Goal: Task Accomplishment & Management: Complete application form

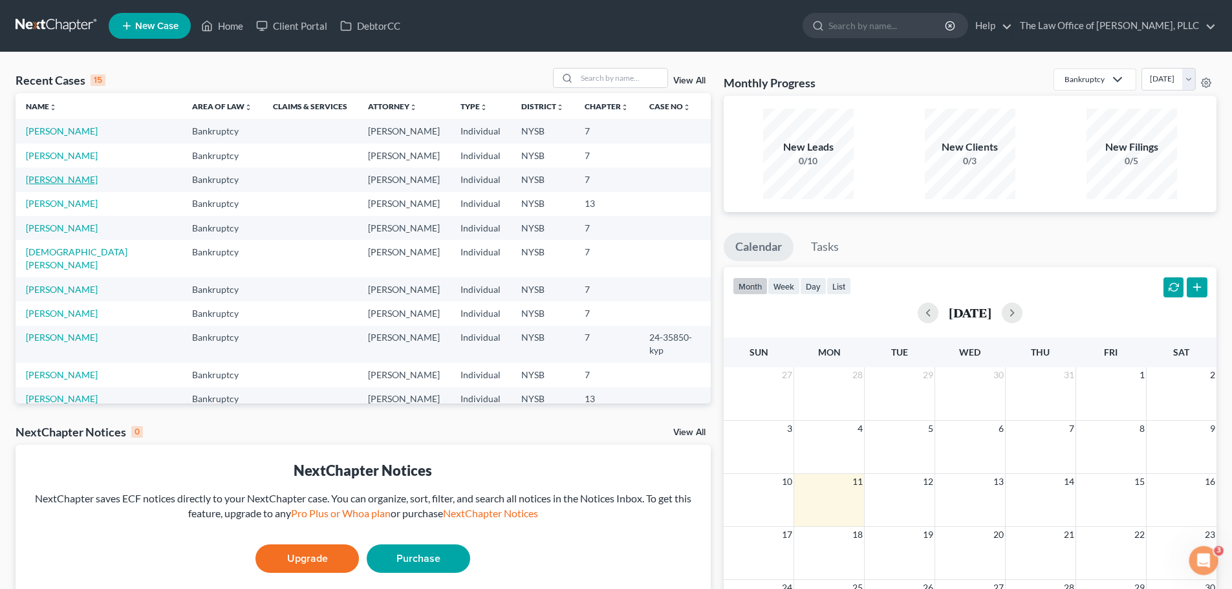
click at [36, 181] on link "[PERSON_NAME]" at bounding box center [62, 179] width 72 height 11
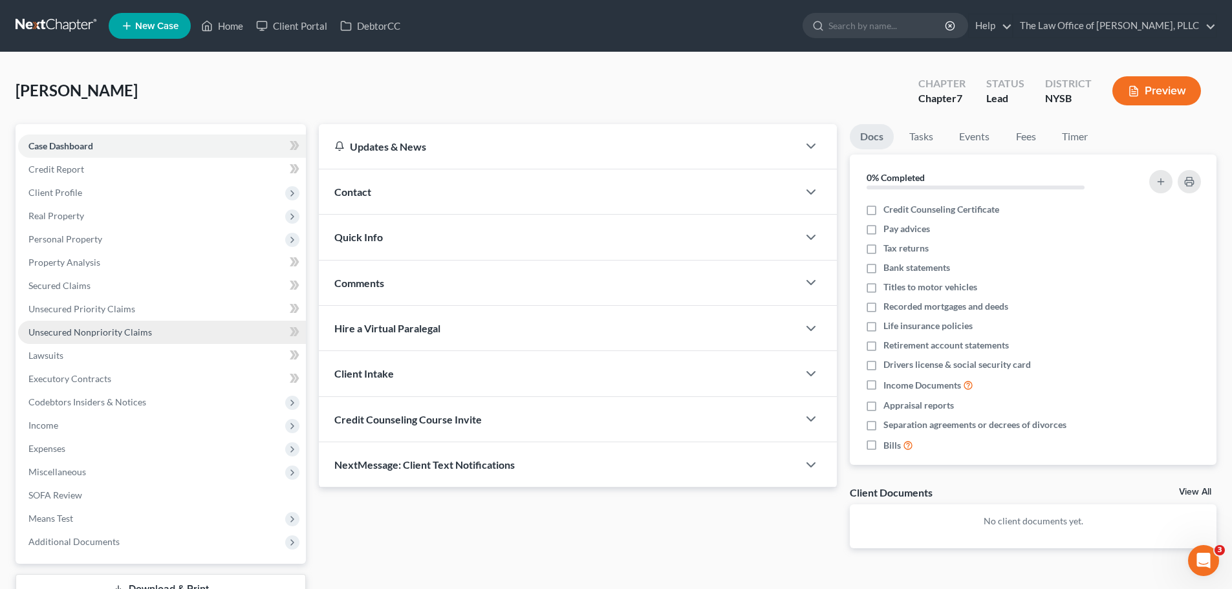
click at [122, 331] on span "Unsecured Nonpriority Claims" at bounding box center [90, 332] width 124 height 11
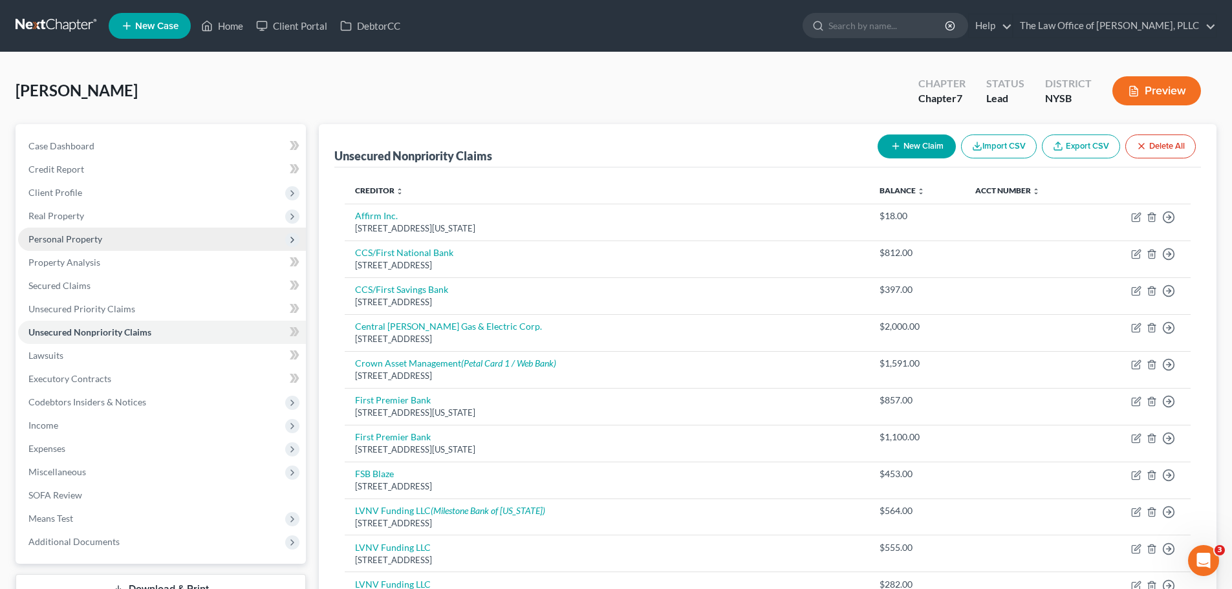
click at [197, 237] on span "Personal Property" at bounding box center [162, 239] width 288 height 23
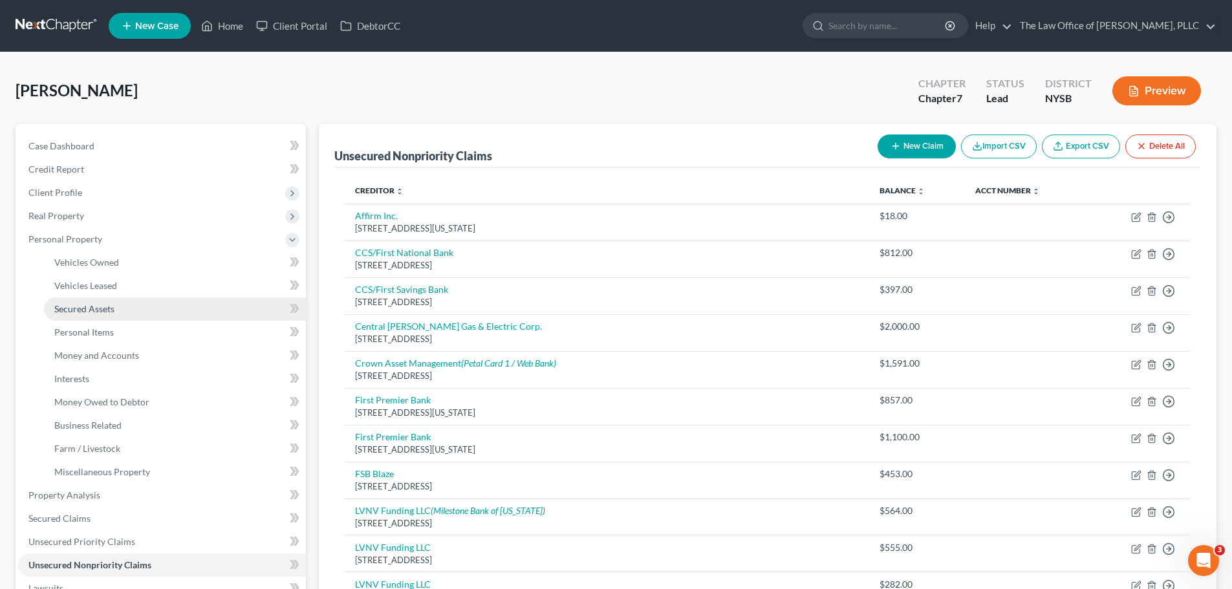
click at [167, 310] on link "Secured Assets" at bounding box center [175, 308] width 262 height 23
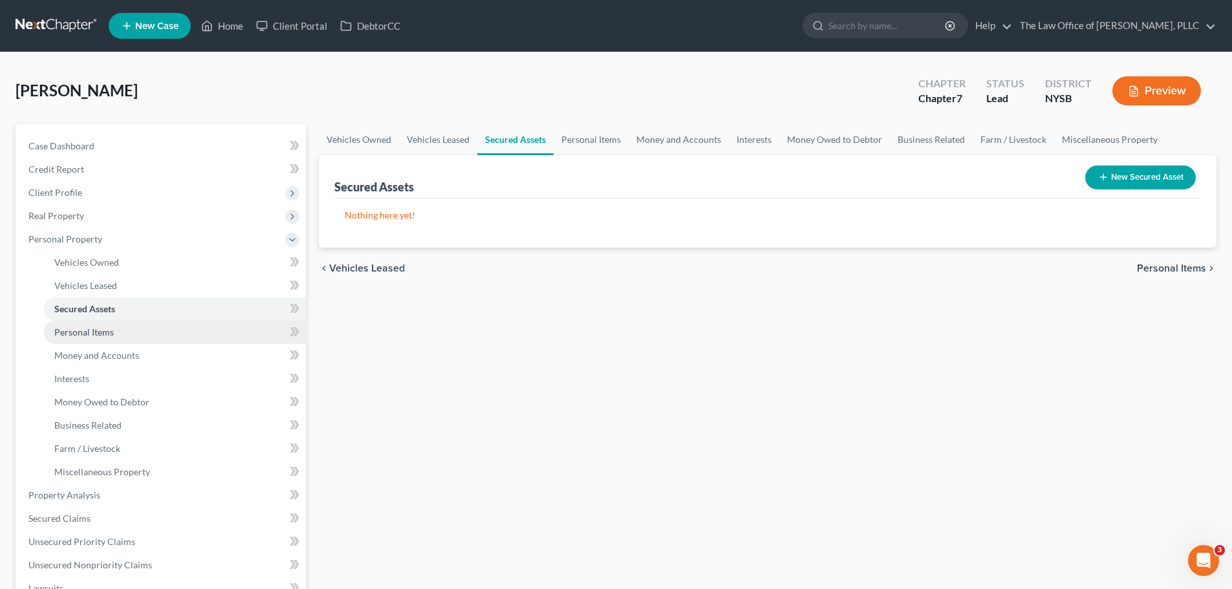
click at [162, 326] on link "Personal Items" at bounding box center [175, 332] width 262 height 23
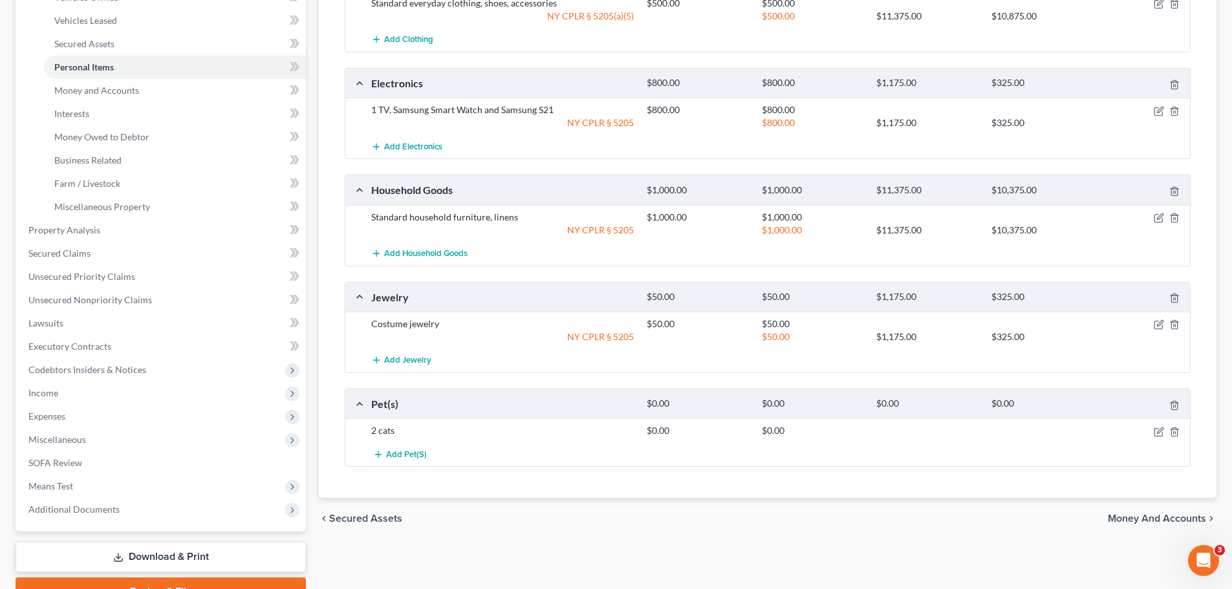
scroll to position [323, 0]
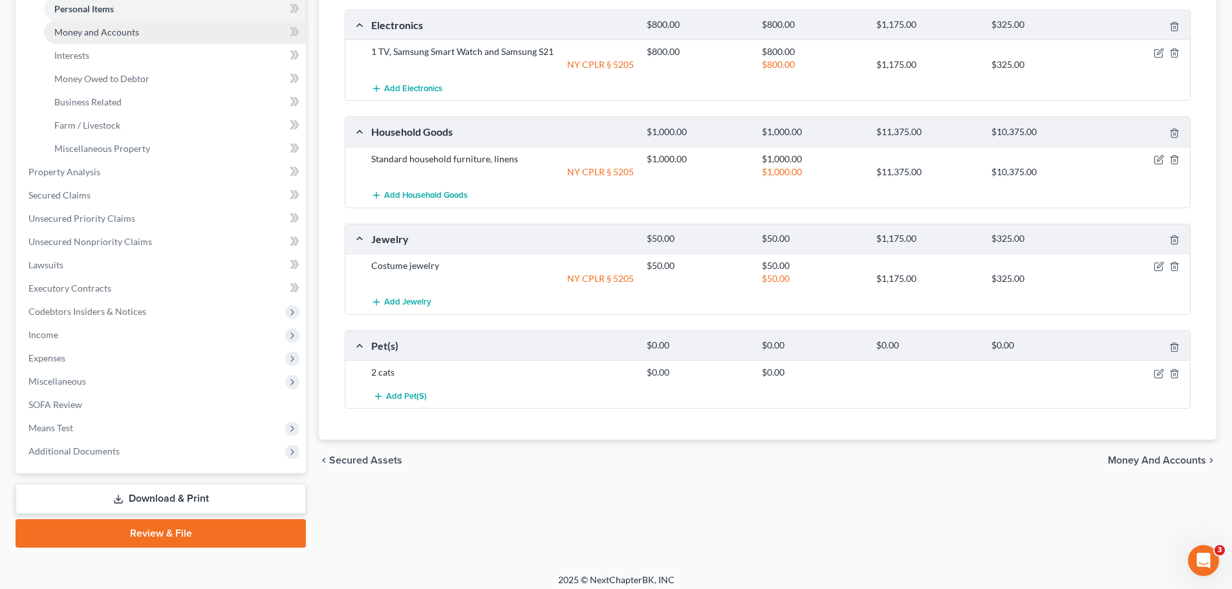
click at [173, 39] on link "Money and Accounts" at bounding box center [175, 32] width 262 height 23
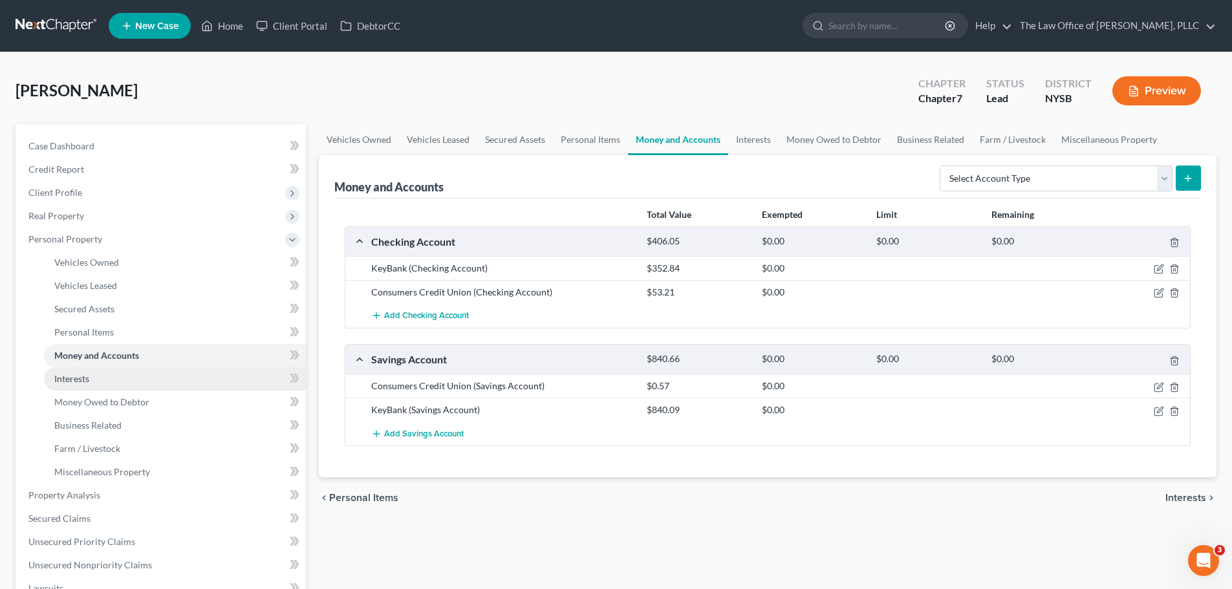
click at [134, 378] on link "Interests" at bounding box center [175, 378] width 262 height 23
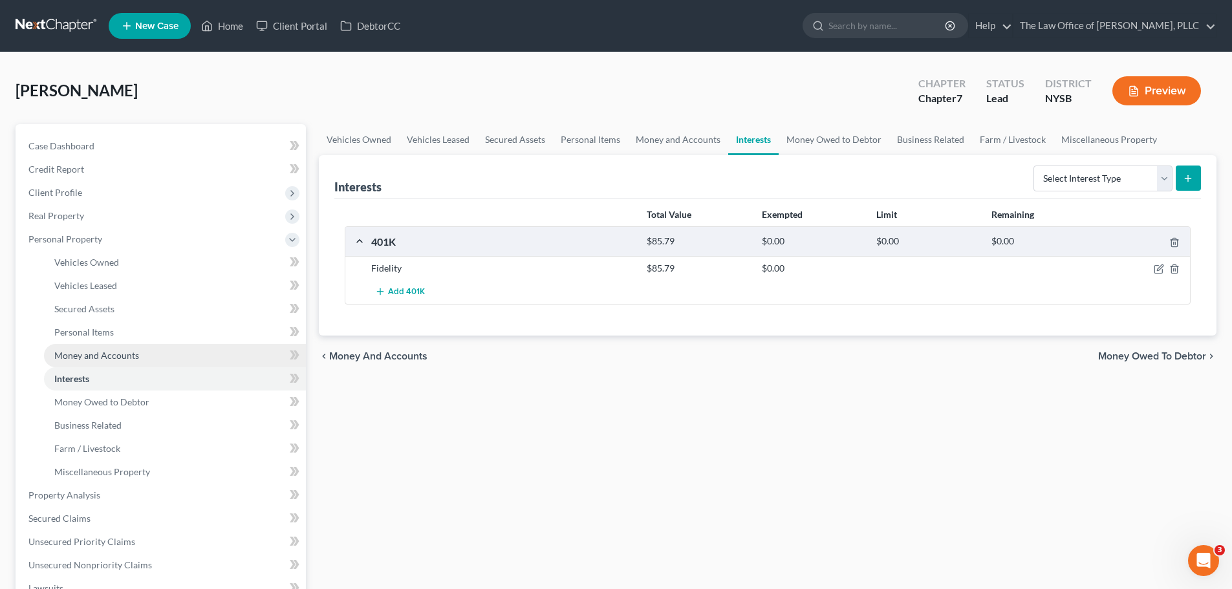
click at [155, 358] on link "Money and Accounts" at bounding box center [175, 355] width 262 height 23
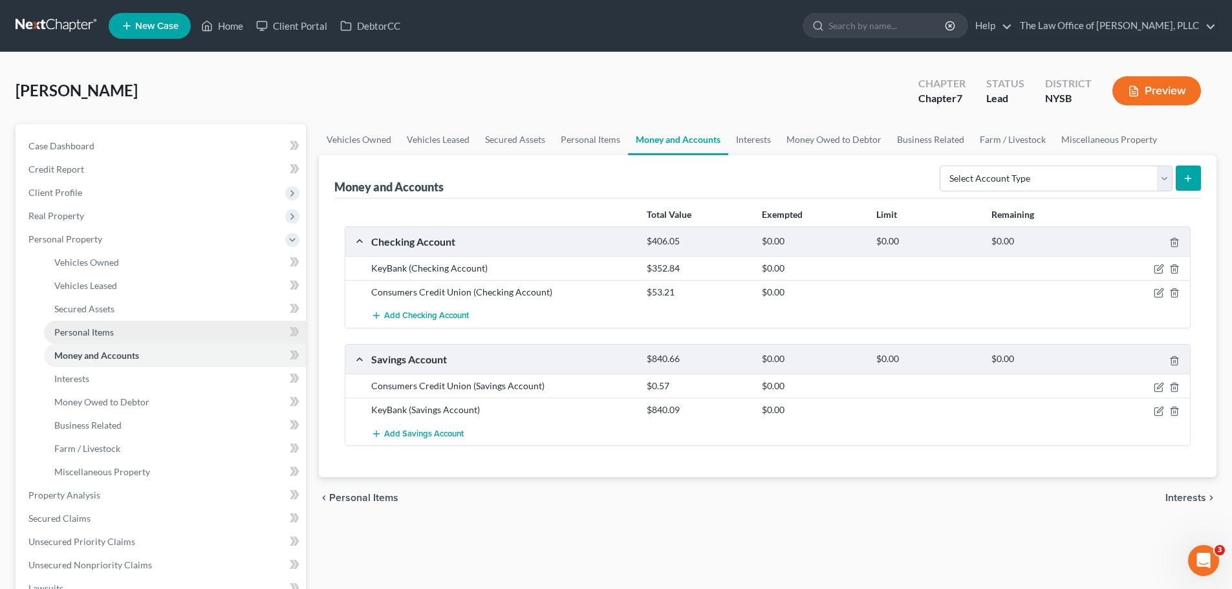
click at [177, 323] on link "Personal Items" at bounding box center [175, 332] width 262 height 23
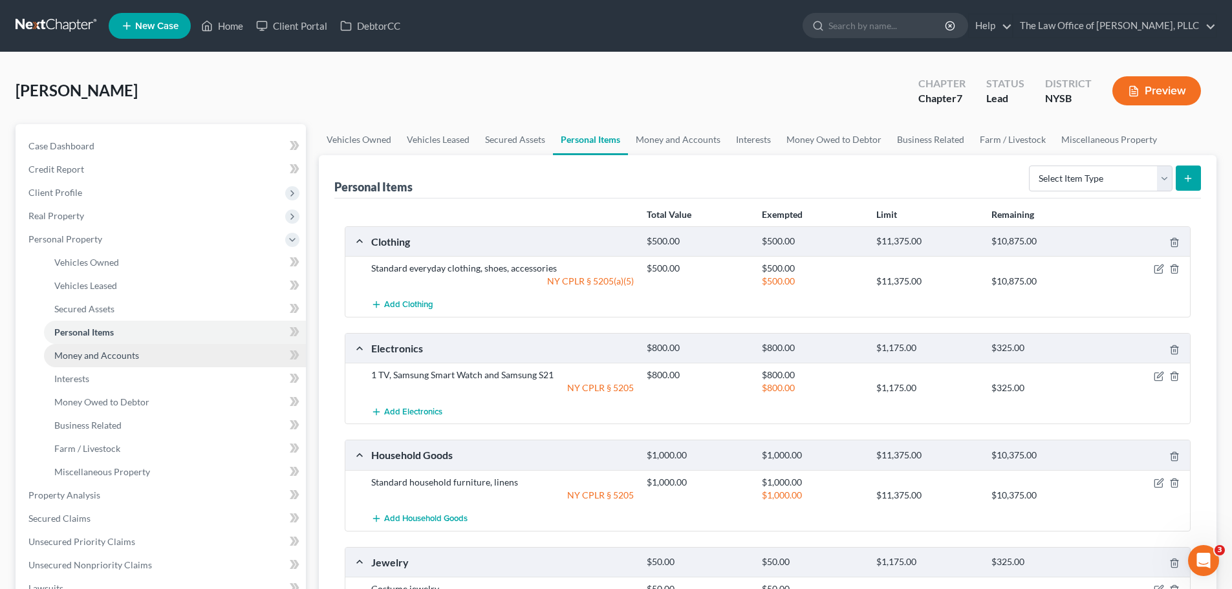
click at [162, 355] on link "Money and Accounts" at bounding box center [175, 355] width 262 height 23
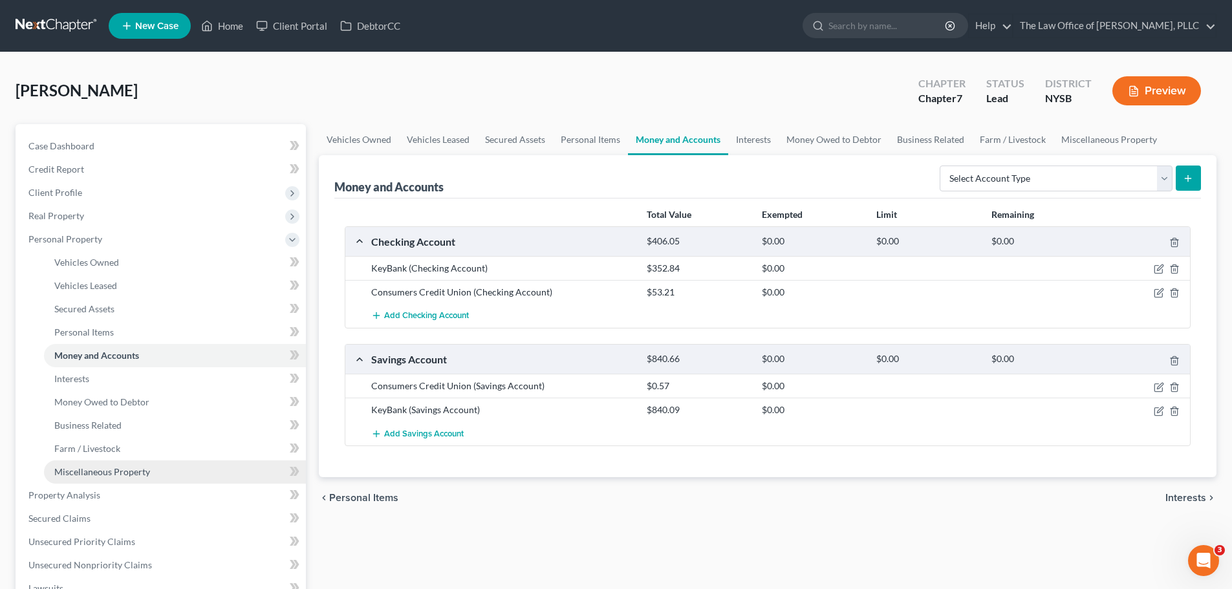
scroll to position [65, 0]
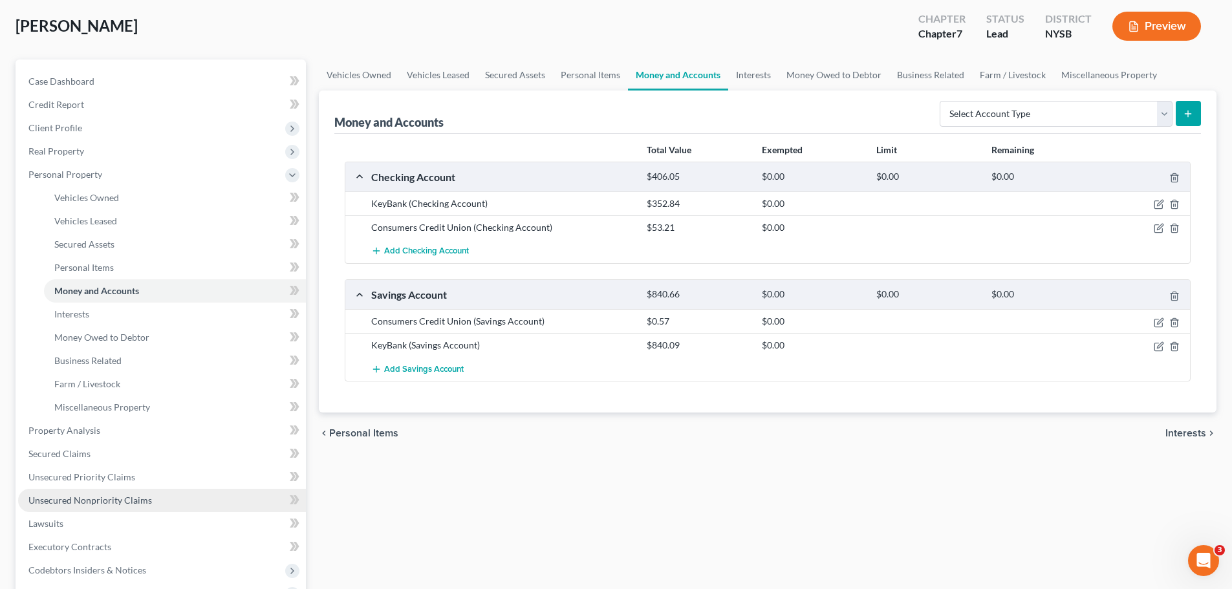
click at [92, 499] on span "Unsecured Nonpriority Claims" at bounding box center [90, 500] width 124 height 11
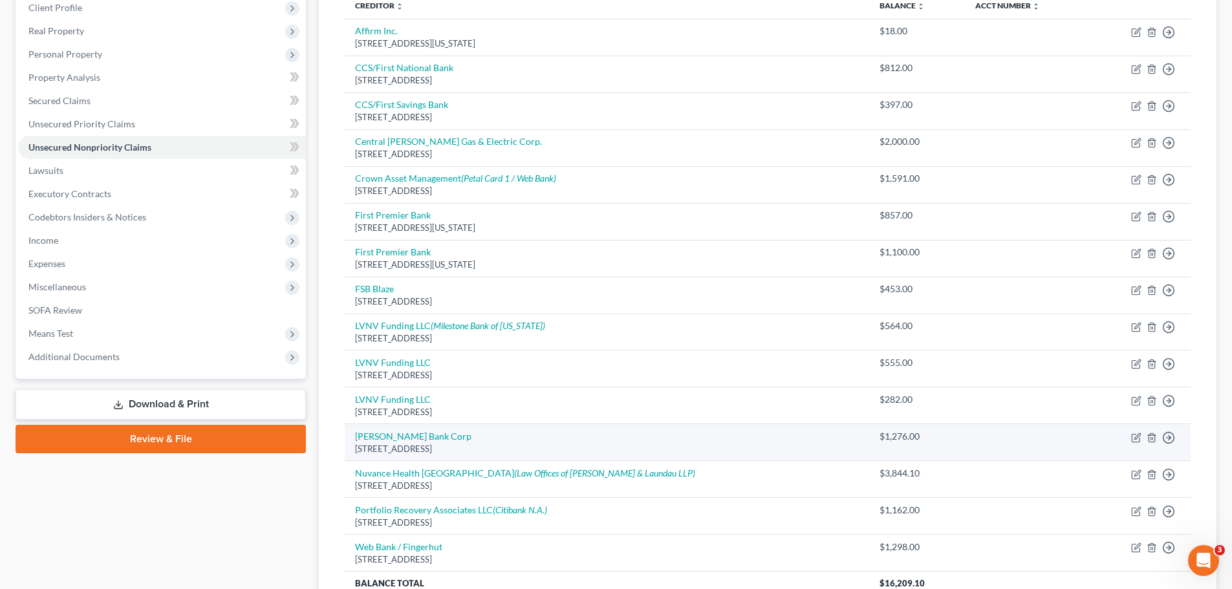
scroll to position [113, 0]
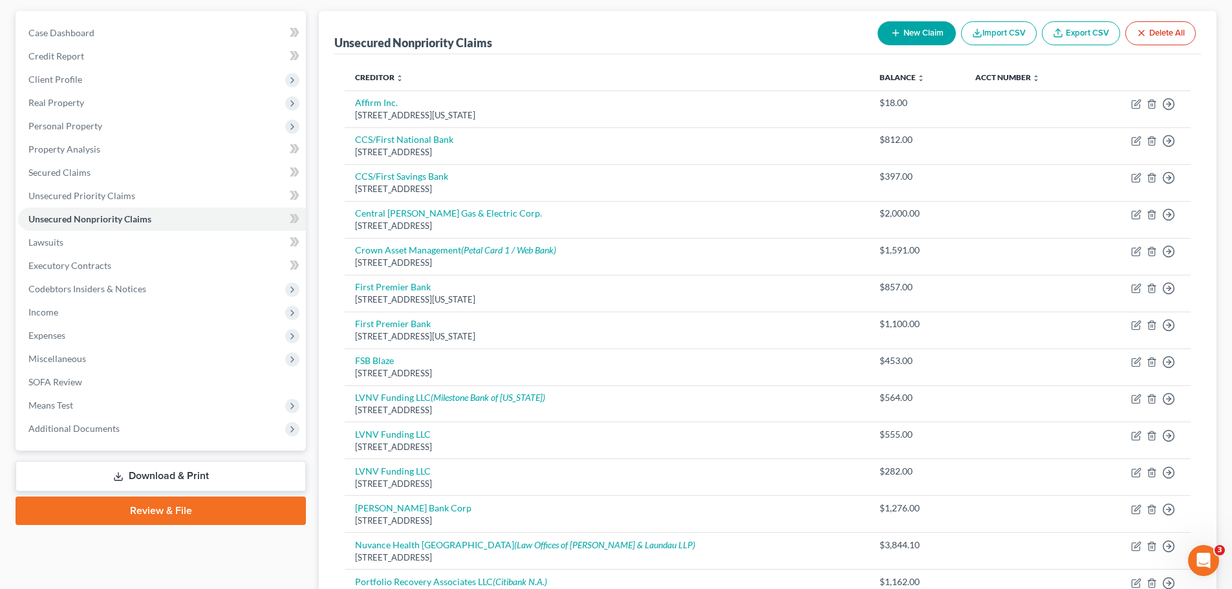
click at [930, 38] on button "New Claim" at bounding box center [916, 33] width 78 height 24
select select "0"
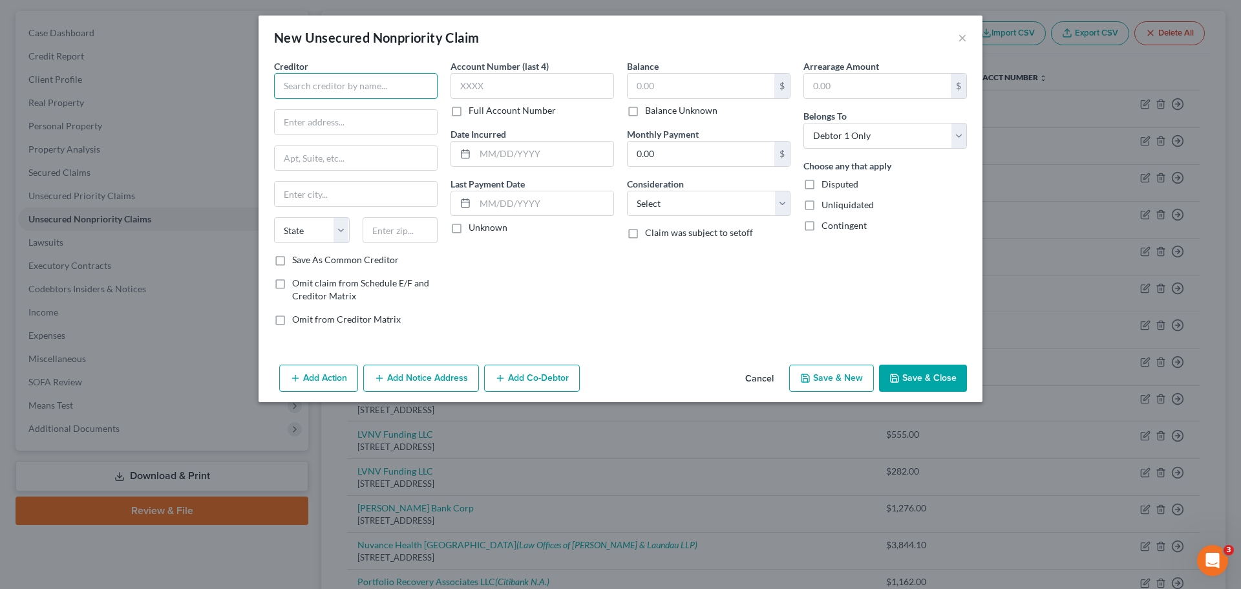
click at [321, 84] on input "text" at bounding box center [356, 86] width 164 height 26
type input "Comenity Bank / Victoria's Secret"
click at [645, 82] on input "text" at bounding box center [701, 86] width 147 height 25
type input "0"
click at [700, 195] on select "Select Cable / Satellite Services Collection Agency Credit Card Debt Debt Couns…" at bounding box center [709, 204] width 164 height 26
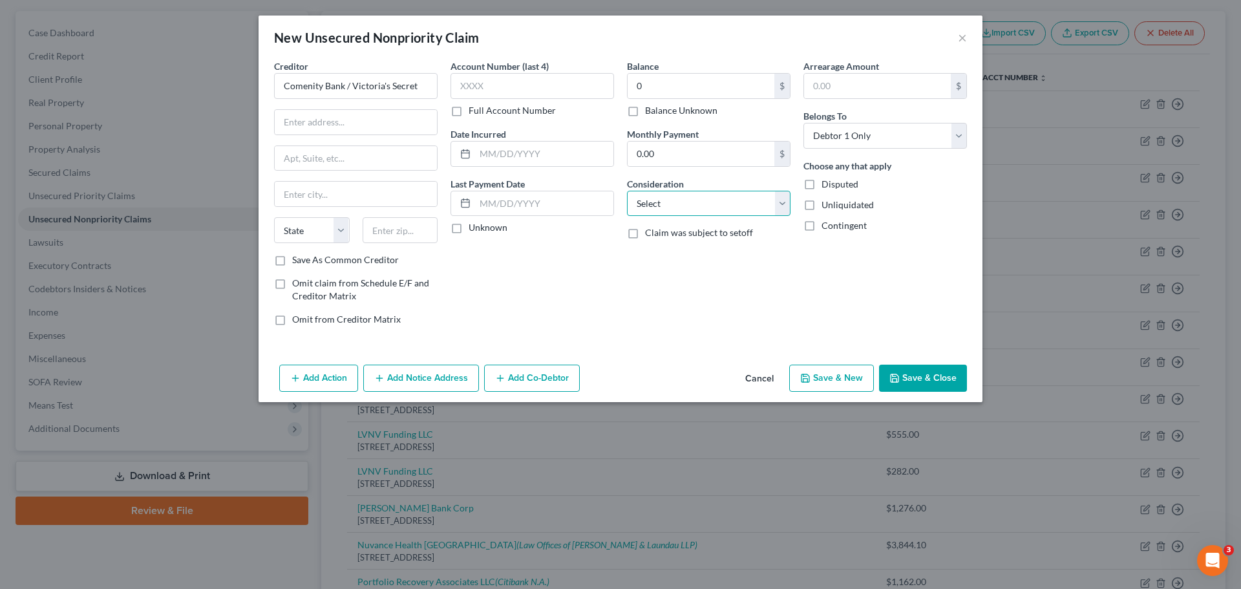
select select "2"
click at [627, 191] on select "Select Cable / Satellite Services Collection Agency Credit Card Debt Debt Couns…" at bounding box center [709, 204] width 164 height 26
click at [387, 122] on input "text" at bounding box center [356, 122] width 162 height 25
type input "3095 Loyalty Circle, Building A"
type input "Columbus"
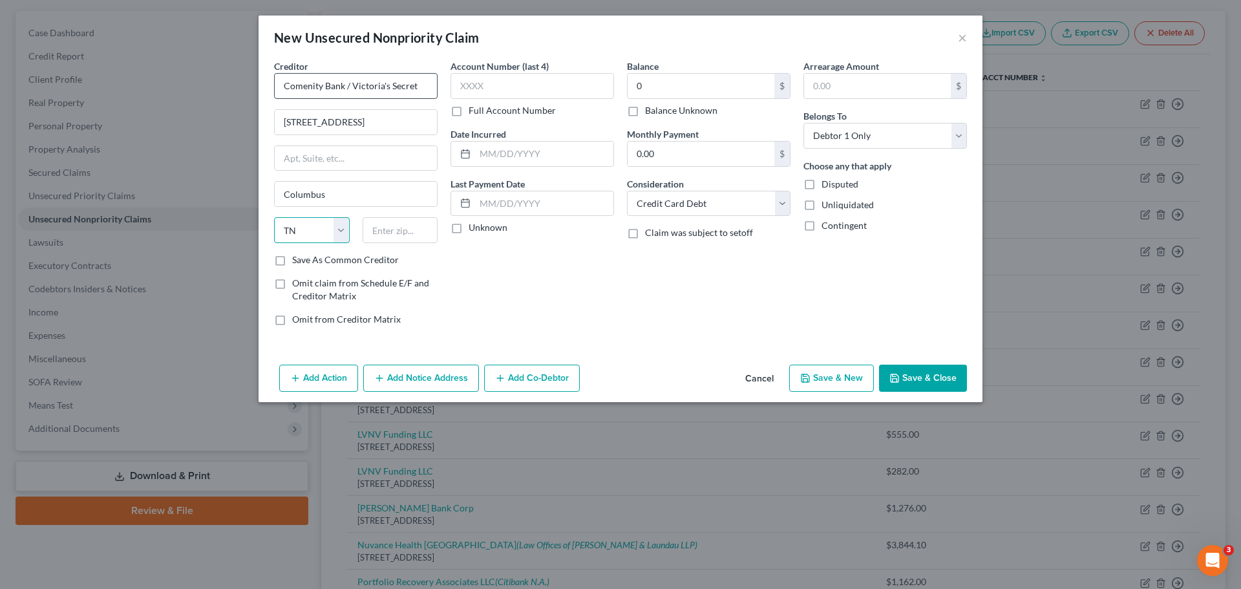
select select "45"
type input "43219"
select select "36"
click at [292, 259] on label "Save As Common Creditor" at bounding box center [345, 259] width 107 height 13
click at [297, 259] on input "Save As Common Creditor" at bounding box center [301, 257] width 8 height 8
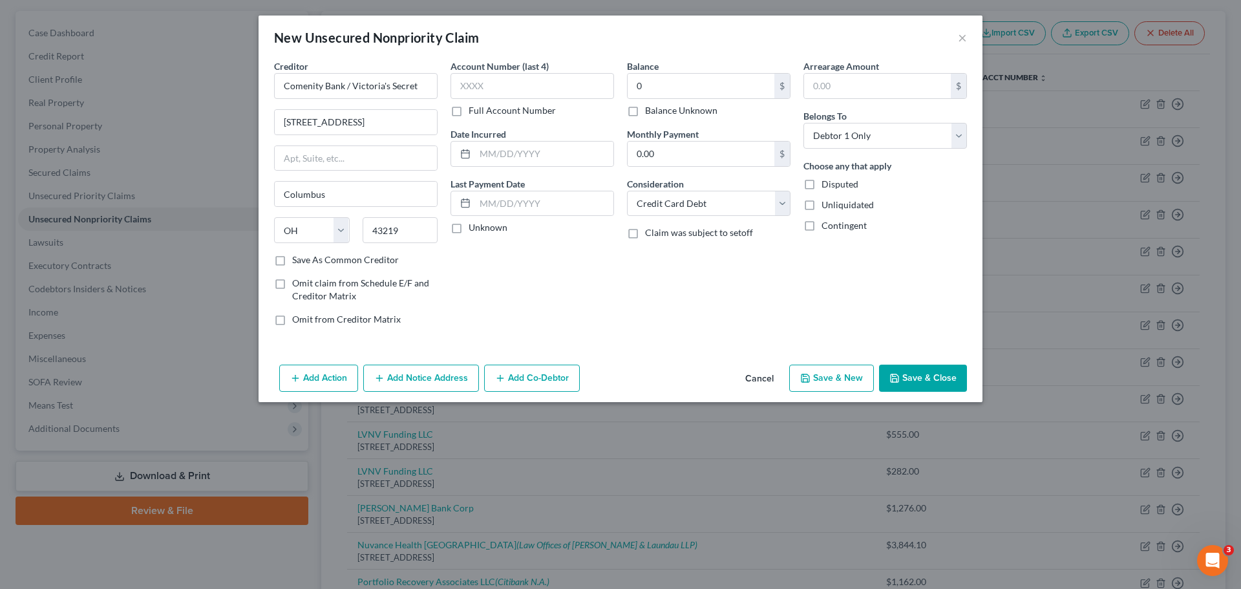
checkbox input "true"
click at [843, 378] on button "Save & New" at bounding box center [832, 378] width 85 height 27
select select "0"
click at [758, 377] on button "Cancel" at bounding box center [759, 379] width 49 height 26
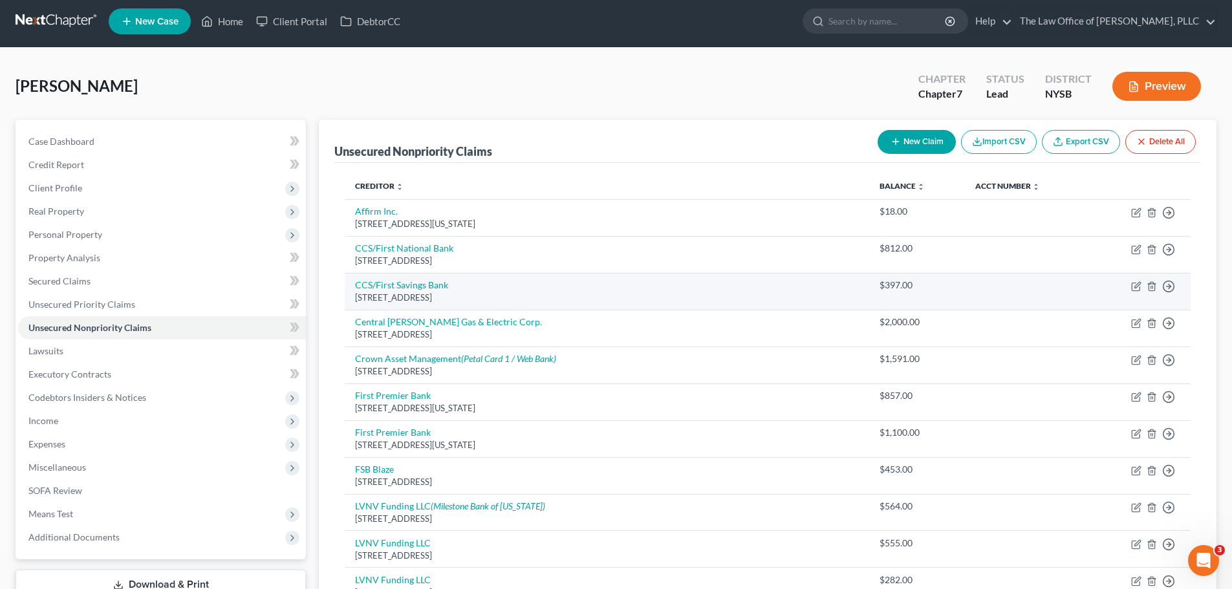
scroll to position [0, 0]
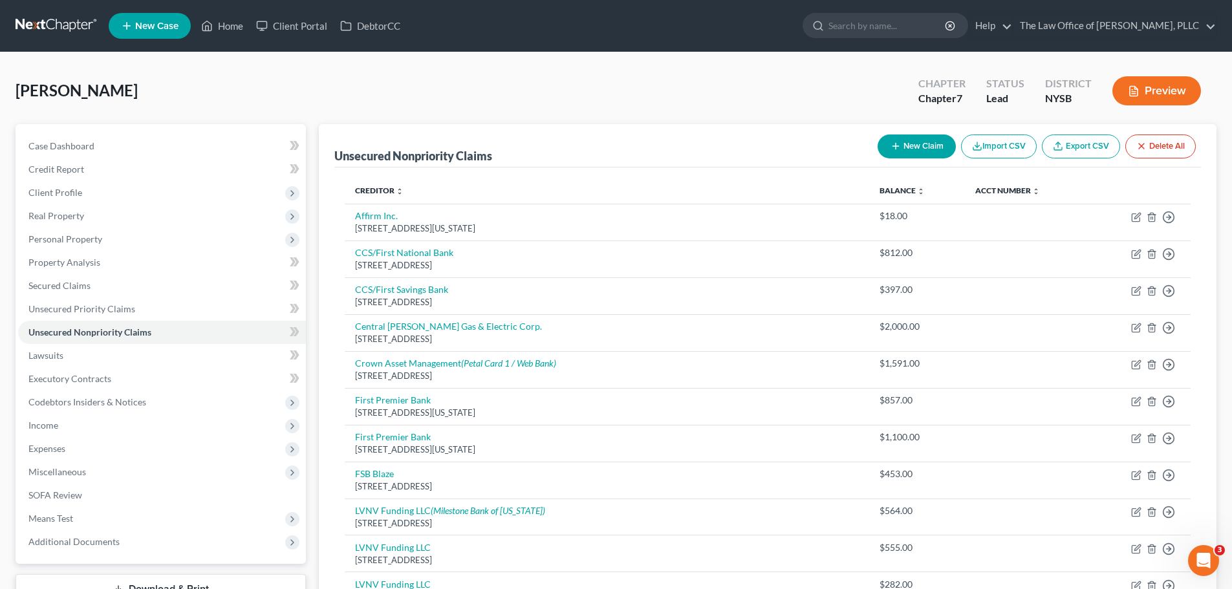
click at [927, 148] on button "New Claim" at bounding box center [916, 146] width 78 height 24
select select "0"
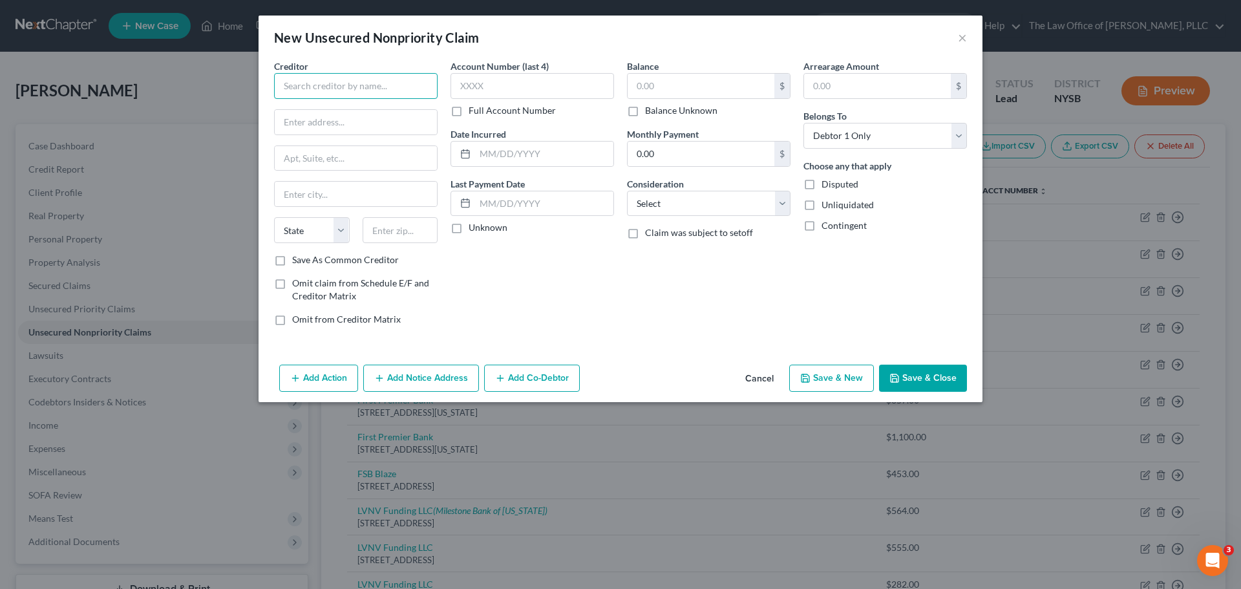
click at [400, 88] on input "text" at bounding box center [356, 86] width 164 height 26
type input "First National Credit CA"
type input "1500 S Highline Ave"
type input "Sioux Falls"
select select "43"
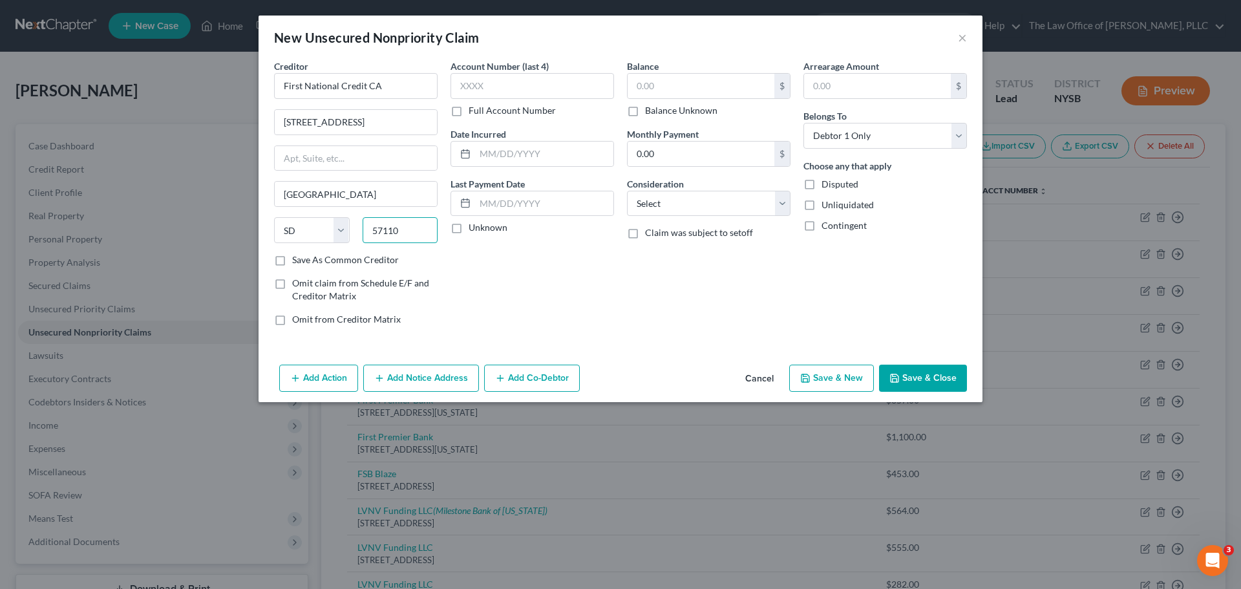
type input "57110"
click at [292, 266] on label "Save As Common Creditor" at bounding box center [345, 259] width 107 height 13
click at [297, 262] on input "Save As Common Creditor" at bounding box center [301, 257] width 8 height 8
checkbox input "true"
click at [672, 78] on input "text" at bounding box center [701, 86] width 147 height 25
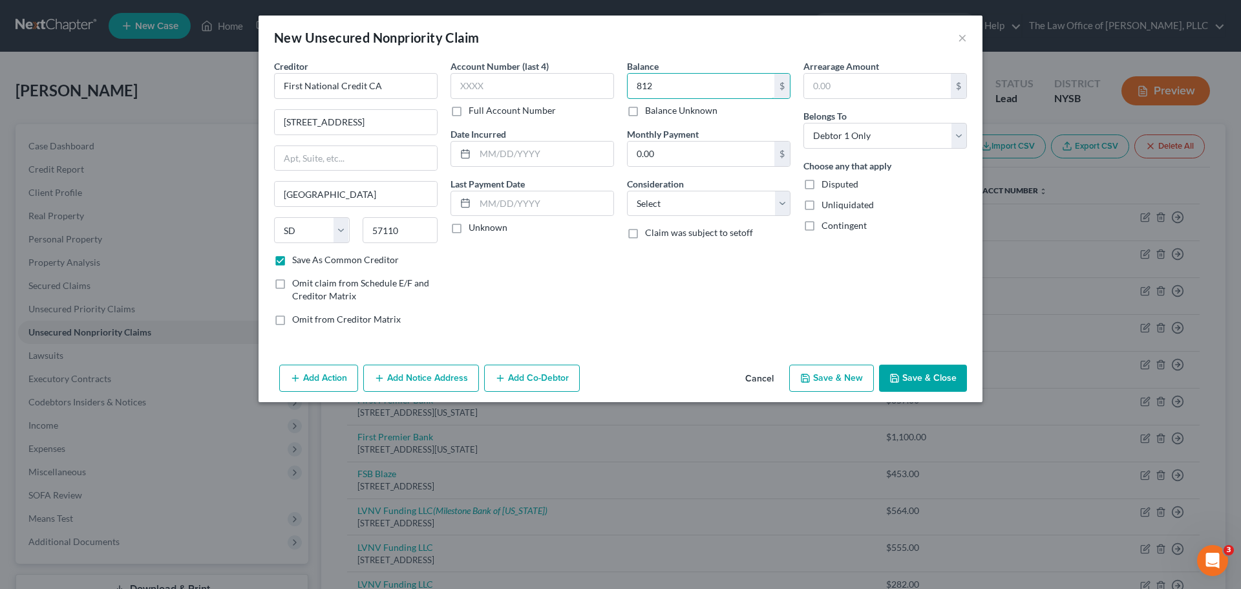
type input "812"
click at [920, 375] on button "Save & Close" at bounding box center [923, 378] width 88 height 27
checkbox input "false"
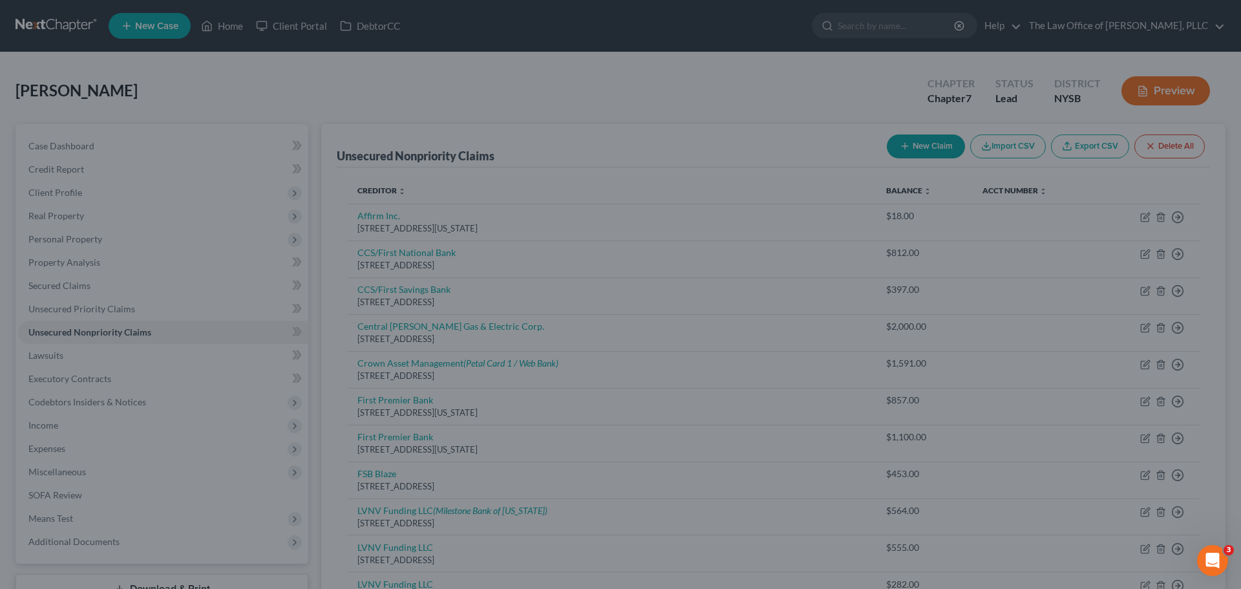
type input "812.00"
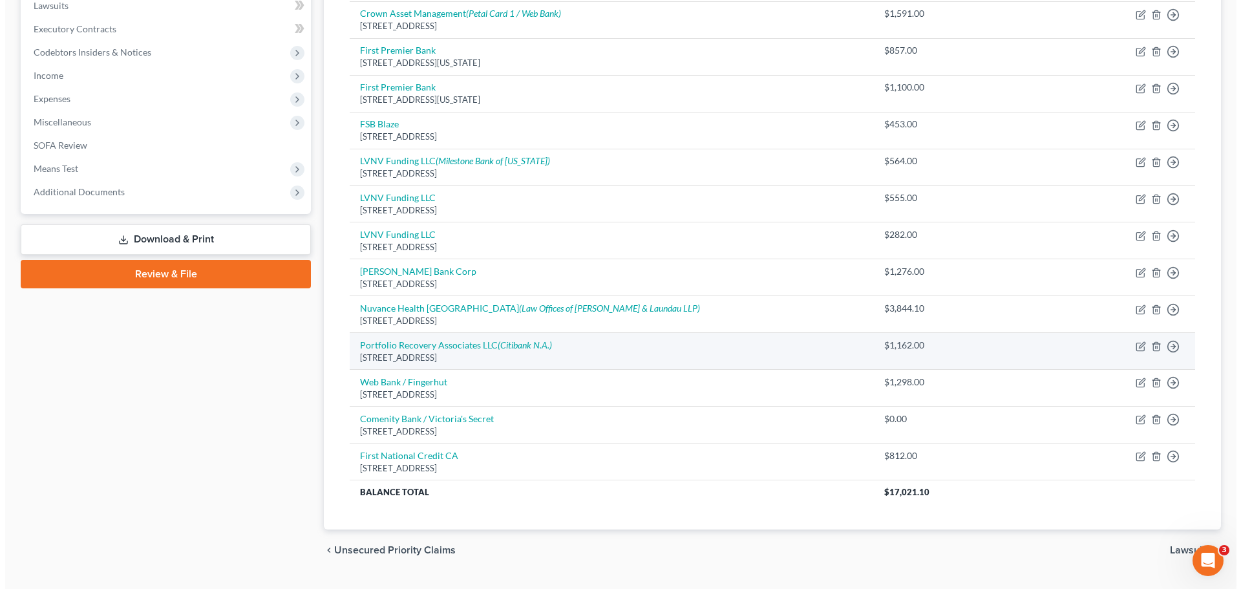
scroll to position [381, 0]
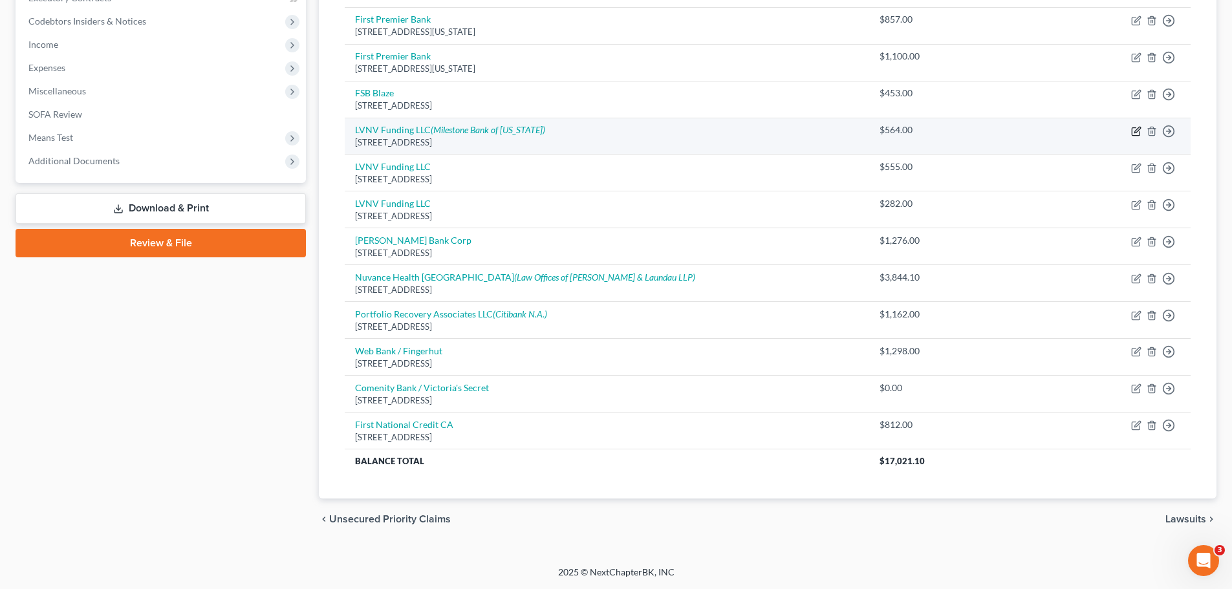
click at [1134, 131] on icon "button" at bounding box center [1136, 131] width 10 height 10
select select "42"
select select "1"
select select "0"
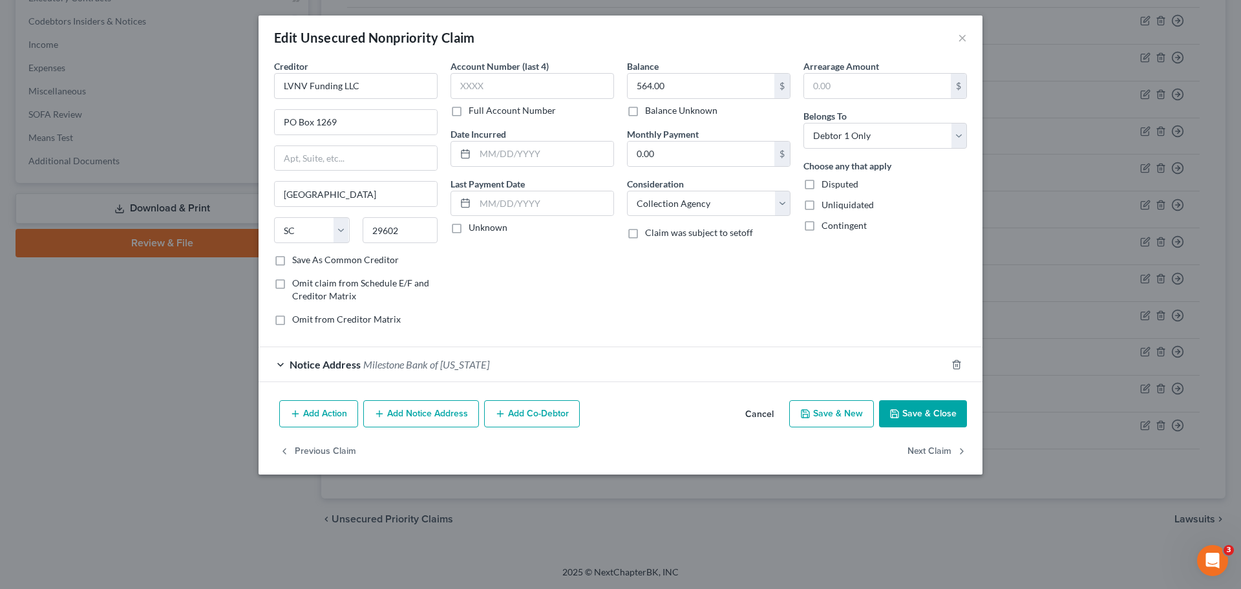
drag, startPoint x: 424, startPoint y: 409, endPoint x: 415, endPoint y: 420, distance: 13.8
click at [423, 409] on button "Add Notice Address" at bounding box center [421, 413] width 116 height 27
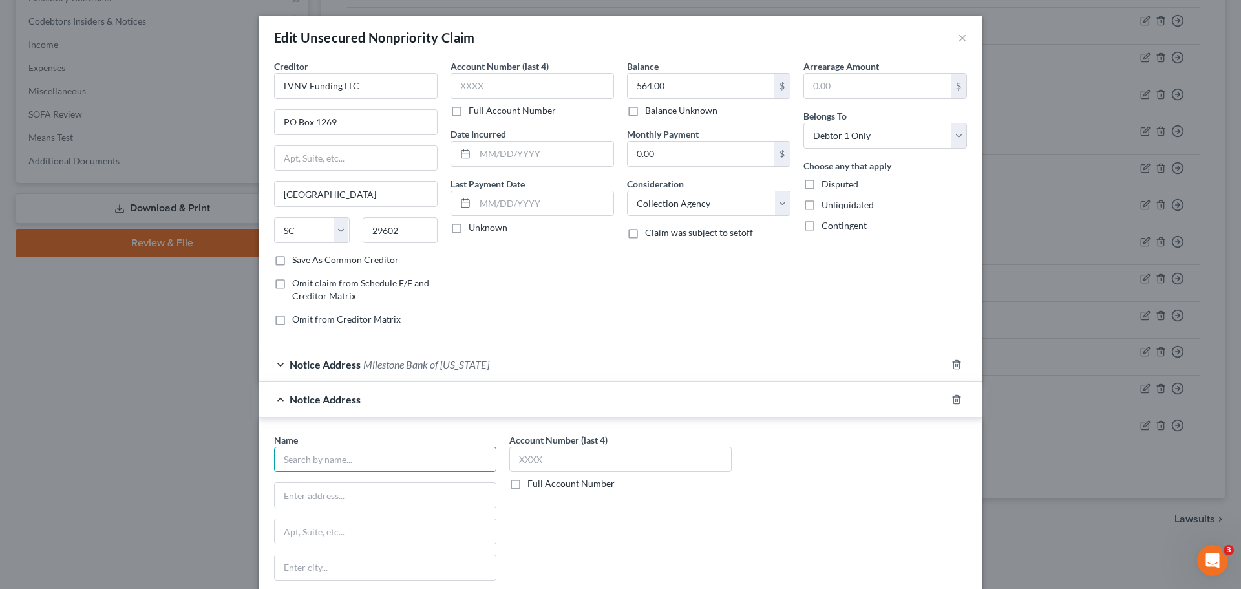
click at [369, 464] on input "text" at bounding box center [385, 460] width 222 height 26
type input "Resurgent Capital Services"
type input "PO Box 1269"
type input "Greenville"
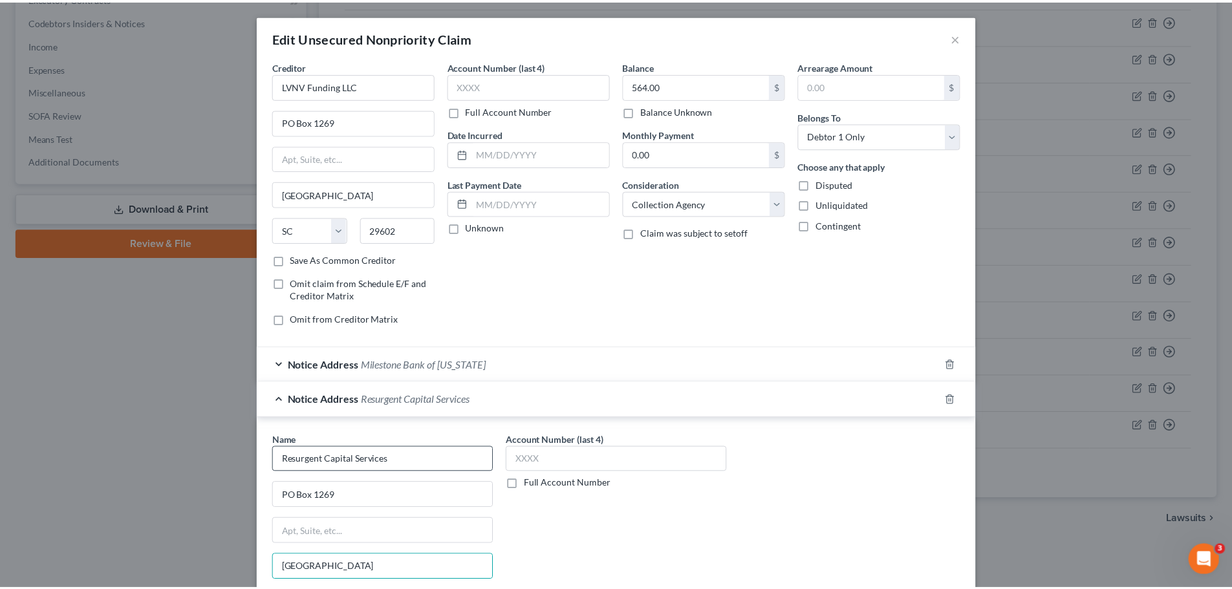
scroll to position [180, 0]
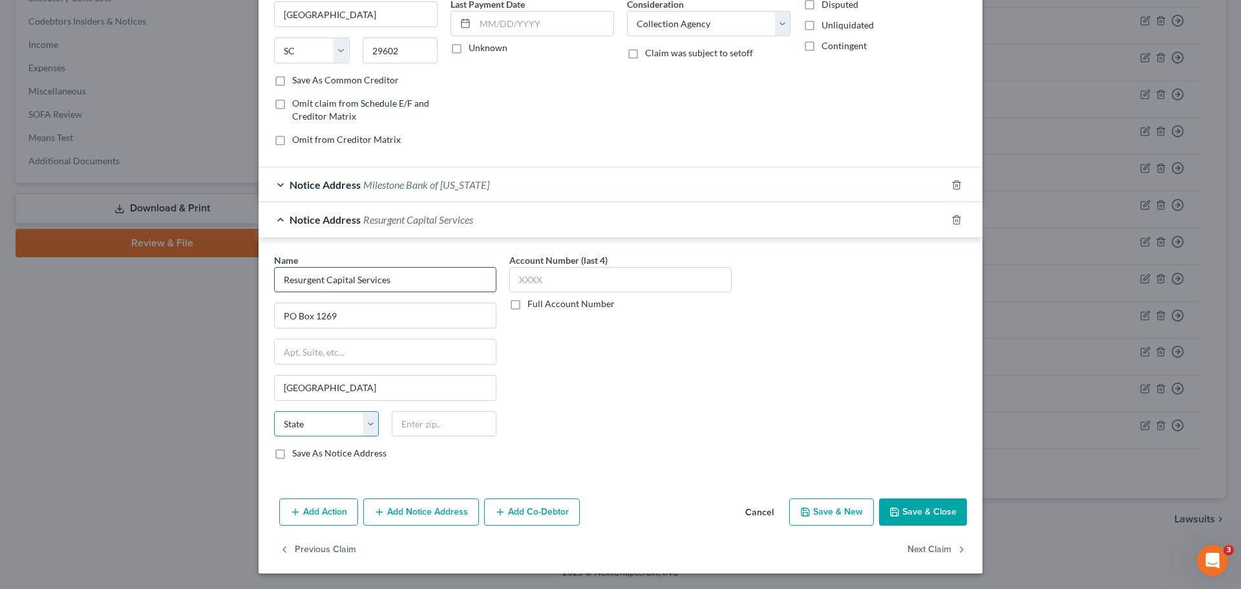
select select "42"
type input "29603"
click at [292, 458] on label "Save As Notice Address" at bounding box center [339, 453] width 94 height 13
click at [297, 455] on input "Save As Notice Address" at bounding box center [301, 451] width 8 height 8
click at [945, 514] on button "Save & Close" at bounding box center [923, 512] width 88 height 27
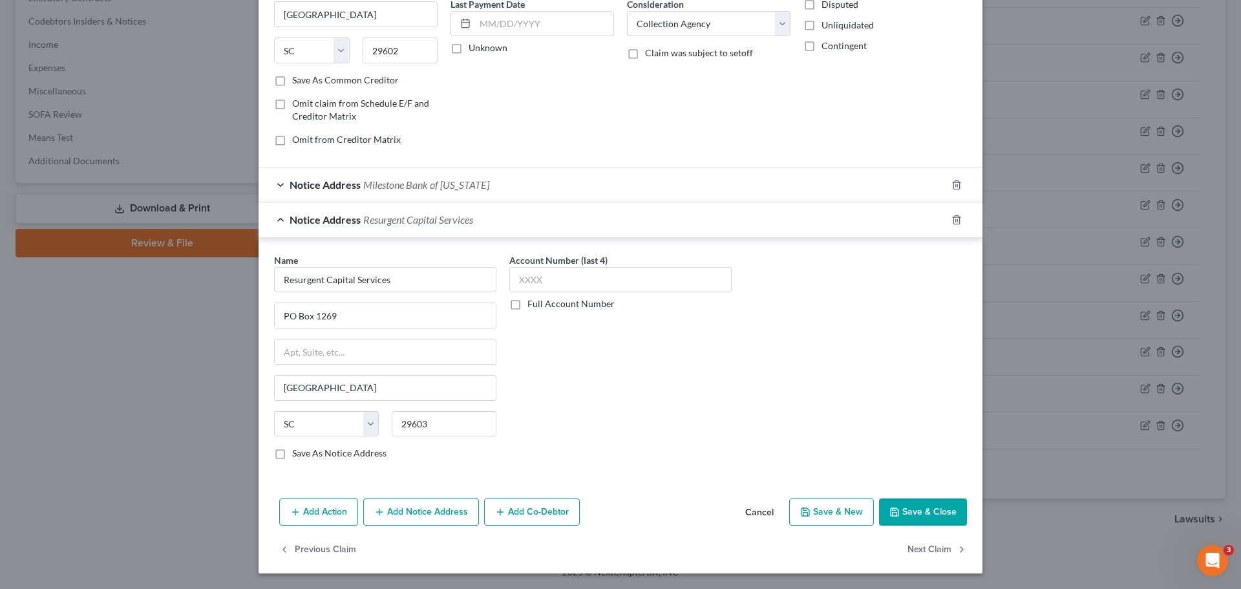
checkbox input "false"
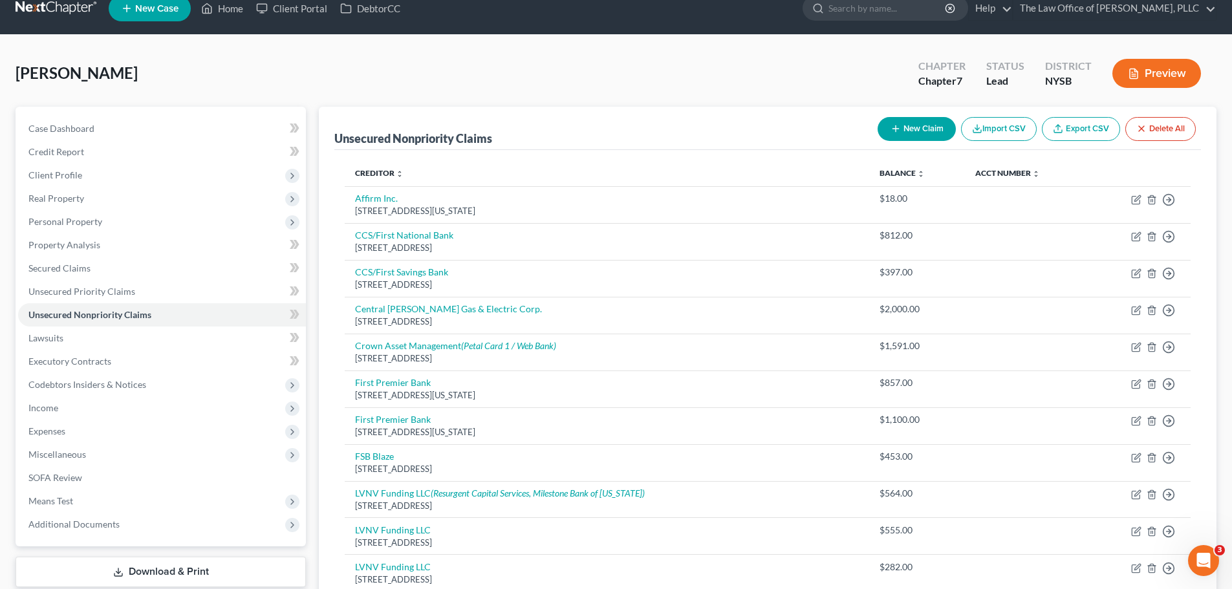
scroll to position [0, 0]
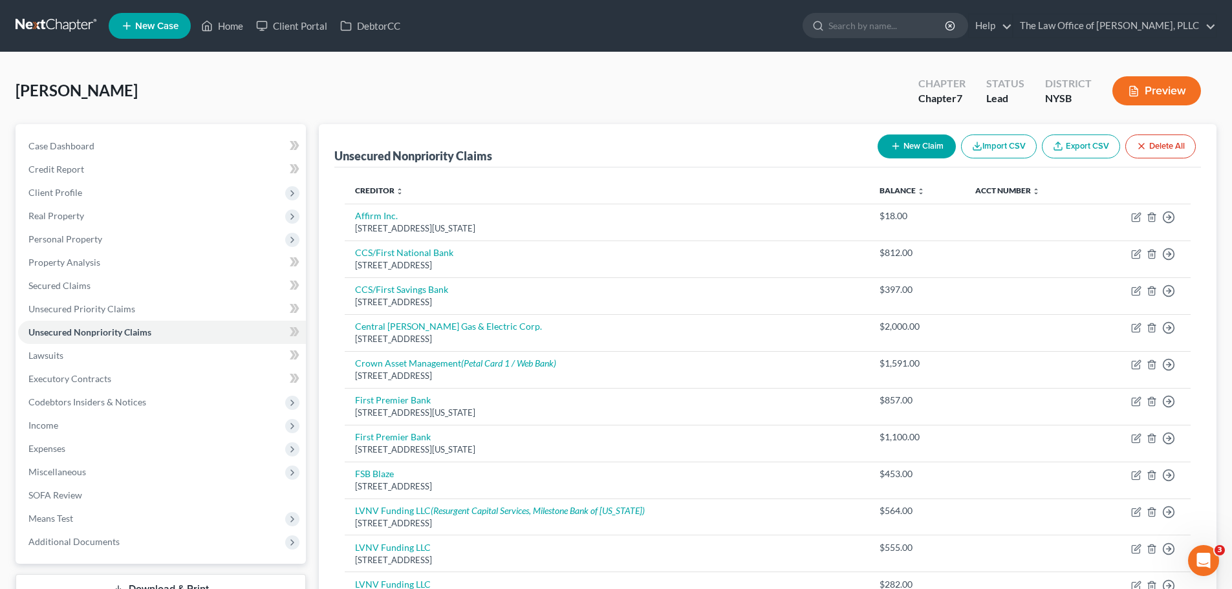
click at [933, 146] on button "New Claim" at bounding box center [916, 146] width 78 height 24
select select "0"
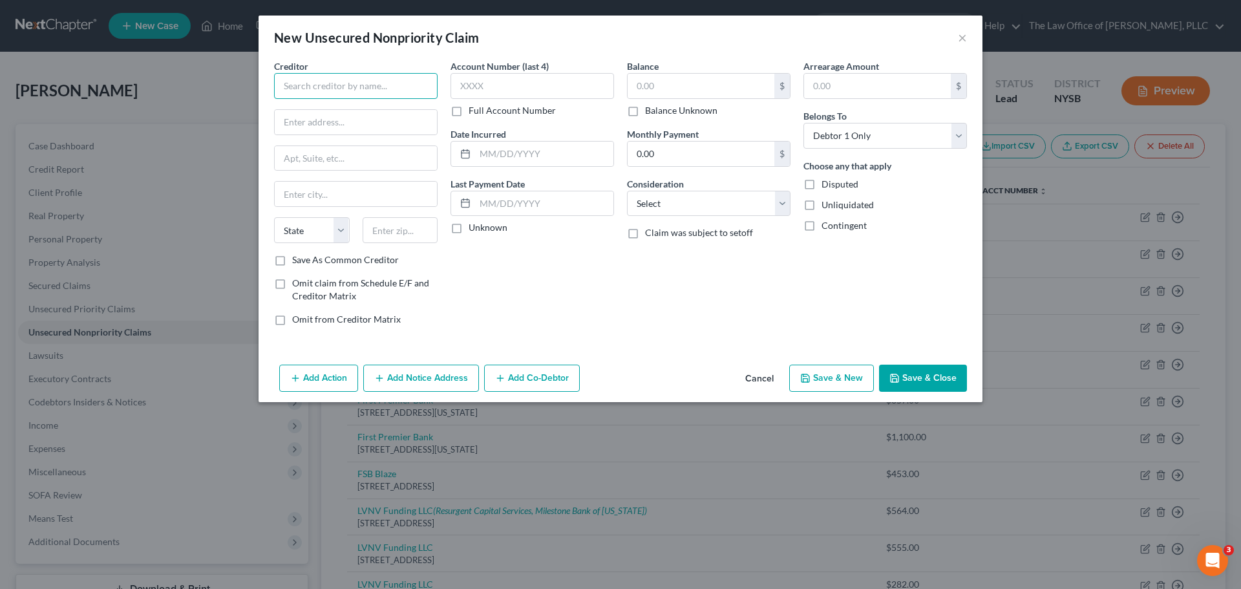
click at [382, 89] on input "text" at bounding box center [356, 86] width 164 height 26
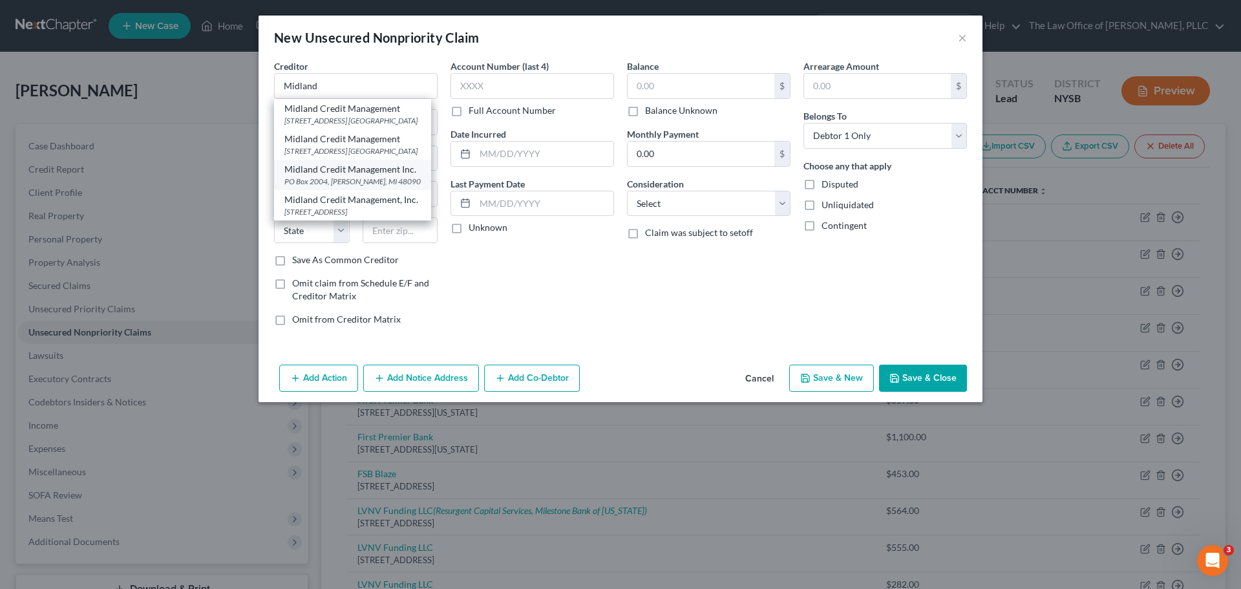
click at [372, 176] on div "Midland Credit Management Inc." at bounding box center [353, 169] width 136 height 13
type input "Midland Credit Management Inc."
type input "PO Box 2004"
type input "Warren"
select select "23"
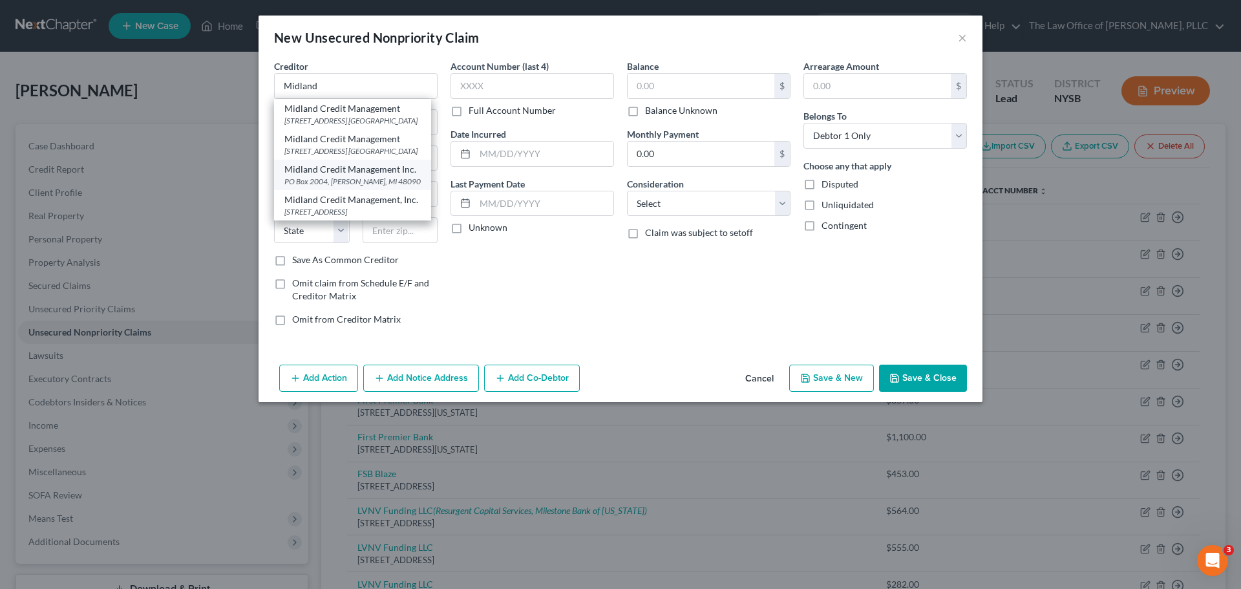
type input "48090"
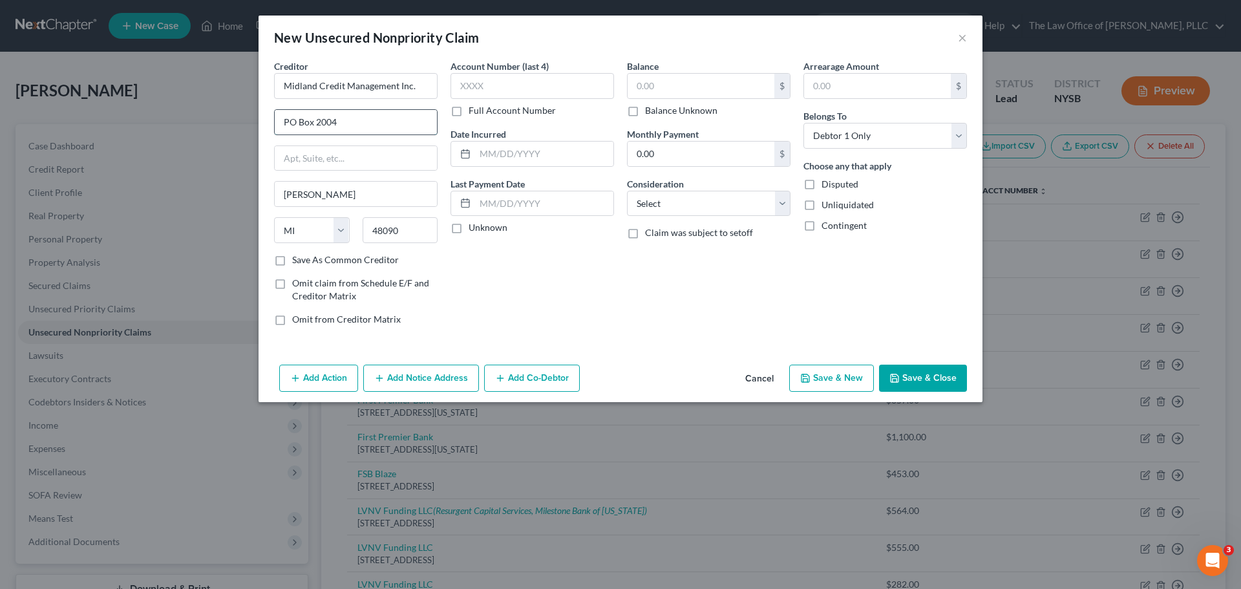
click at [369, 124] on input "PO Box 2004" at bounding box center [356, 122] width 162 height 25
type input "PO Box 4499"
drag, startPoint x: 326, startPoint y: 193, endPoint x: 227, endPoint y: 199, distance: 99.1
click at [233, 197] on div "New Unsecured Nonpriority Claim × Creditor * Midland Credit Management Inc. PO …" at bounding box center [620, 294] width 1241 height 589
type input "e"
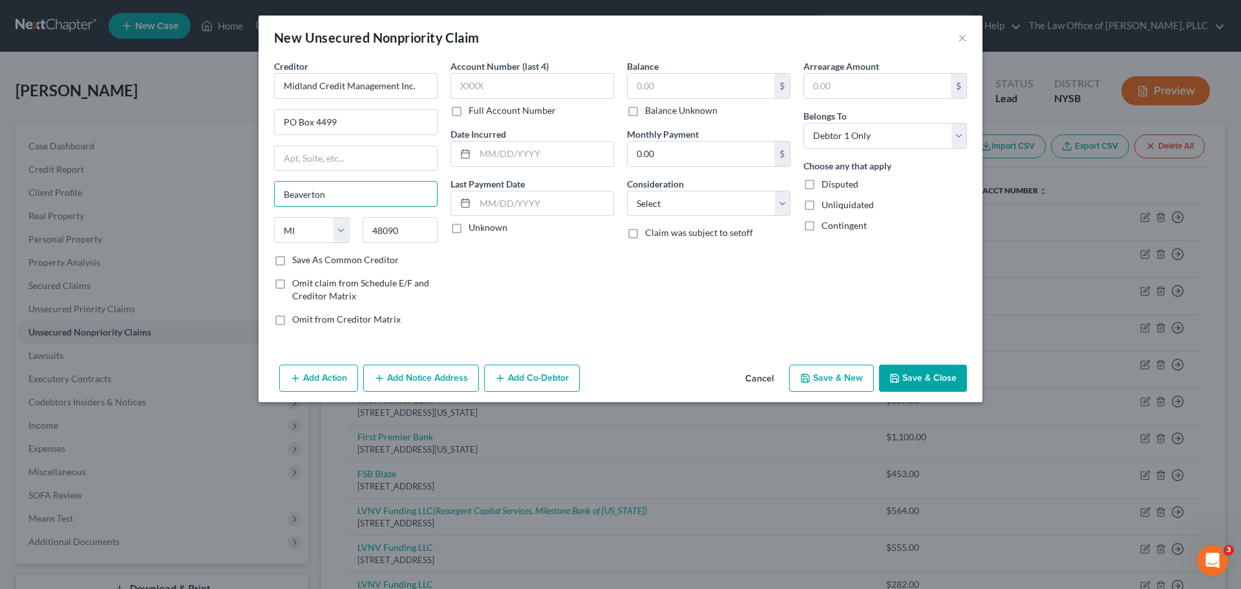
type input "Beaverton"
select select "38"
type input "97076"
click at [292, 263] on label "Save As Common Creditor" at bounding box center [345, 259] width 107 height 13
click at [297, 262] on input "Save As Common Creditor" at bounding box center [301, 257] width 8 height 8
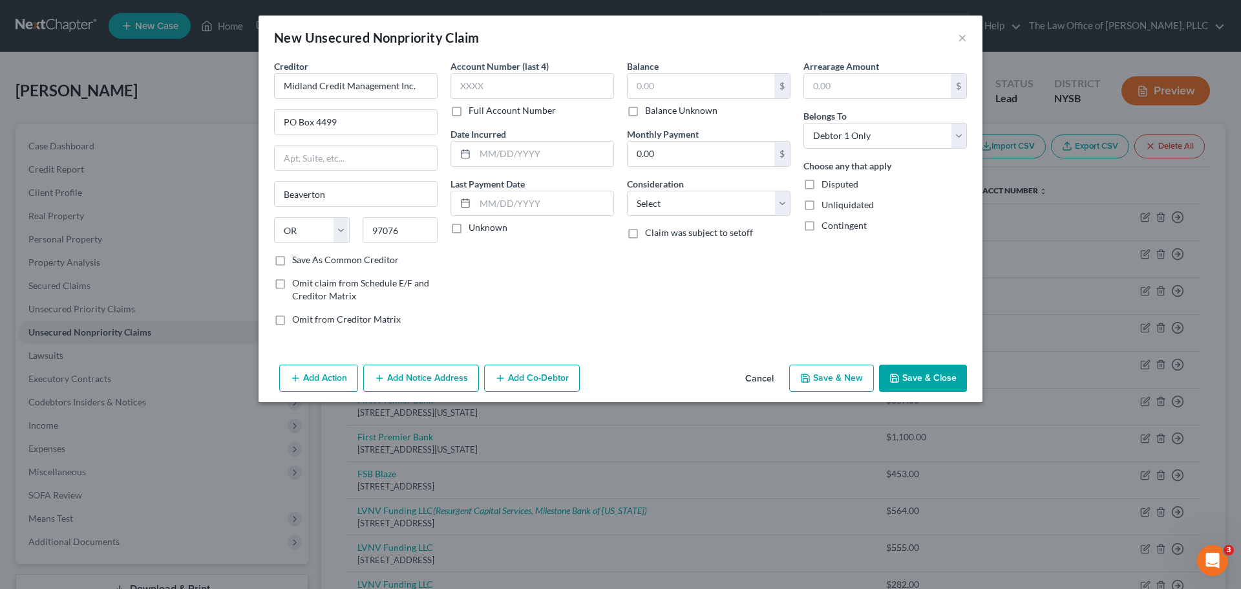
checkbox input "true"
click at [681, 87] on input "text" at bounding box center [701, 86] width 147 height 25
type input "75"
drag, startPoint x: 358, startPoint y: 127, endPoint x: 261, endPoint y: 127, distance: 96.3
click at [263, 127] on div "Creditor * Midland Credit Management Inc. PO Box 4499 Beaverton State AL AK AR …" at bounding box center [621, 209] width 724 height 300
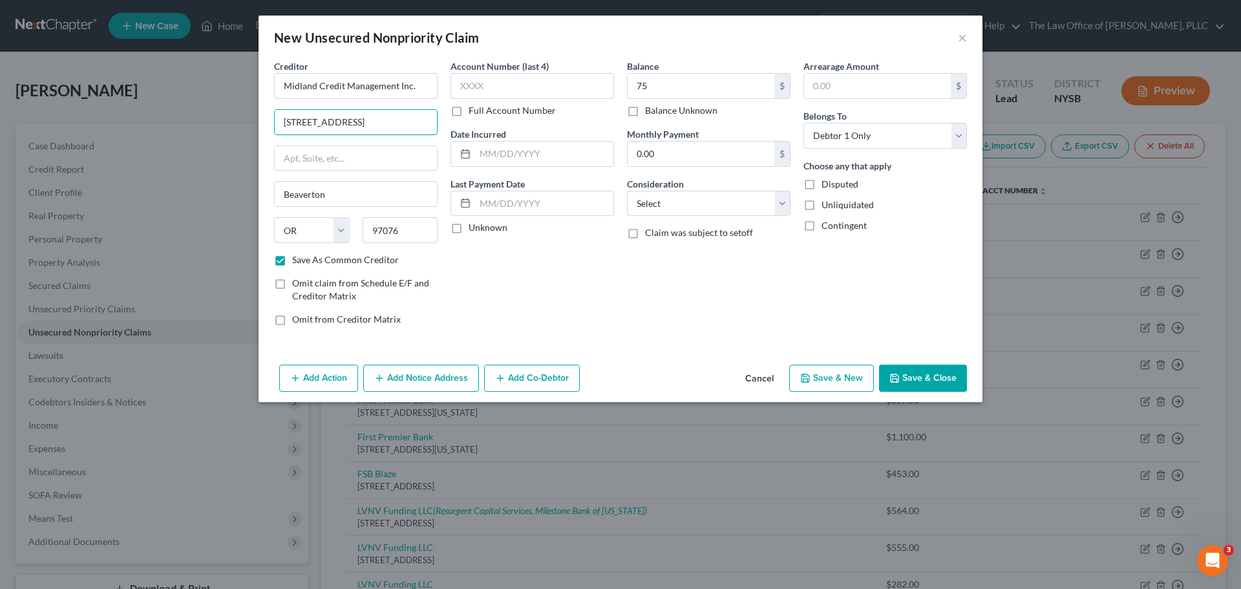
type input "350 Camino De La Reina, Suite 300"
type input "S"
type input "San"
drag, startPoint x: 413, startPoint y: 236, endPoint x: 371, endPoint y: 231, distance: 42.3
click at [371, 231] on input "97076" at bounding box center [401, 230] width 76 height 26
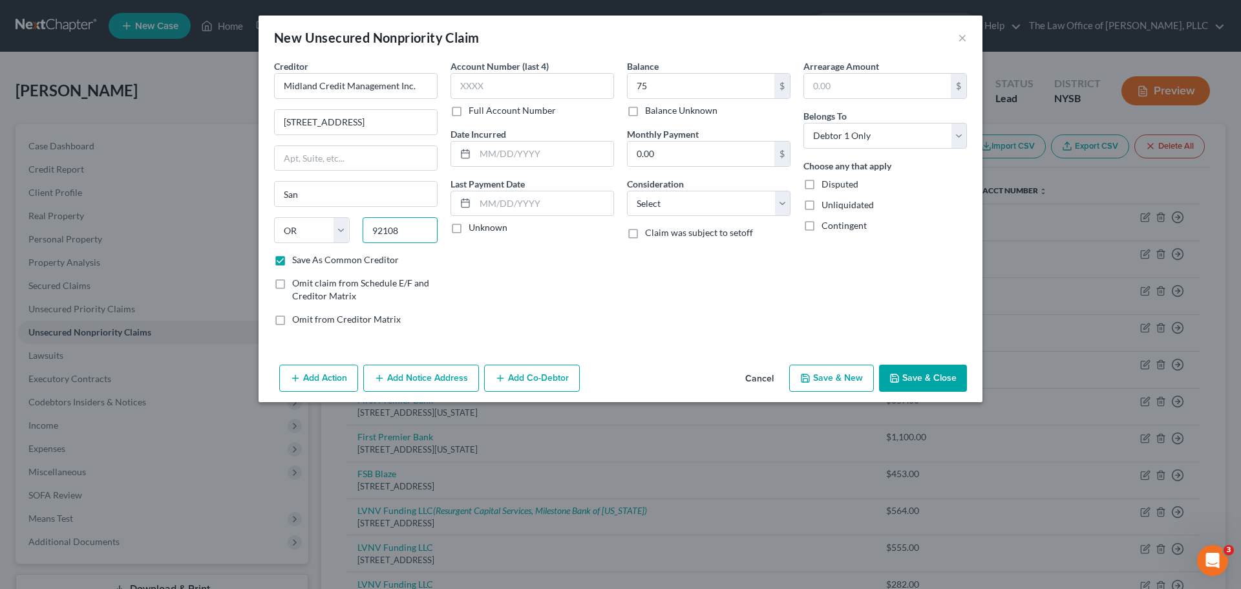
type input "92108"
type input "San Diego"
select select "4"
click at [722, 85] on input "75" at bounding box center [701, 86] width 147 height 25
type input "714"
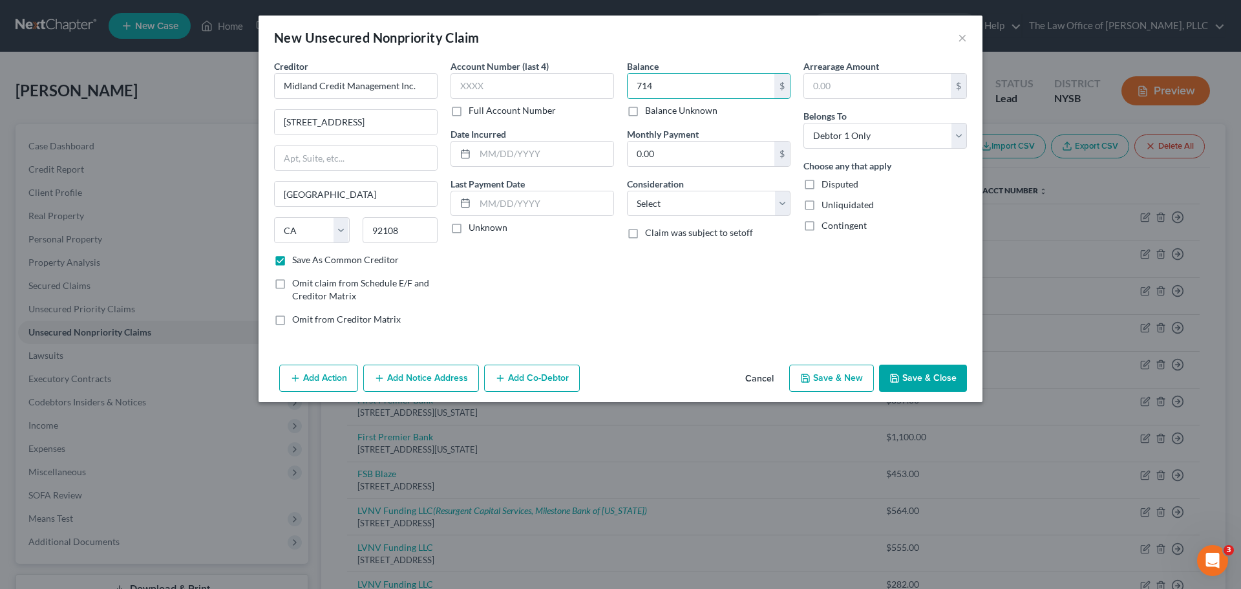
click at [929, 381] on button "Save & Close" at bounding box center [923, 378] width 88 height 27
checkbox input "false"
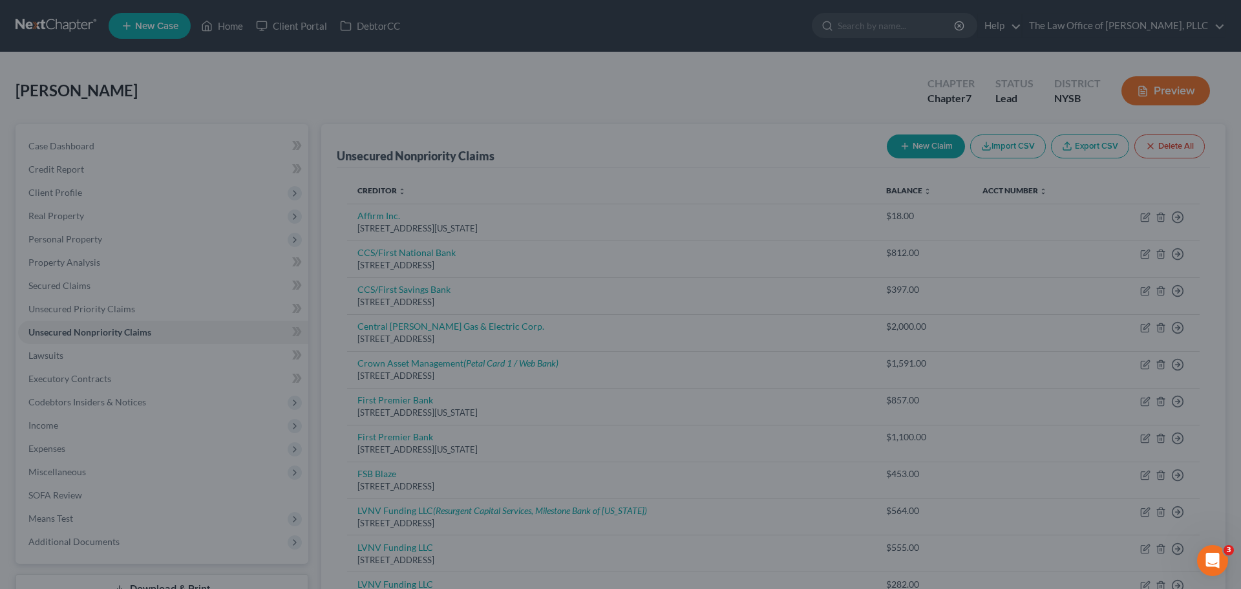
type input "714.00"
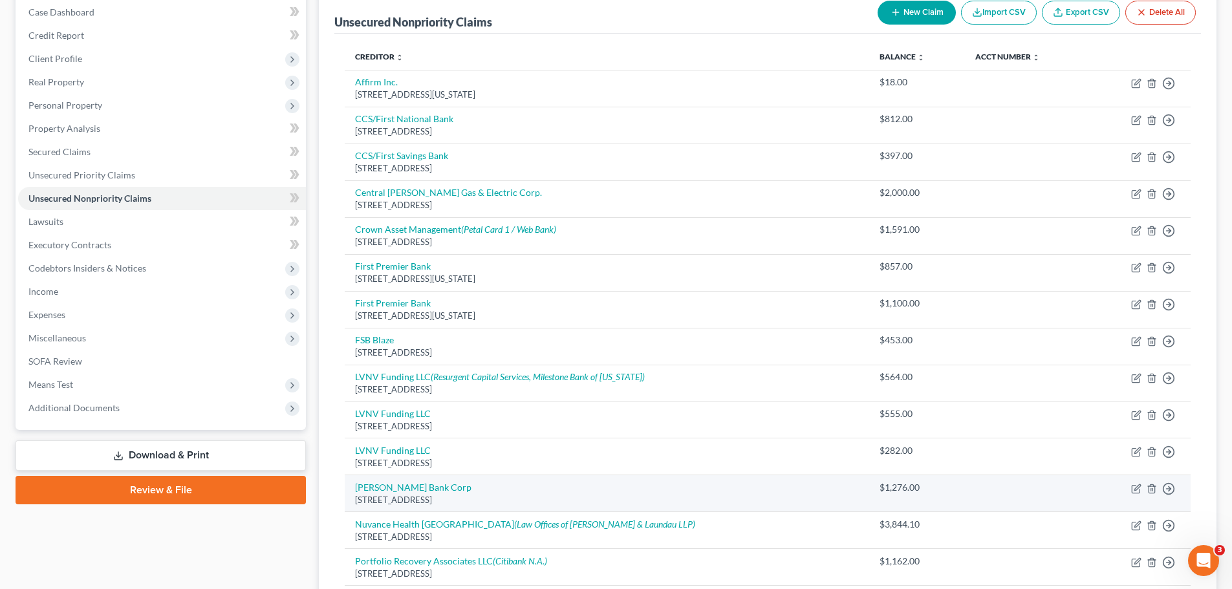
scroll to position [129, 0]
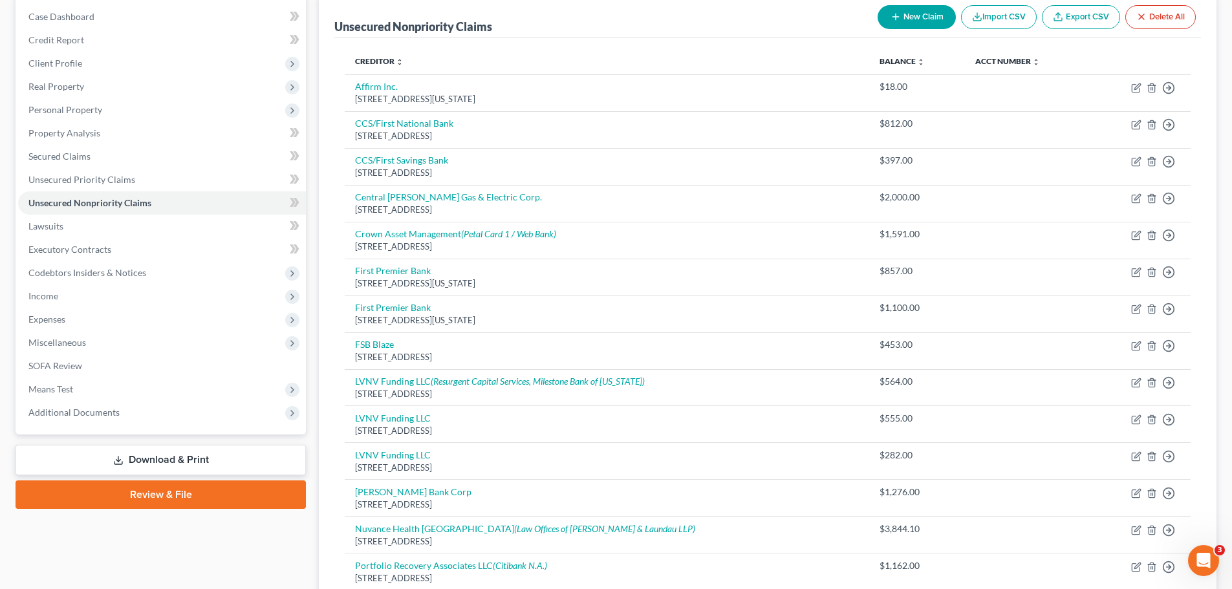
click at [910, 12] on button "New Claim" at bounding box center [916, 17] width 78 height 24
select select "0"
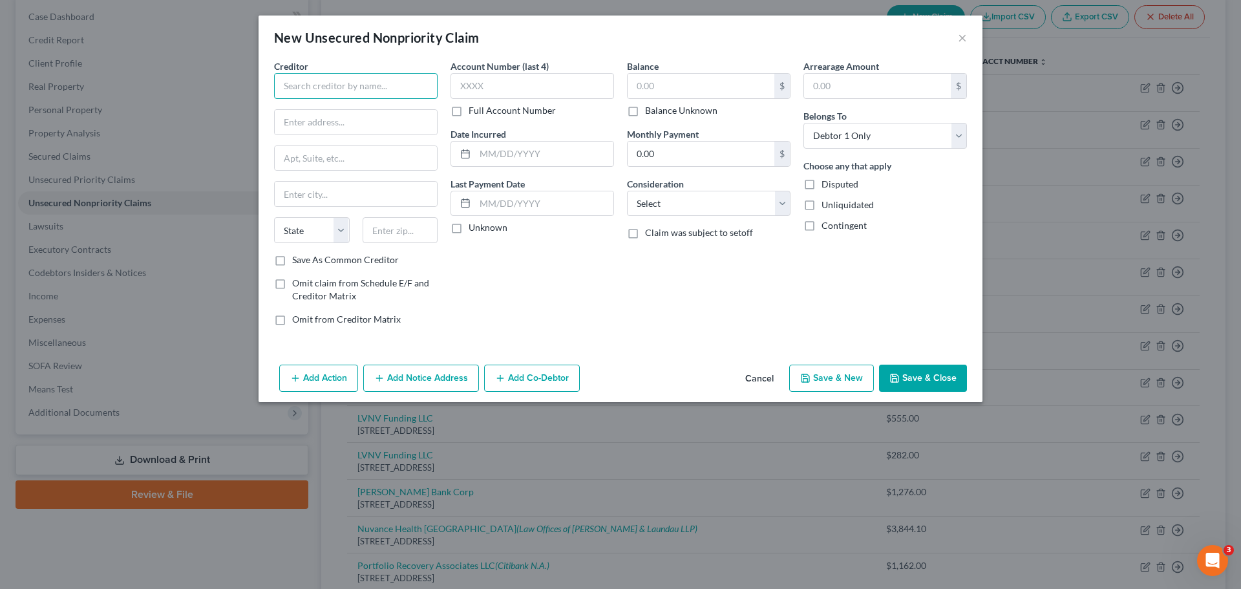
click at [363, 91] on input "text" at bounding box center [356, 86] width 164 height 26
type input "Consumer's Cooperative CU"
click at [759, 372] on button "Cancel" at bounding box center [759, 379] width 49 height 26
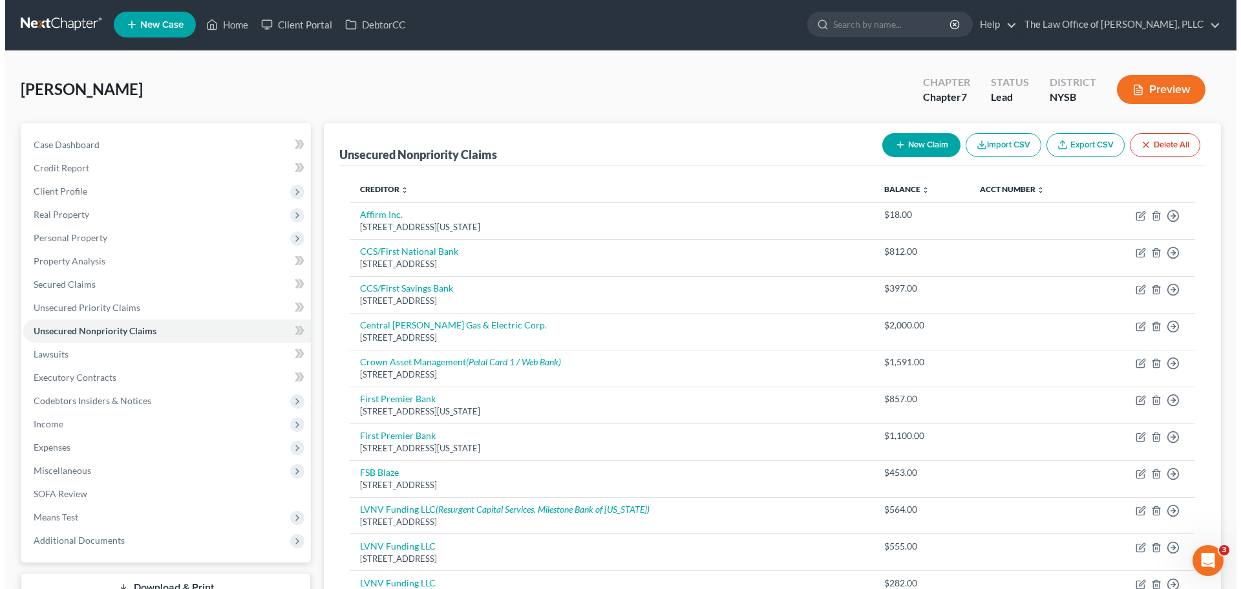
scroll to position [0, 0]
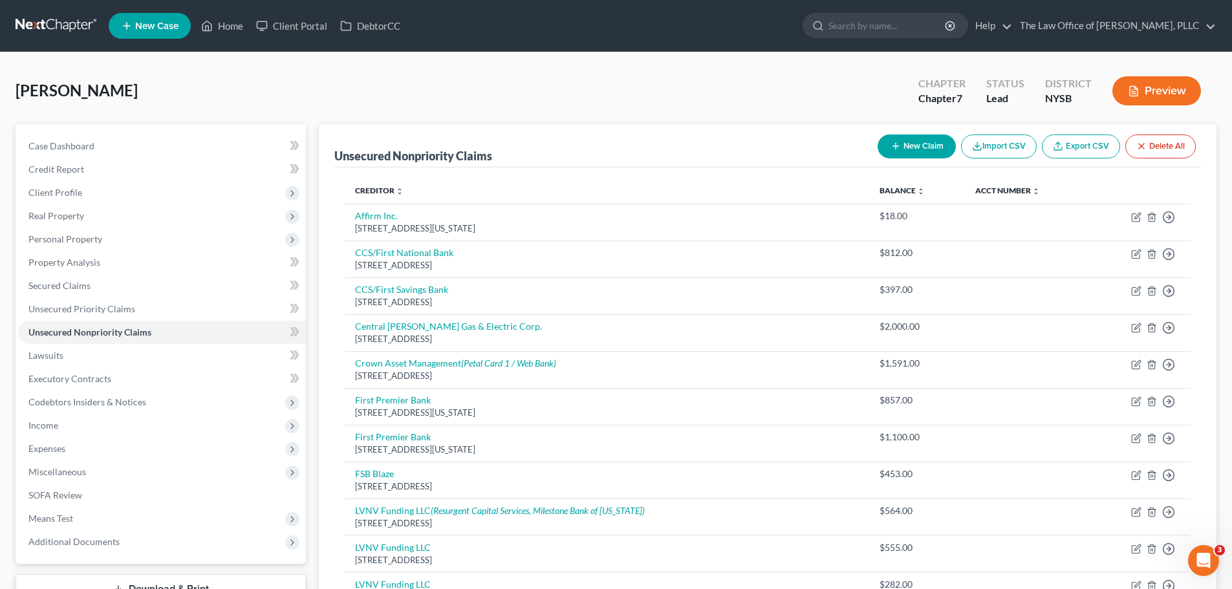
click at [909, 149] on button "New Claim" at bounding box center [916, 146] width 78 height 24
select select "0"
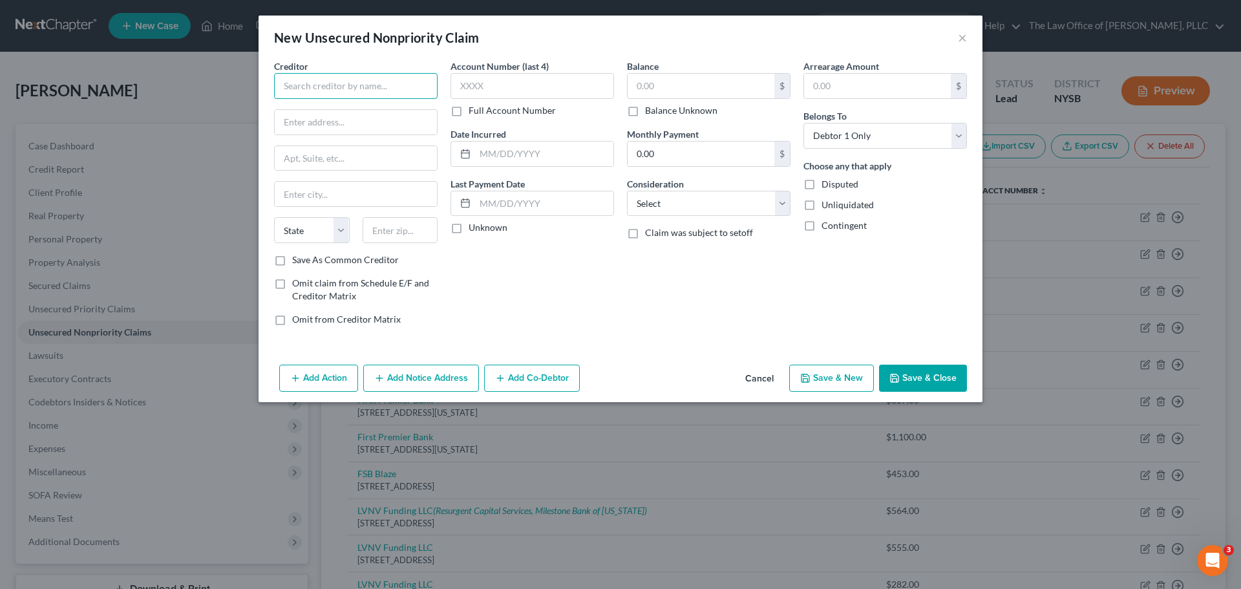
click at [288, 79] on input "text" at bounding box center [356, 86] width 164 height 26
type input "Consumer's Cooperative Credit Union"
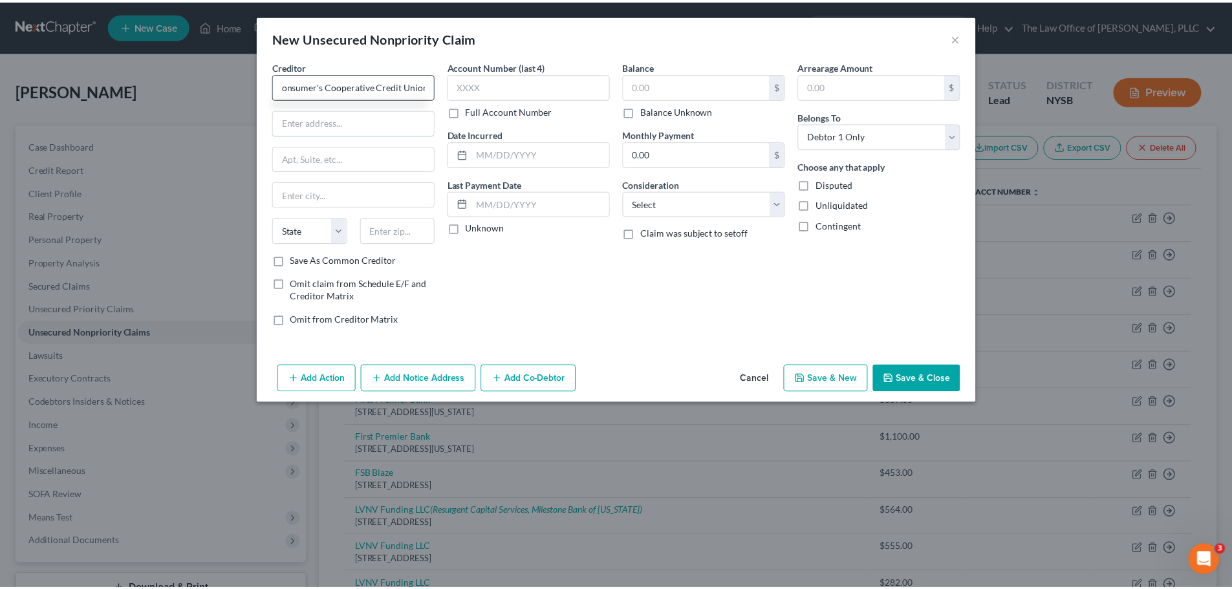
scroll to position [0, 0]
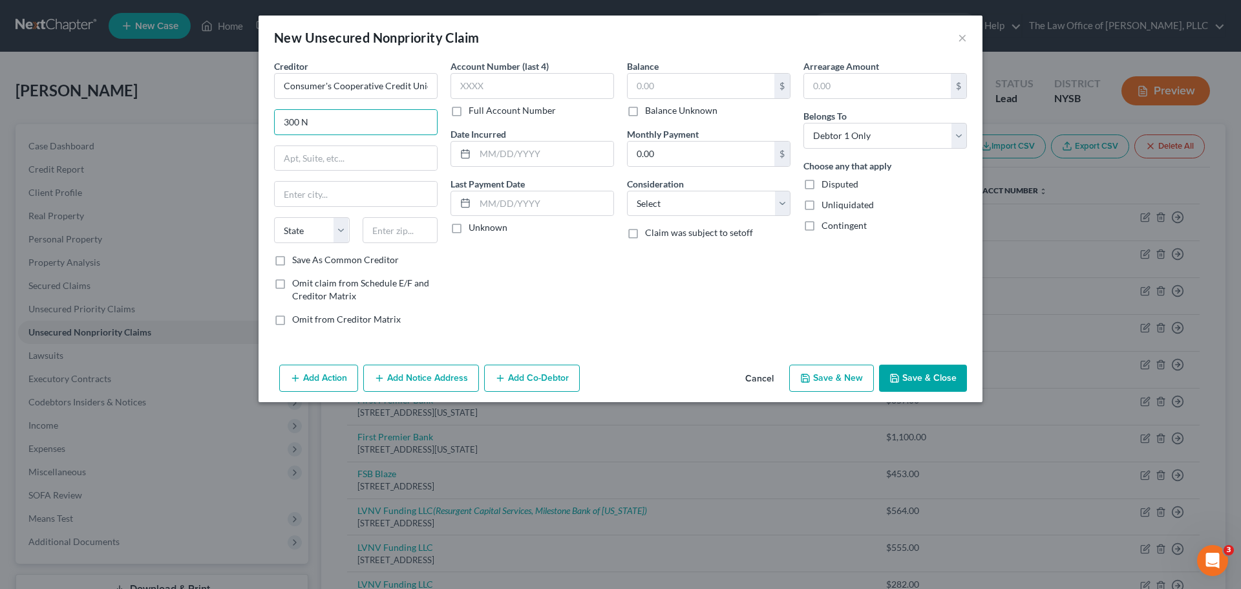
type input "300 N Field Drive"
click at [385, 228] on input "text" at bounding box center [401, 230] width 76 height 26
type input "60045"
type input "Lake Forest"
select select "14"
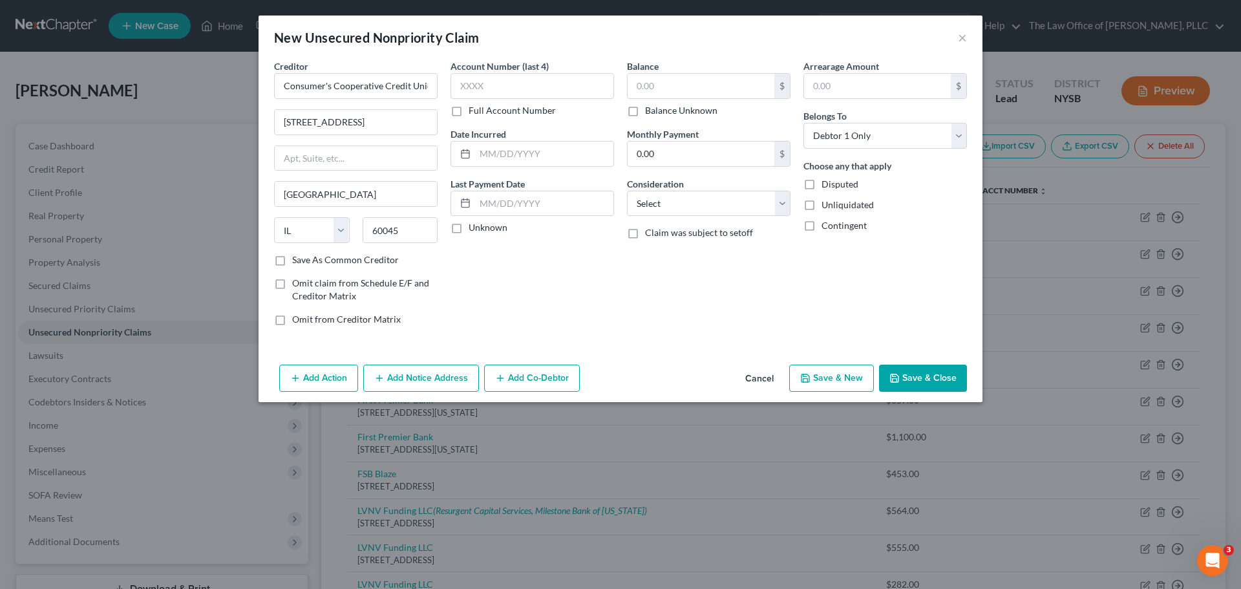
click at [292, 264] on label "Save As Common Creditor" at bounding box center [345, 259] width 107 height 13
click at [297, 262] on input "Save As Common Creditor" at bounding box center [301, 257] width 8 height 8
checkbox input "true"
click at [648, 87] on input "text" at bounding box center [701, 86] width 147 height 25
type input "258"
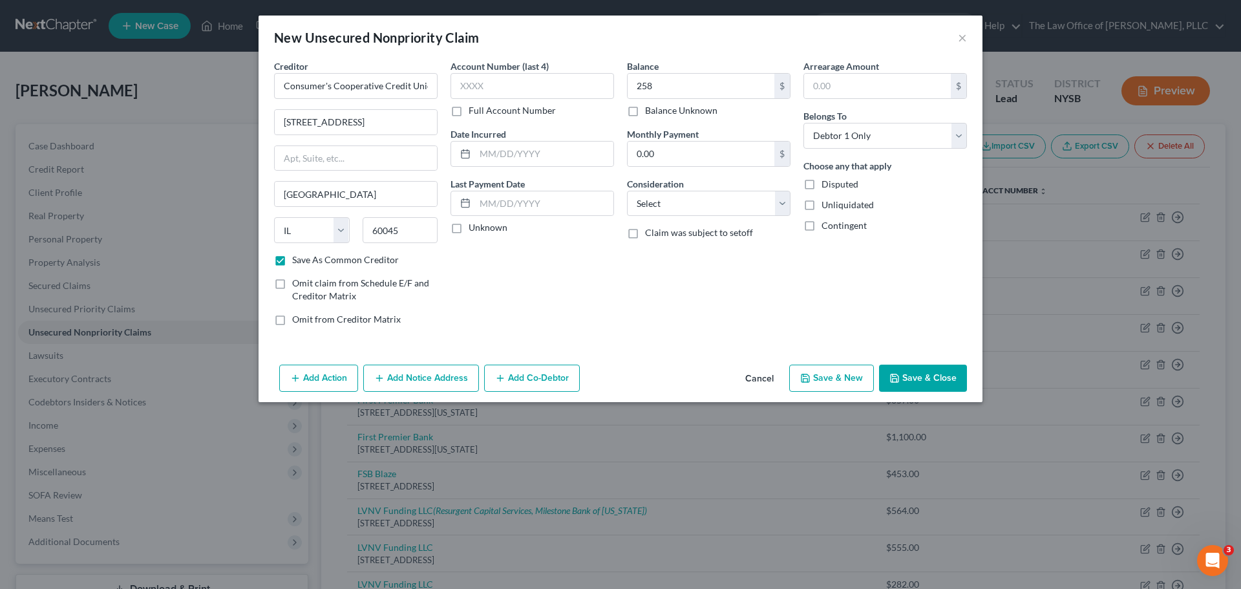
click at [758, 372] on button "Cancel" at bounding box center [759, 379] width 49 height 26
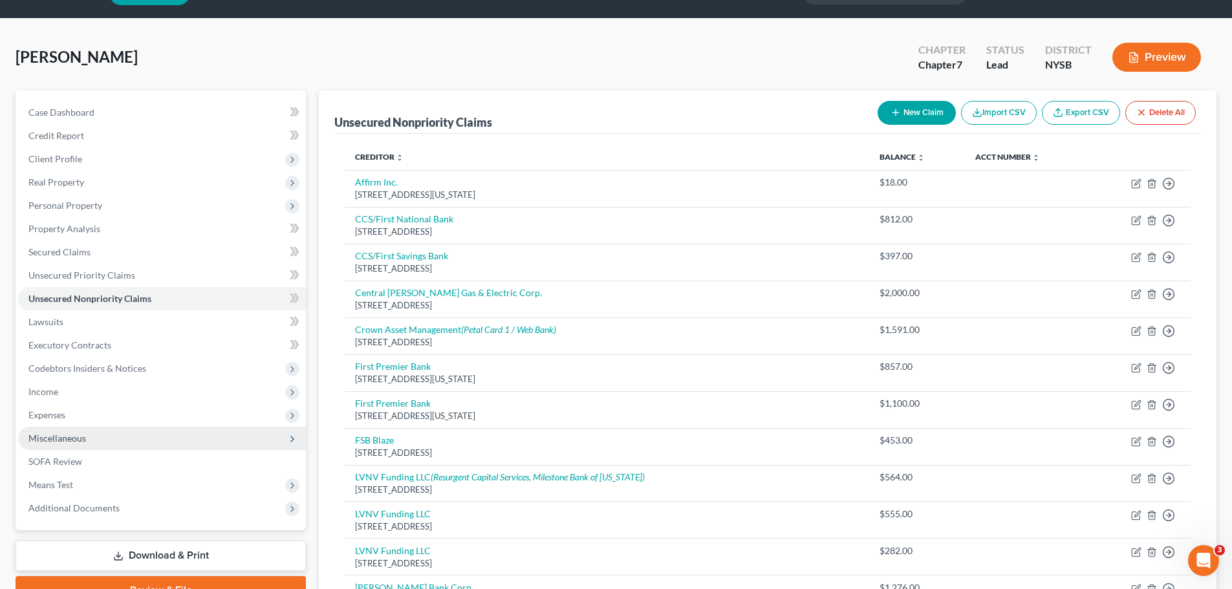
scroll to position [65, 0]
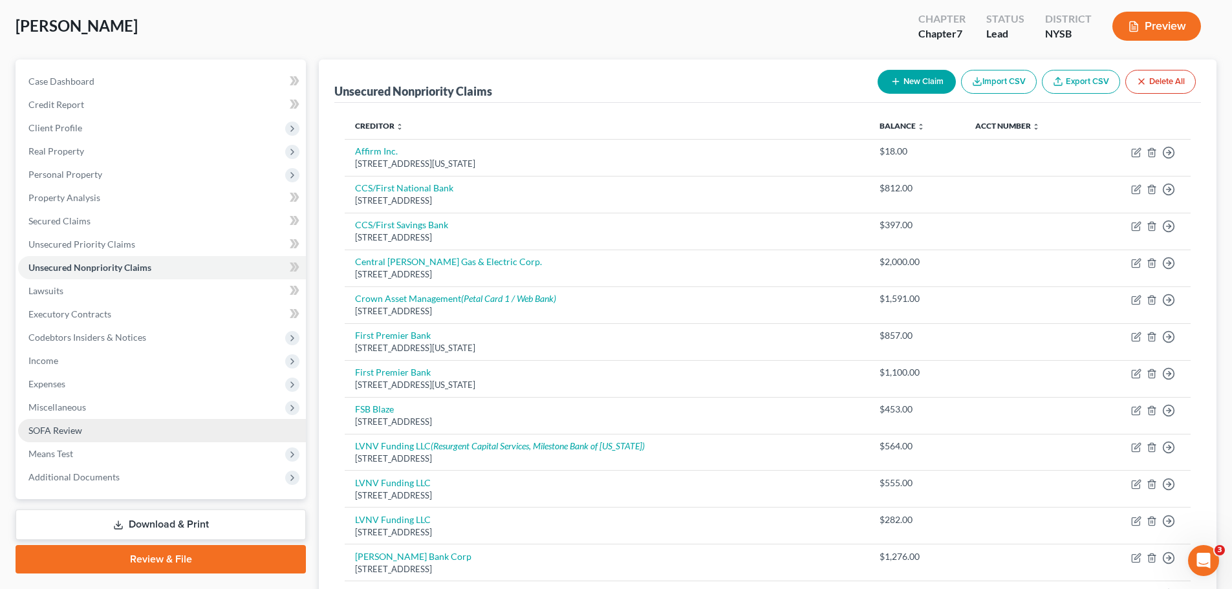
click at [74, 428] on span "SOFA Review" at bounding box center [55, 430] width 54 height 11
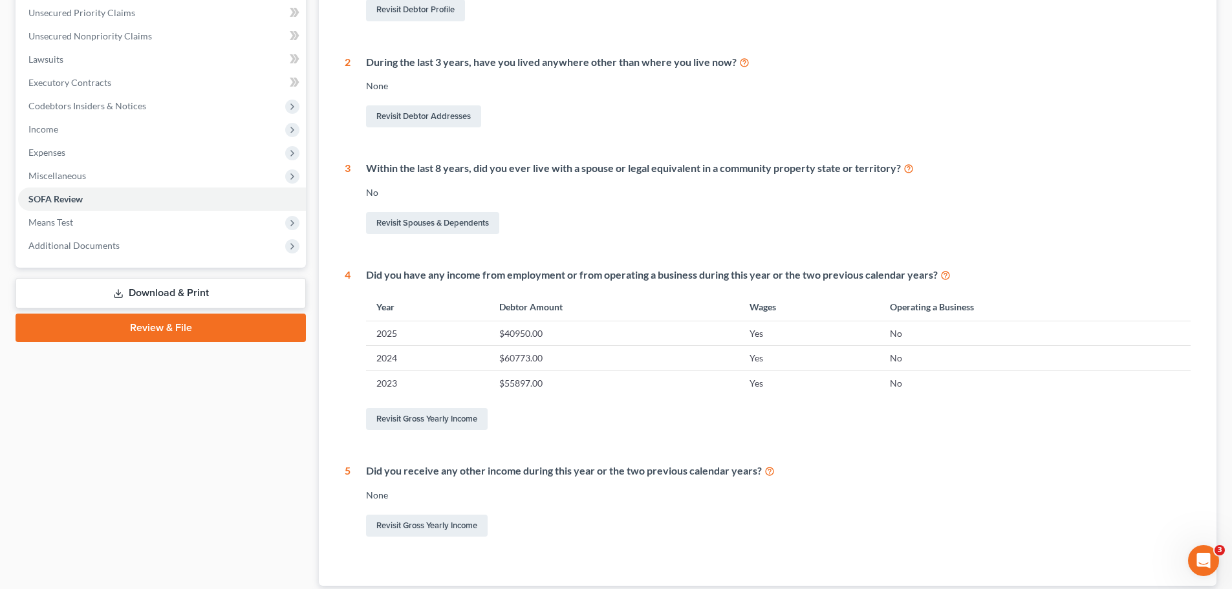
scroll to position [383, 0]
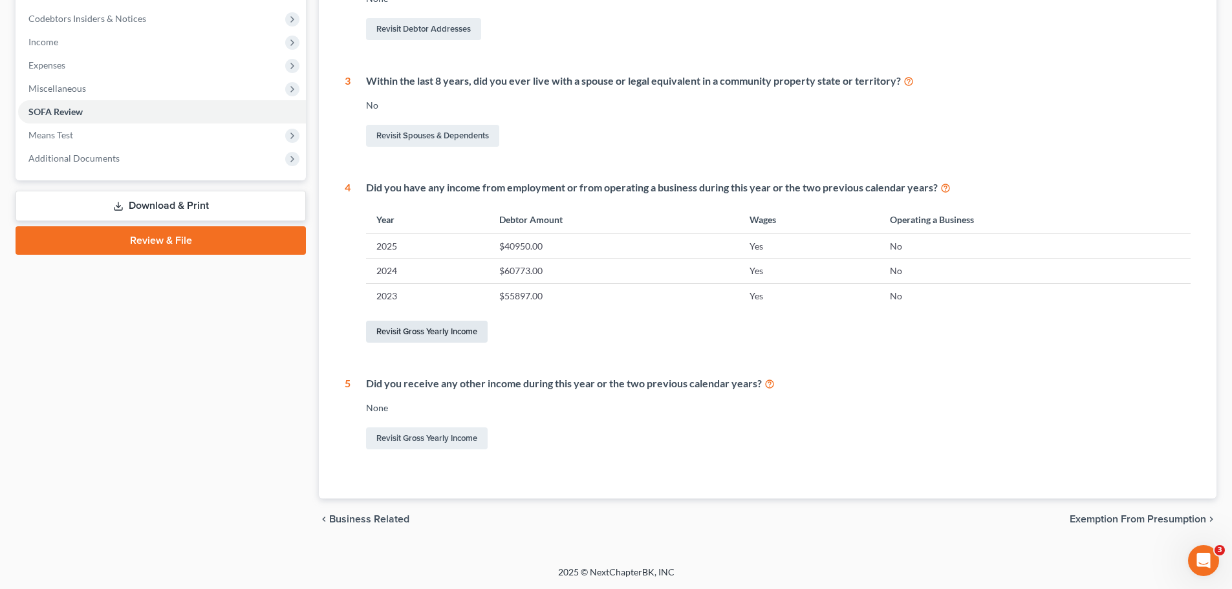
click at [444, 323] on link "Revisit Gross Yearly Income" at bounding box center [427, 332] width 122 height 22
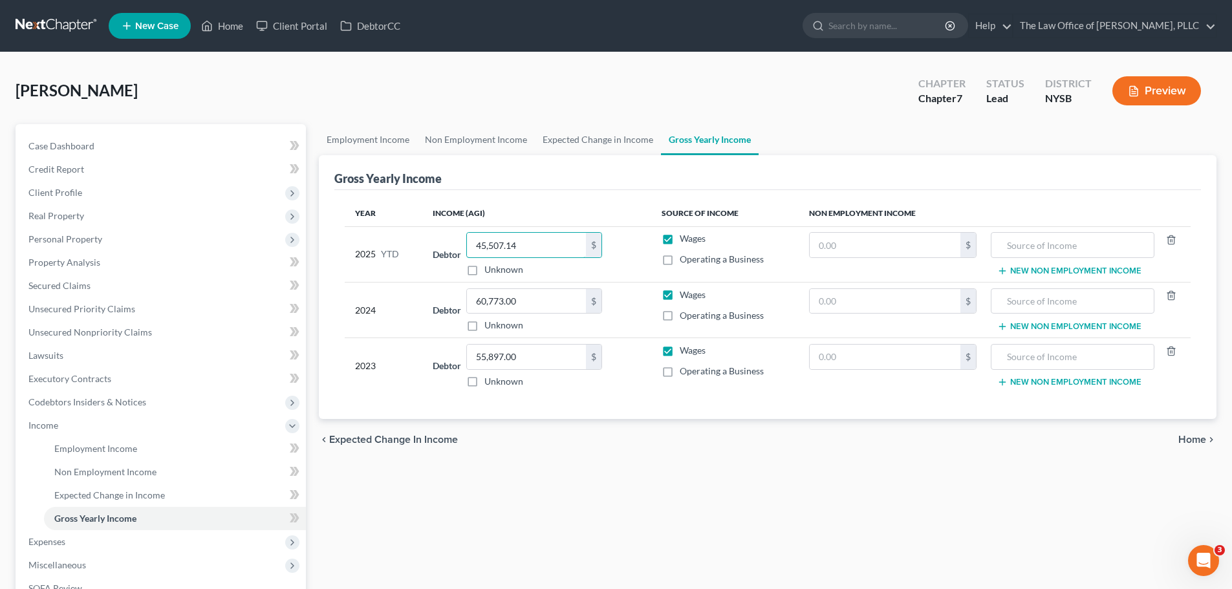
type input "45,507.14"
click at [676, 486] on div "Employment Income Non Employment Income Expected Change in Income Gross Yearly …" at bounding box center [767, 427] width 910 height 607
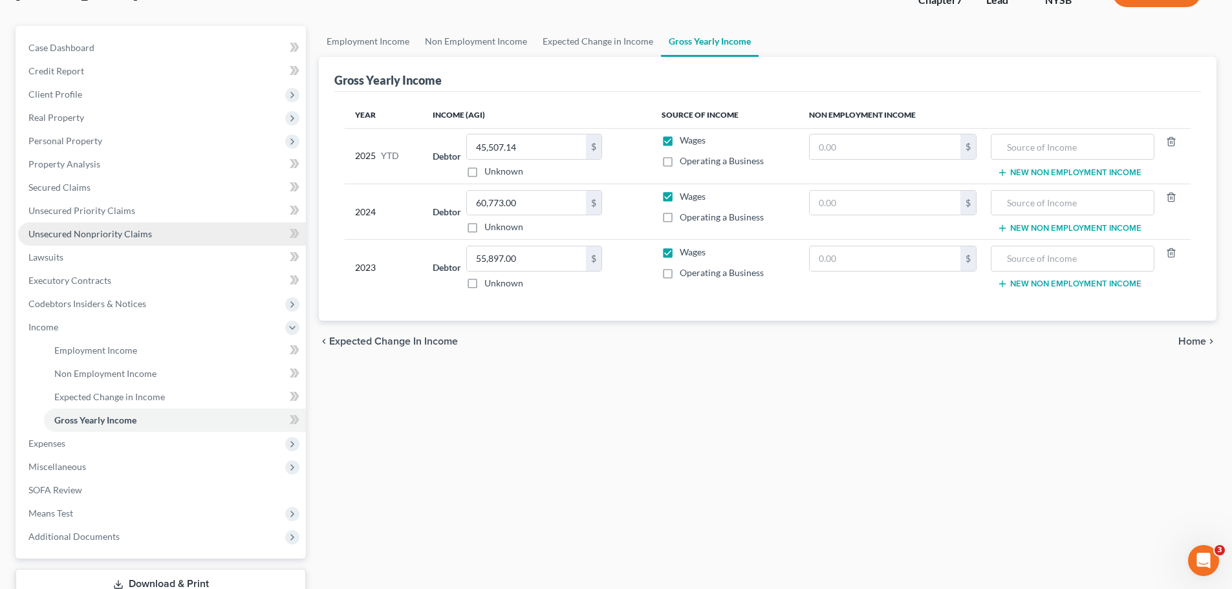
scroll to position [129, 0]
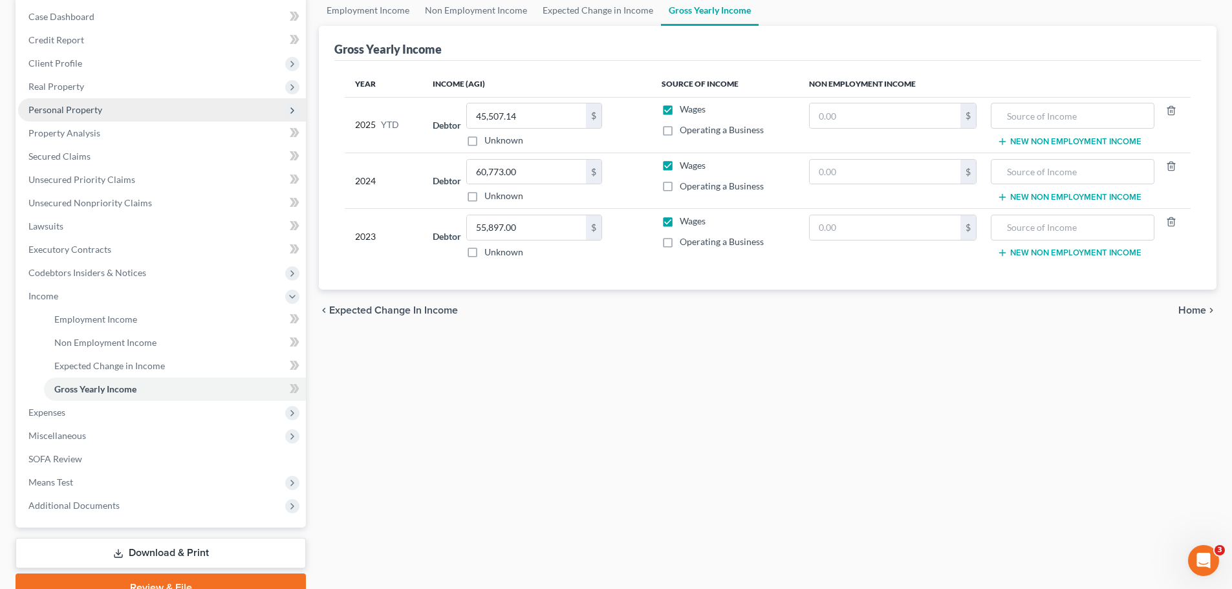
click at [83, 116] on span "Personal Property" at bounding box center [162, 109] width 288 height 23
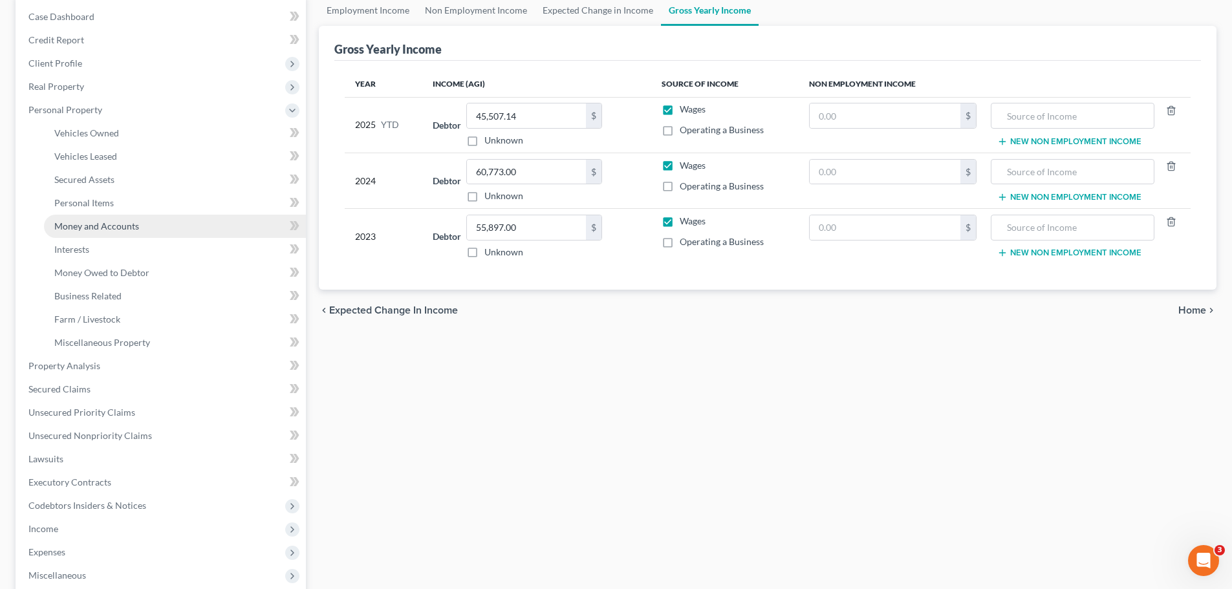
click at [83, 225] on span "Money and Accounts" at bounding box center [96, 225] width 85 height 11
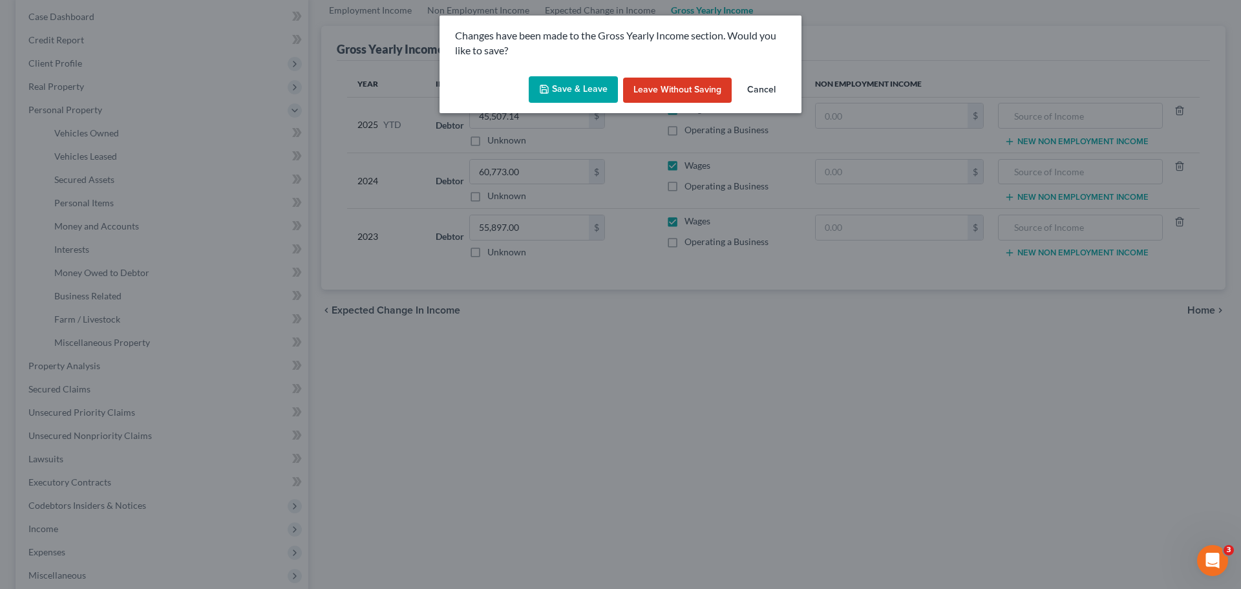
click at [578, 94] on button "Save & Leave" at bounding box center [573, 89] width 89 height 27
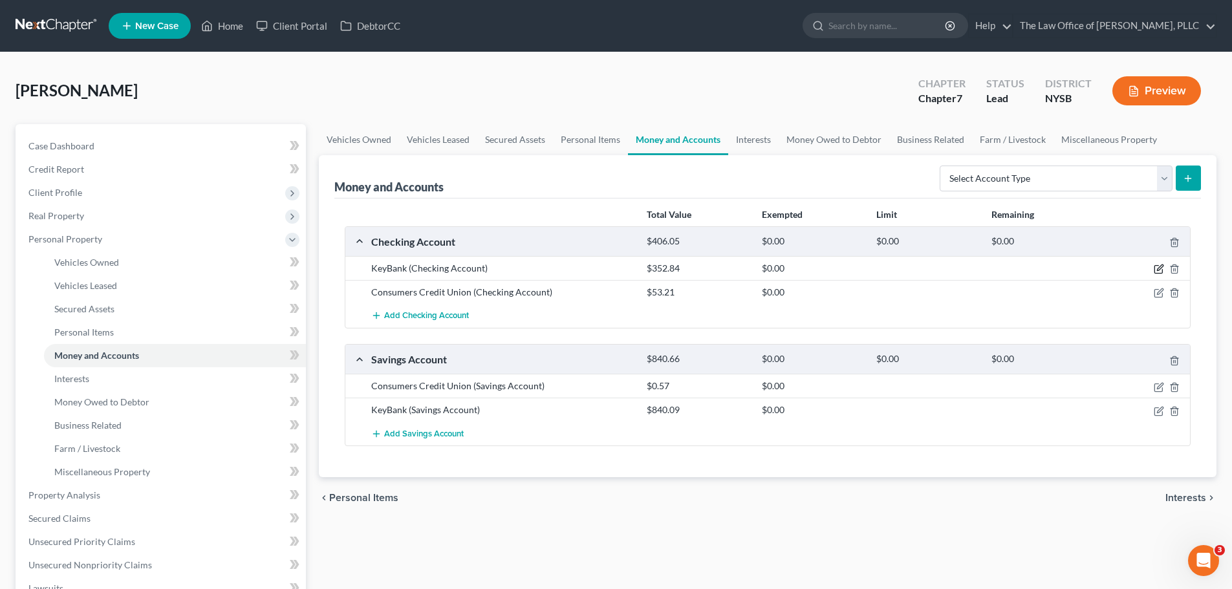
click at [1159, 268] on icon "button" at bounding box center [1159, 269] width 10 height 10
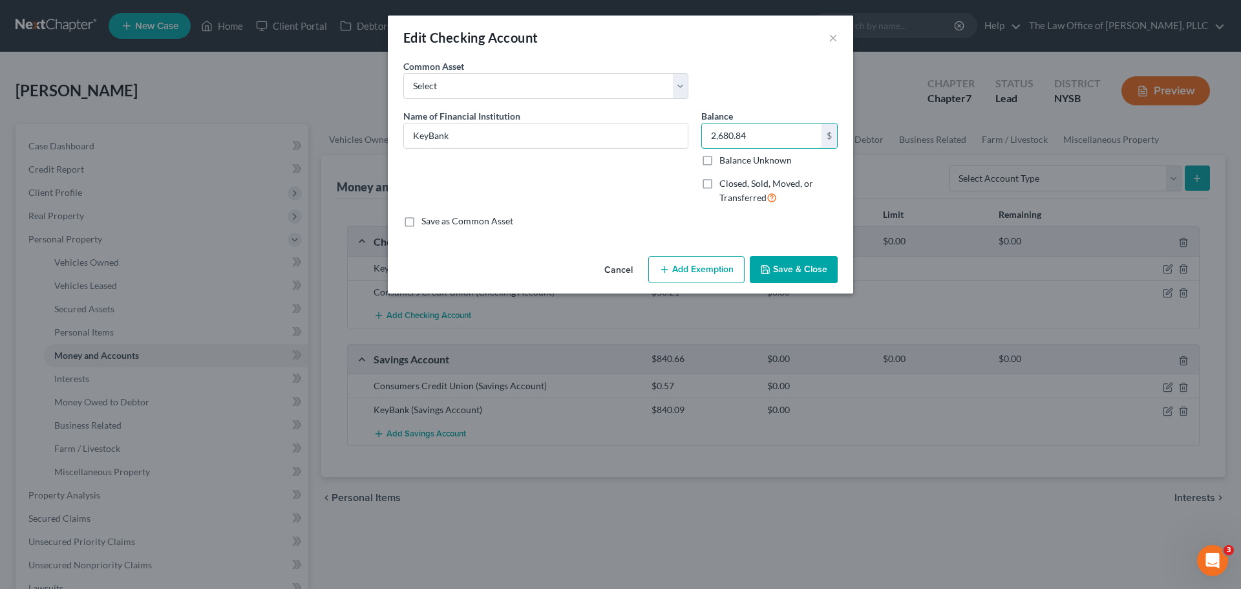
type input "2,680.84"
click at [693, 258] on button "Add Exemption" at bounding box center [697, 269] width 96 height 27
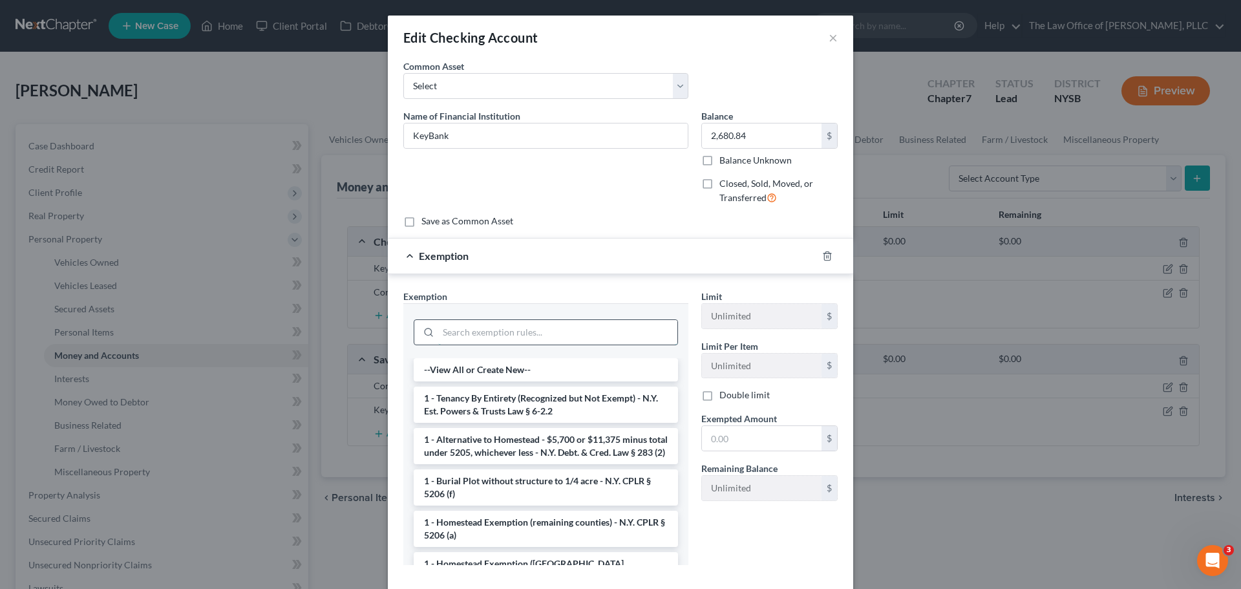
click at [612, 336] on input "search" at bounding box center [557, 332] width 239 height 25
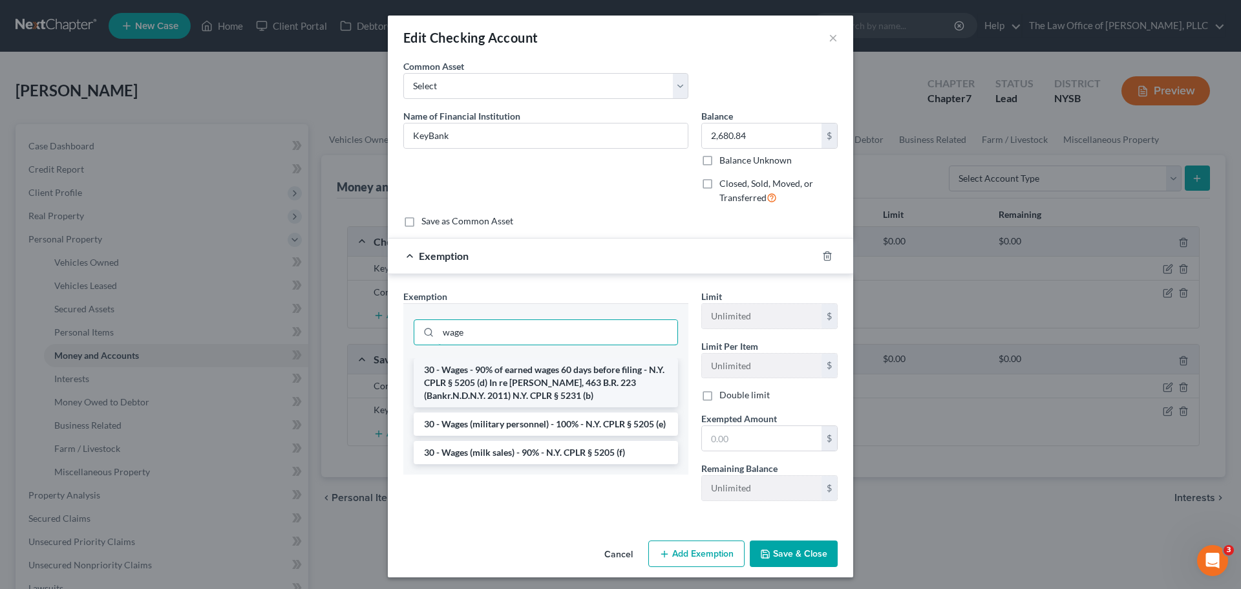
type input "wage"
click at [618, 389] on li "30 - Wages - 90% of earned wages 60 days before filing - N.Y. CPLR § 5205 (d) I…" at bounding box center [546, 382] width 264 height 49
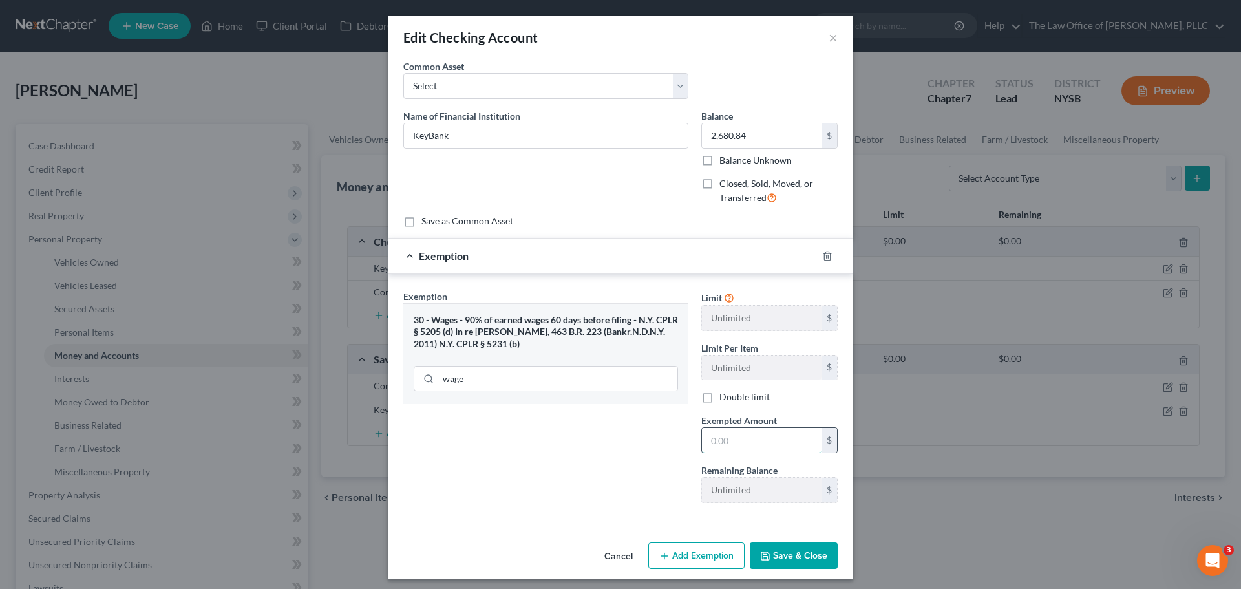
click at [745, 447] on input "text" at bounding box center [762, 440] width 120 height 25
type input "2,680.84"
click at [781, 551] on button "Save & Close" at bounding box center [794, 556] width 88 height 27
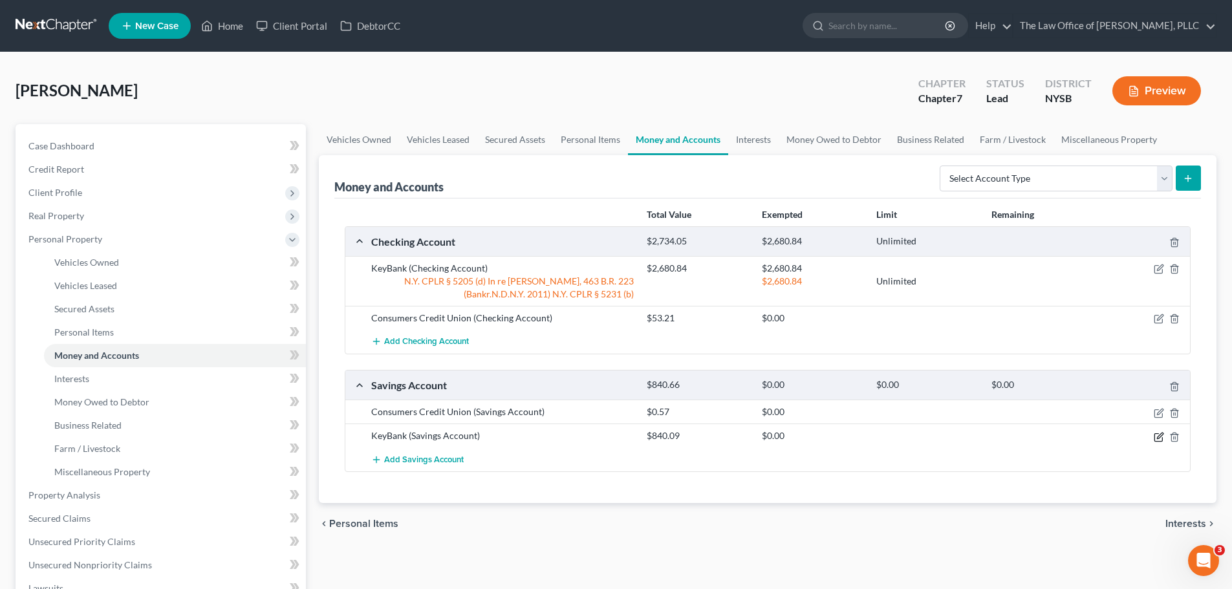
click at [1155, 438] on icon "button" at bounding box center [1159, 437] width 10 height 10
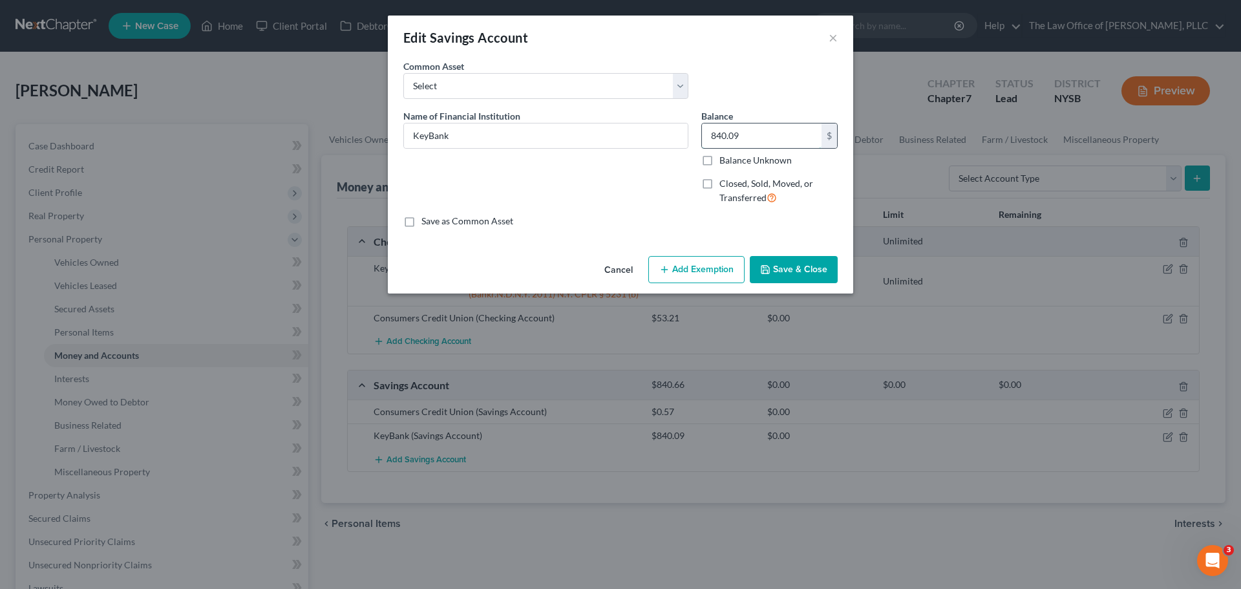
click at [759, 138] on input "840.09" at bounding box center [762, 136] width 120 height 25
type input "1,140.09"
click at [716, 274] on button "Add Exemption" at bounding box center [697, 269] width 96 height 27
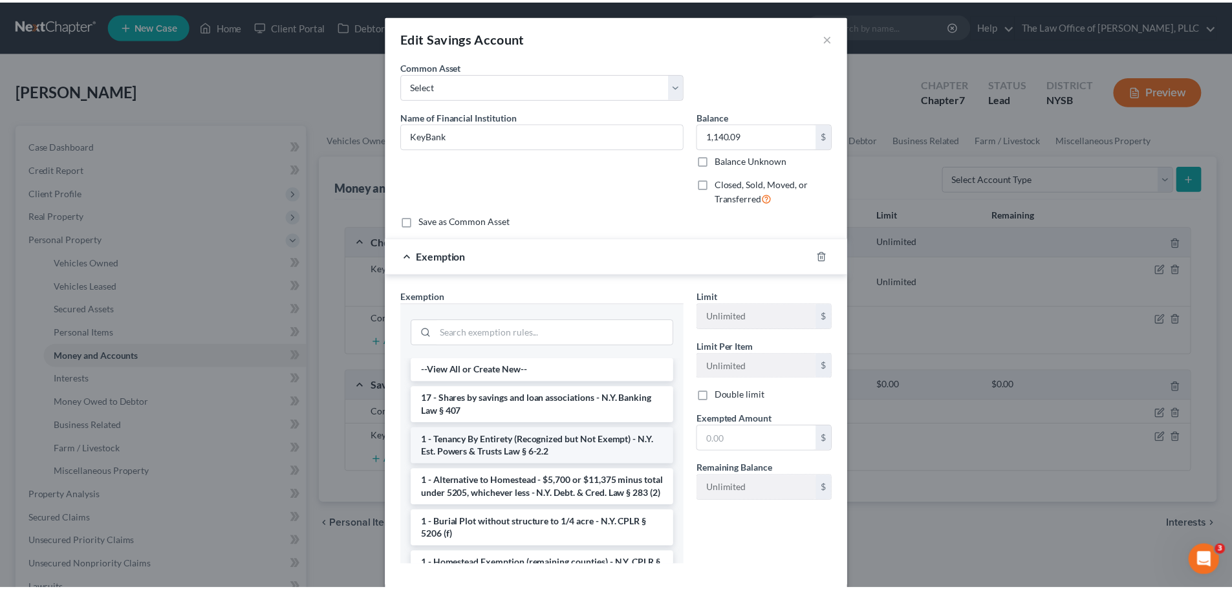
scroll to position [65, 0]
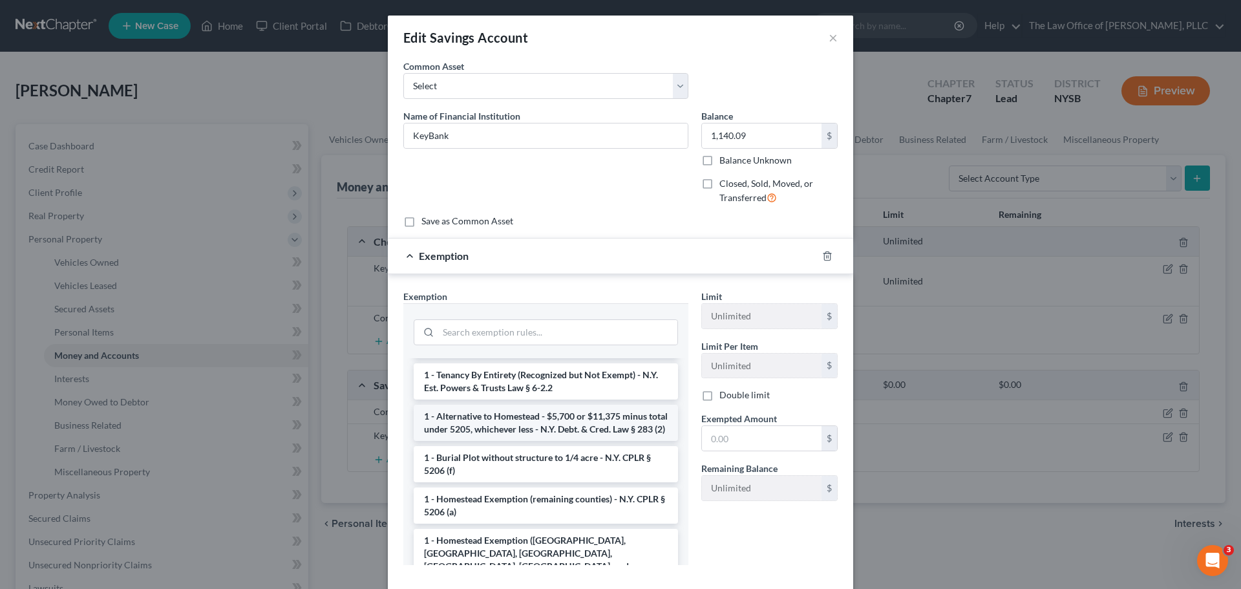
click at [588, 432] on li "1 - Alternative to Homestead - $5,700 or $11,375 minus total under 5205, whiche…" at bounding box center [546, 423] width 264 height 36
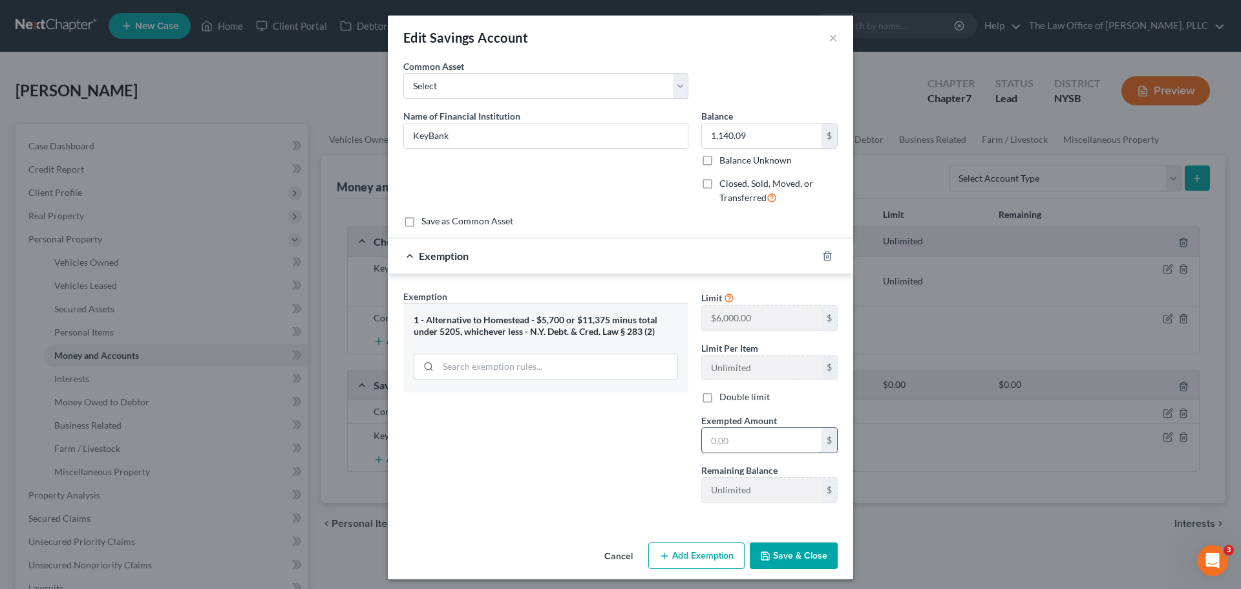
click at [764, 446] on input "text" at bounding box center [762, 440] width 120 height 25
type input "1,140.09"
click at [799, 547] on button "Save & Close" at bounding box center [794, 556] width 88 height 27
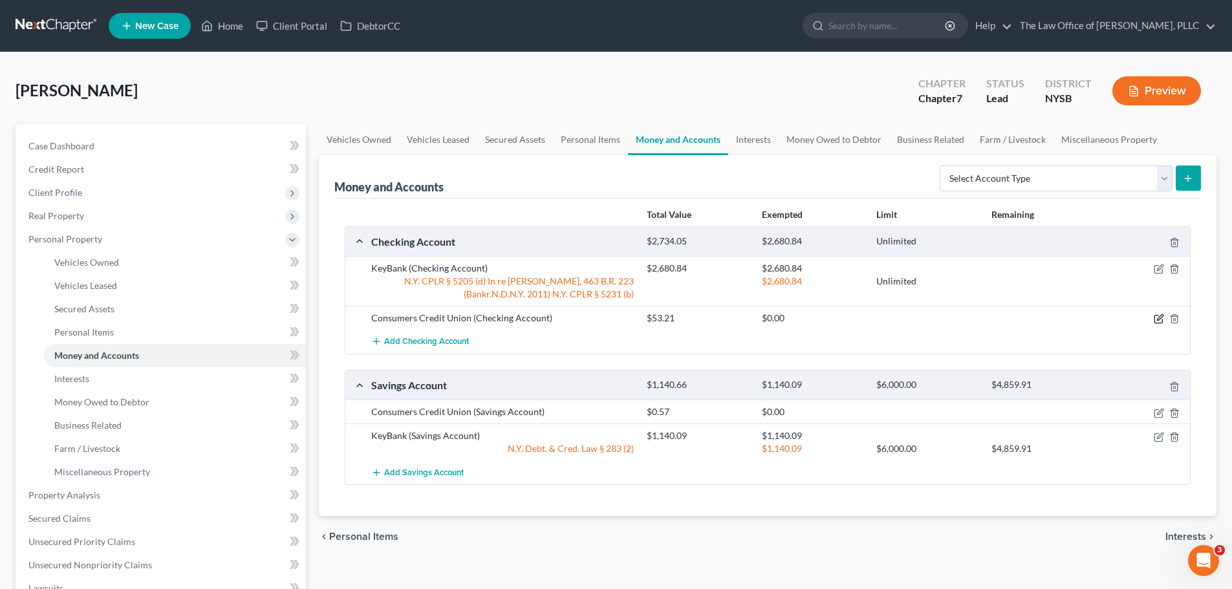
click at [1159, 317] on icon "button" at bounding box center [1160, 318] width 6 height 6
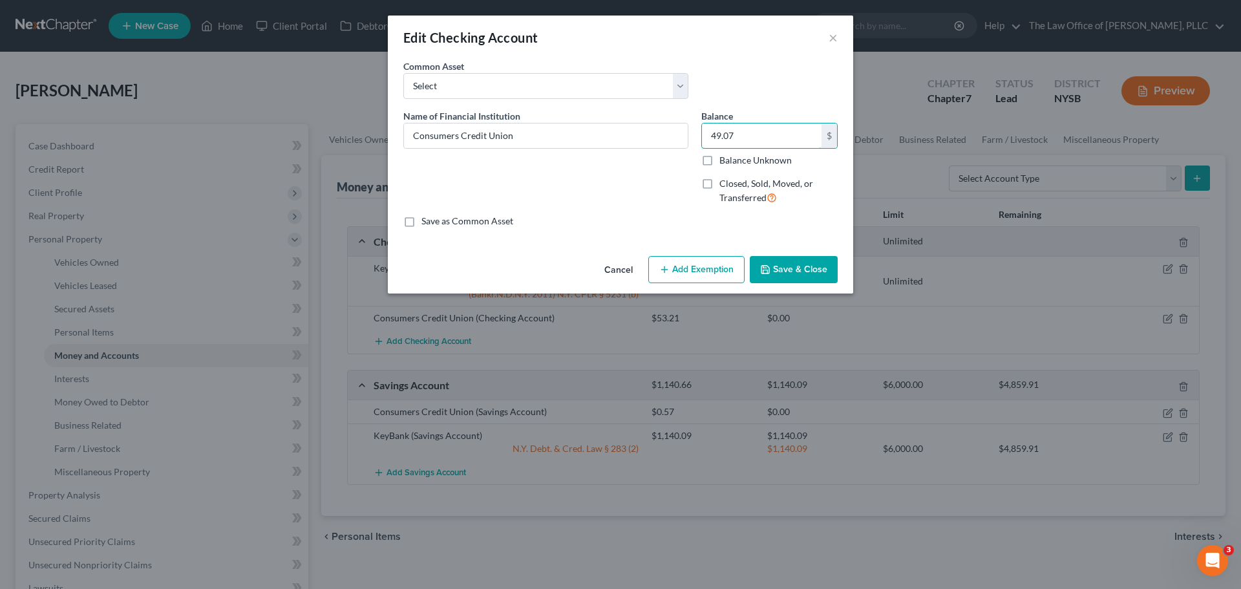
type input "49.07"
click at [705, 275] on button "Add Exemption" at bounding box center [697, 269] width 96 height 27
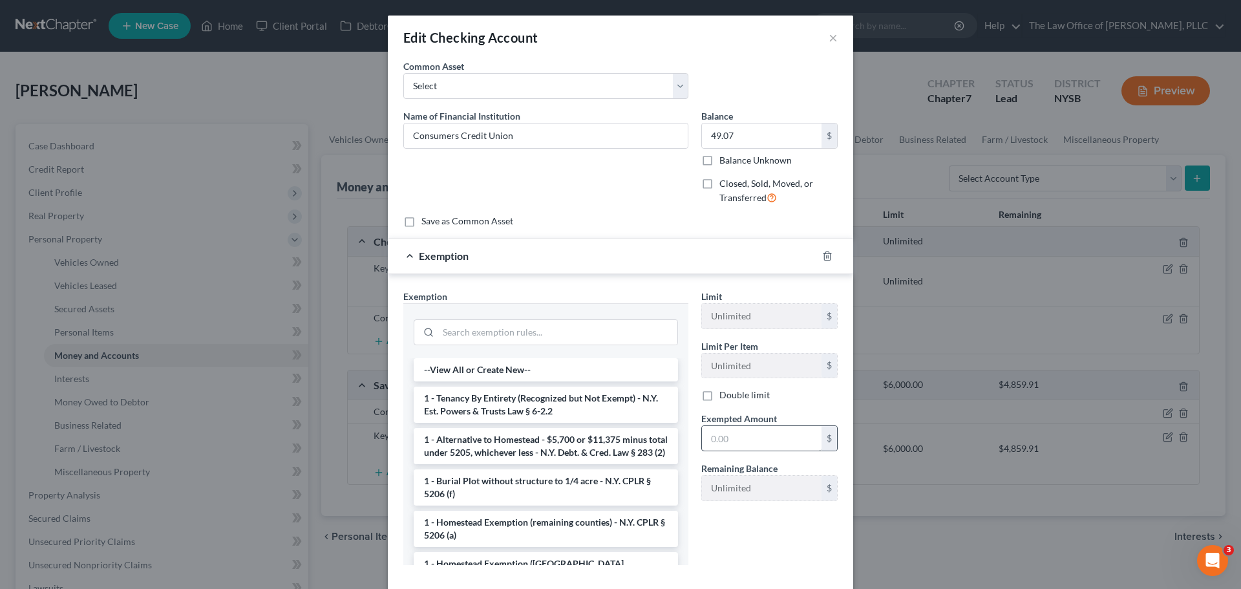
drag, startPoint x: 633, startPoint y: 447, endPoint x: 718, endPoint y: 431, distance: 86.8
click at [637, 446] on li "1 - Alternative to Homestead - $5,700 or $11,375 minus total under 5205, whiche…" at bounding box center [546, 446] width 264 height 36
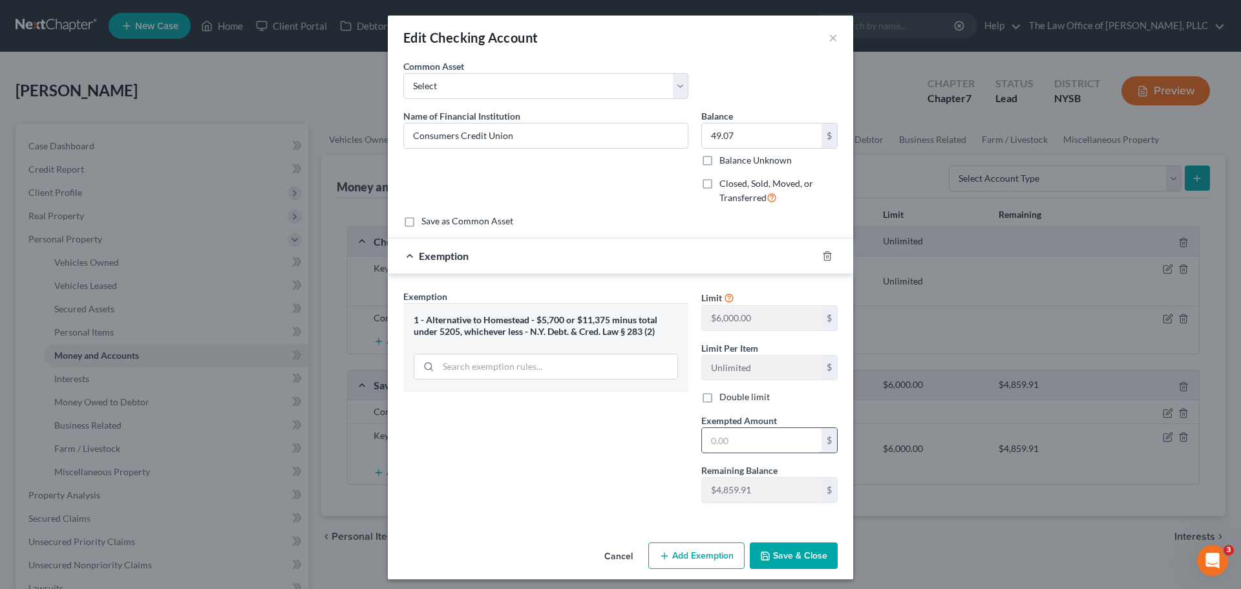
click at [731, 438] on input "text" at bounding box center [762, 440] width 120 height 25
type input "49.07"
click at [774, 544] on button "Save & Close" at bounding box center [794, 556] width 88 height 27
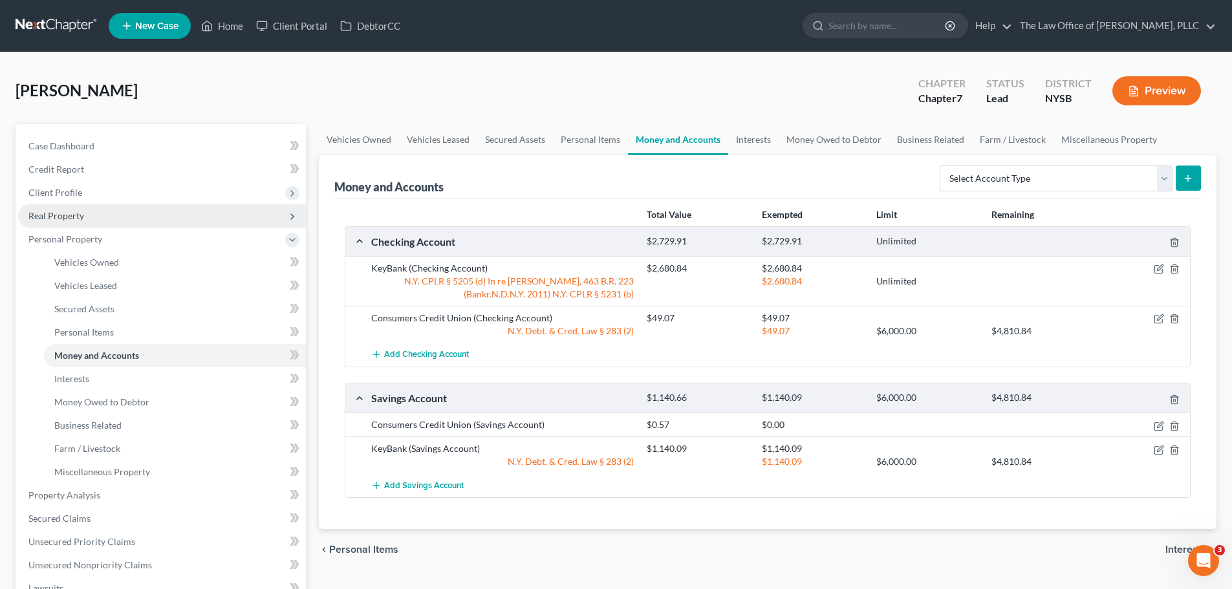
click at [91, 221] on span "Real Property" at bounding box center [162, 215] width 288 height 23
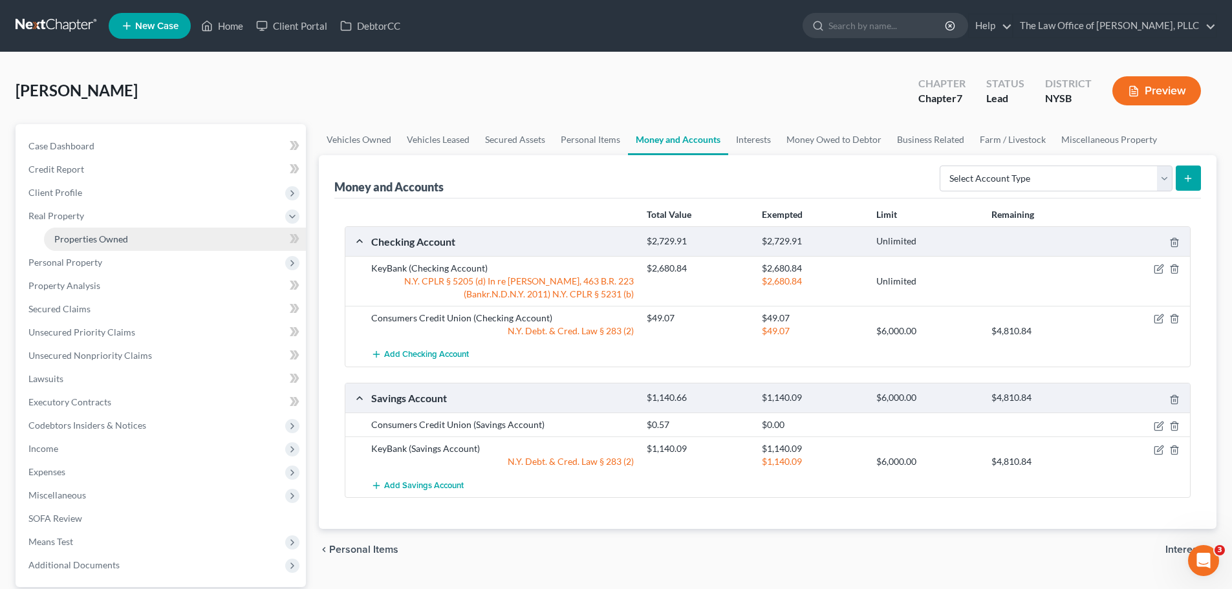
click at [91, 237] on span "Properties Owned" at bounding box center [91, 238] width 74 height 11
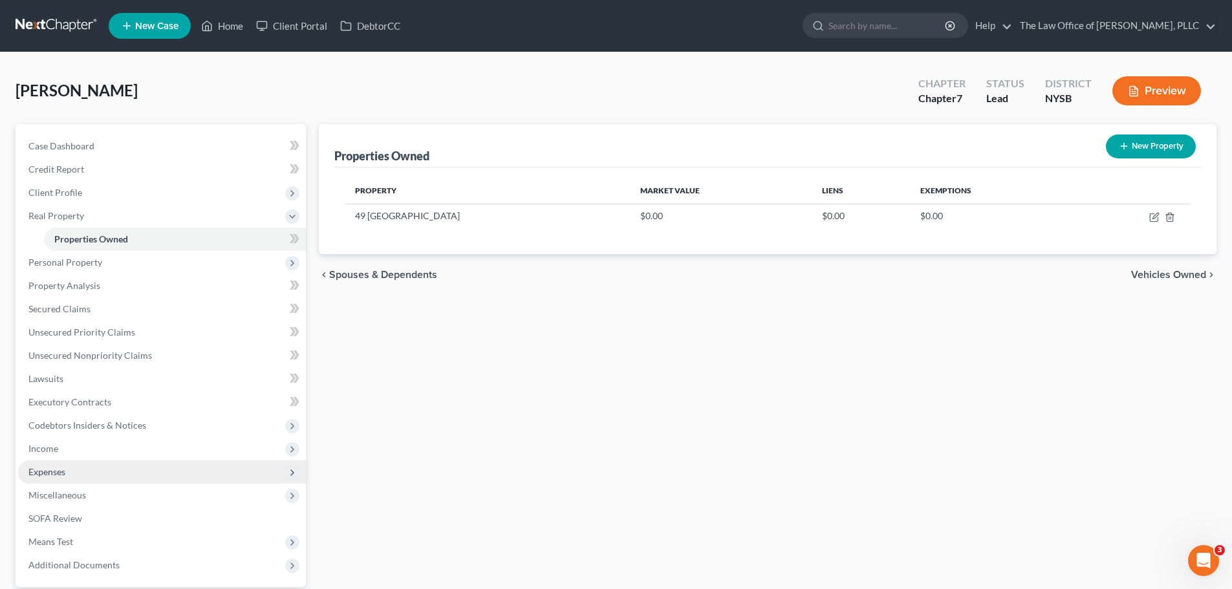
click at [50, 471] on span "Expenses" at bounding box center [46, 471] width 37 height 11
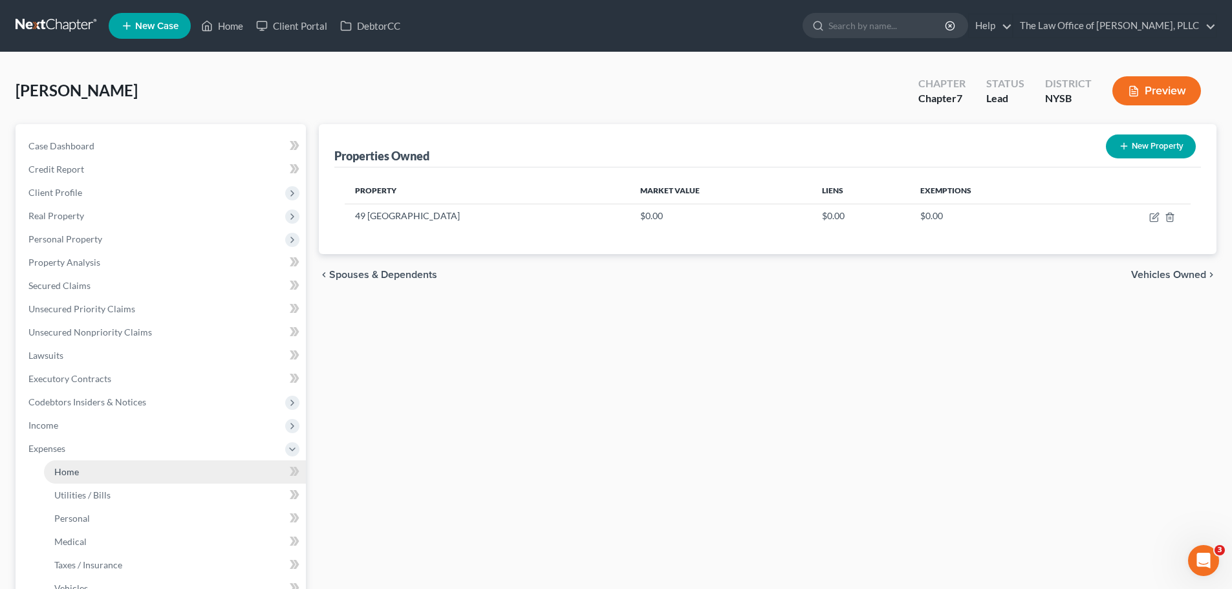
click at [59, 469] on span "Home" at bounding box center [66, 471] width 25 height 11
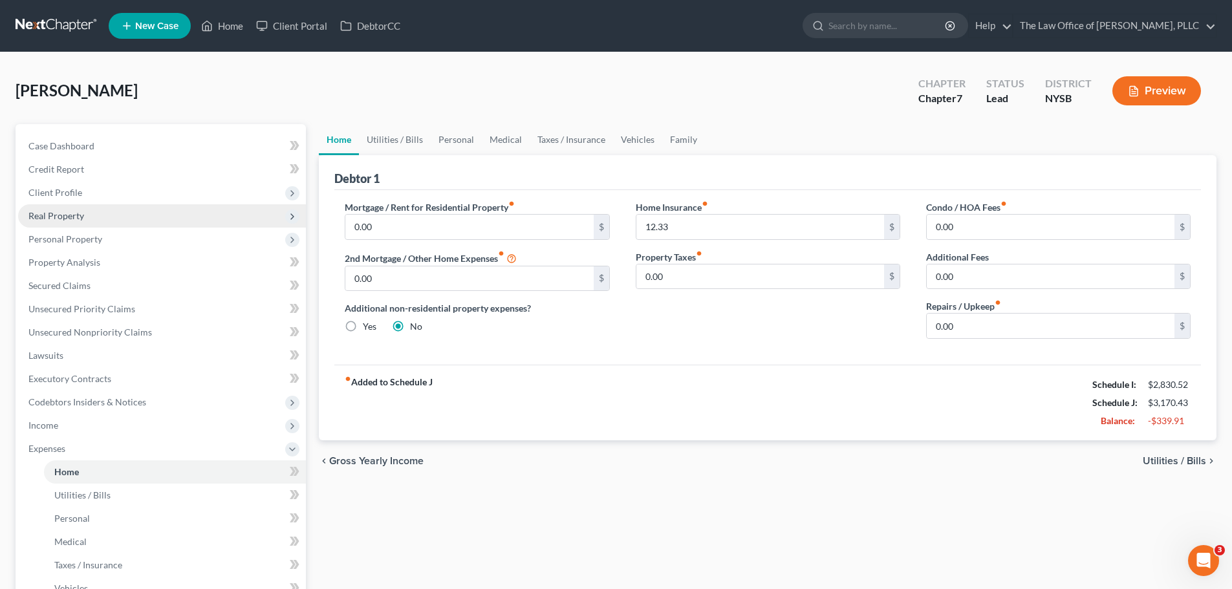
click at [73, 219] on span "Real Property" at bounding box center [56, 215] width 56 height 11
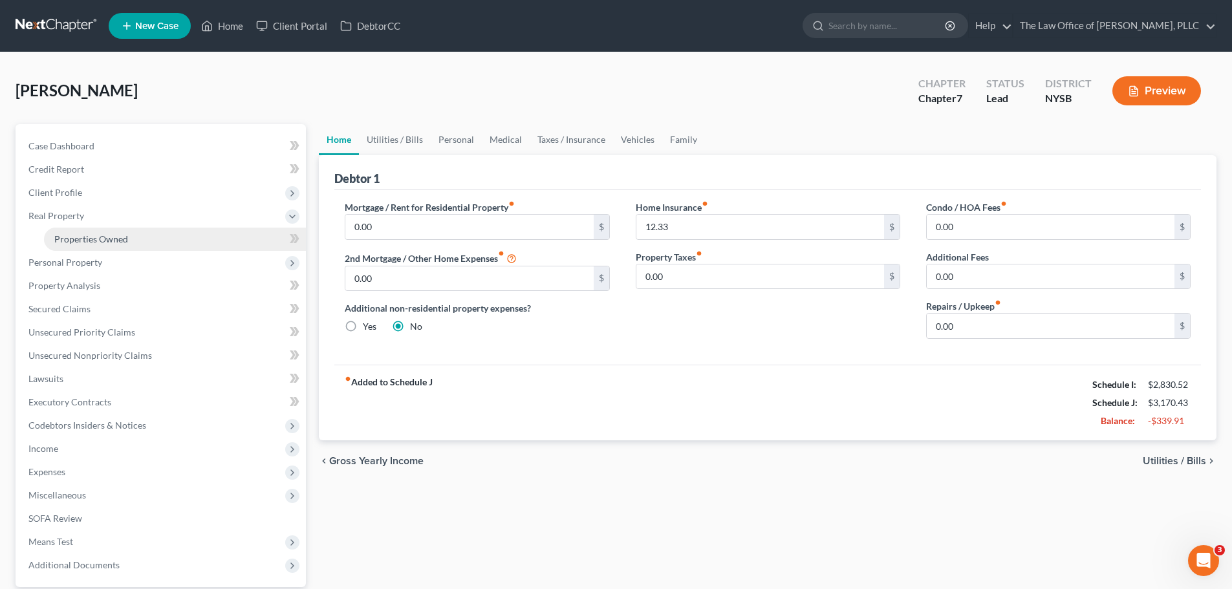
click at [118, 242] on span "Properties Owned" at bounding box center [91, 238] width 74 height 11
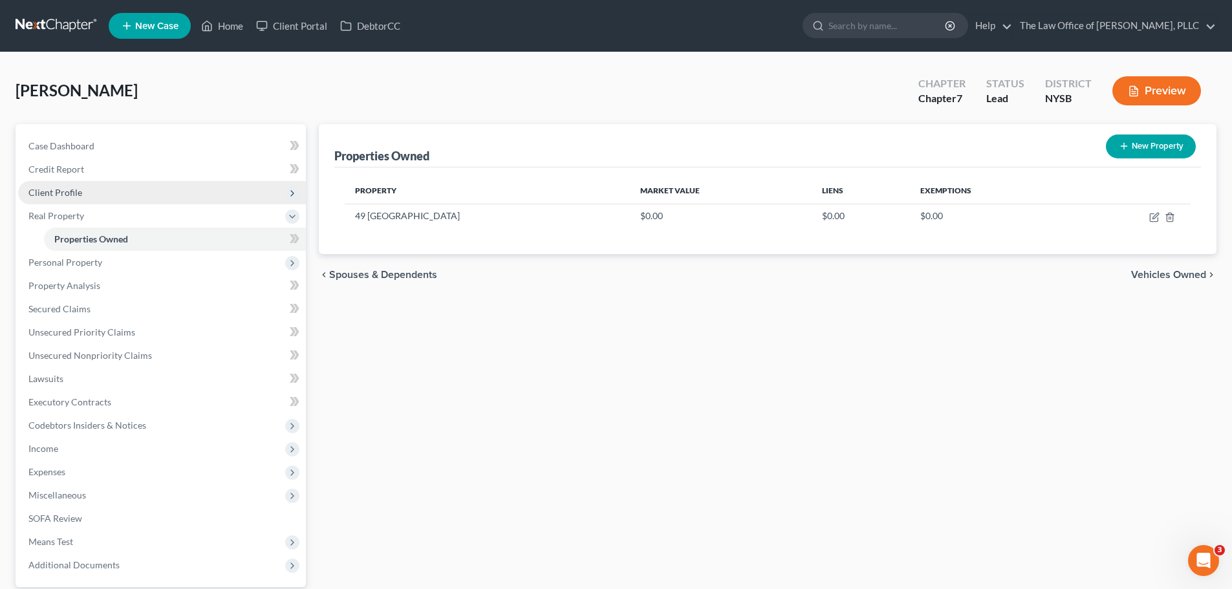
click at [90, 190] on span "Client Profile" at bounding box center [162, 192] width 288 height 23
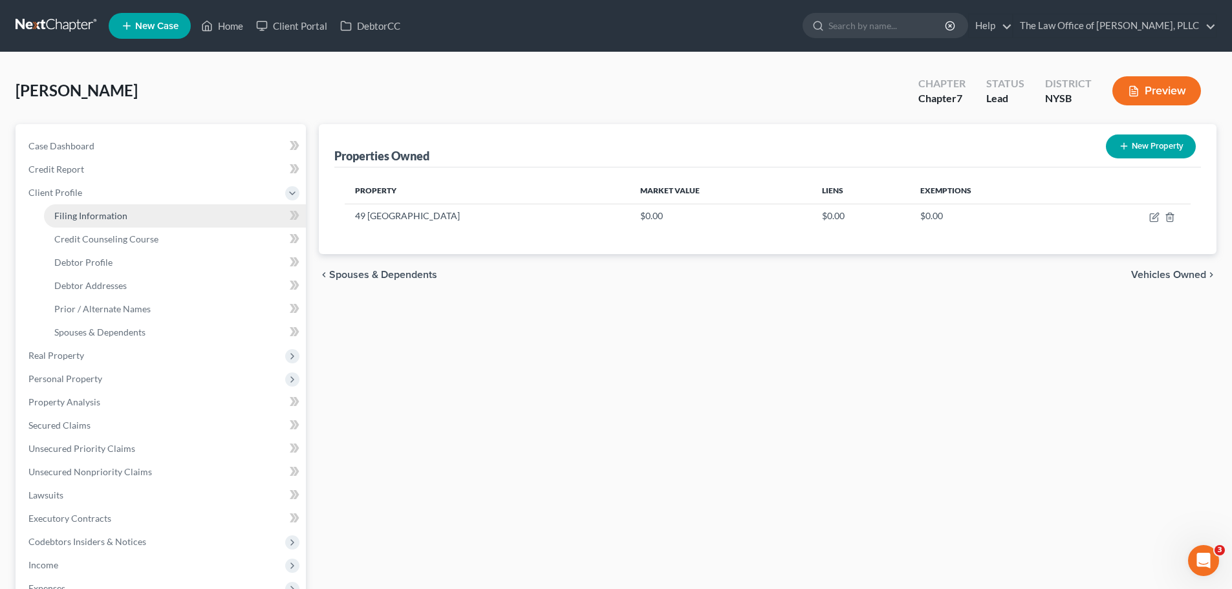
click at [91, 214] on span "Filing Information" at bounding box center [90, 215] width 73 height 11
select select "1"
select select "0"
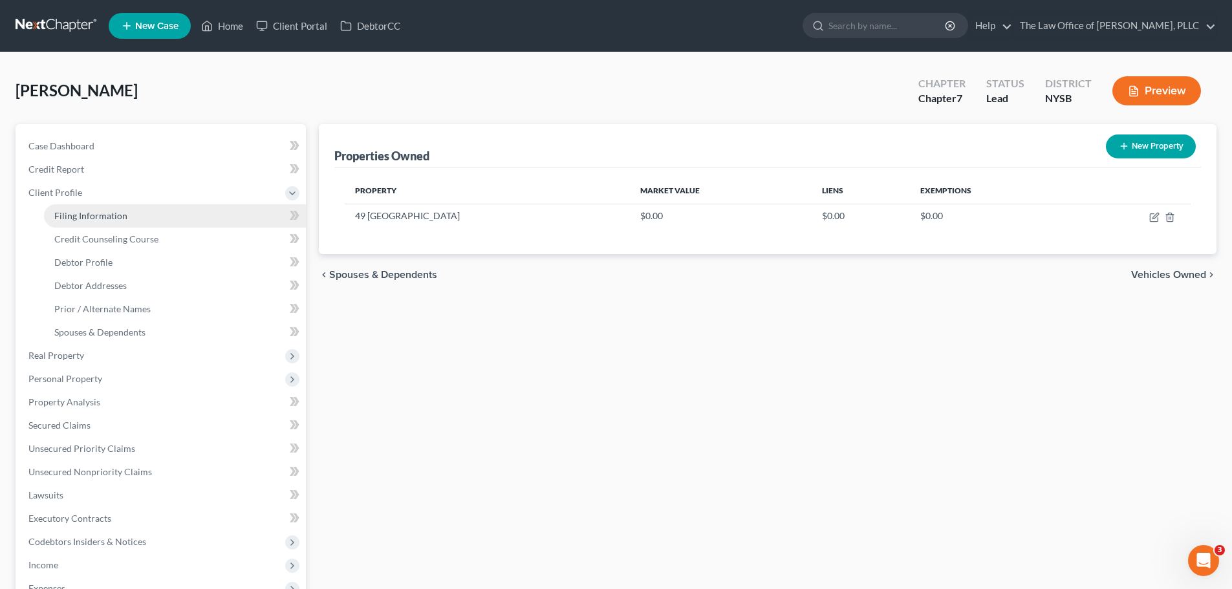
select select "35"
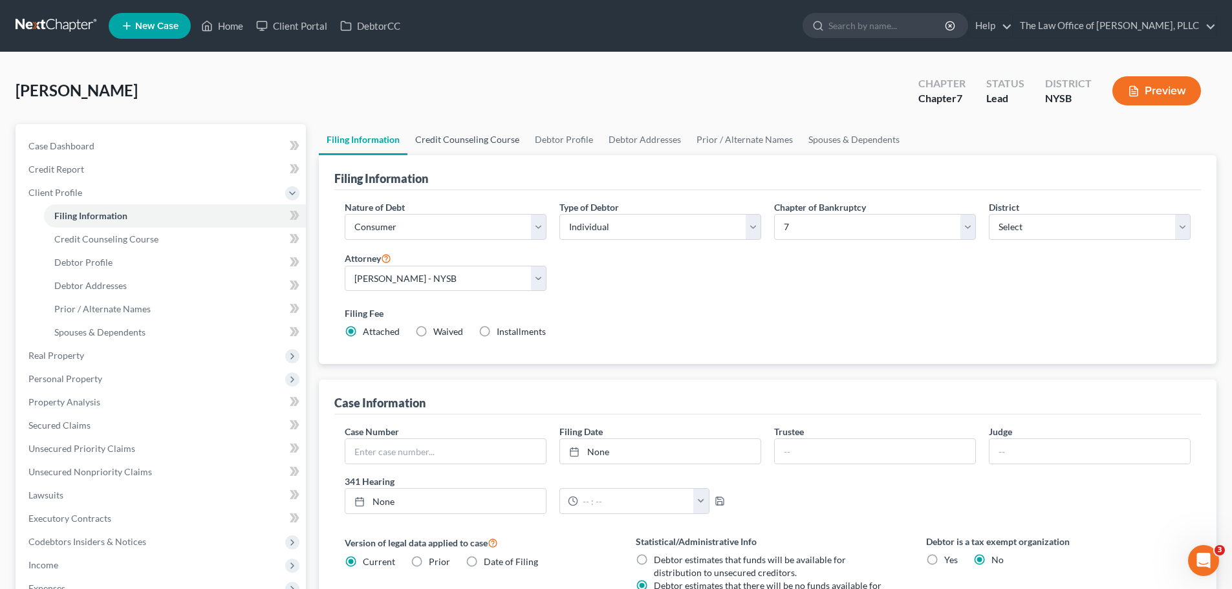
click at [440, 138] on link "Credit Counseling Course" at bounding box center [467, 139] width 120 height 31
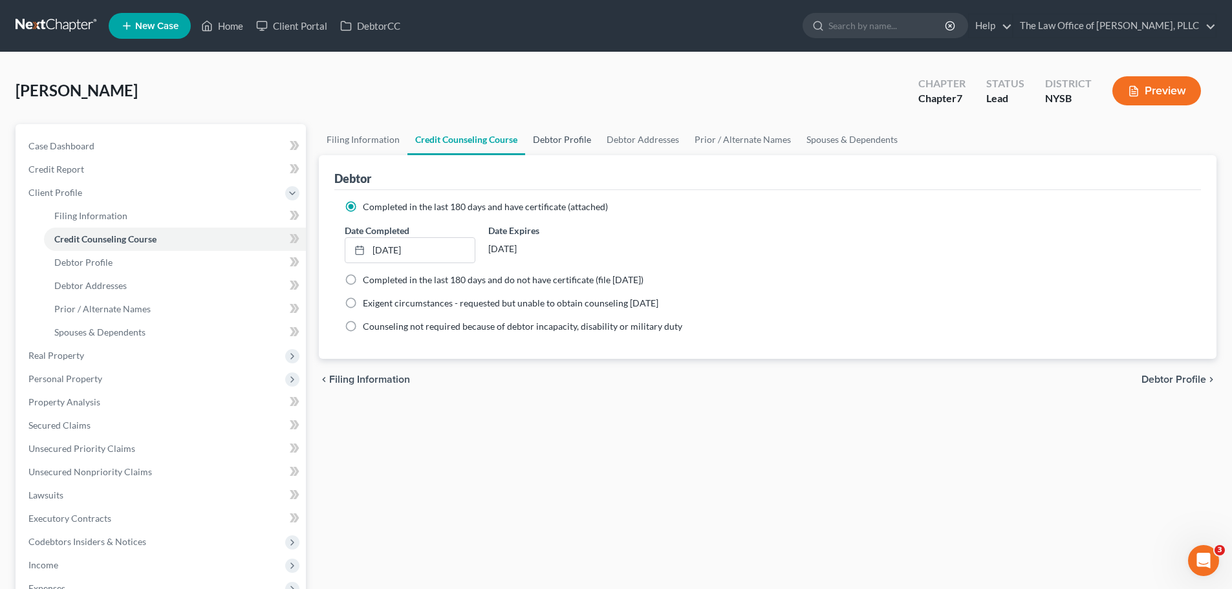
click at [539, 142] on link "Debtor Profile" at bounding box center [562, 139] width 74 height 31
select select "0"
select select "1"
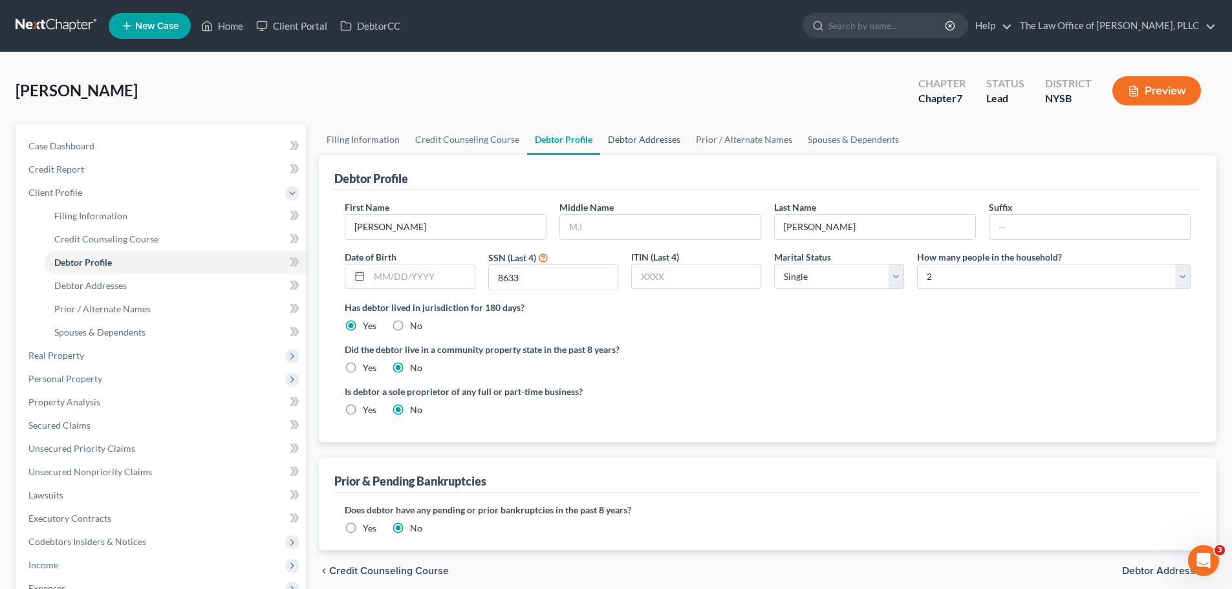
click at [645, 142] on link "Debtor Addresses" at bounding box center [644, 139] width 88 height 31
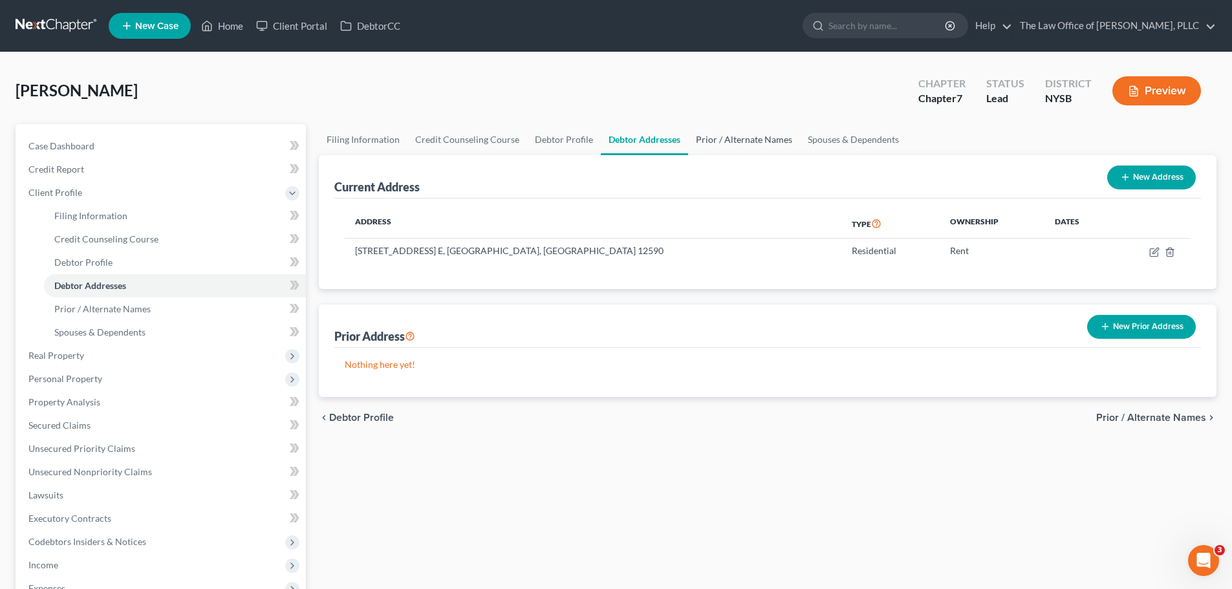
click at [748, 138] on link "Prior / Alternate Names" at bounding box center [744, 139] width 112 height 31
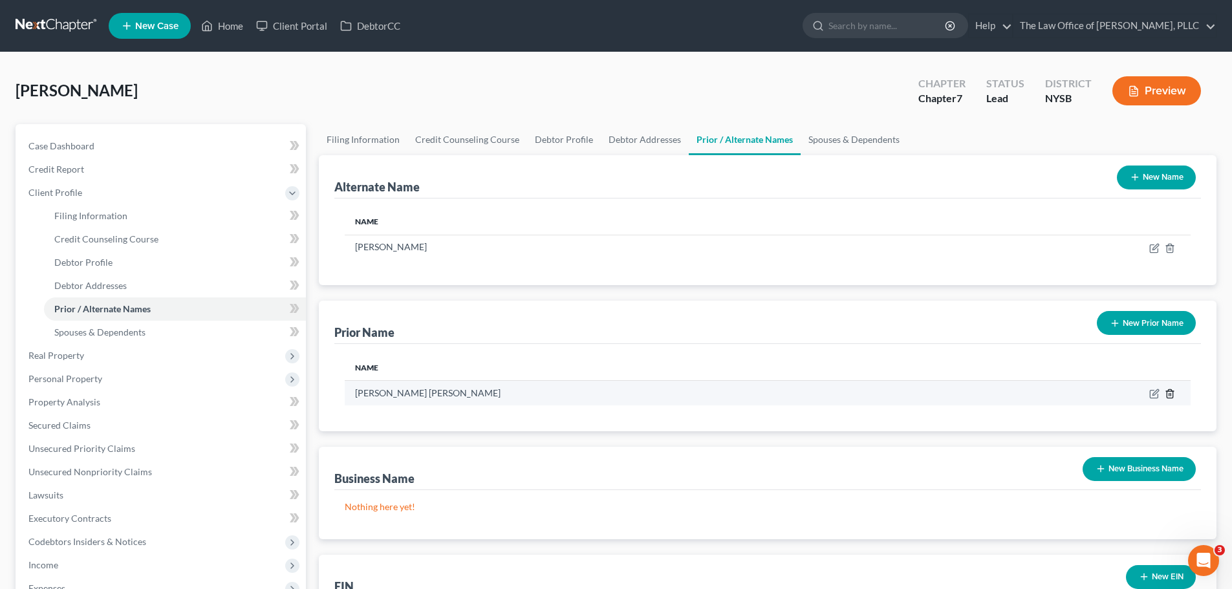
click at [1170, 396] on icon "button" at bounding box center [1170, 394] width 10 height 10
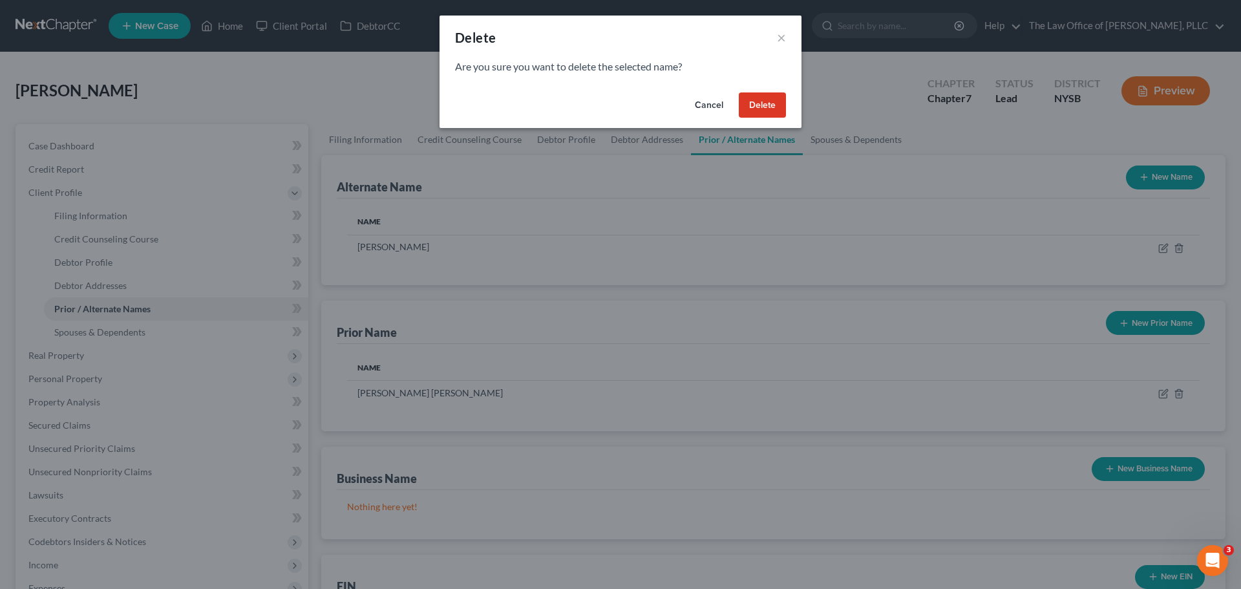
click at [758, 107] on button "Delete" at bounding box center [762, 105] width 47 height 26
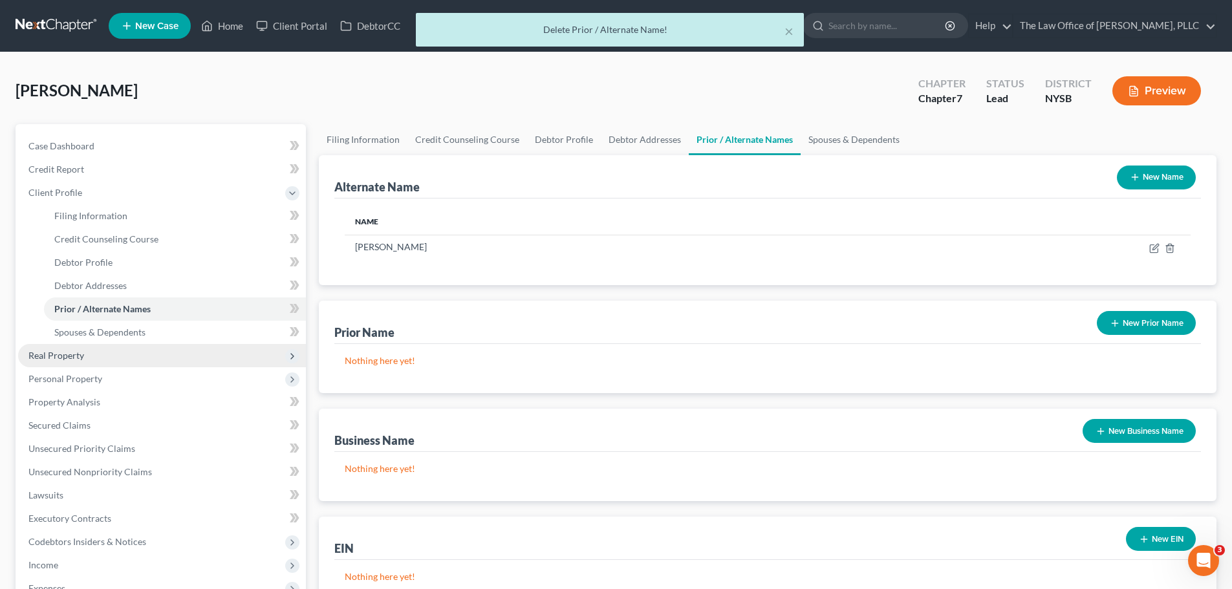
click at [78, 365] on span "Real Property" at bounding box center [162, 355] width 288 height 23
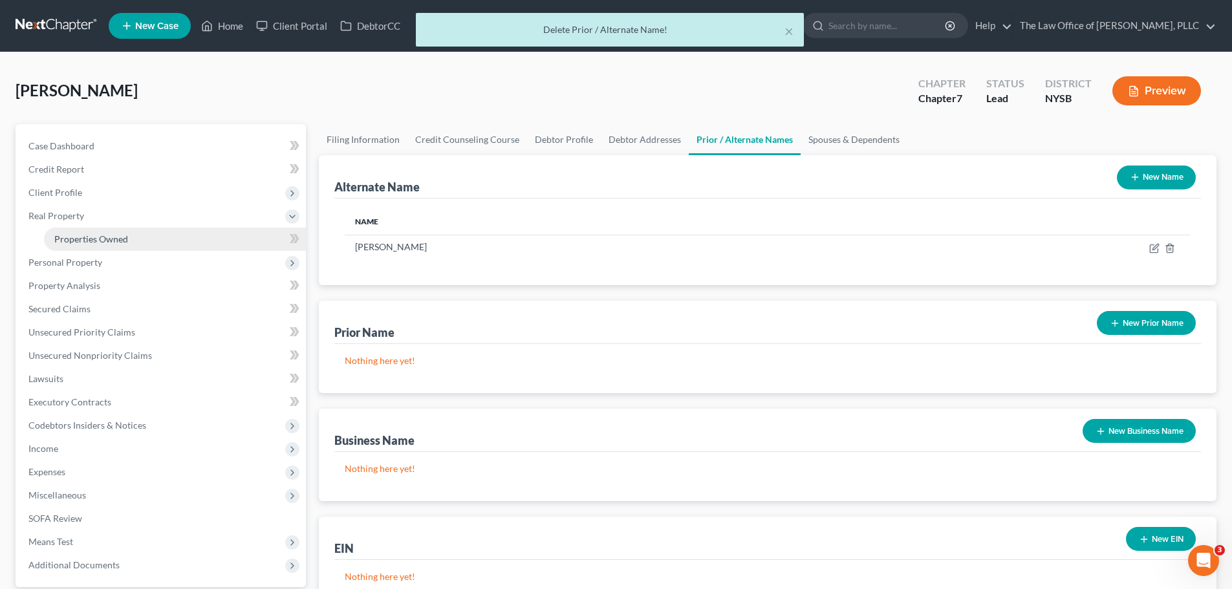
click at [80, 242] on span "Properties Owned" at bounding box center [91, 238] width 74 height 11
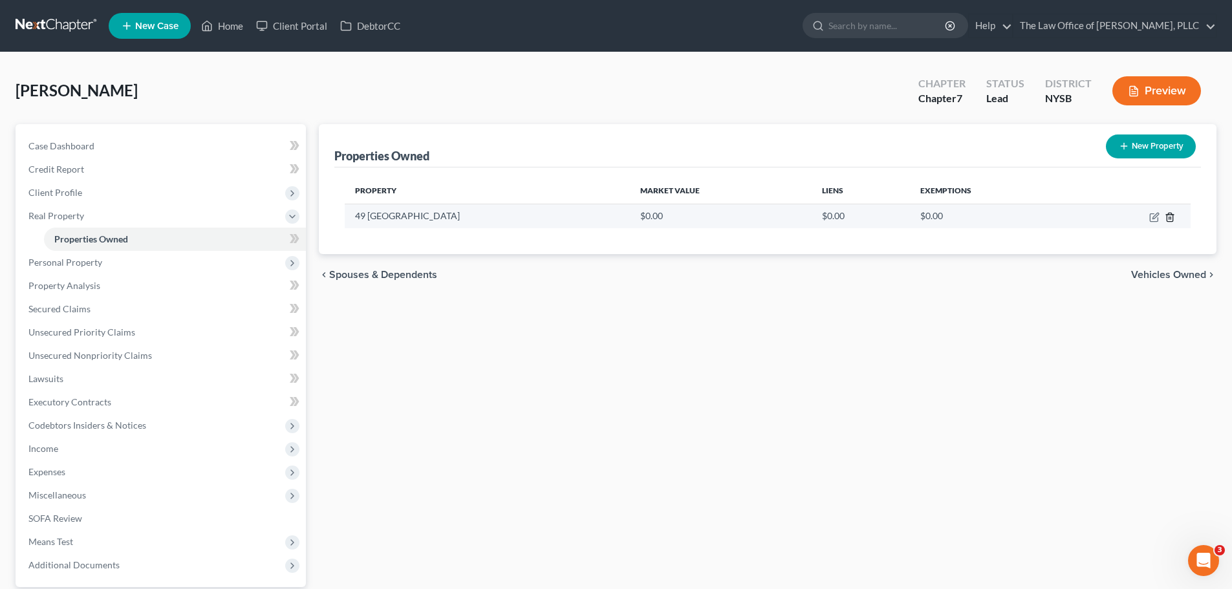
click at [1172, 216] on icon "button" at bounding box center [1169, 217] width 6 height 8
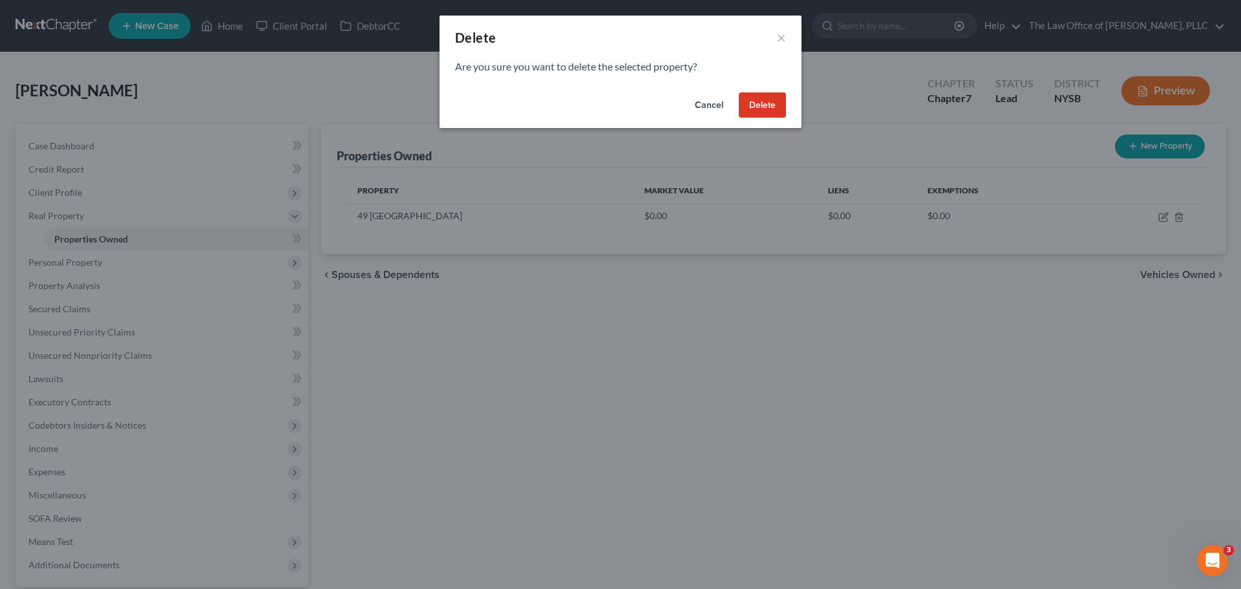
click at [753, 107] on button "Delete" at bounding box center [762, 105] width 47 height 26
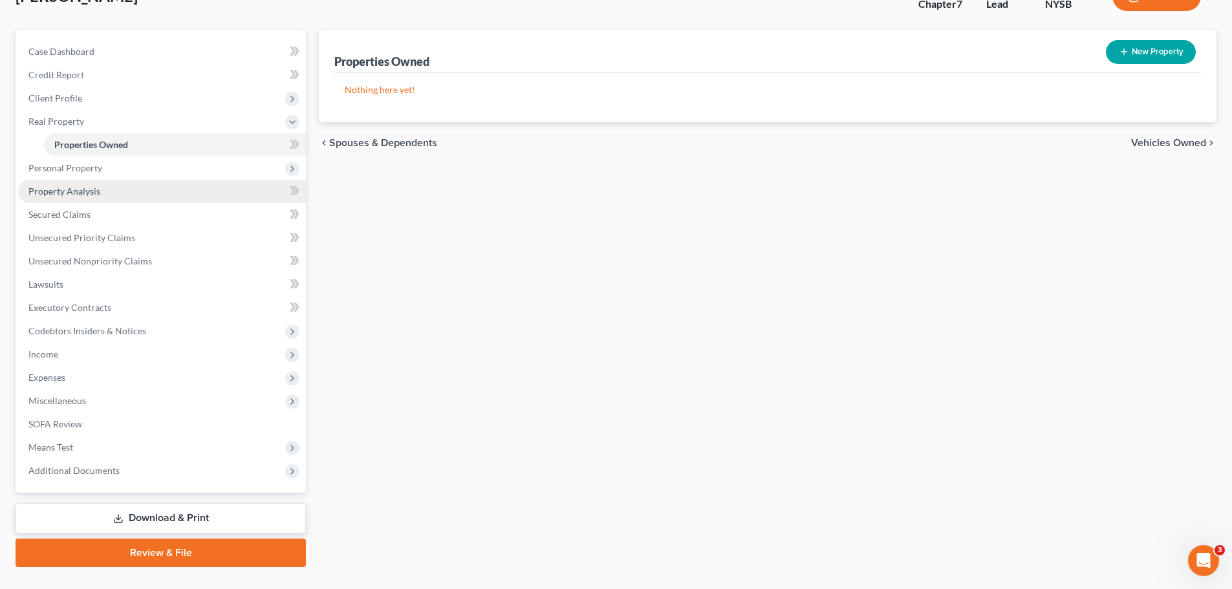
scroll to position [122, 0]
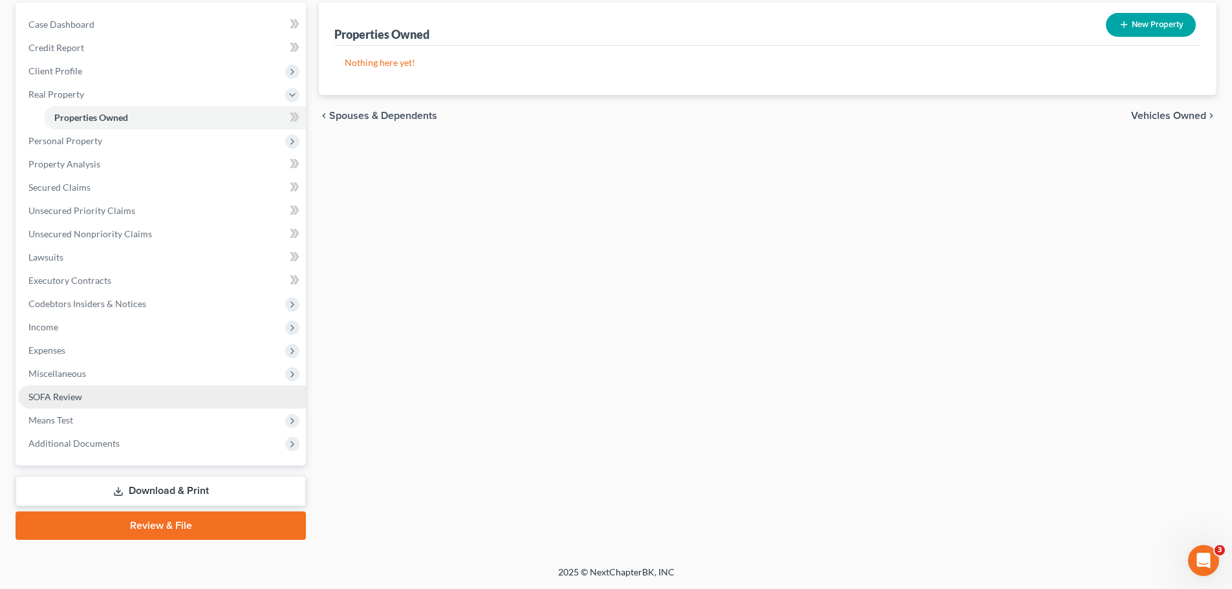
click at [113, 402] on link "SOFA Review" at bounding box center [162, 396] width 288 height 23
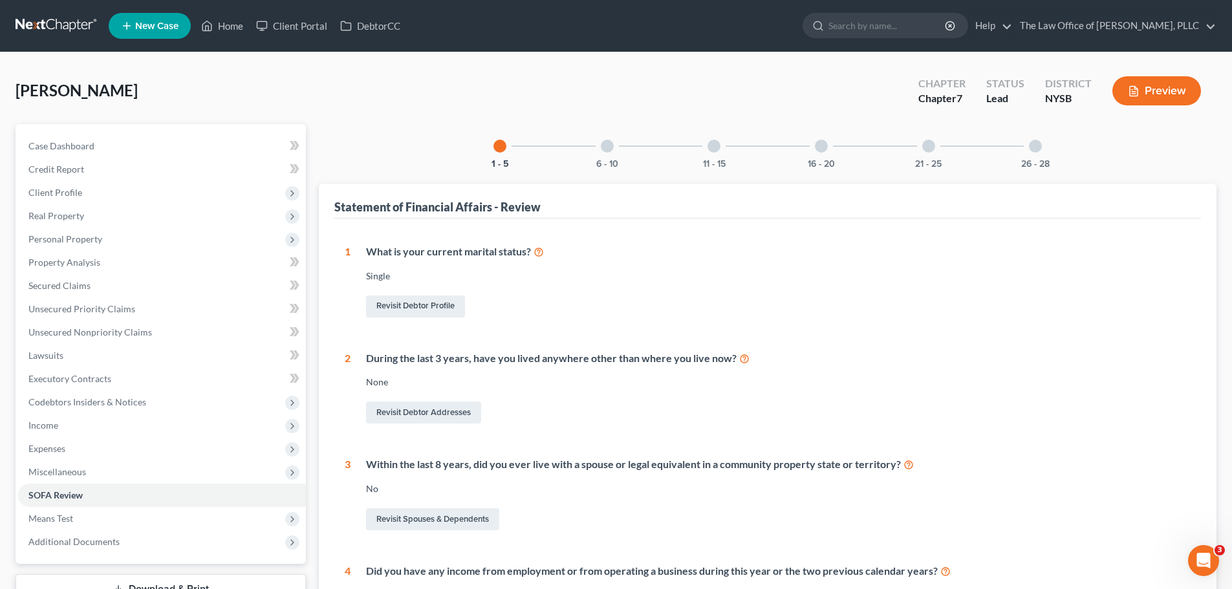
click at [596, 148] on div "6 - 10" at bounding box center [607, 146] width 44 height 44
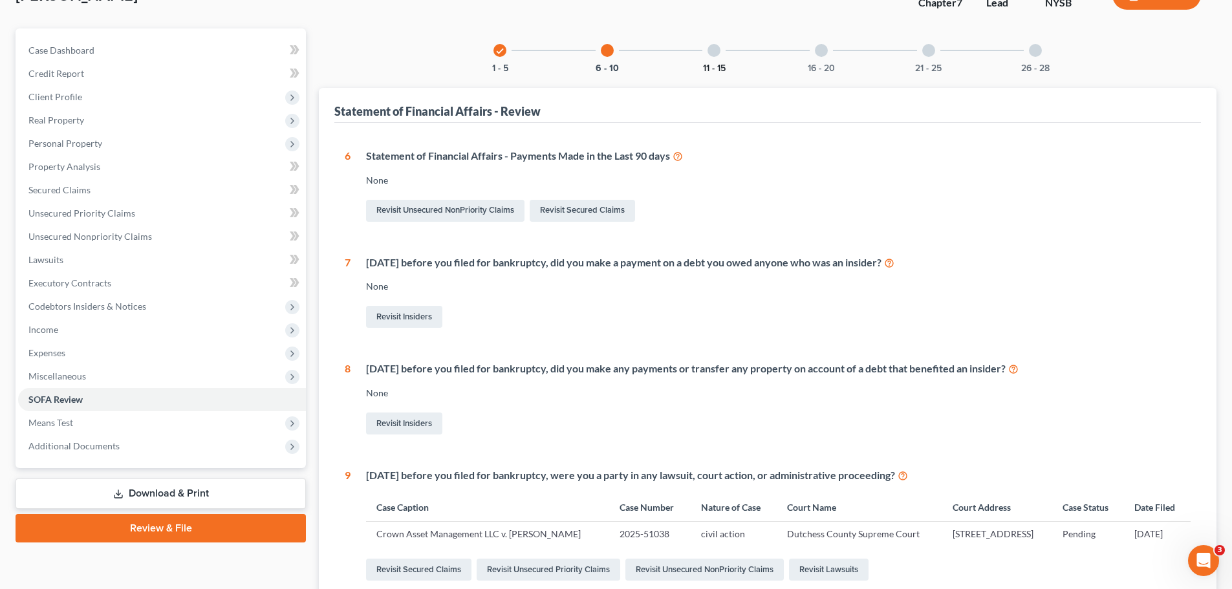
scroll to position [65, 0]
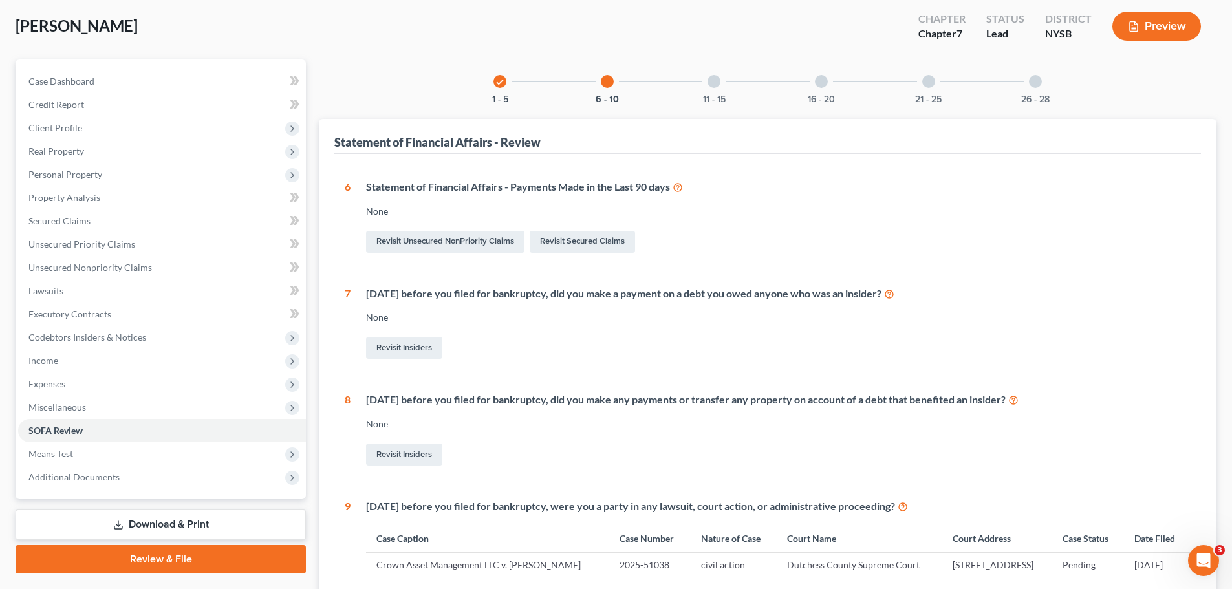
click at [711, 84] on div at bounding box center [713, 81] width 13 height 13
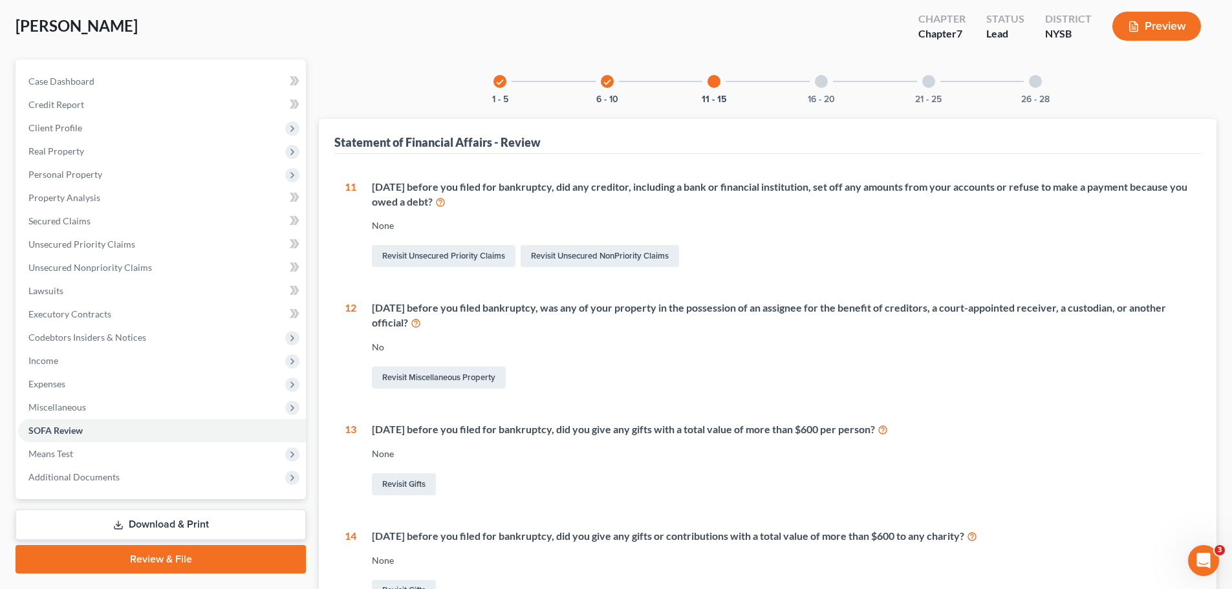
click at [601, 86] on div "check 6 - 10" at bounding box center [607, 81] width 44 height 44
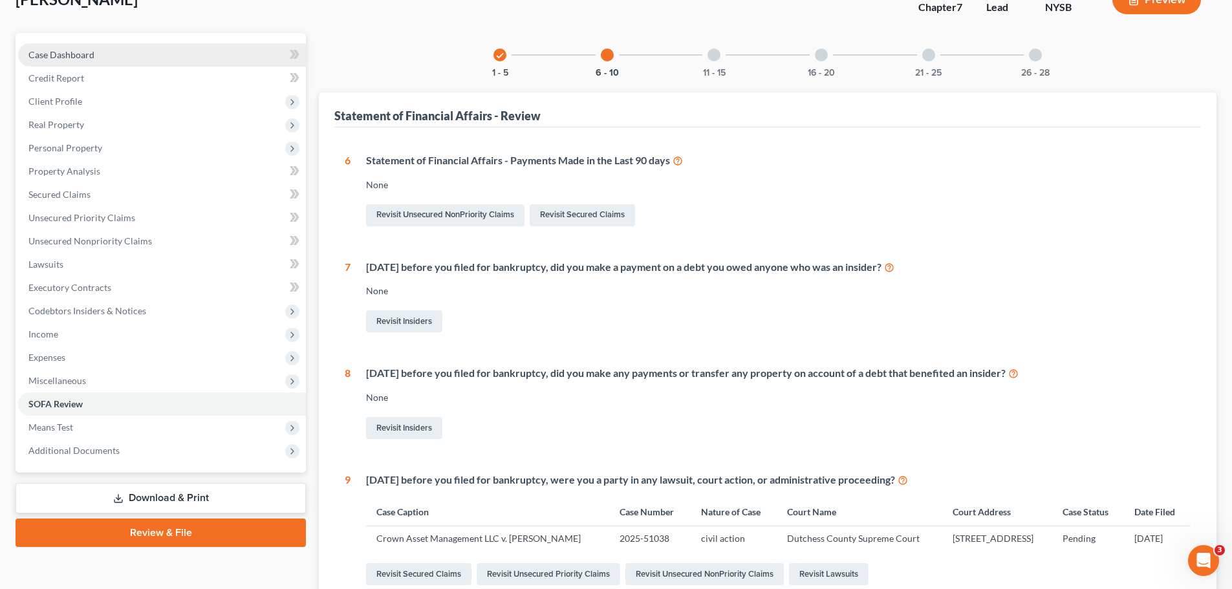
scroll to position [0, 0]
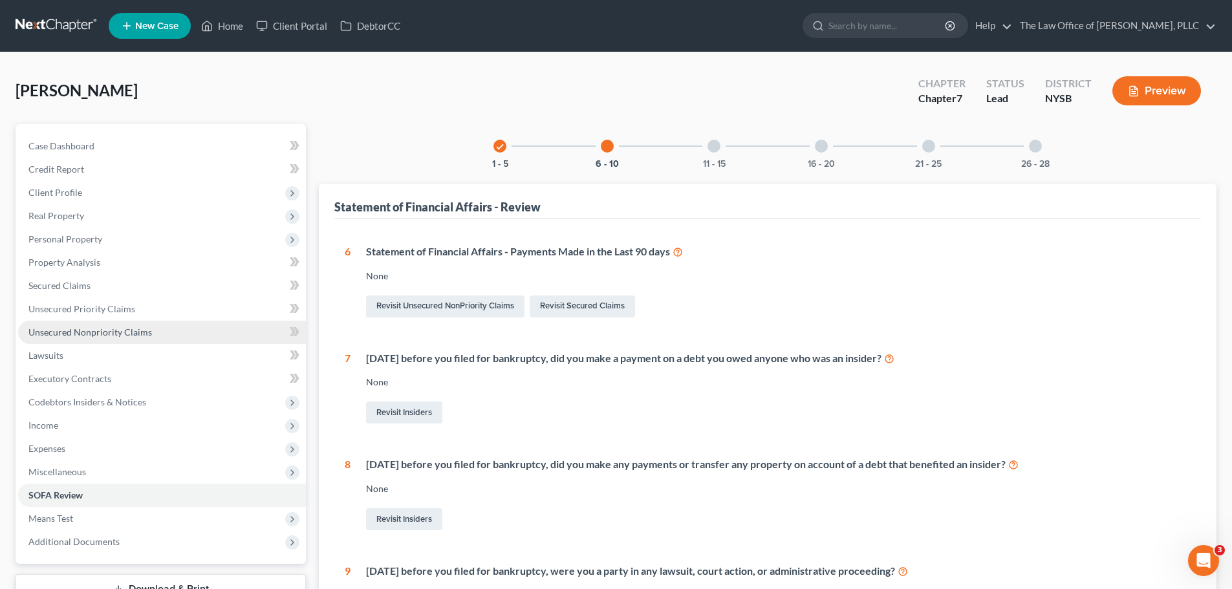
click at [74, 338] on link "Unsecured Nonpriority Claims" at bounding box center [162, 332] width 288 height 23
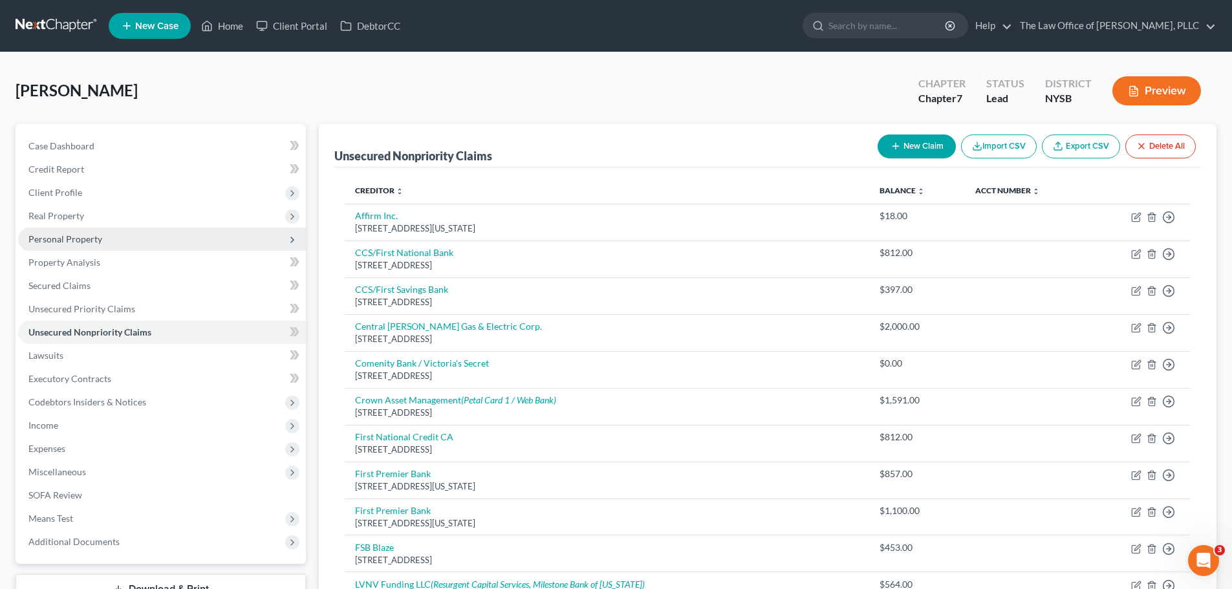
click at [83, 238] on span "Personal Property" at bounding box center [65, 238] width 74 height 11
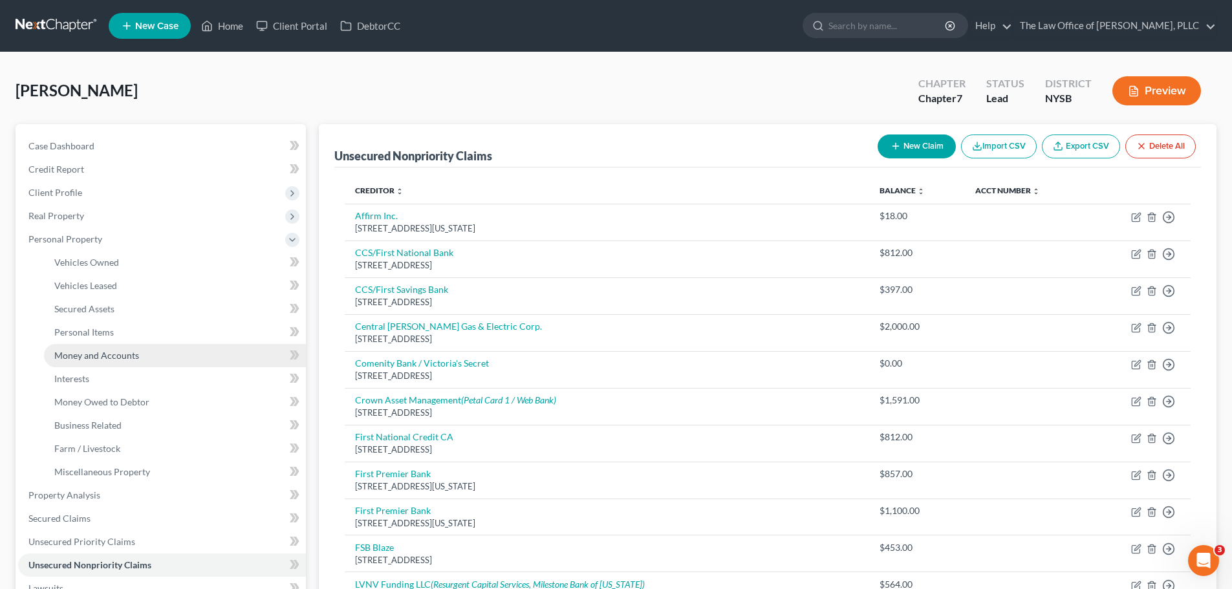
click at [104, 360] on span "Money and Accounts" at bounding box center [96, 355] width 85 height 11
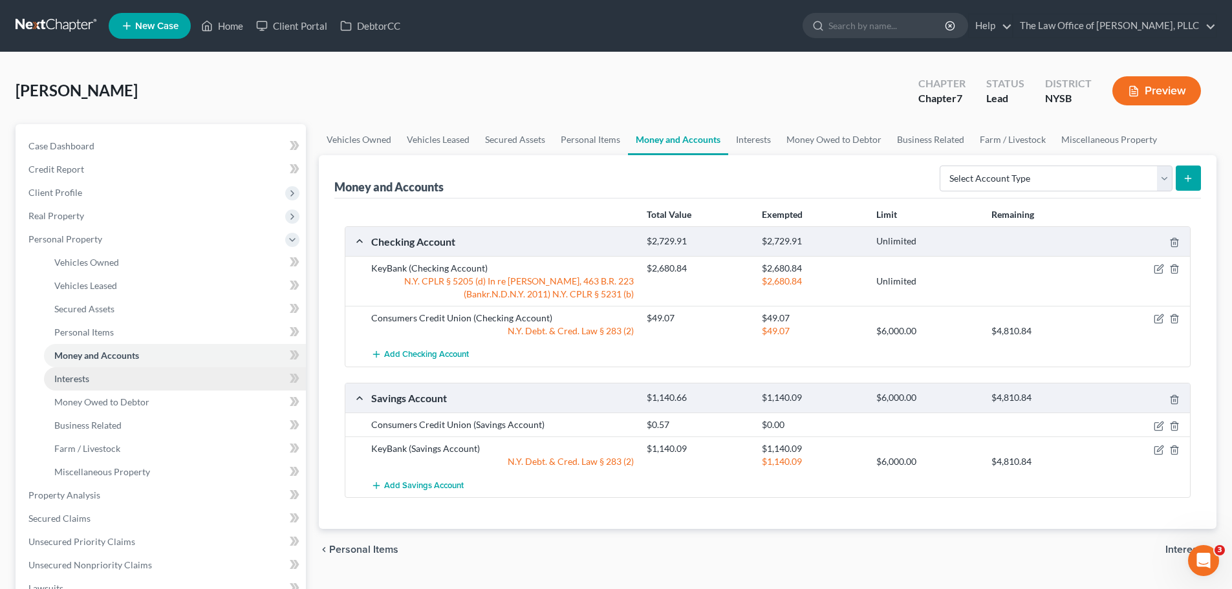
click at [100, 372] on link "Interests" at bounding box center [175, 378] width 262 height 23
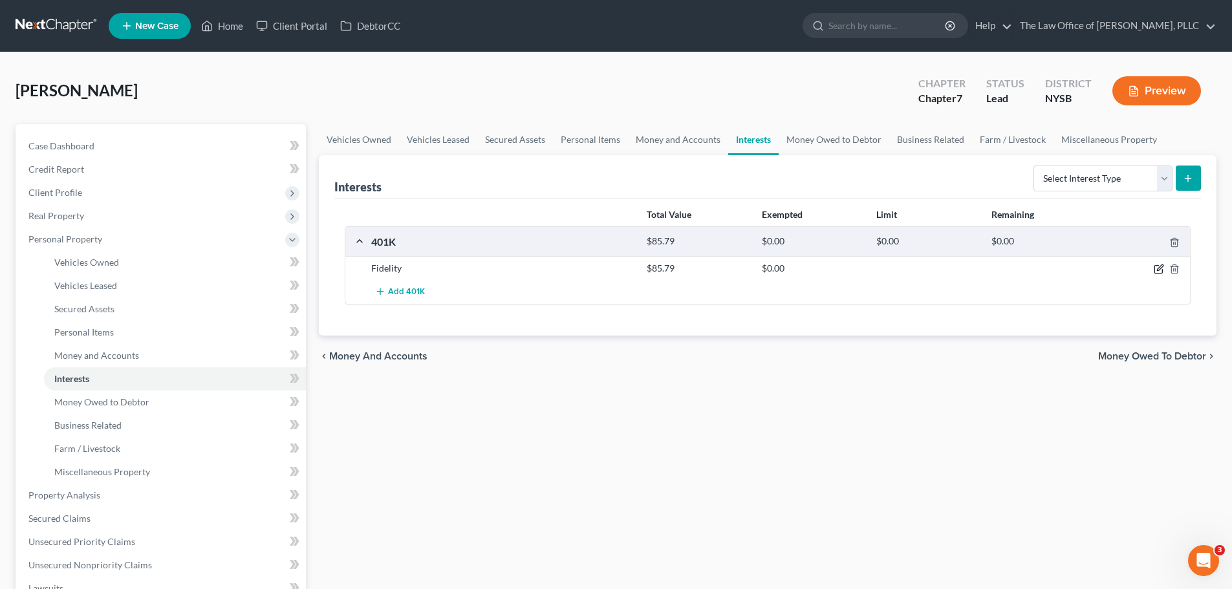
click at [1159, 274] on icon "button" at bounding box center [1159, 269] width 10 height 10
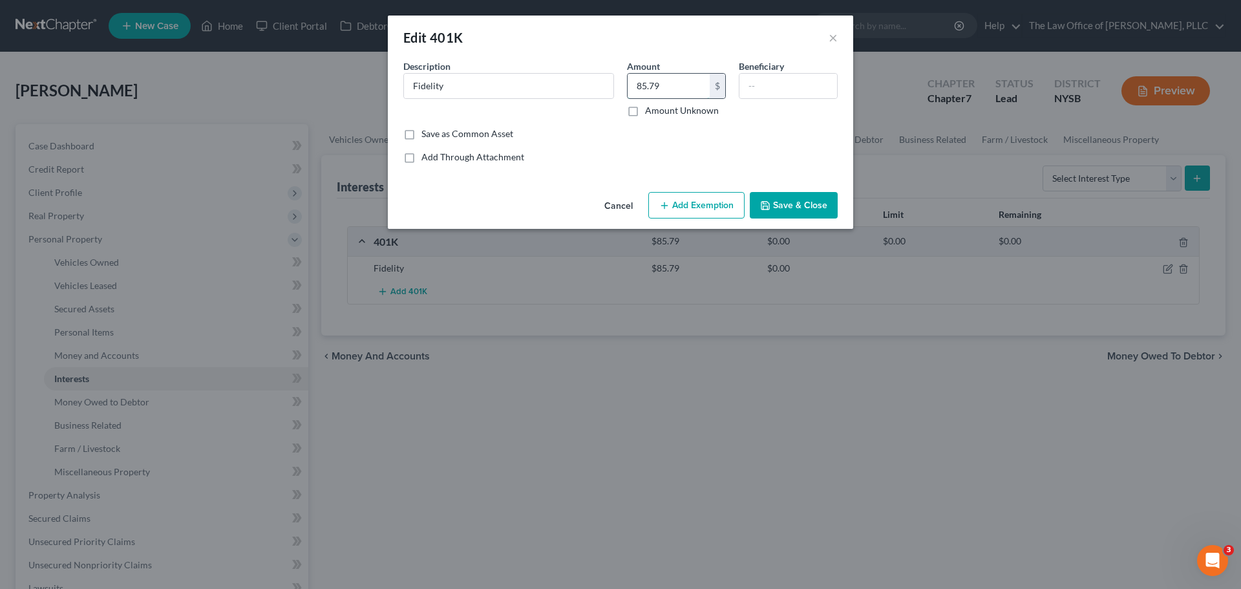
click at [695, 87] on input "85.79" at bounding box center [669, 86] width 82 height 25
type input "694.28"
click at [724, 199] on button "Add Exemption" at bounding box center [697, 205] width 96 height 27
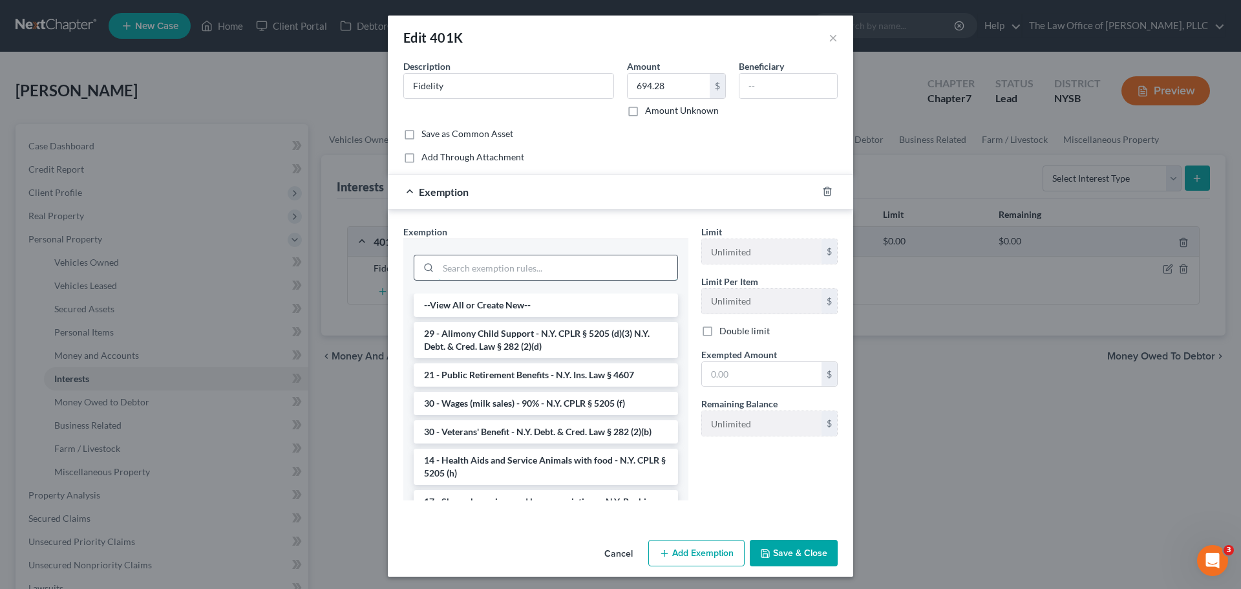
click at [517, 275] on input "search" at bounding box center [557, 267] width 239 height 25
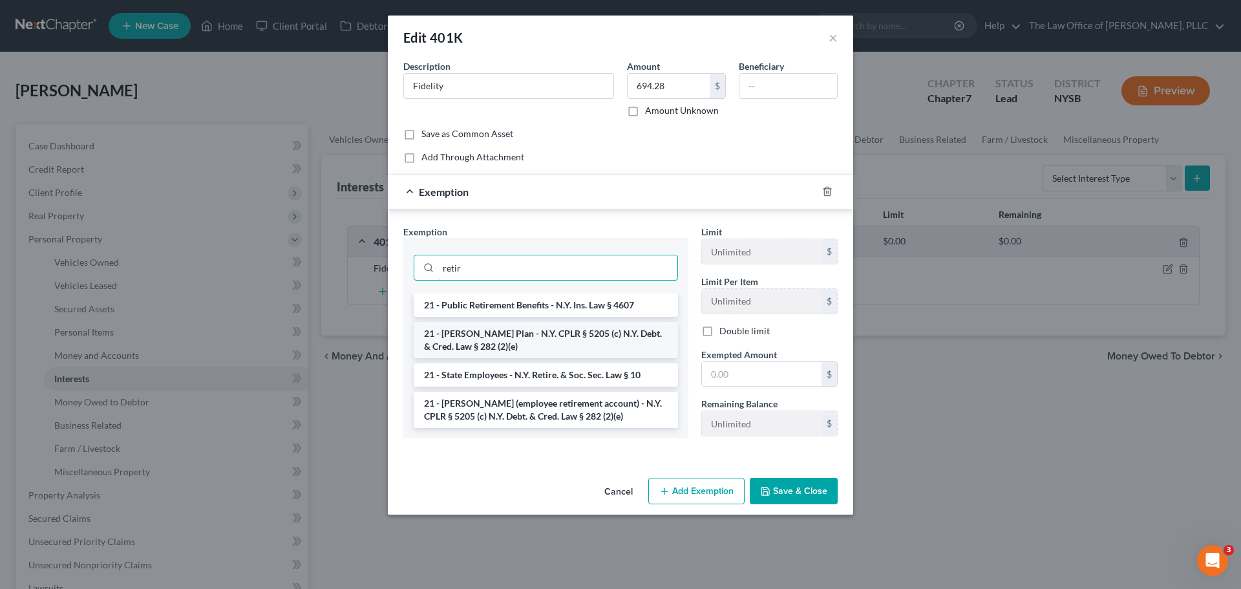
type input "retir"
click at [526, 347] on li "21 - KEOGH Plan - N.Y. CPLR § 5205 (c) N.Y. Debt. & Cred. Law § 282 (2)(e)" at bounding box center [546, 340] width 264 height 36
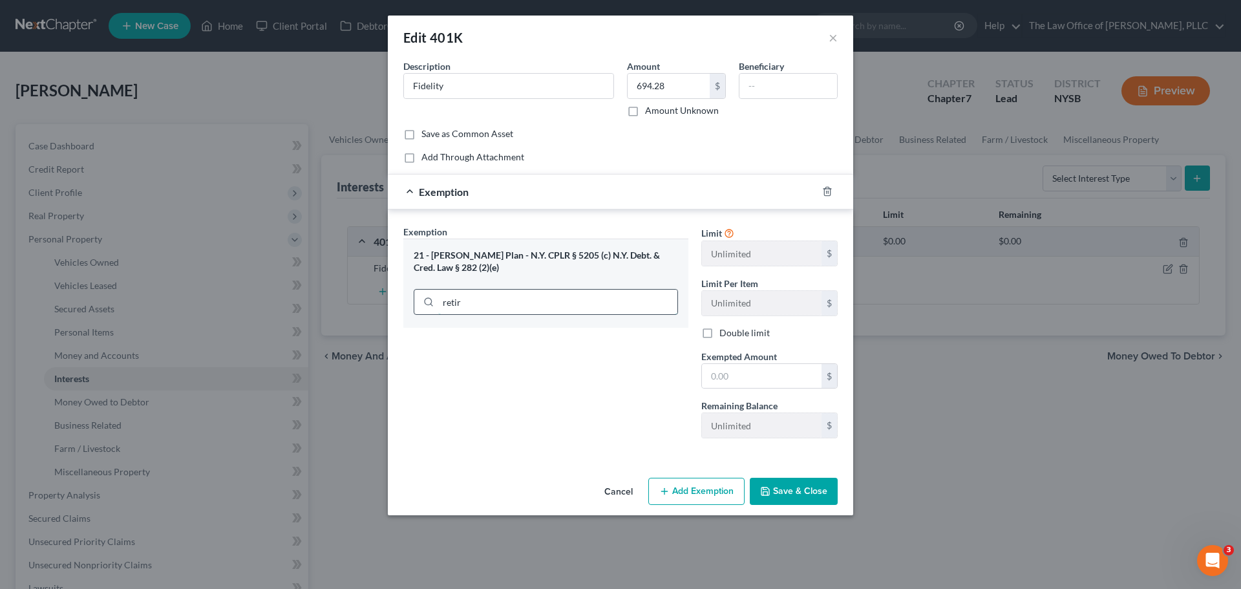
click at [548, 290] on input "retir" at bounding box center [557, 302] width 239 height 25
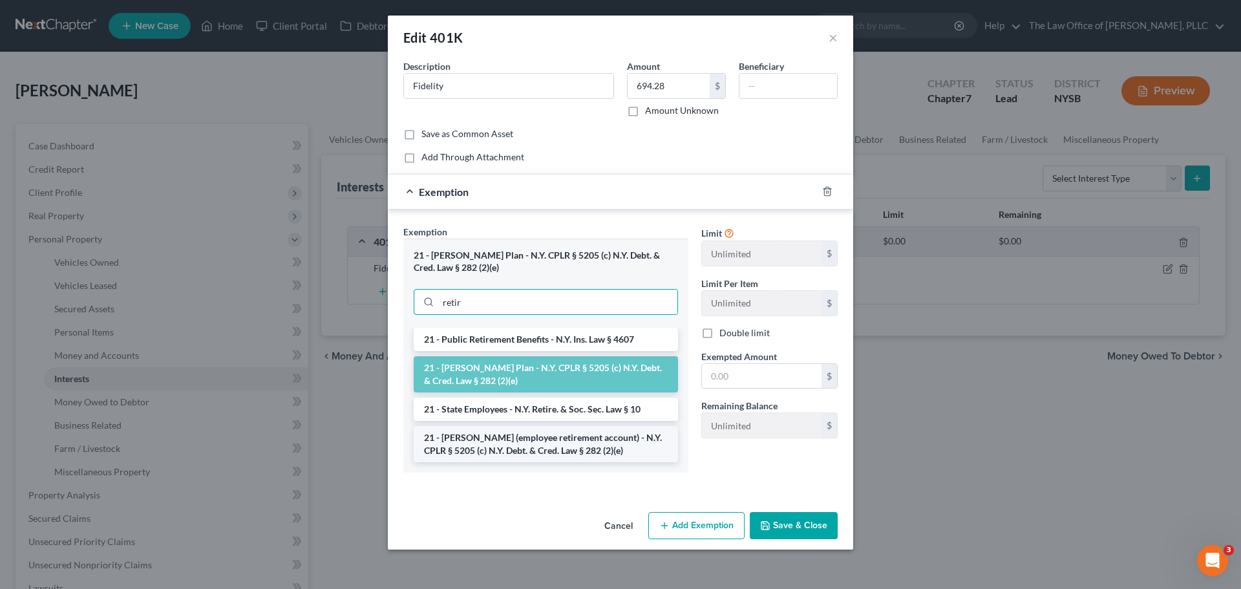
click at [558, 446] on li "21 - ERISA (employee retirement account) - N.Y. CPLR § 5205 (c) N.Y. Debt. & Cr…" at bounding box center [546, 444] width 264 height 36
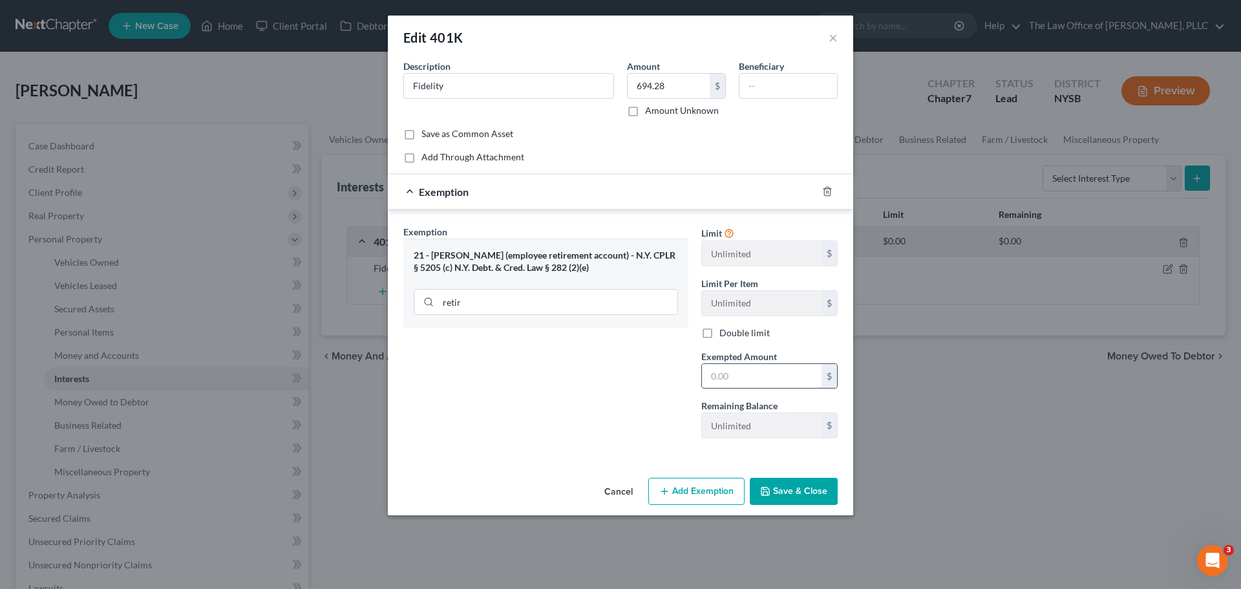
click at [749, 383] on input "text" at bounding box center [762, 376] width 120 height 25
type input "694.28"
drag, startPoint x: 788, startPoint y: 481, endPoint x: 780, endPoint y: 484, distance: 7.8
click at [787, 482] on button "Save & Close" at bounding box center [794, 491] width 88 height 27
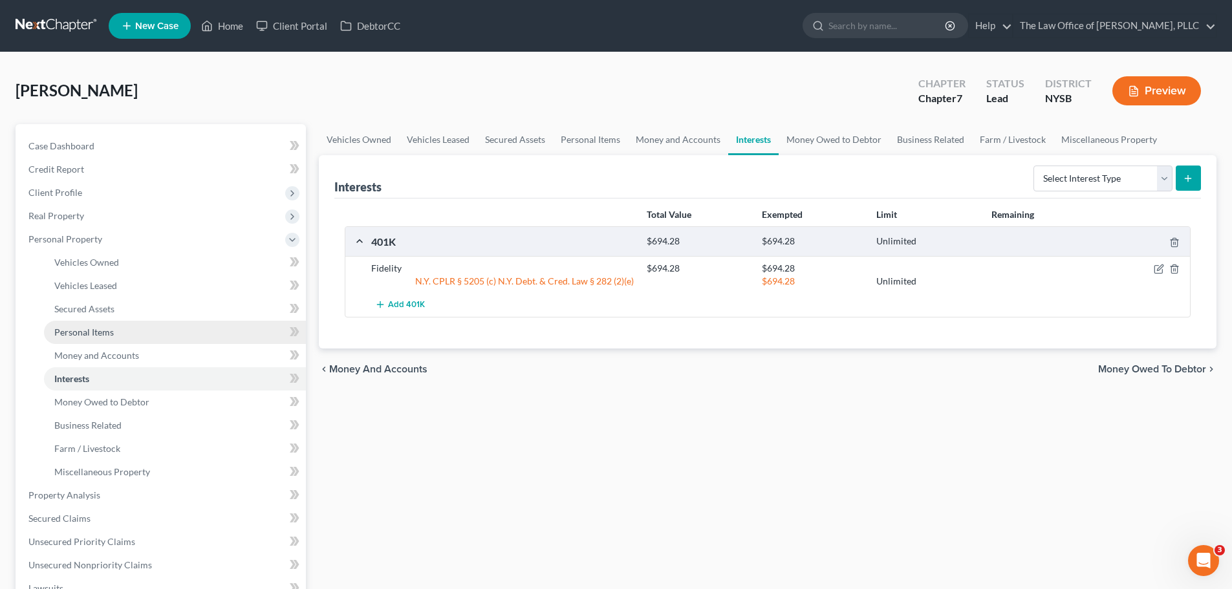
click at [161, 325] on link "Personal Items" at bounding box center [175, 332] width 262 height 23
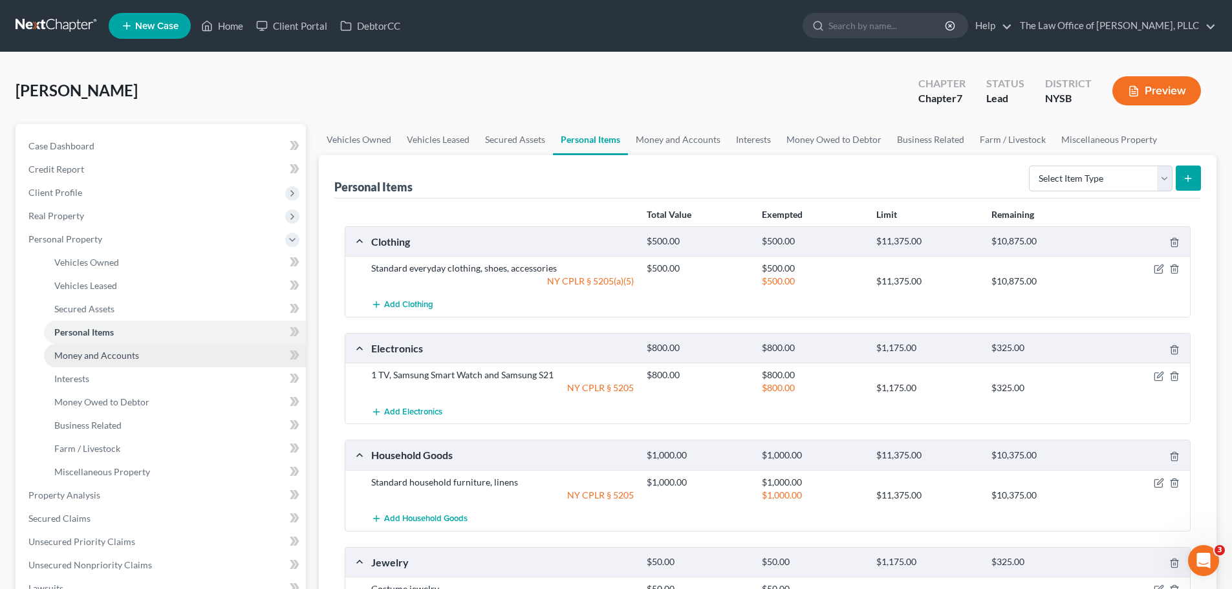
click at [151, 352] on link "Money and Accounts" at bounding box center [175, 355] width 262 height 23
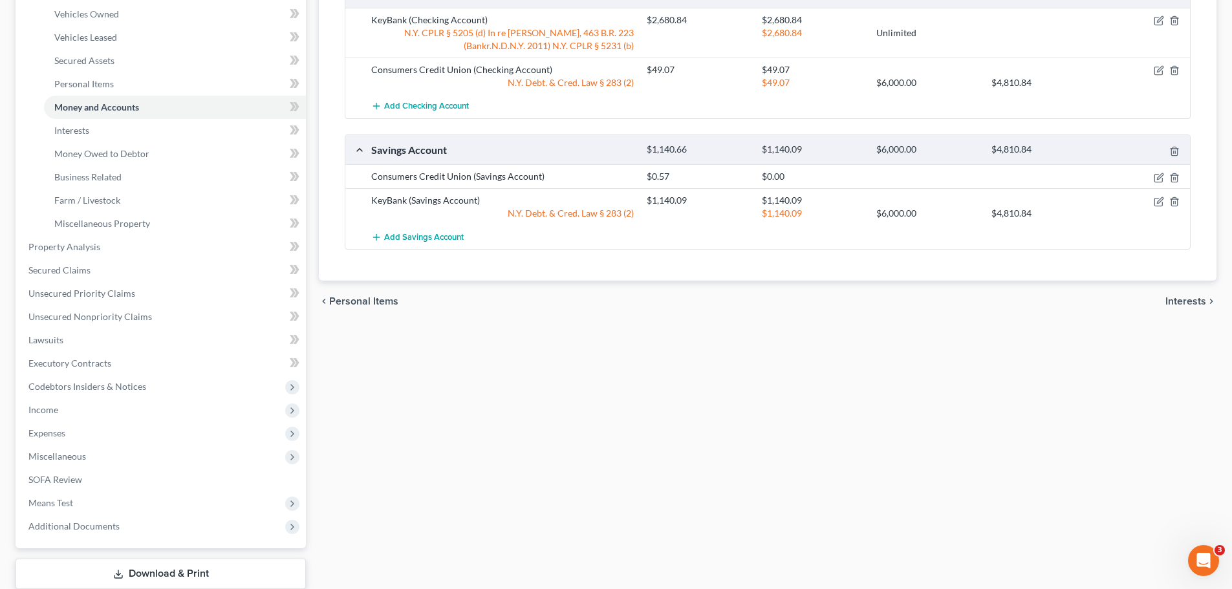
scroll to position [259, 0]
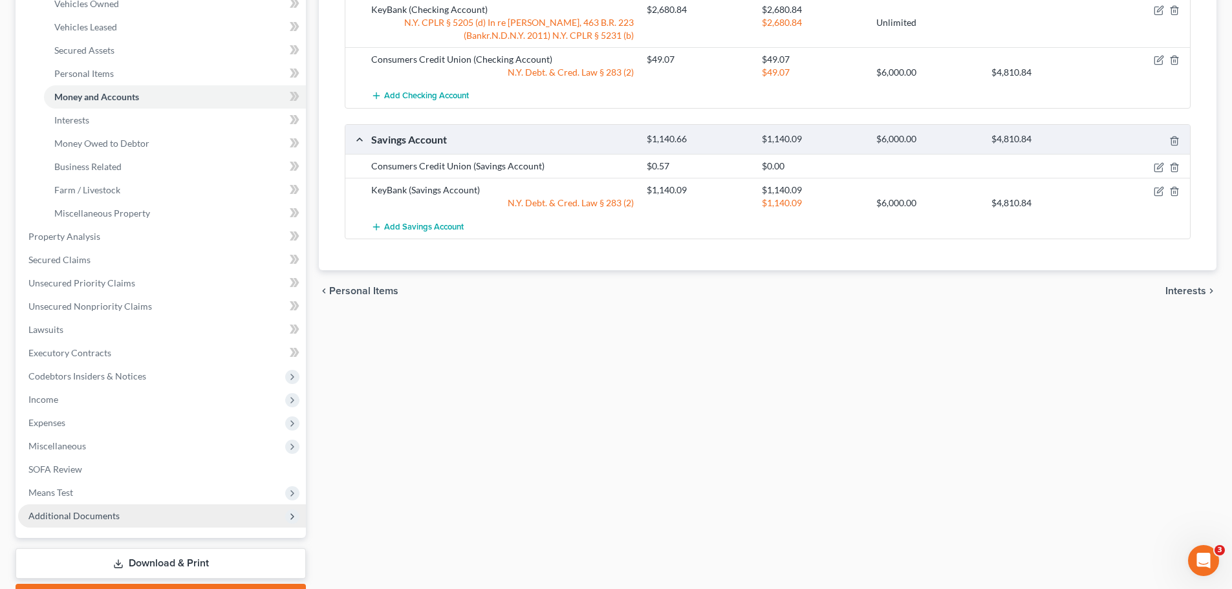
click at [92, 519] on span "Additional Documents" at bounding box center [73, 515] width 91 height 11
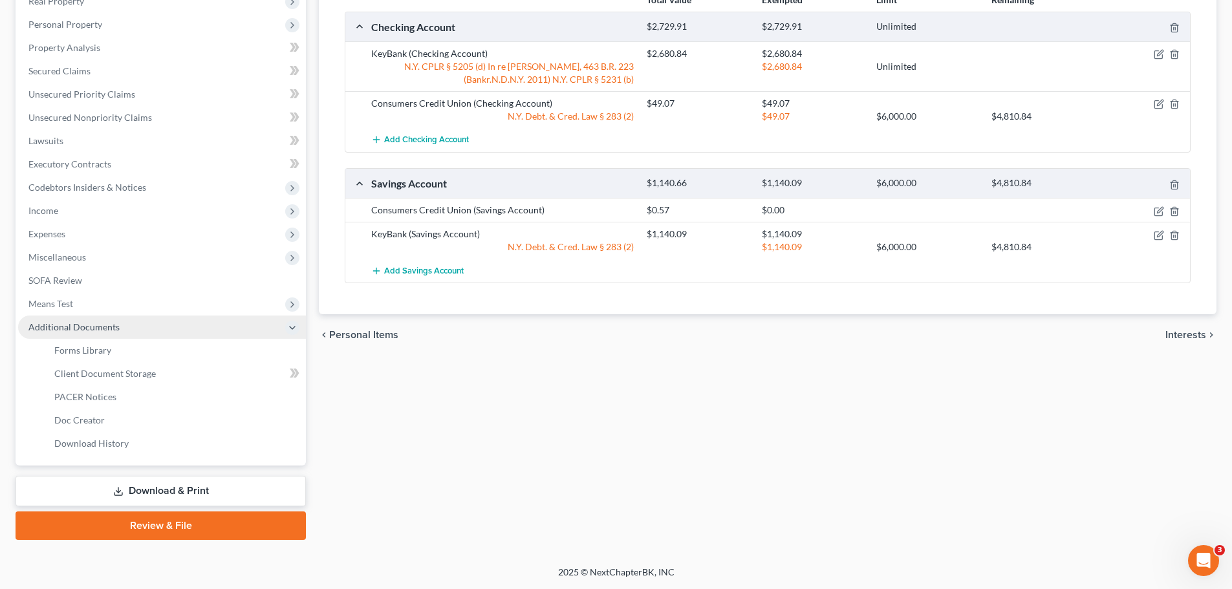
scroll to position [215, 0]
click at [103, 371] on span "Client Document Storage" at bounding box center [105, 373] width 102 height 11
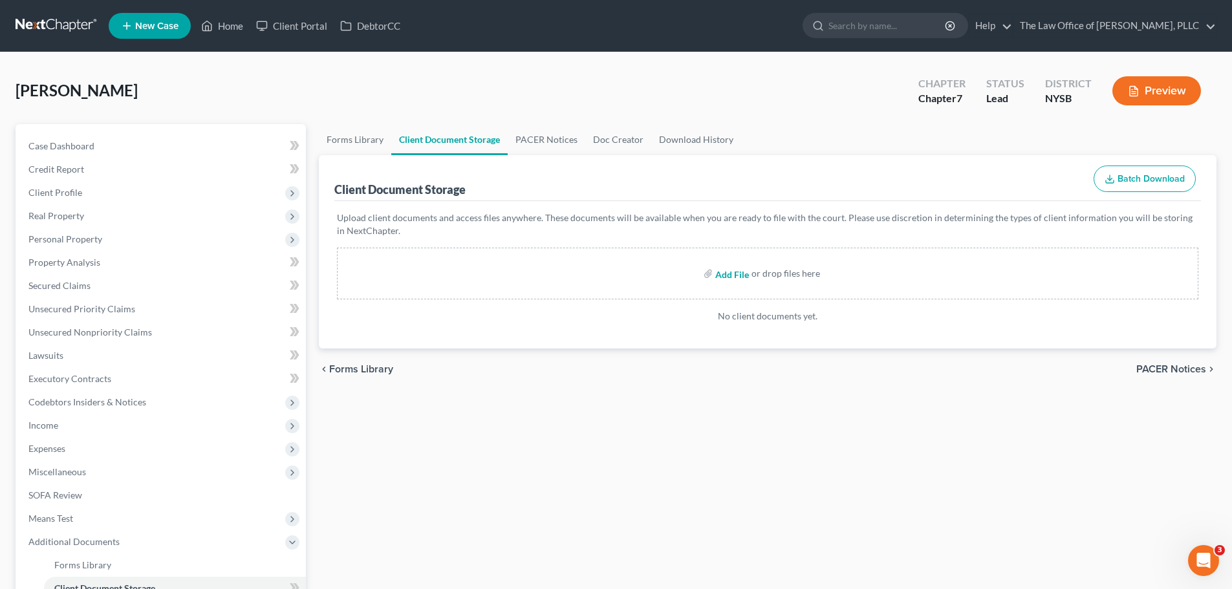
click at [738, 277] on input "file" at bounding box center [730, 273] width 31 height 23
type input "C:\fakepath\Duffy Cert Credit Counsel.pdf"
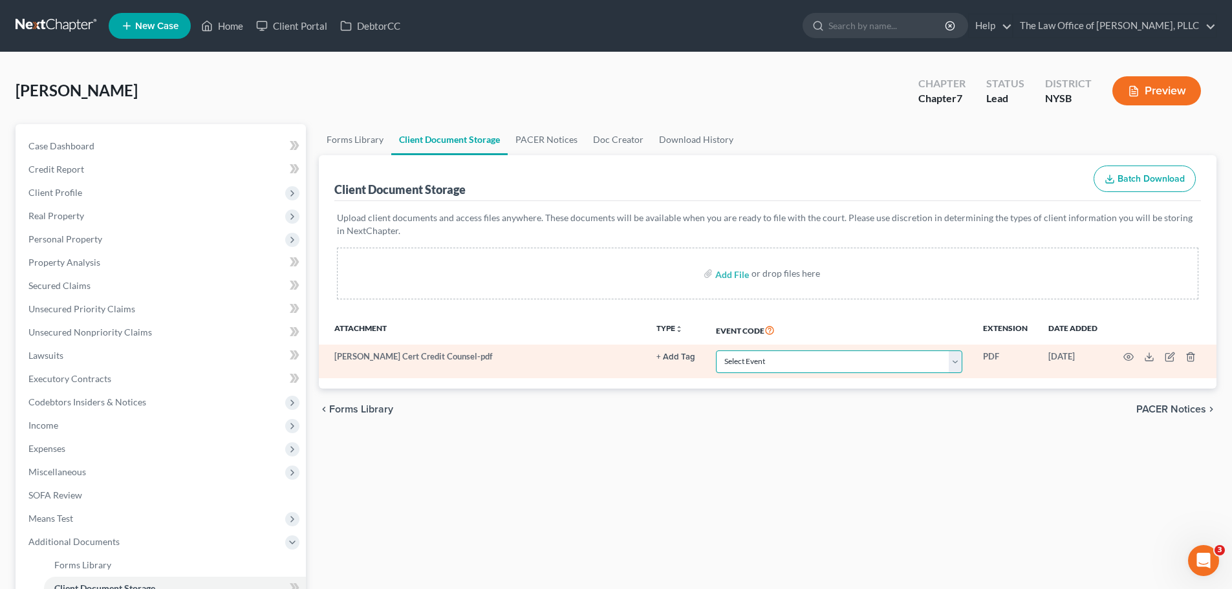
click at [753, 365] on select "Select Event Certificate of Credit Counseling Chapter 13 Calculation of Disposa…" at bounding box center [839, 361] width 246 height 23
select select "0"
click at [716, 350] on select "Select Event Certificate of Credit Counseling Chapter 13 Calculation of Disposa…" at bounding box center [839, 361] width 246 height 23
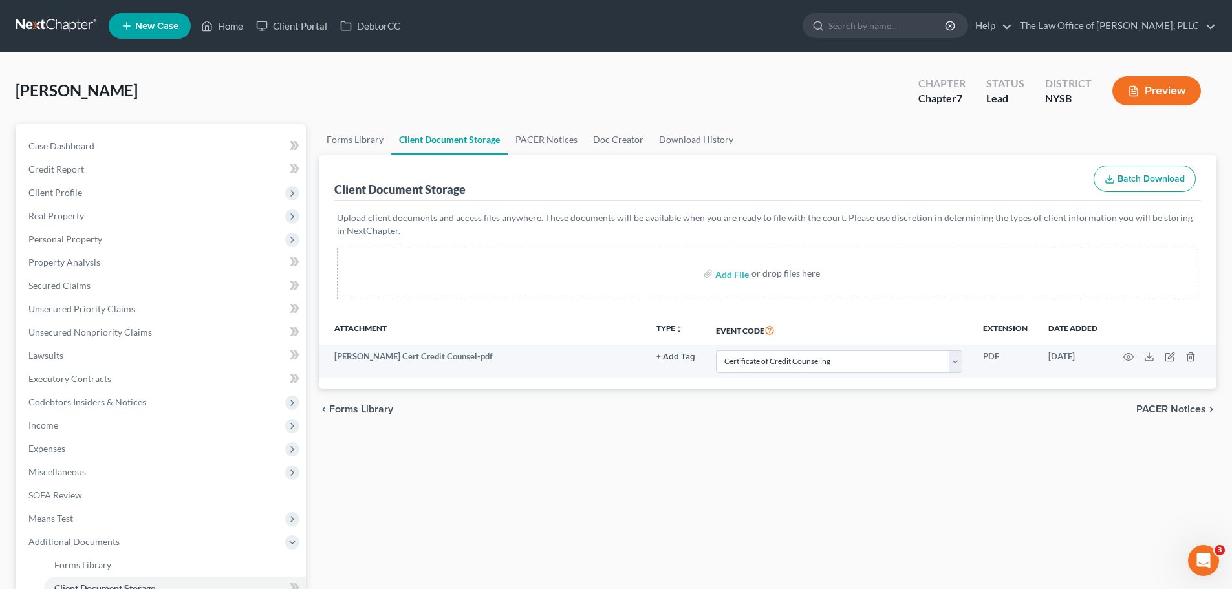
click at [634, 510] on div "Forms Library Client Document Storage PACER Notices Doc Creator Download Histor…" at bounding box center [767, 439] width 910 height 630
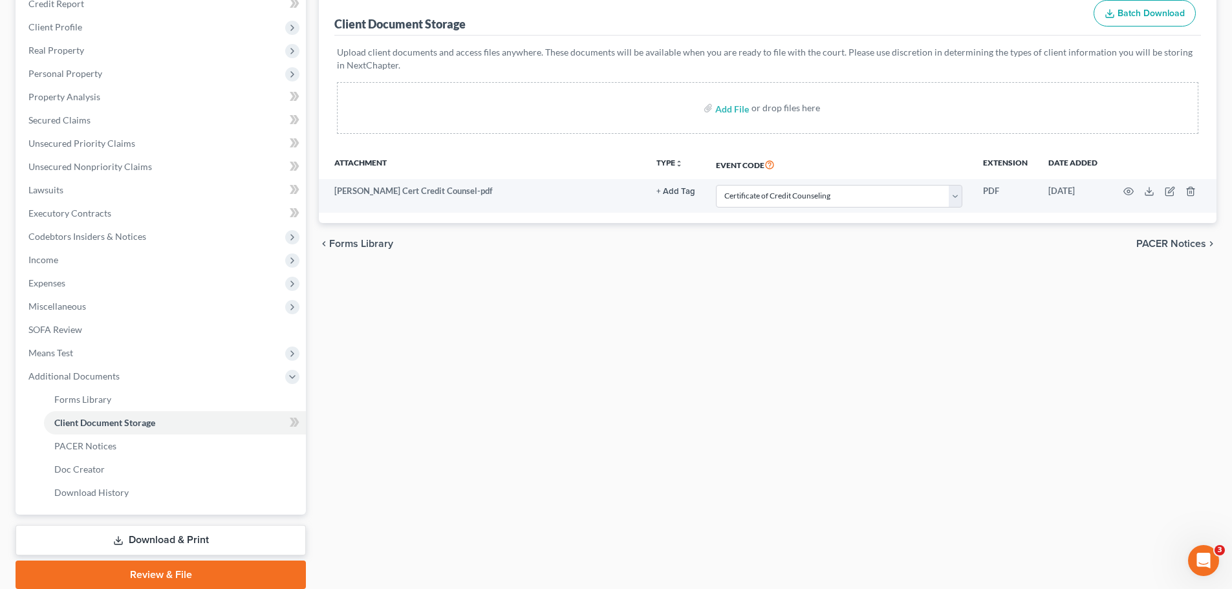
scroll to position [194, 0]
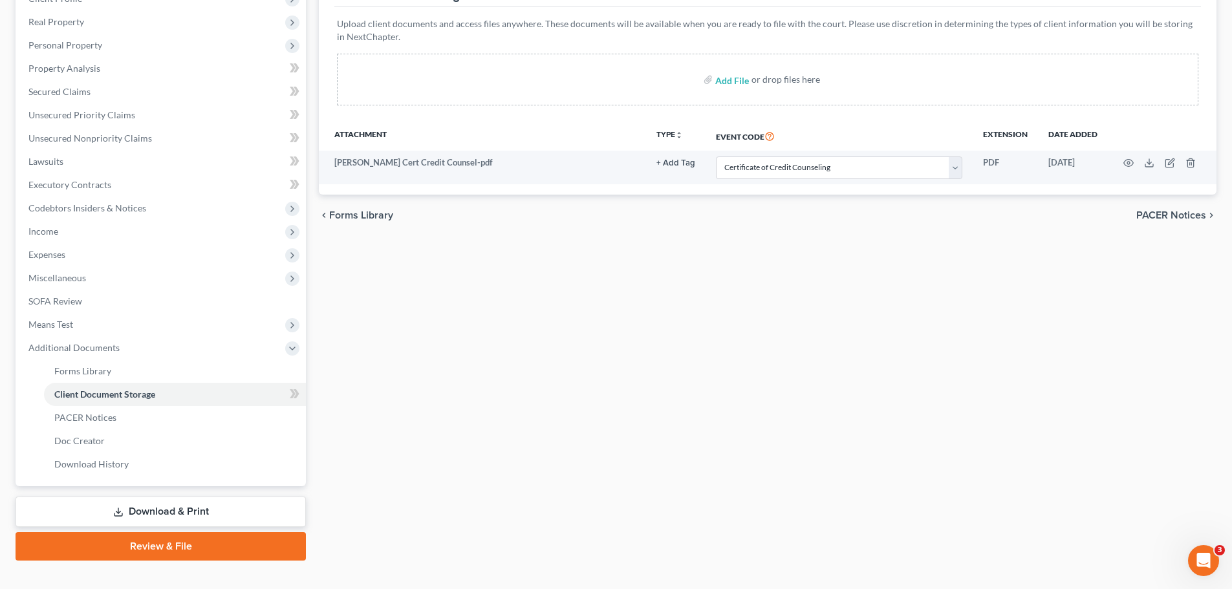
click at [188, 517] on link "Download & Print" at bounding box center [161, 512] width 290 height 30
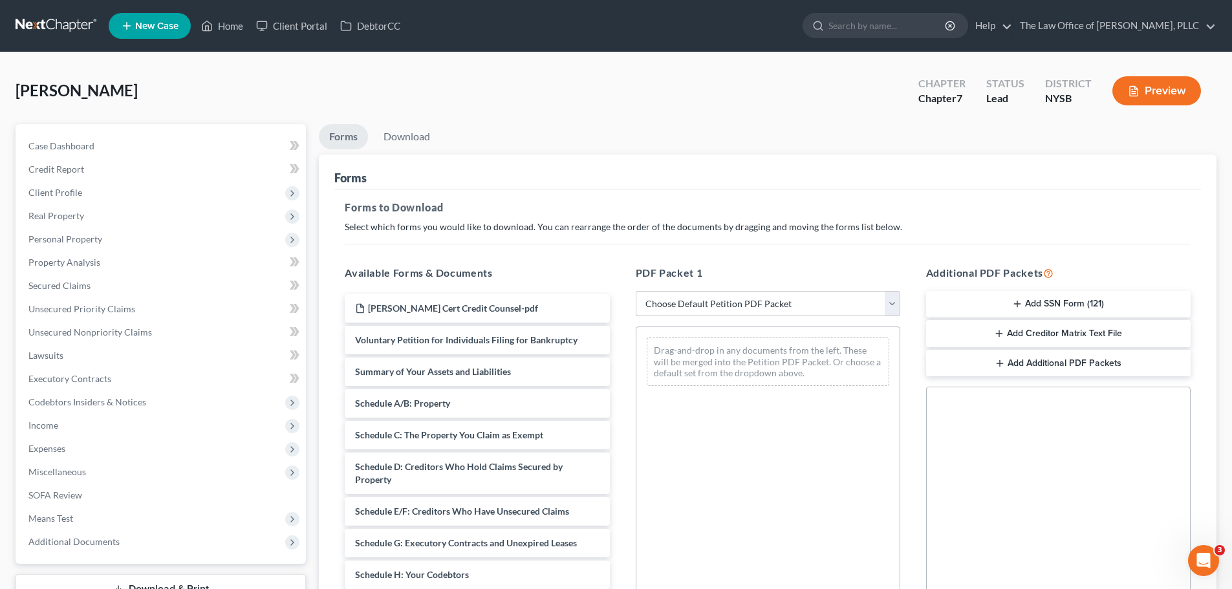
click at [693, 306] on select "Choose Default Petition PDF Packet Complete Bankruptcy Petition (all forms and …" at bounding box center [768, 304] width 264 height 26
select select "0"
click at [640, 291] on select "Choose Default Petition PDF Packet Complete Bankruptcy Petition (all forms and …" at bounding box center [768, 304] width 264 height 26
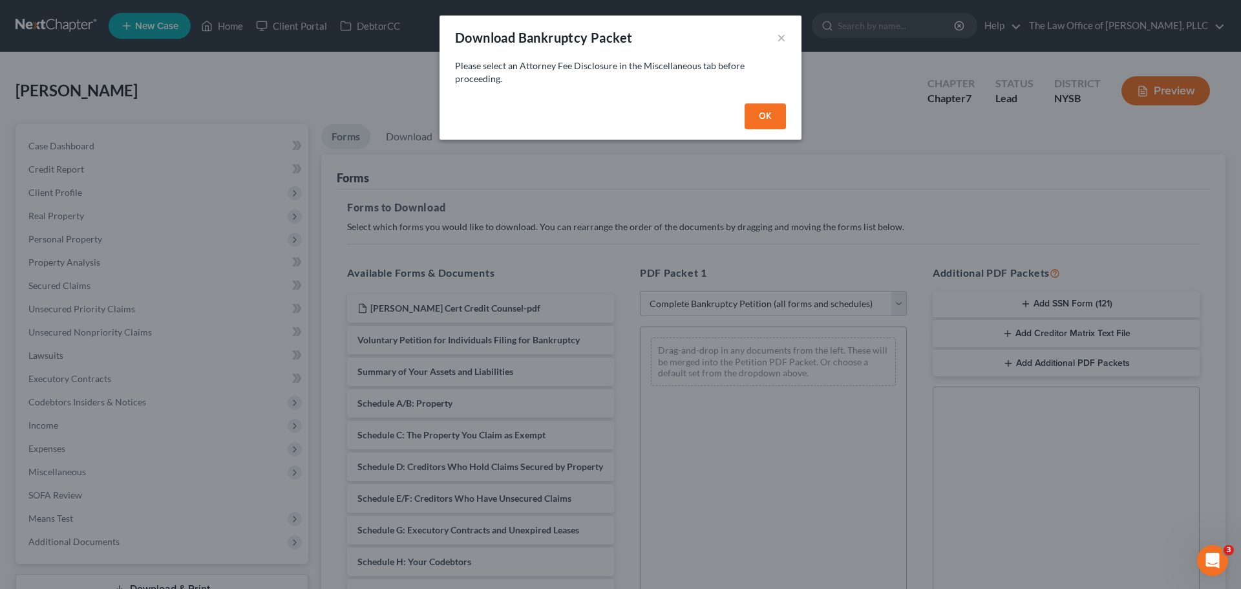
click at [779, 114] on button "OK" at bounding box center [765, 116] width 41 height 26
select select
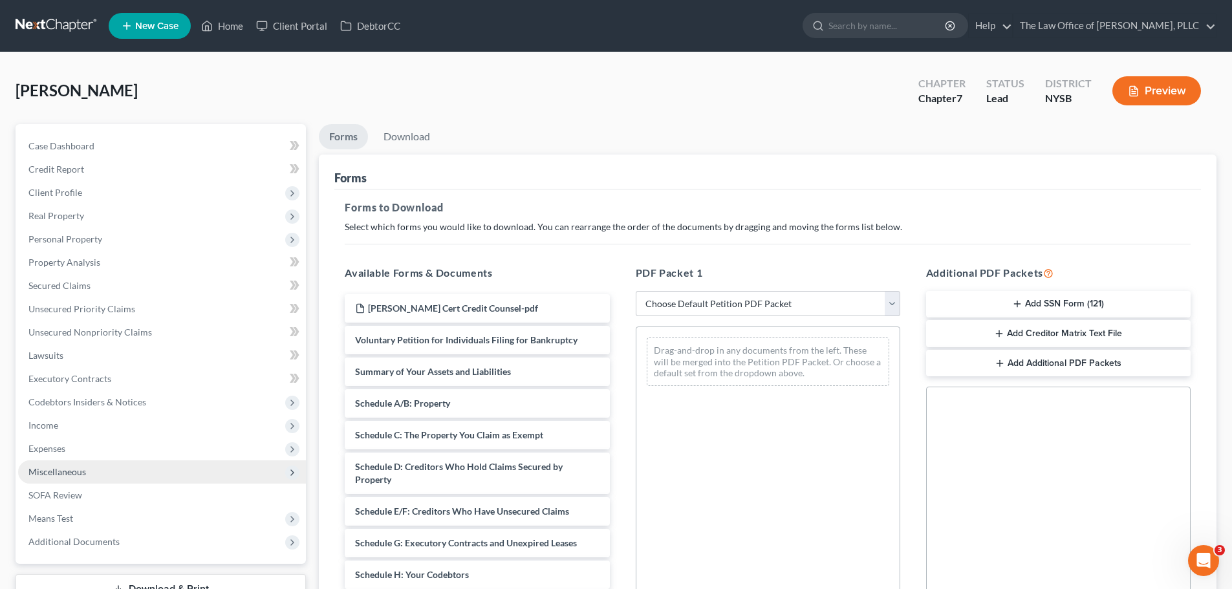
click at [87, 478] on span "Miscellaneous" at bounding box center [162, 471] width 288 height 23
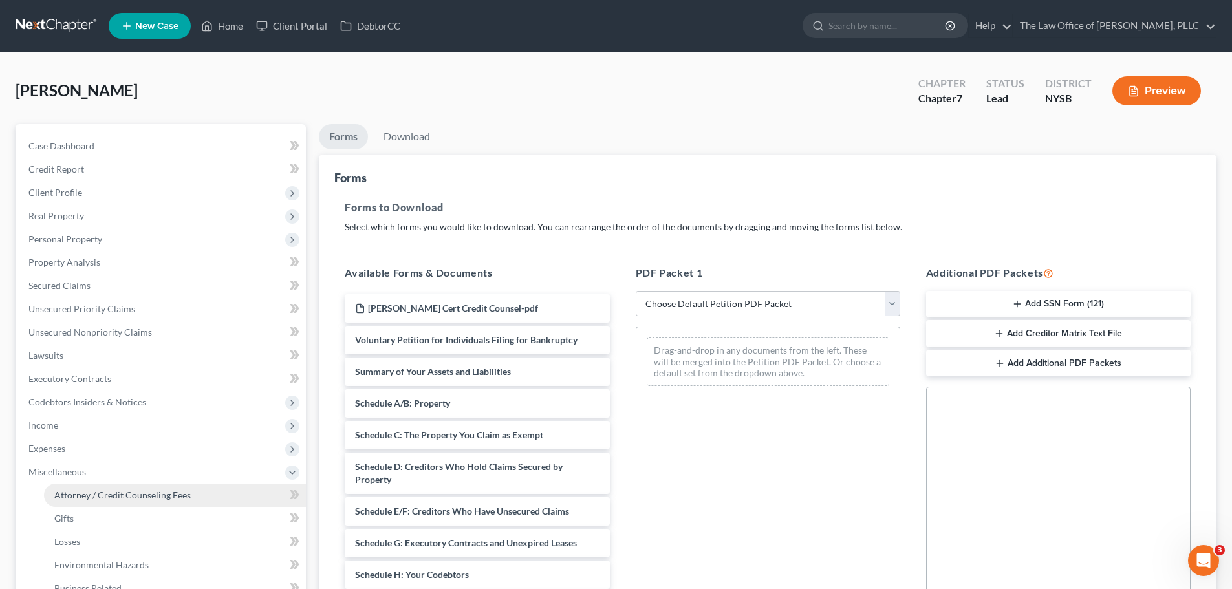
click at [86, 491] on span "Attorney / Credit Counseling Fees" at bounding box center [122, 494] width 136 height 11
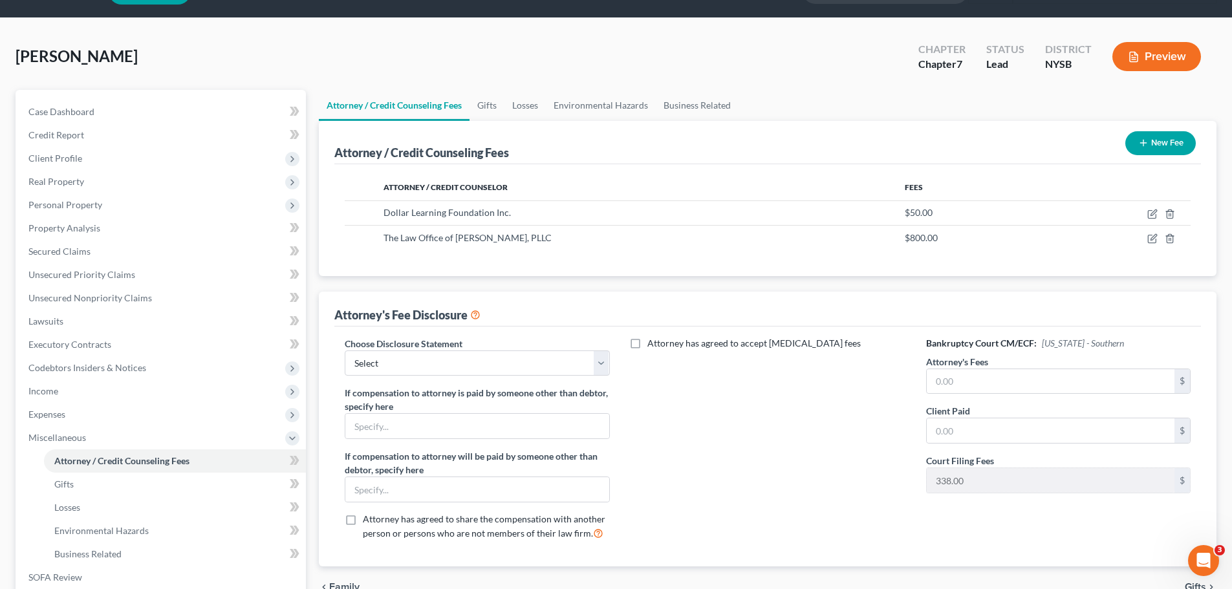
scroll to position [65, 0]
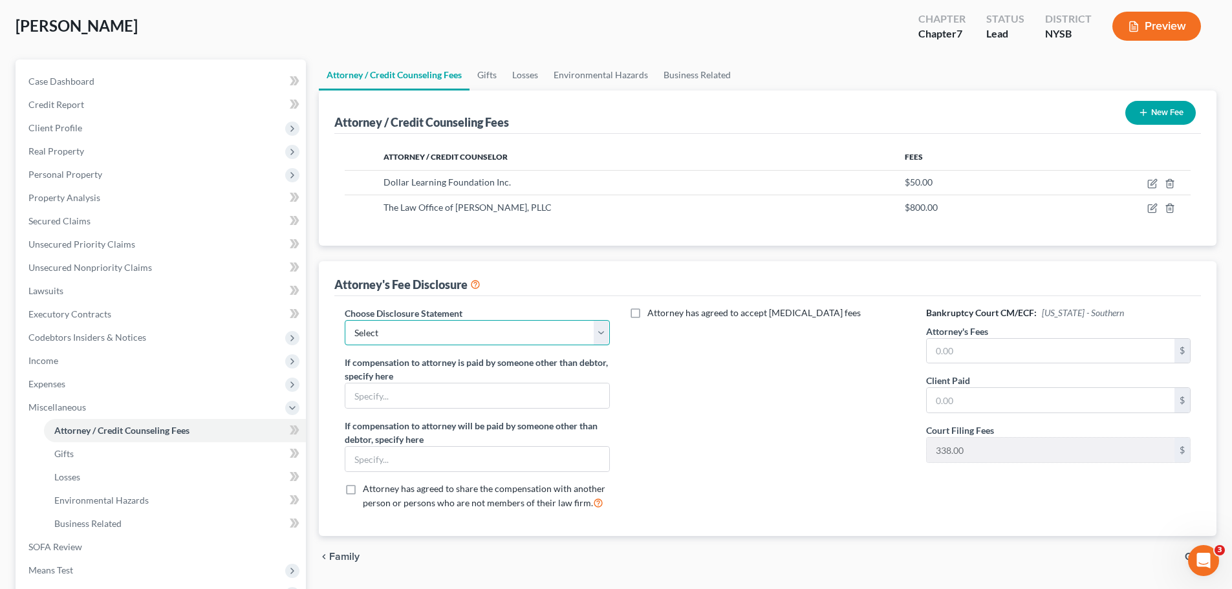
click at [422, 334] on select "Select Attorney Fee Disclosure" at bounding box center [477, 333] width 264 height 26
select select "0"
click at [345, 320] on select "Select Attorney Fee Disclosure" at bounding box center [477, 333] width 264 height 26
click at [994, 352] on input "text" at bounding box center [1051, 351] width 248 height 25
type input "1,600"
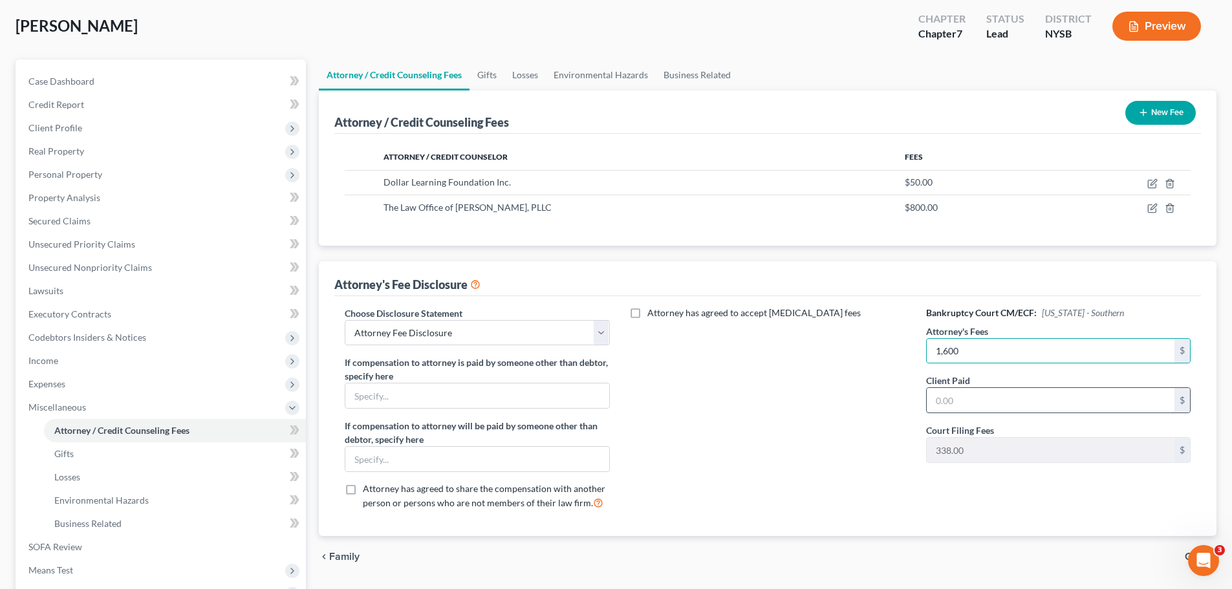
click at [976, 402] on input "text" at bounding box center [1051, 400] width 248 height 25
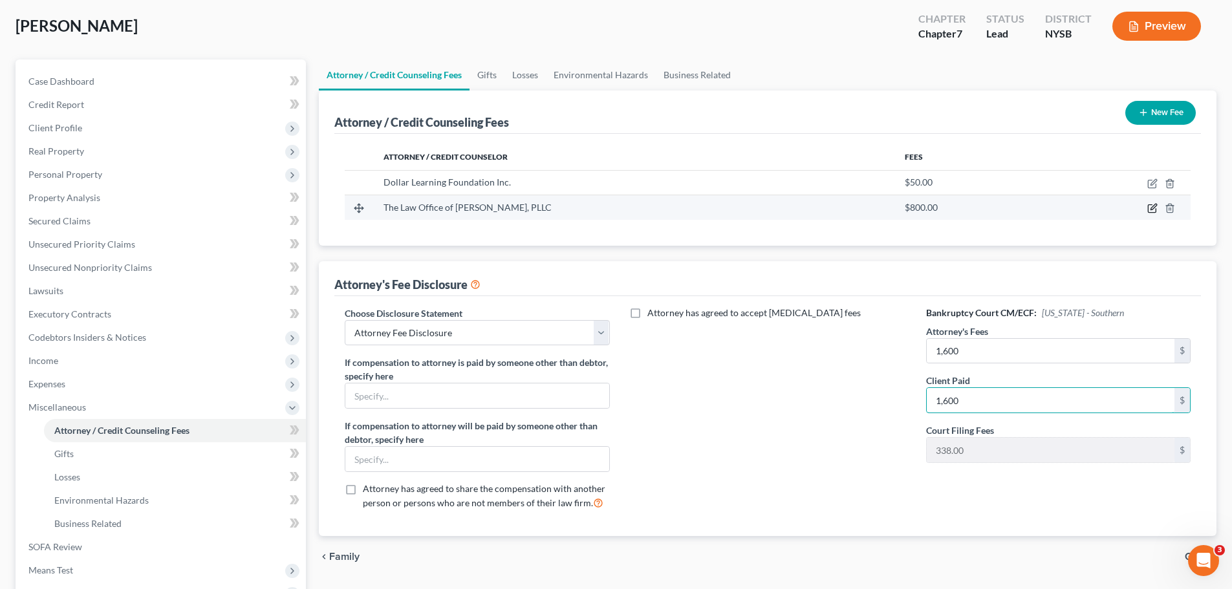
type input "1,600"
click at [1148, 210] on icon "button" at bounding box center [1152, 209] width 8 height 8
select select "35"
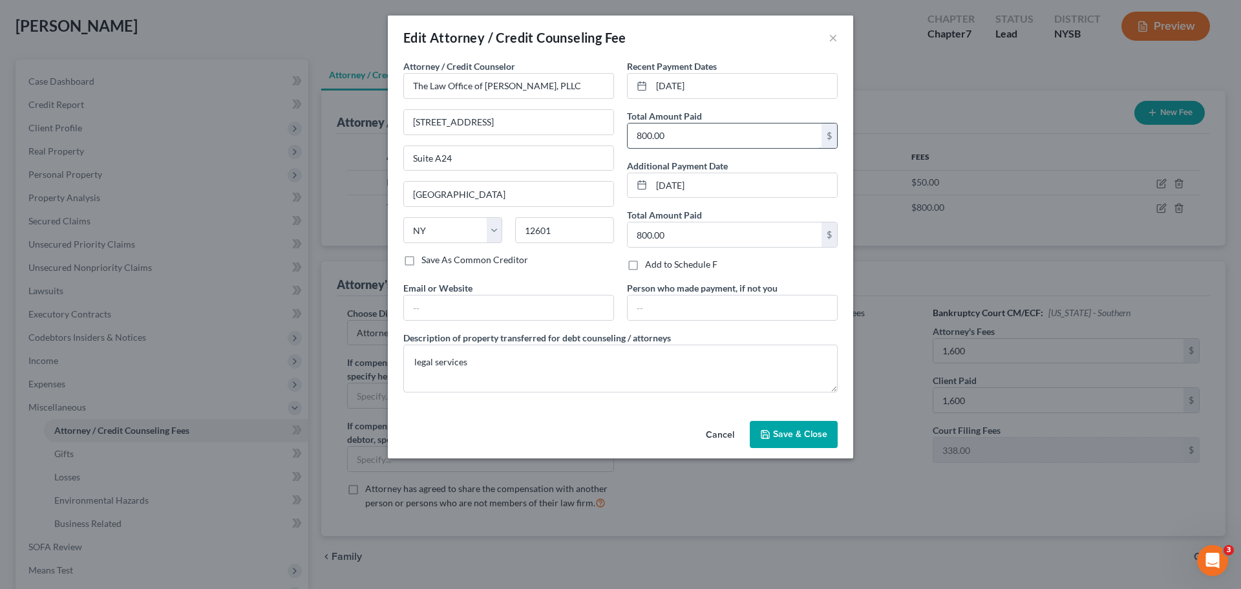
click at [678, 131] on input "800.00" at bounding box center [725, 136] width 194 height 25
click at [789, 435] on span "Save & Close" at bounding box center [800, 434] width 54 height 11
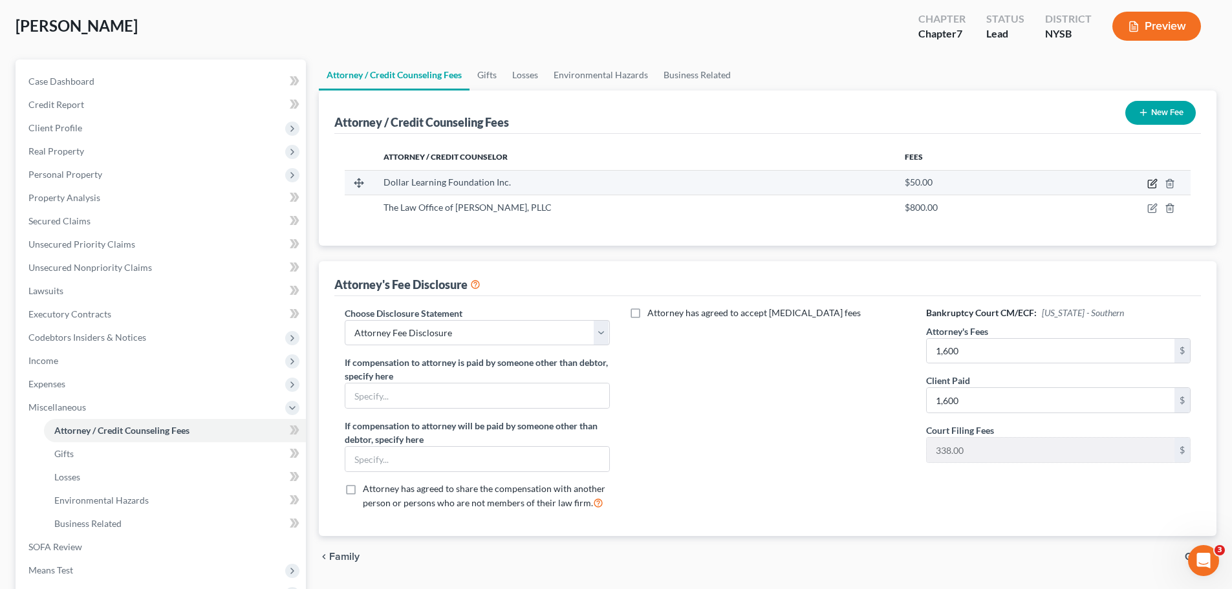
click at [1152, 186] on icon "button" at bounding box center [1152, 183] width 10 height 10
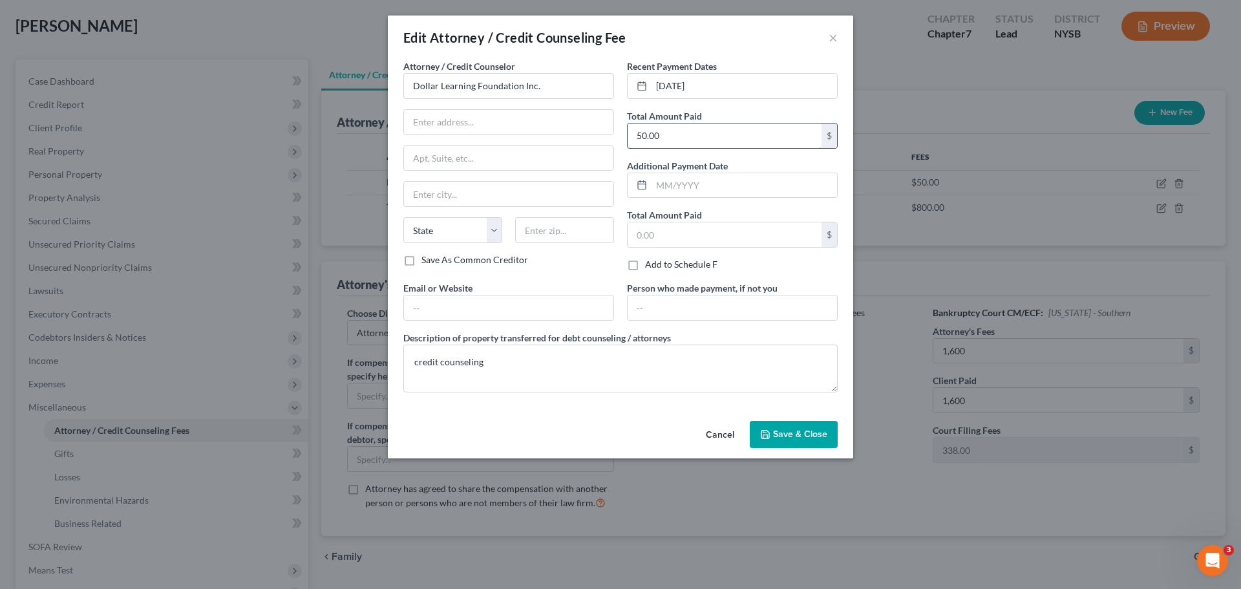
click at [678, 130] on input "50.00" at bounding box center [725, 136] width 194 height 25
type input "25"
click at [815, 441] on button "Save & Close" at bounding box center [794, 434] width 88 height 27
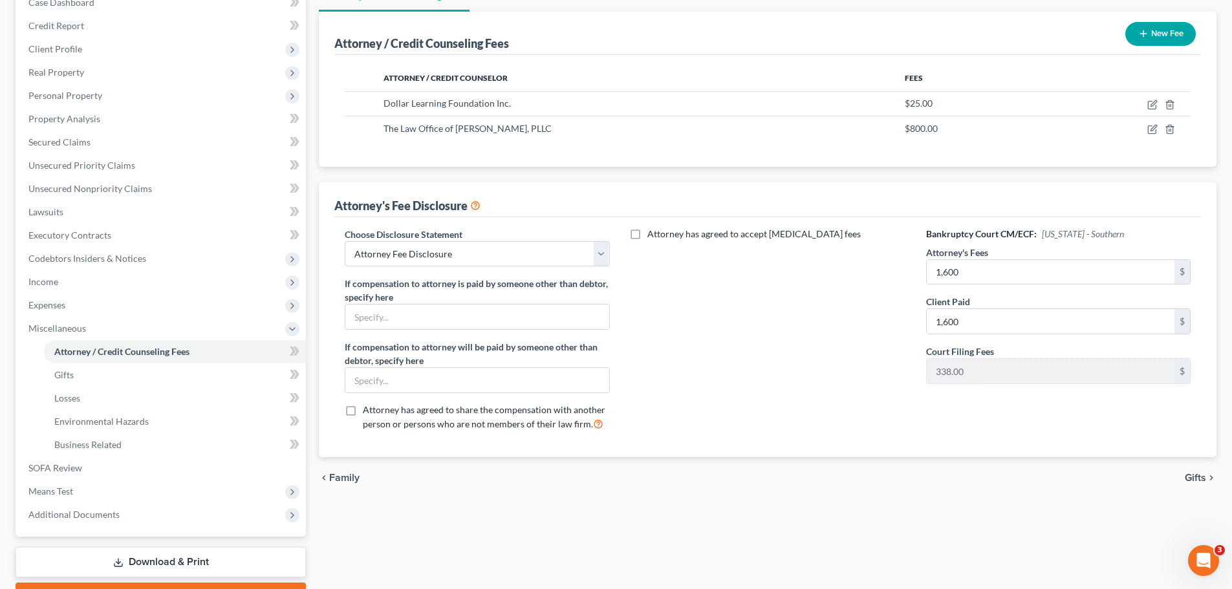
scroll to position [215, 0]
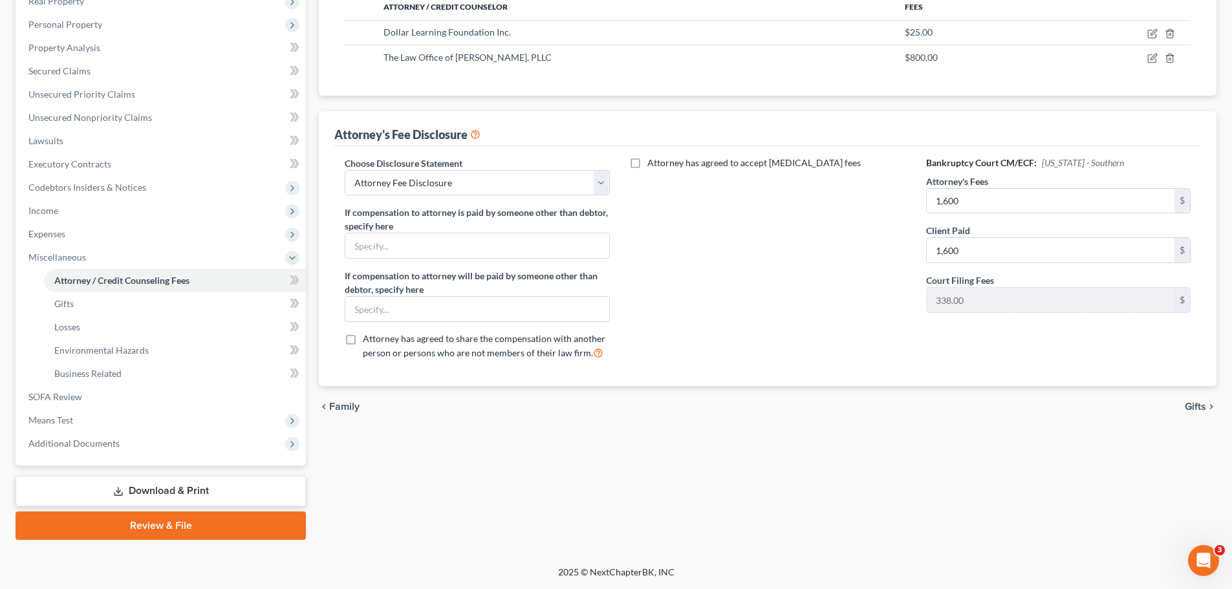
click at [144, 497] on link "Download & Print" at bounding box center [161, 491] width 290 height 30
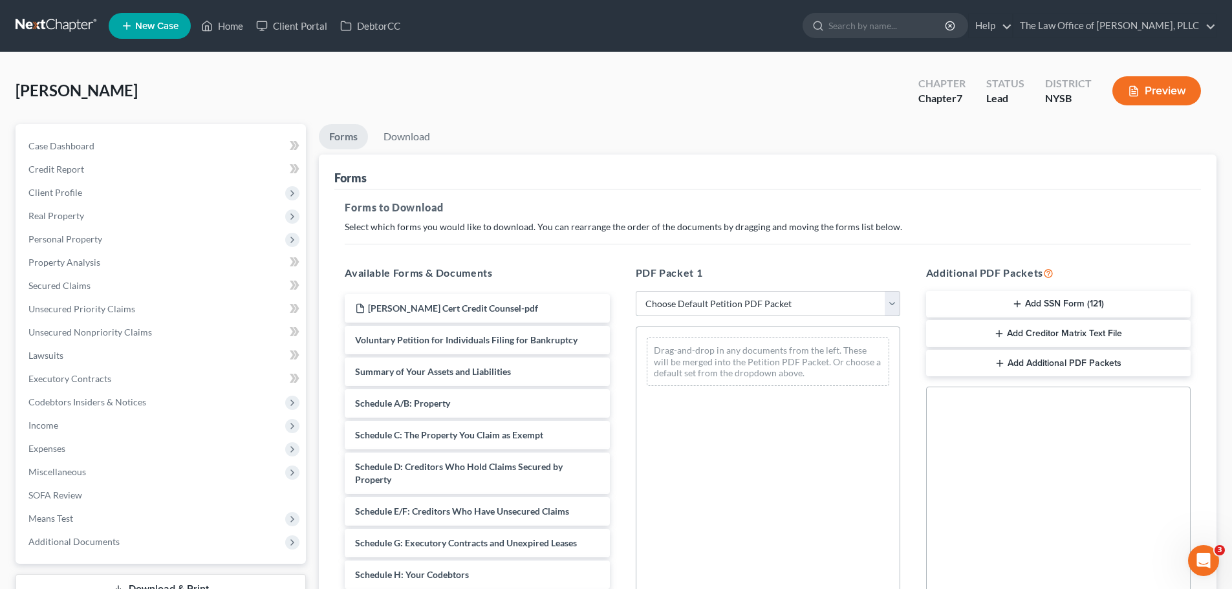
click at [712, 301] on select "Choose Default Petition PDF Packet Complete Bankruptcy Petition (all forms and …" at bounding box center [768, 304] width 264 height 26
select select "0"
click at [636, 291] on select "Choose Default Petition PDF Packet Complete Bankruptcy Petition (all forms and …" at bounding box center [768, 304] width 264 height 26
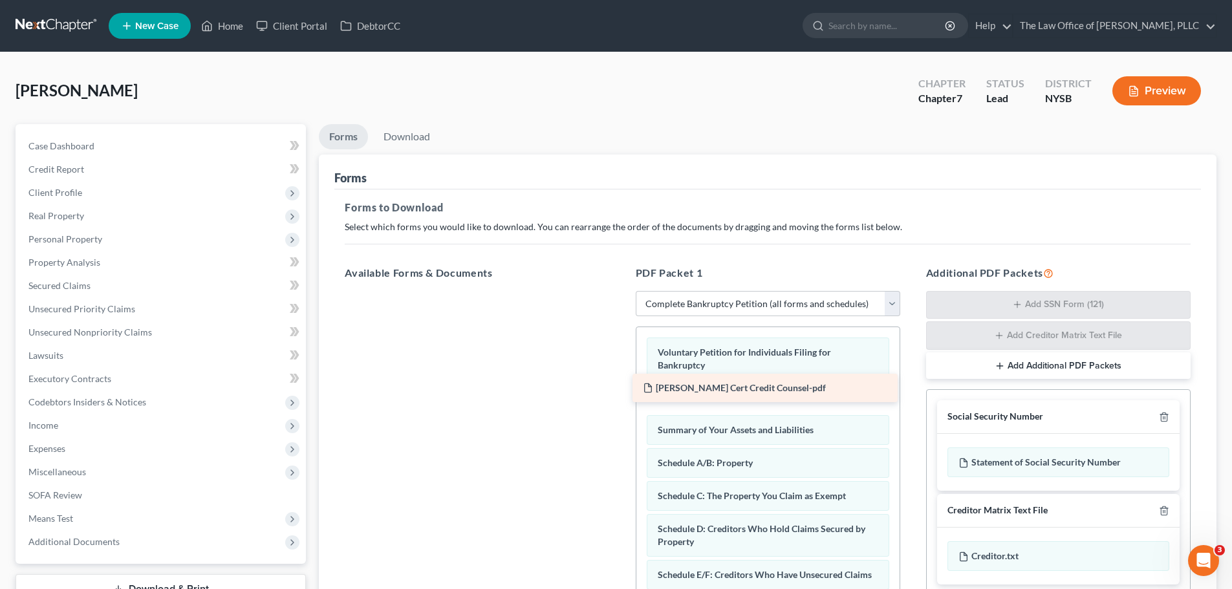
drag, startPoint x: 540, startPoint y: 310, endPoint x: 828, endPoint y: 389, distance: 298.5
click at [619, 291] on div "Duffy Cert Credit Counsel-pdf Duffy Cert Credit Counsel-pdf" at bounding box center [476, 291] width 285 height 0
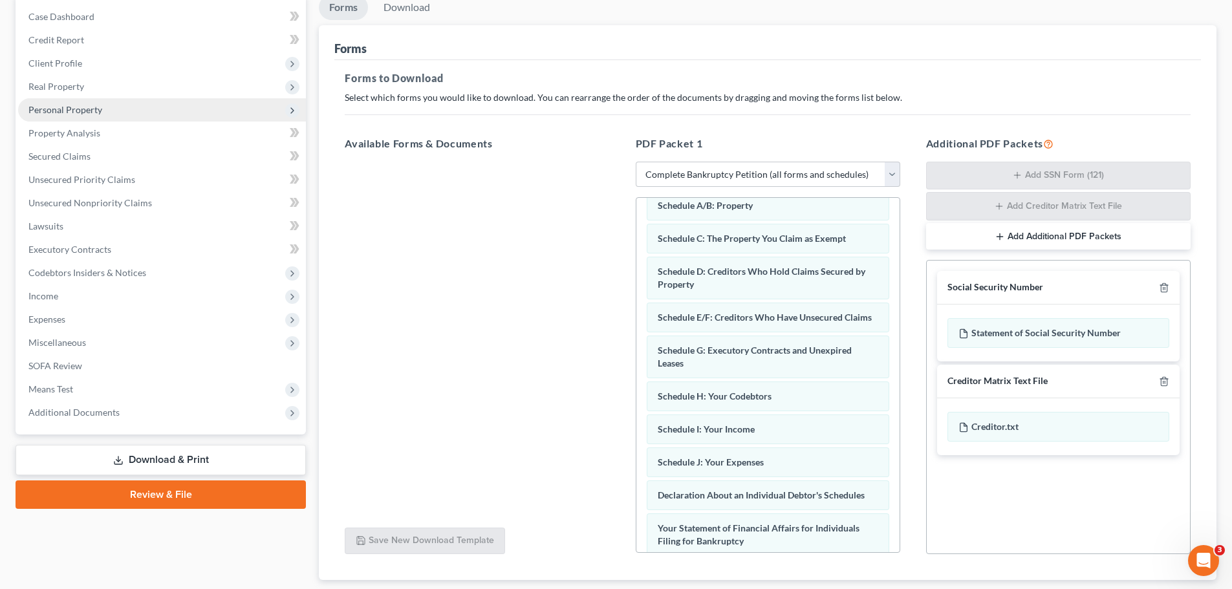
scroll to position [65, 0]
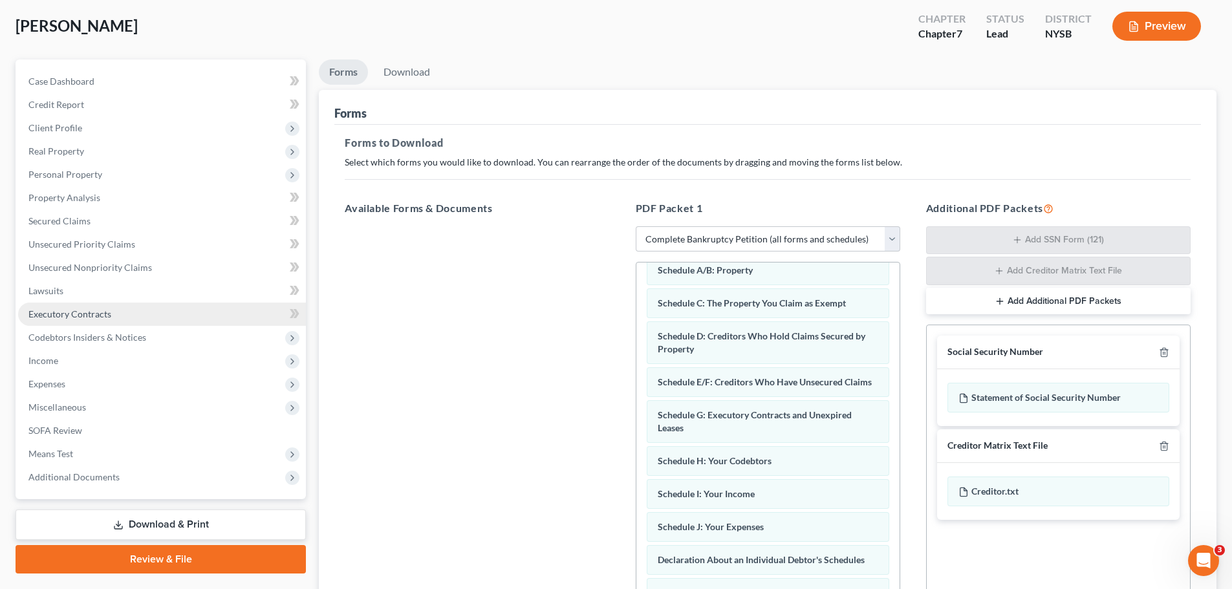
click at [114, 310] on link "Executory Contracts" at bounding box center [162, 314] width 288 height 23
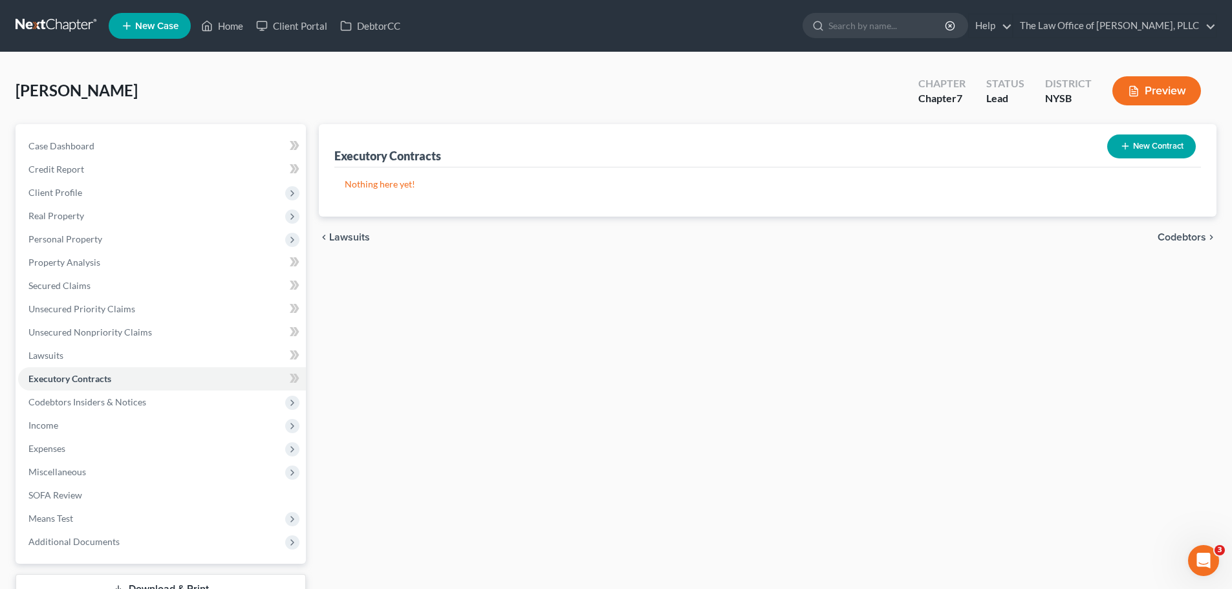
click at [1141, 145] on button "New Contract" at bounding box center [1151, 146] width 89 height 24
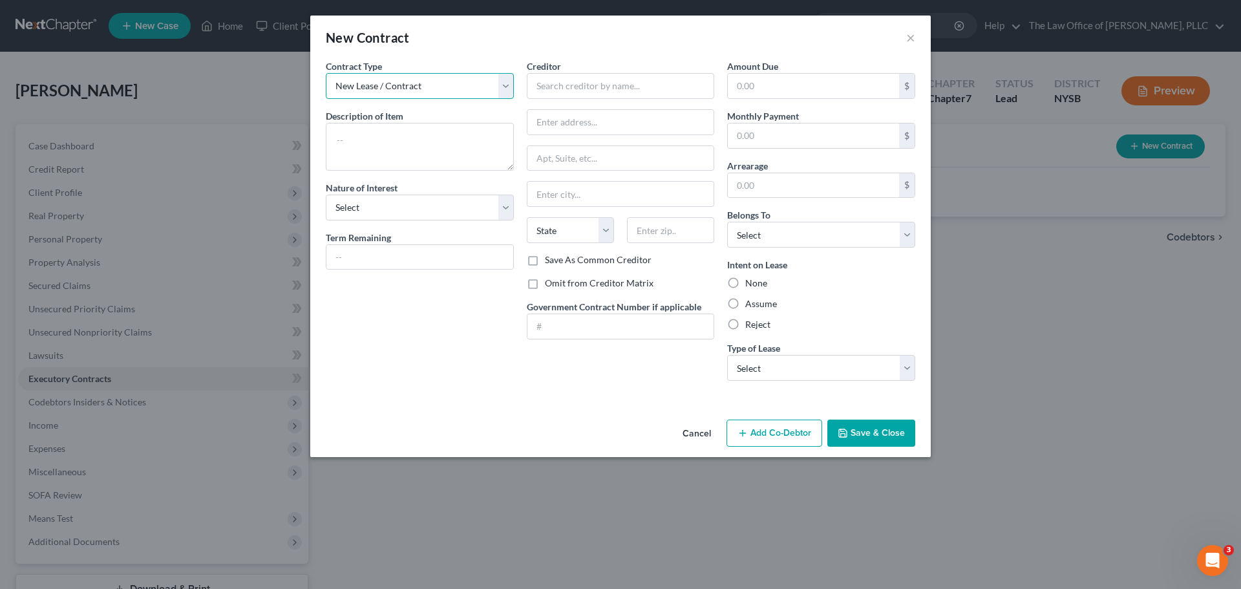
click at [386, 78] on select "New Lease / Contract New Timeshare" at bounding box center [420, 86] width 188 height 26
click at [326, 73] on select "New Lease / Contract New Timeshare" at bounding box center [420, 86] width 188 height 26
click at [371, 145] on textarea at bounding box center [420, 147] width 188 height 48
type textarea "3 year cell phone contract"
click at [387, 204] on select "Select Purchaser Agent Lessor Lessee" at bounding box center [420, 208] width 188 height 26
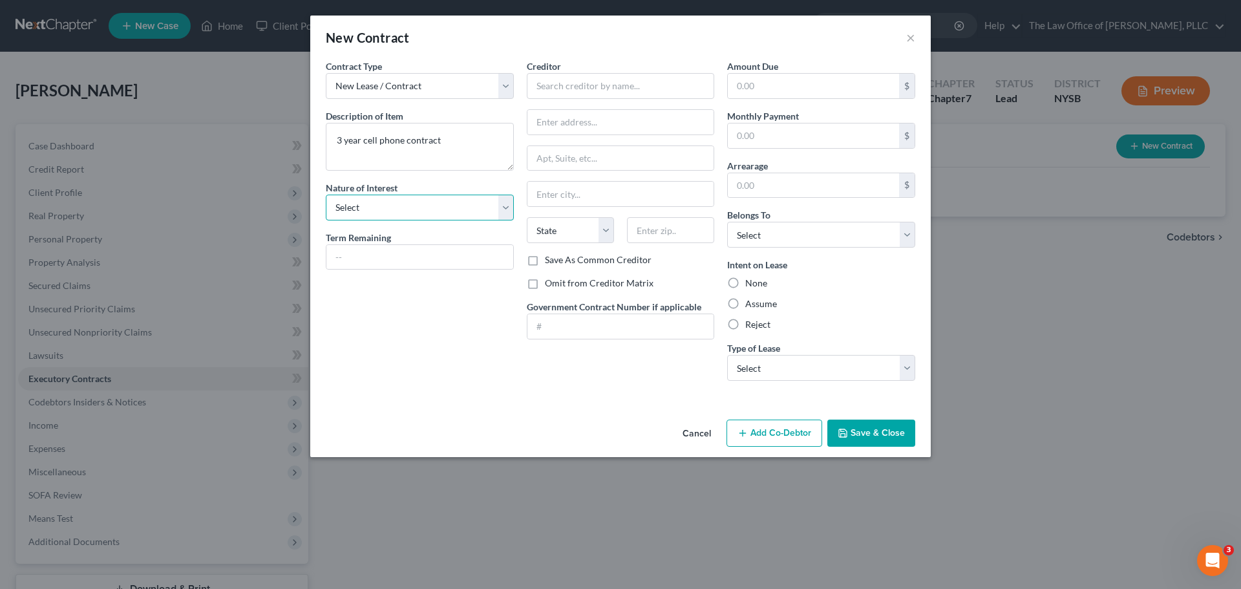
select select "3"
click at [326, 195] on select "Select Purchaser Agent Lessor Lessee" at bounding box center [420, 208] width 188 height 26
click at [385, 266] on input "text" at bounding box center [420, 257] width 187 height 25
type input "3 years"
click at [460, 206] on select "Select Purchaser Agent Lessor Lessee" at bounding box center [420, 208] width 188 height 26
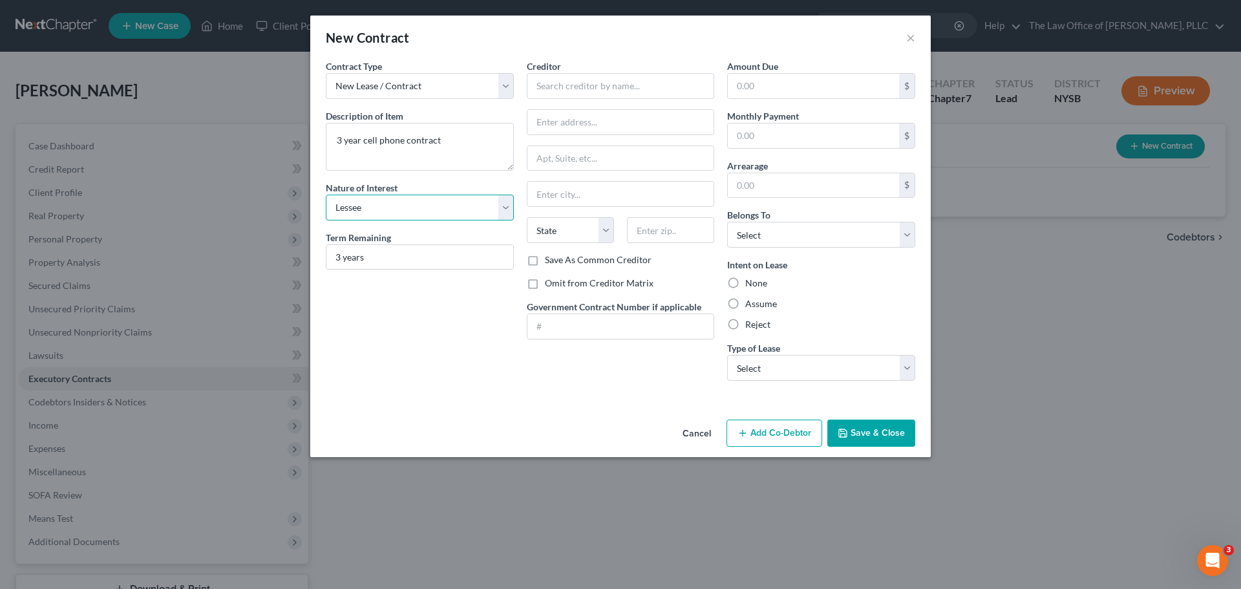
select select "0"
click at [326, 195] on select "Select Purchaser Agent Lessor Lessee" at bounding box center [420, 208] width 188 height 26
click at [595, 87] on input "text" at bounding box center [621, 86] width 188 height 26
type input "Verizon Wireless"
click at [599, 111] on div "Verizon Wireless" at bounding box center [604, 108] width 134 height 13
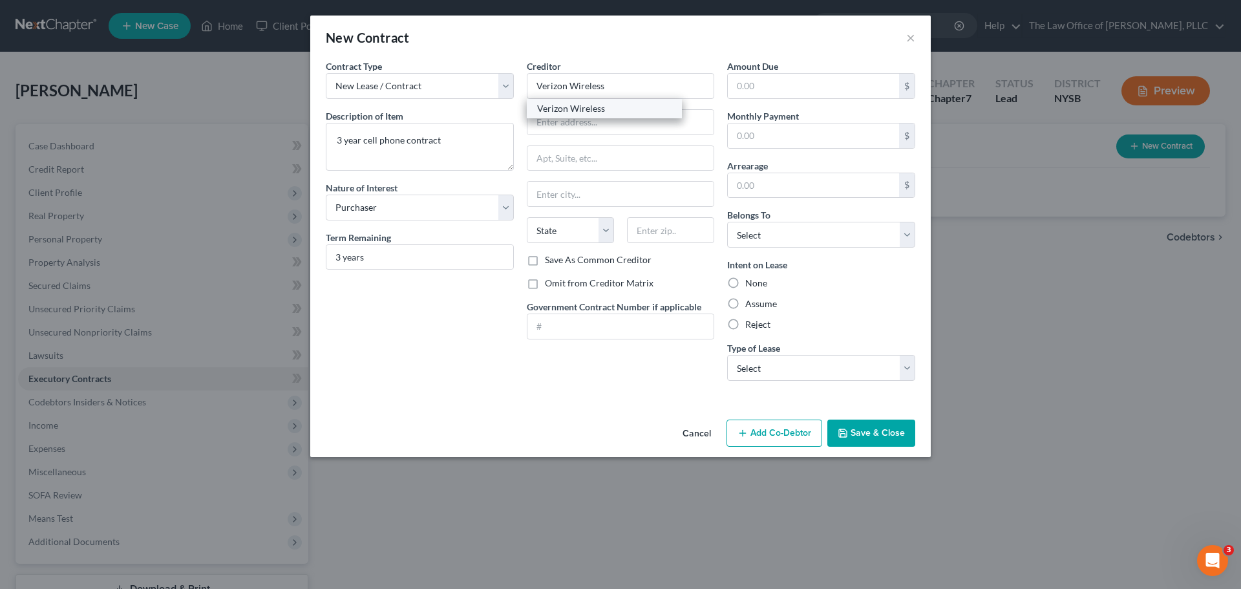
type input "1095 Avenue of the Americas"
type input "New York"
select select "35"
type input "10036"
click at [545, 261] on label "Save As Common Creditor" at bounding box center [598, 259] width 107 height 13
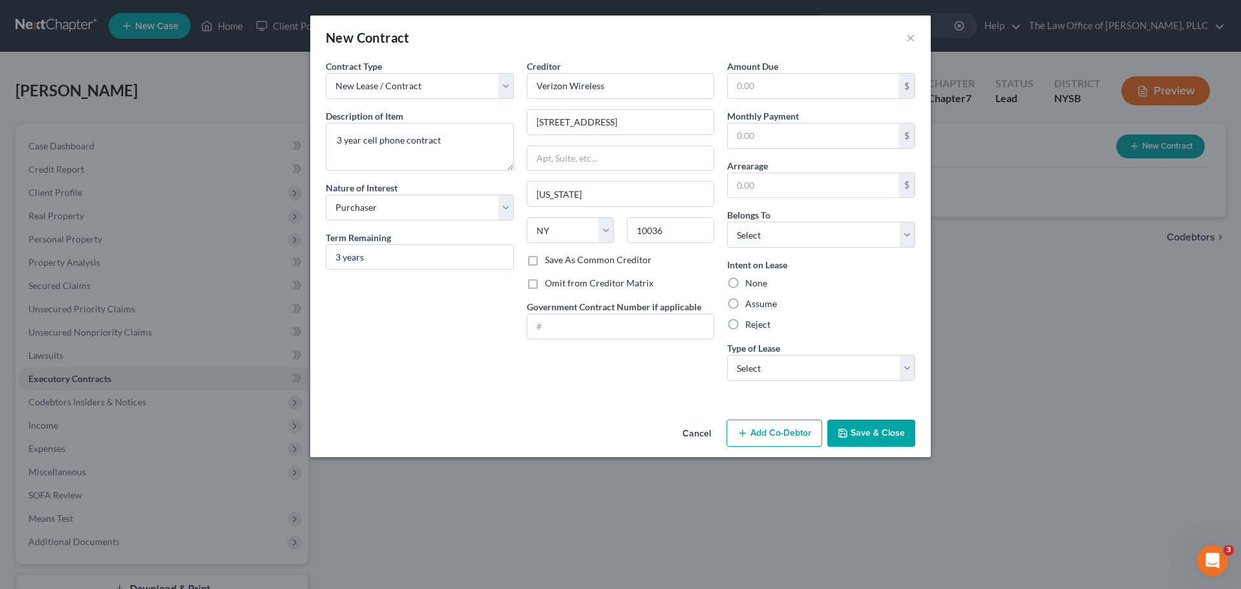
click at [550, 261] on input "Save As Common Creditor" at bounding box center [554, 257] width 8 height 8
checkbox input "true"
click at [791, 242] on select "Select Debtor 1 Only Debtor 2 Only Debtor 1 And Debtor 2 Only At Least One Of T…" at bounding box center [821, 235] width 188 height 26
select select "0"
click at [727, 222] on select "Select Debtor 1 Only Debtor 2 Only Debtor 1 And Debtor 2 Only At Least One Of T…" at bounding box center [821, 235] width 188 height 26
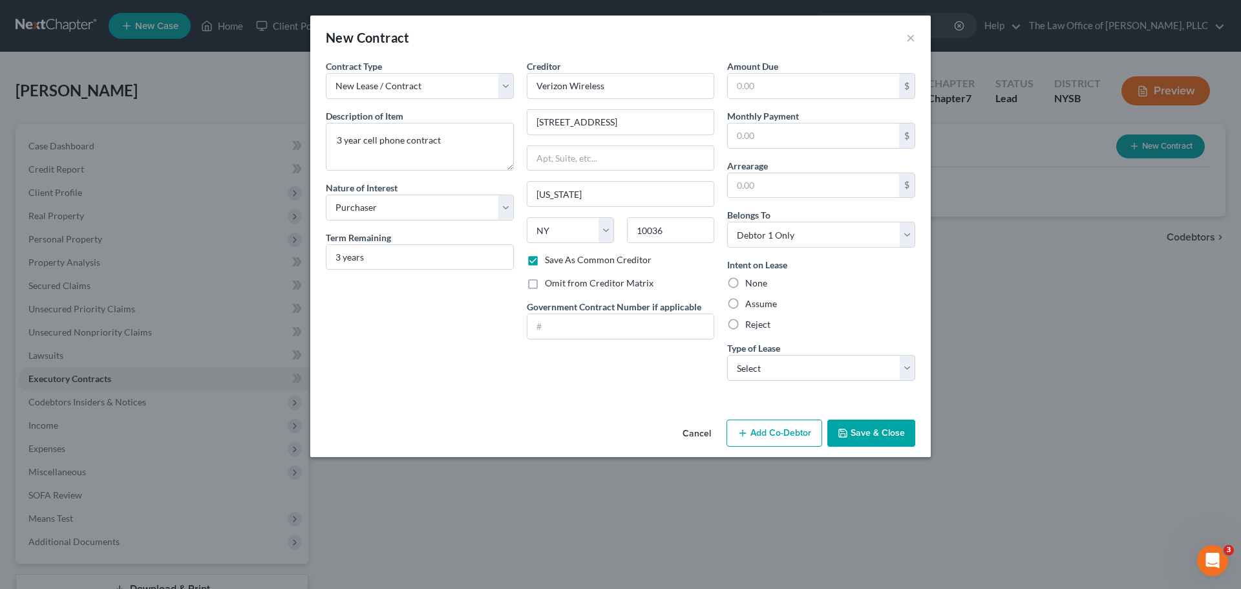
click at [746, 302] on label "Assume" at bounding box center [762, 303] width 32 height 13
click at [751, 302] on input "Assume" at bounding box center [755, 301] width 8 height 8
radio input "true"
click at [809, 144] on input "text" at bounding box center [813, 136] width 171 height 25
type input "170"
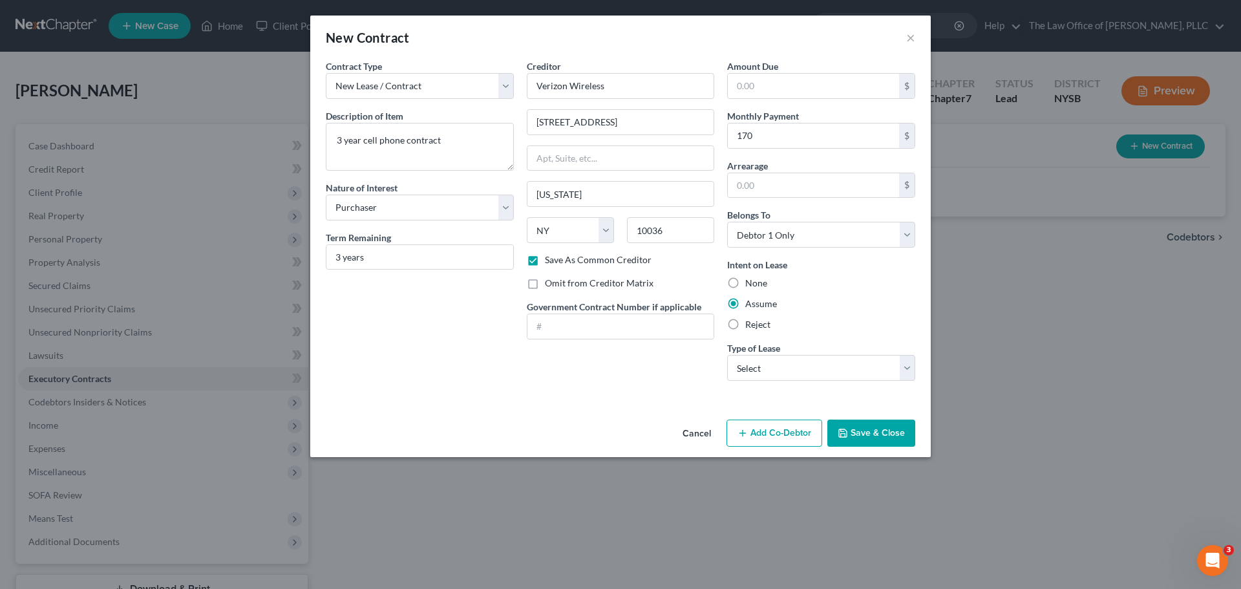
click at [843, 431] on polyline "button" at bounding box center [842, 430] width 3 height 2
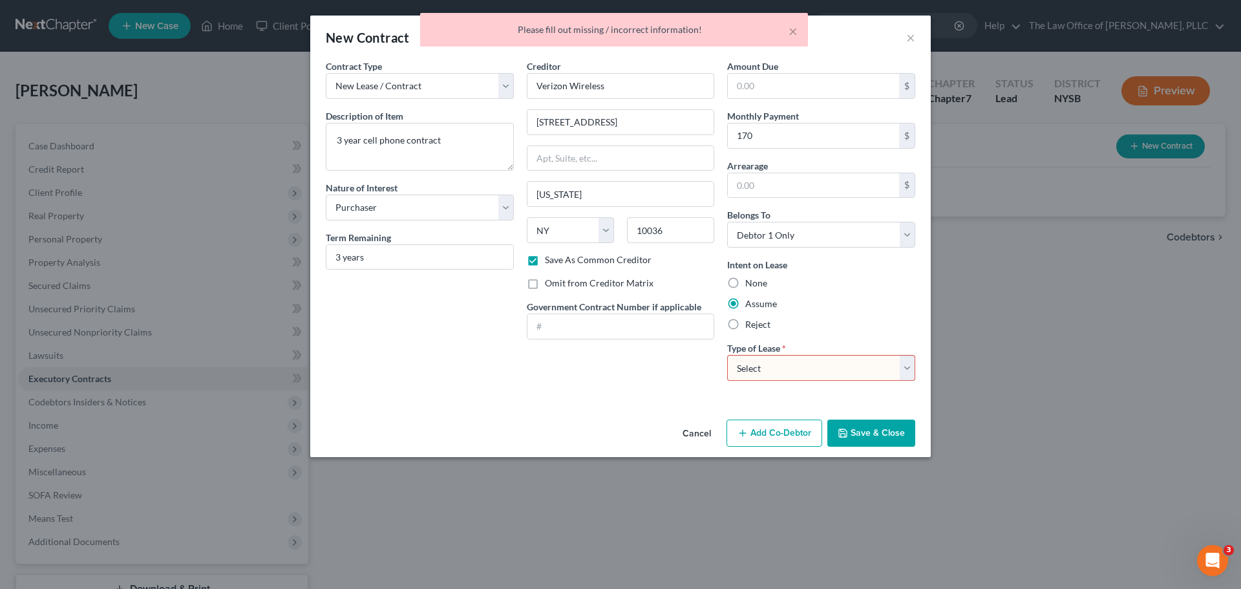
click at [781, 372] on select "Select Real Estate Car Other" at bounding box center [821, 368] width 188 height 26
select select "2"
click at [727, 355] on select "Select Real Estate Car Other" at bounding box center [821, 368] width 188 height 26
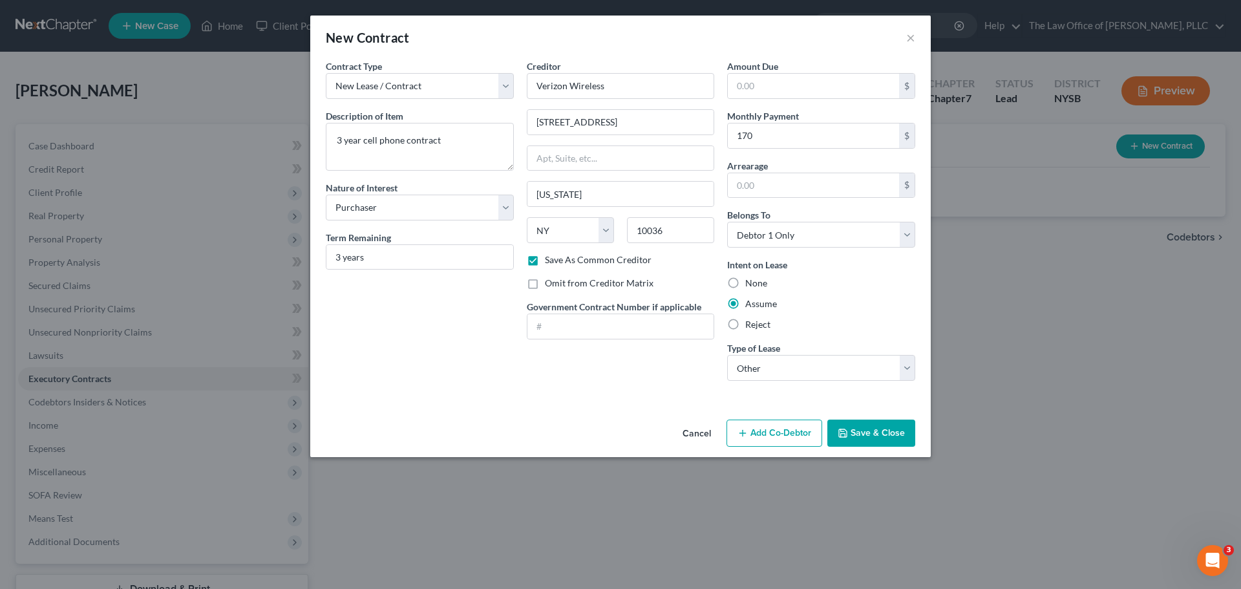
click at [895, 438] on button "Save & Close" at bounding box center [872, 433] width 88 height 27
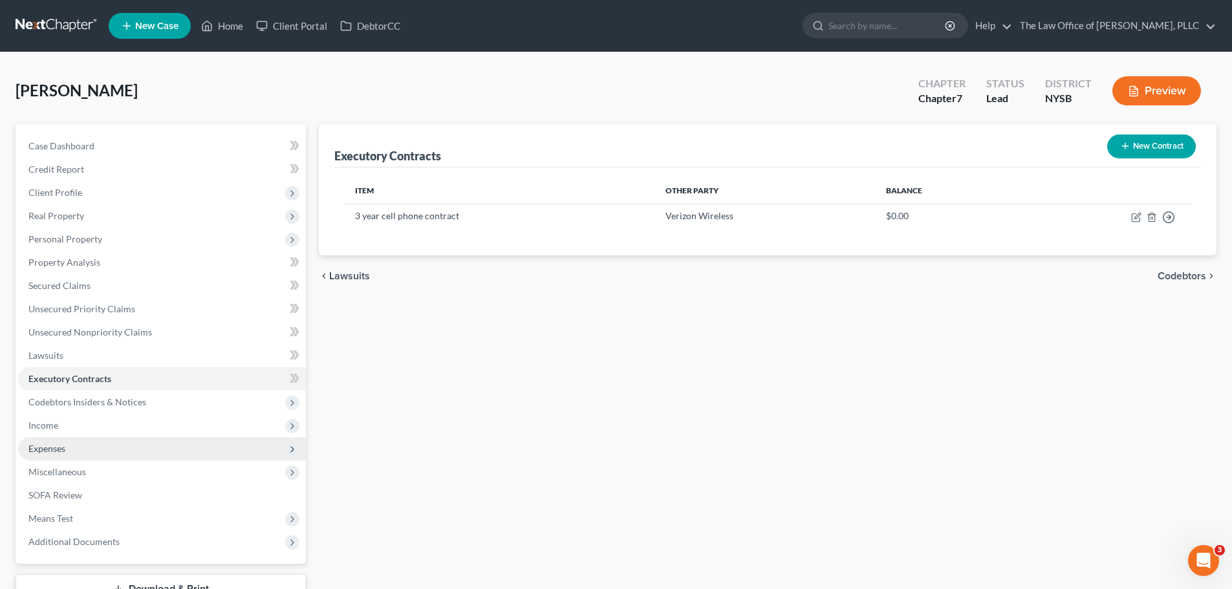
click at [121, 445] on span "Expenses" at bounding box center [162, 448] width 288 height 23
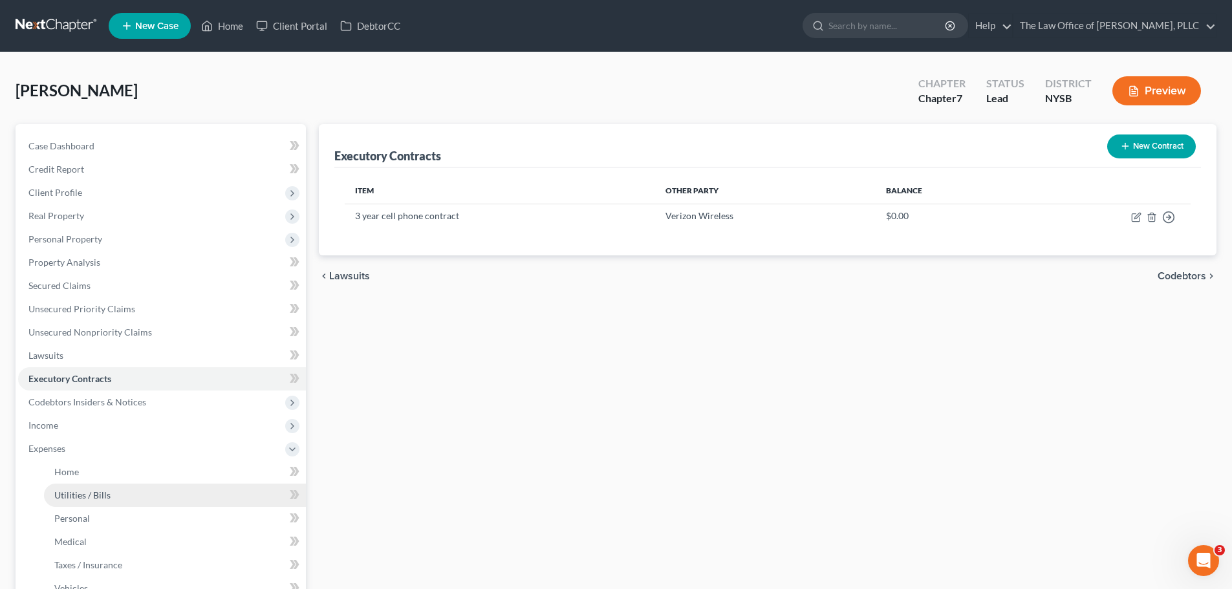
click at [98, 498] on span "Utilities / Bills" at bounding box center [82, 494] width 56 height 11
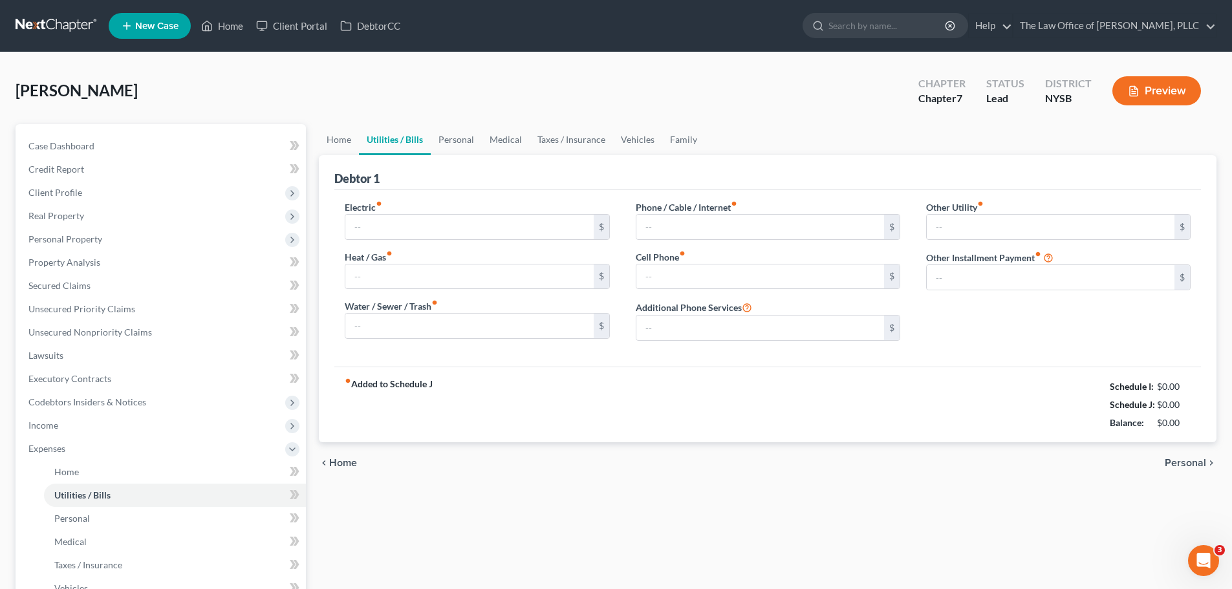
type input "200.00"
type input "0.00"
type input "192.72"
type input "141.15"
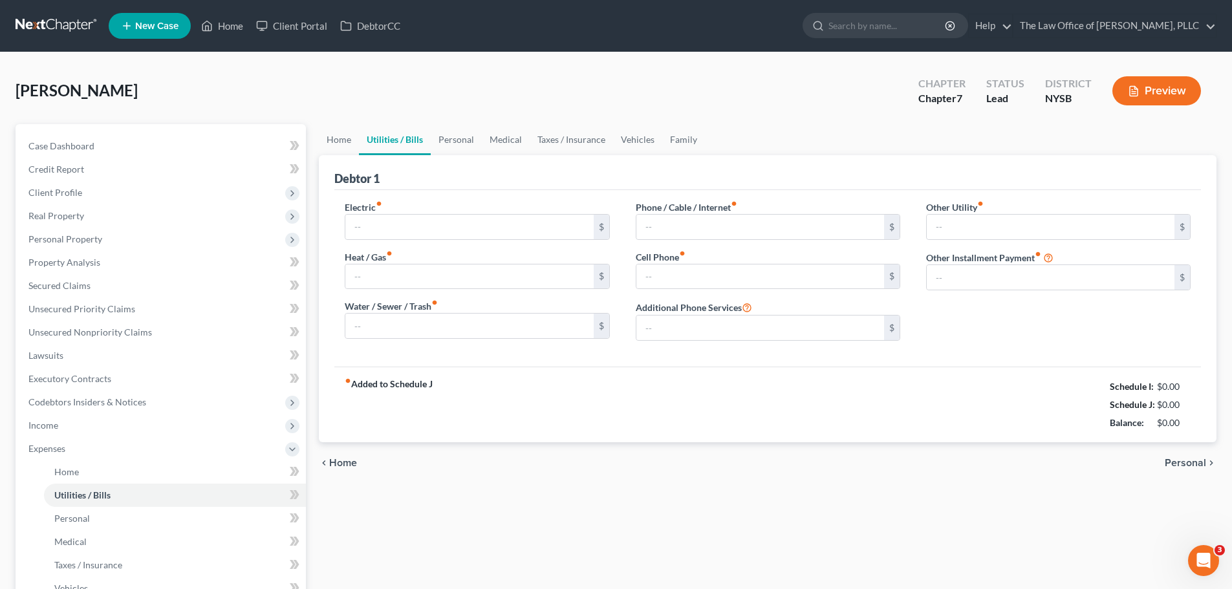
type input "0.00"
type input "8.00"
type input "Go Connect"
click at [676, 276] on input "141.15" at bounding box center [760, 276] width 248 height 25
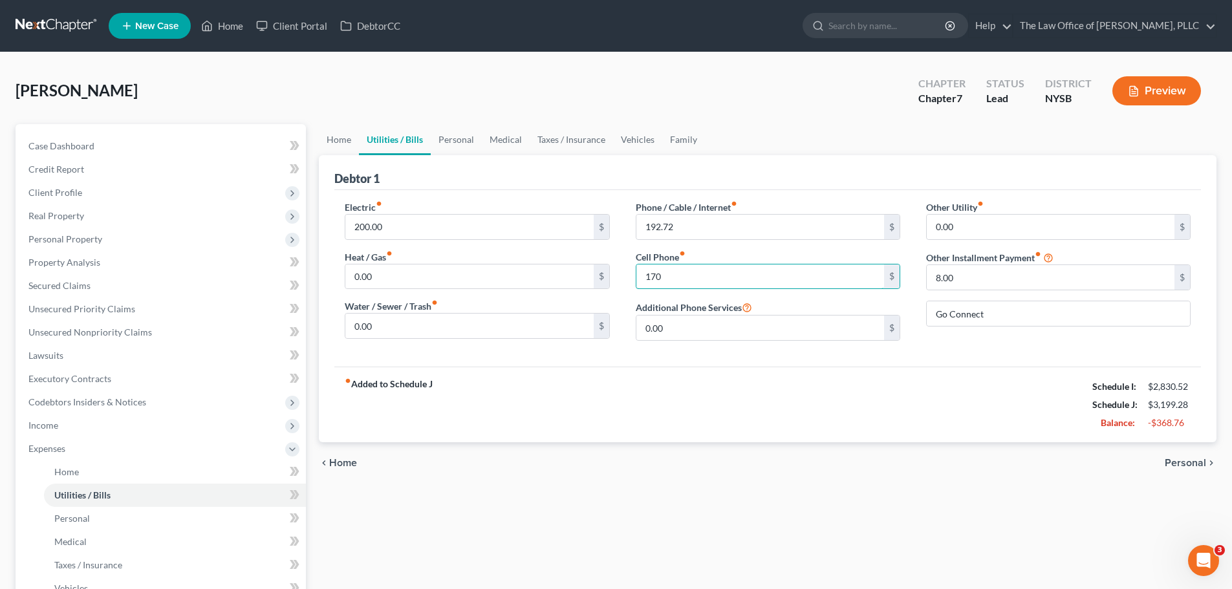
type input "170"
click at [1179, 458] on span "Personal" at bounding box center [1185, 463] width 41 height 10
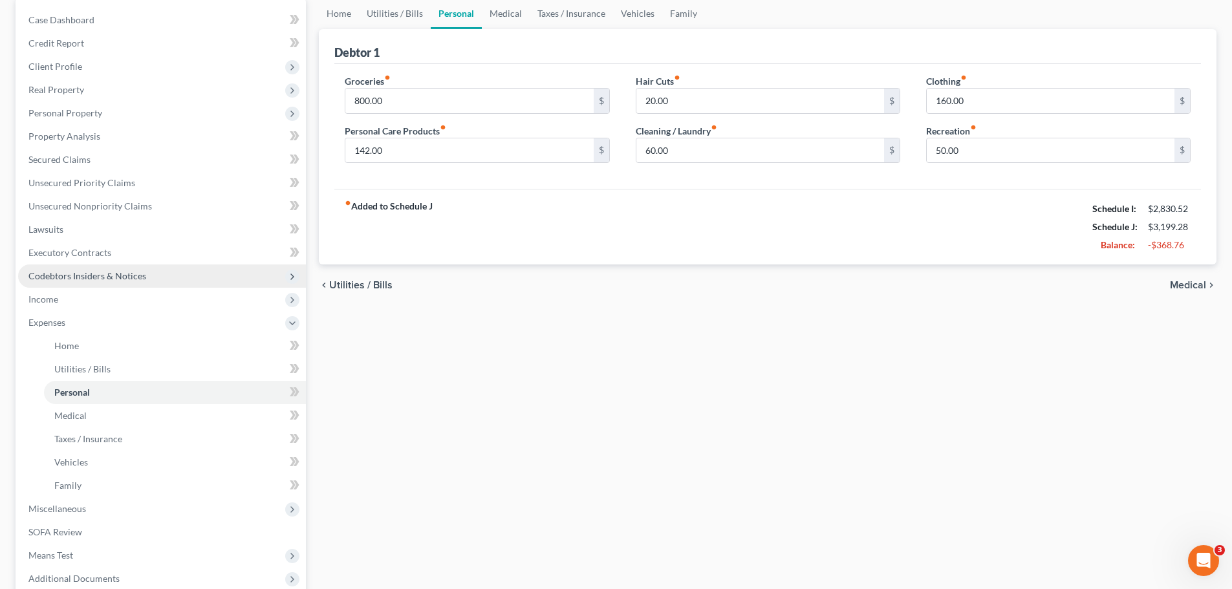
scroll to position [129, 0]
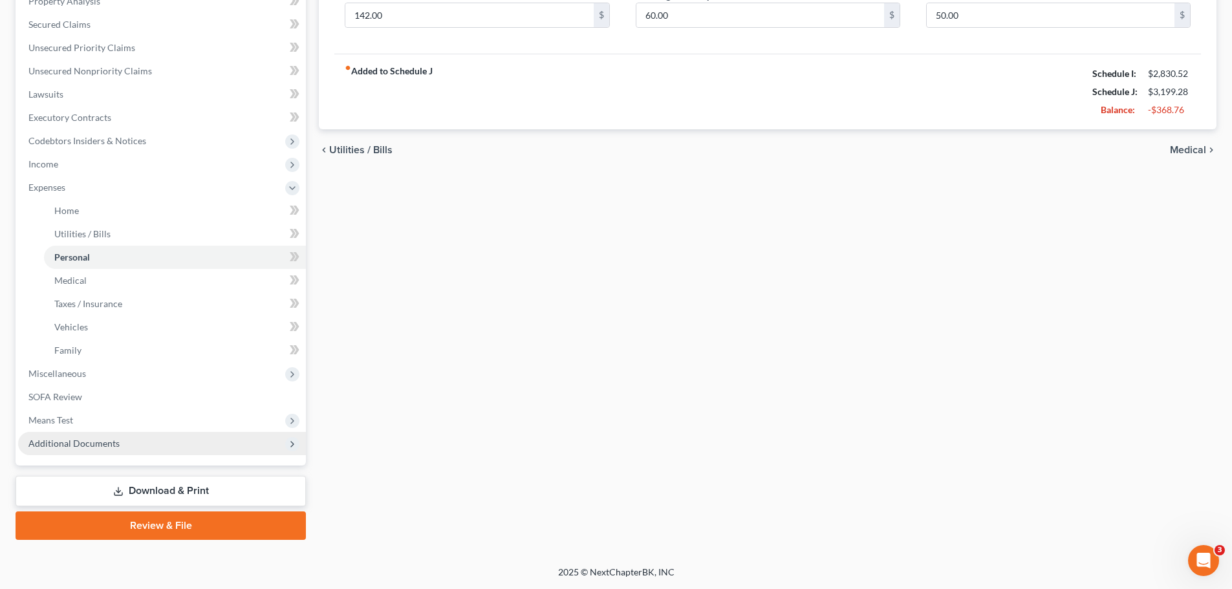
click at [131, 449] on span "Additional Documents" at bounding box center [162, 443] width 288 height 23
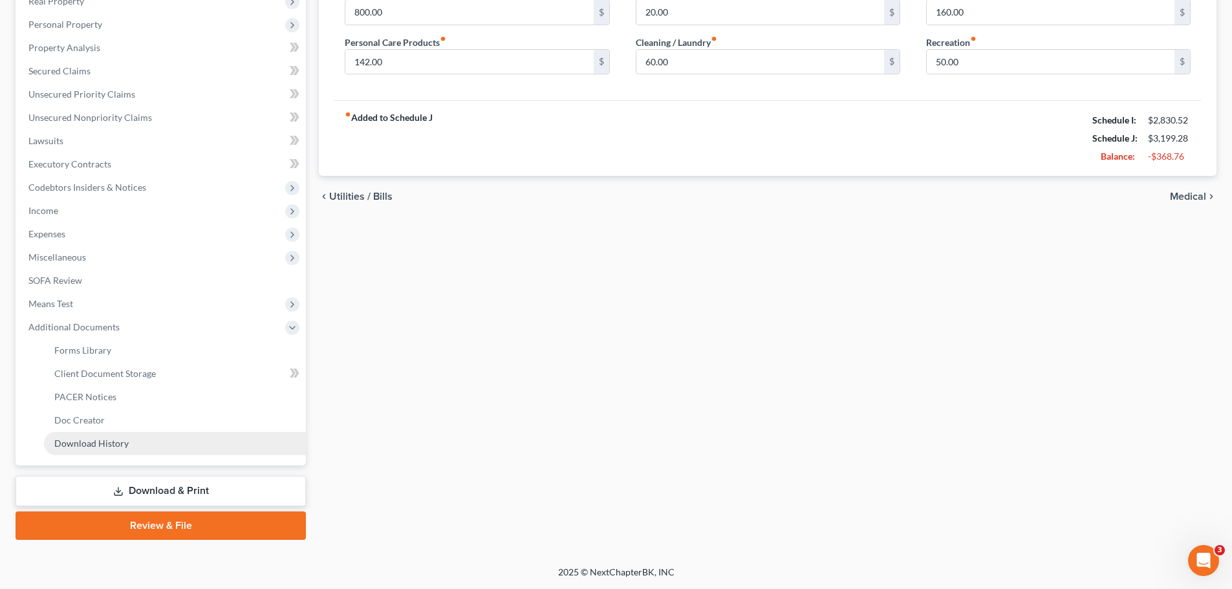
scroll to position [215, 0]
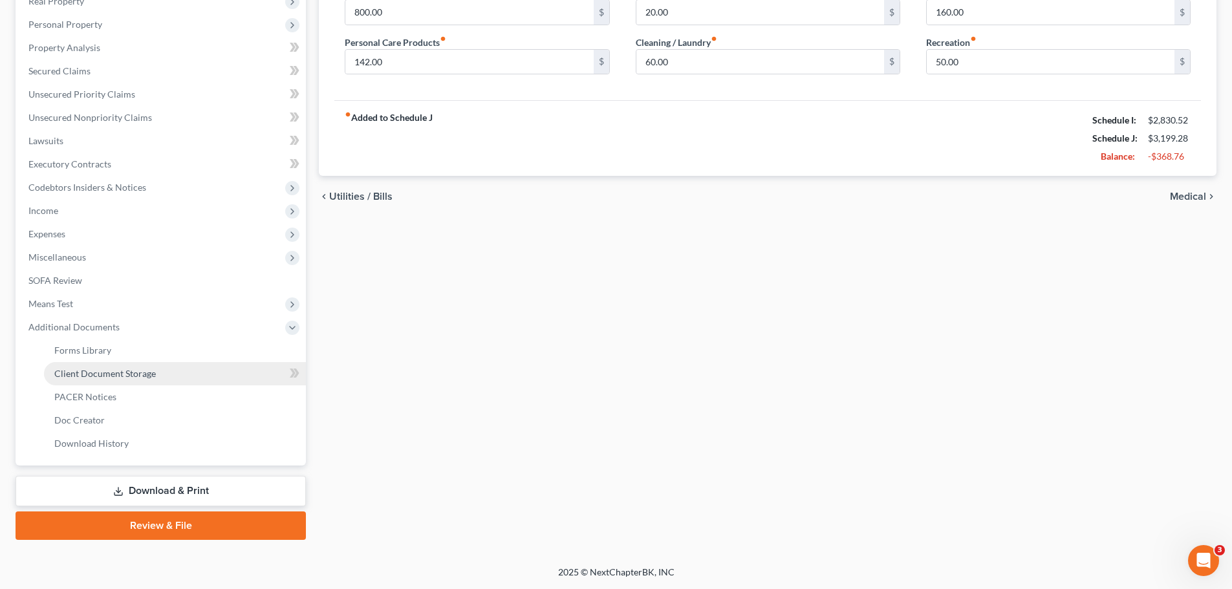
click at [123, 375] on span "Client Document Storage" at bounding box center [105, 373] width 102 height 11
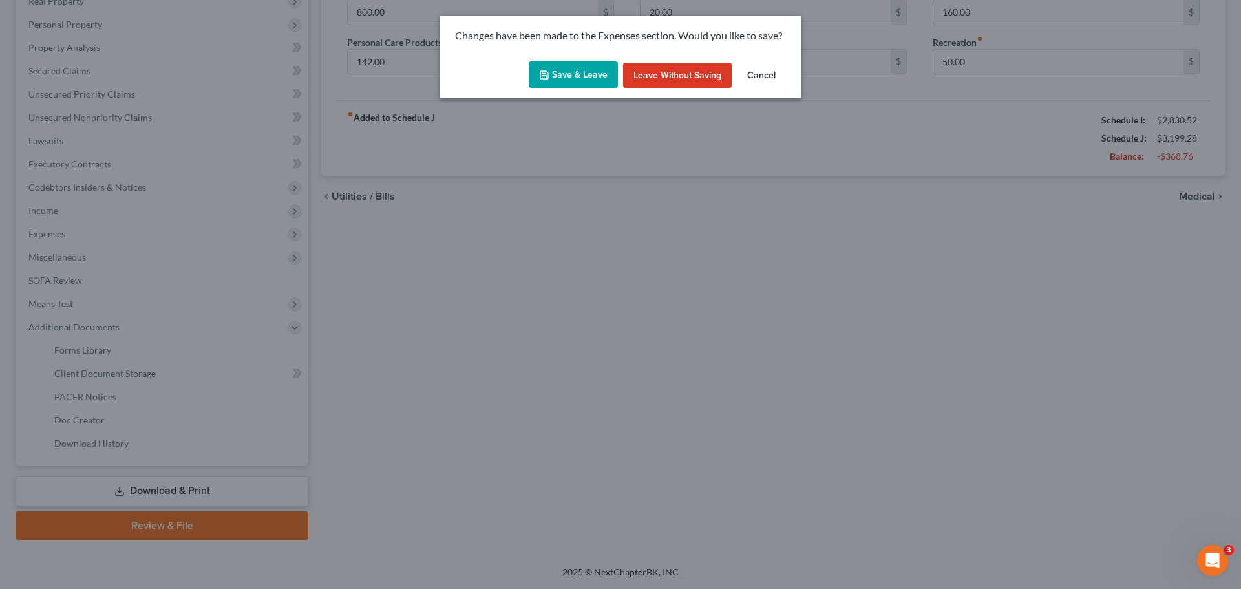
click at [584, 81] on button "Save & Leave" at bounding box center [573, 74] width 89 height 27
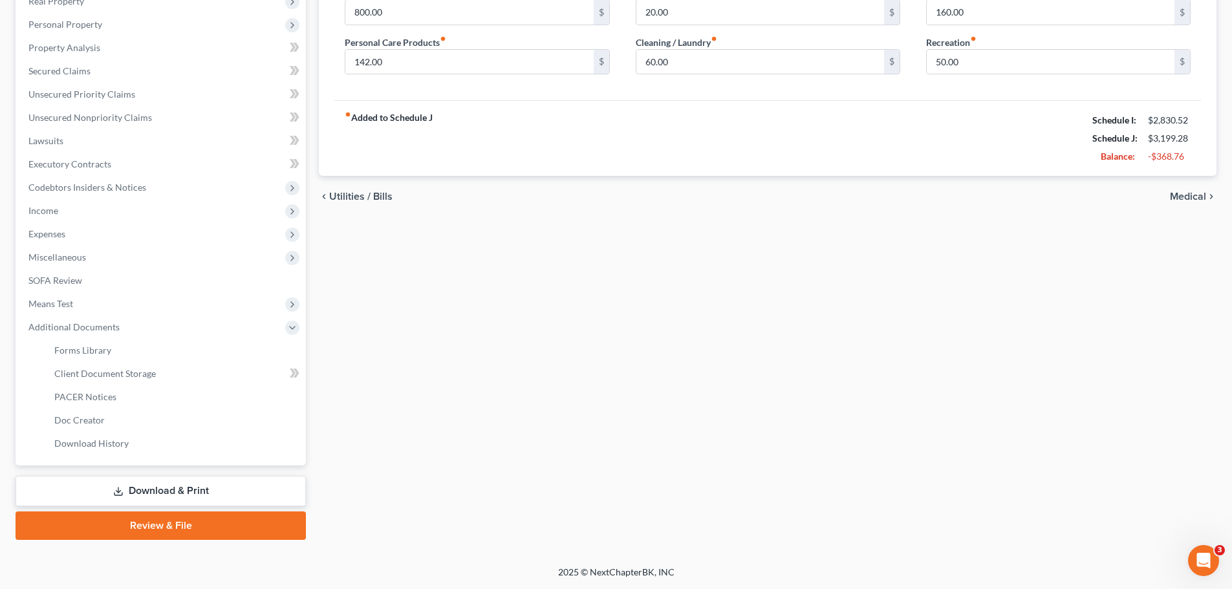
select select "0"
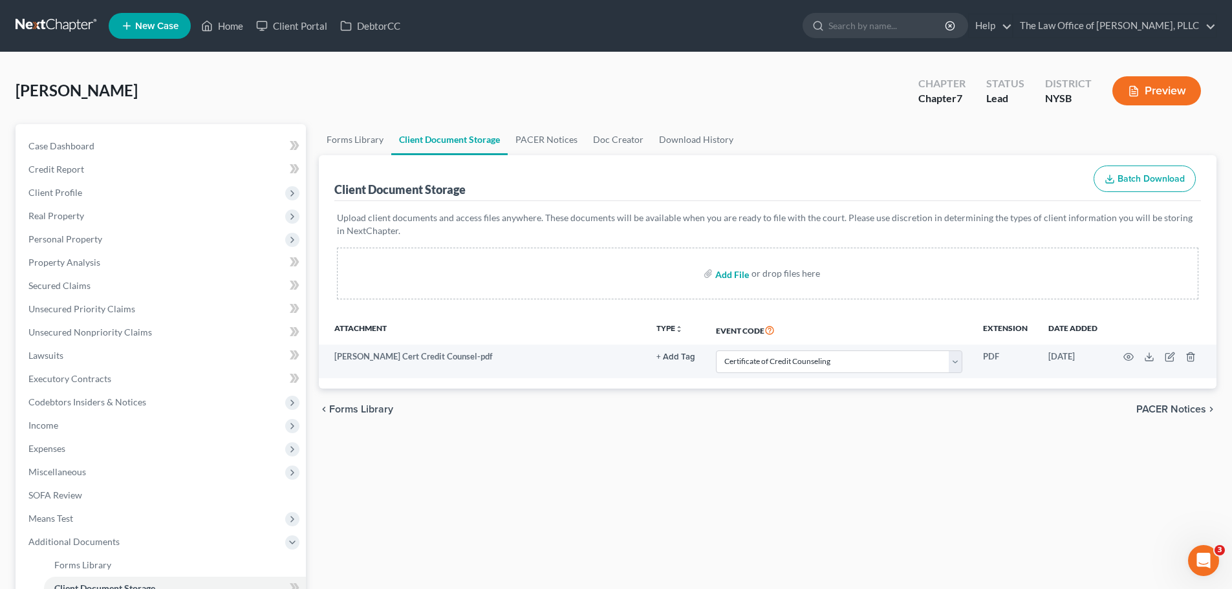
click at [728, 273] on input "file" at bounding box center [730, 273] width 31 height 23
type input "C:\fakepath\Duffy 342b Notice.pdf"
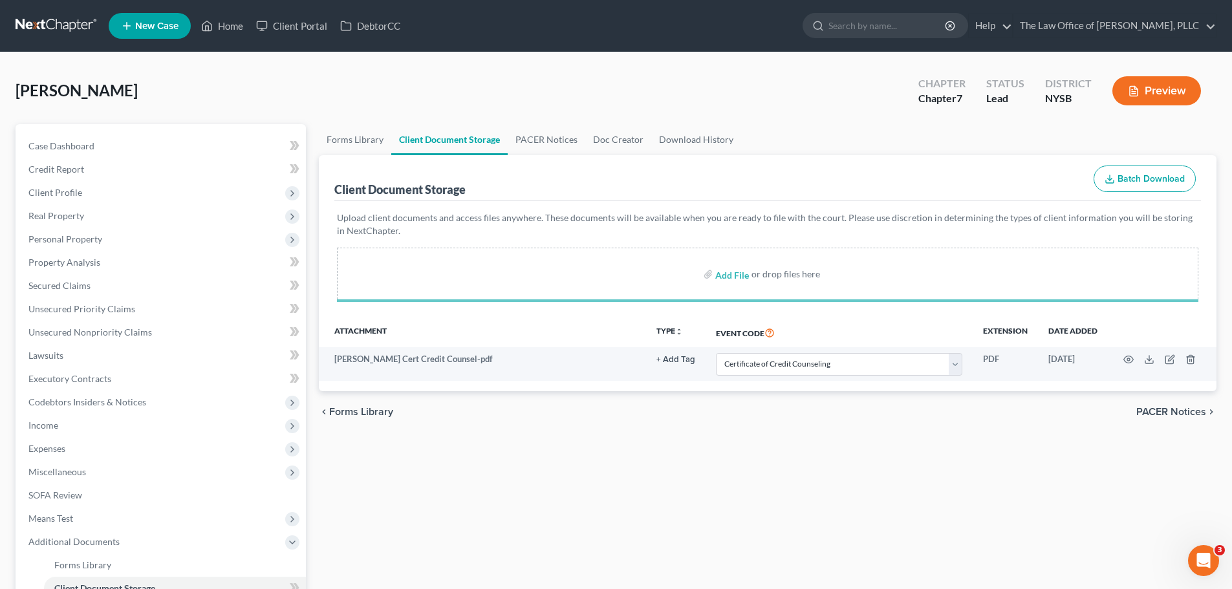
select select "0"
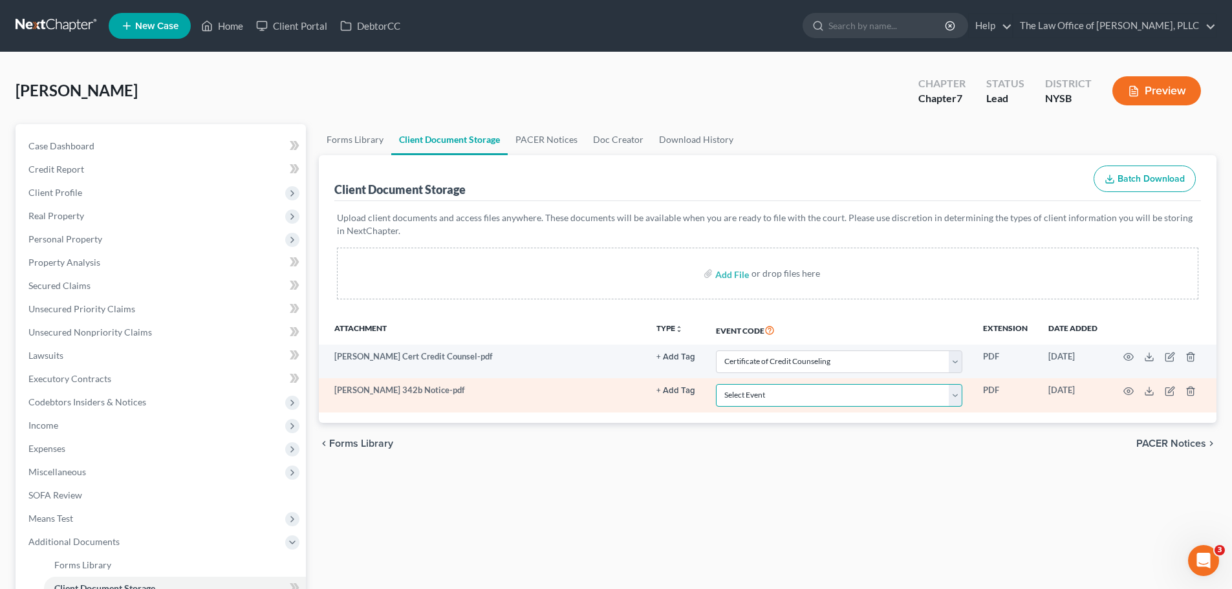
click at [846, 395] on select "Select Event Certificate of Credit Counseling Chapter 13 Calculation of Disposa…" at bounding box center [839, 395] width 246 height 23
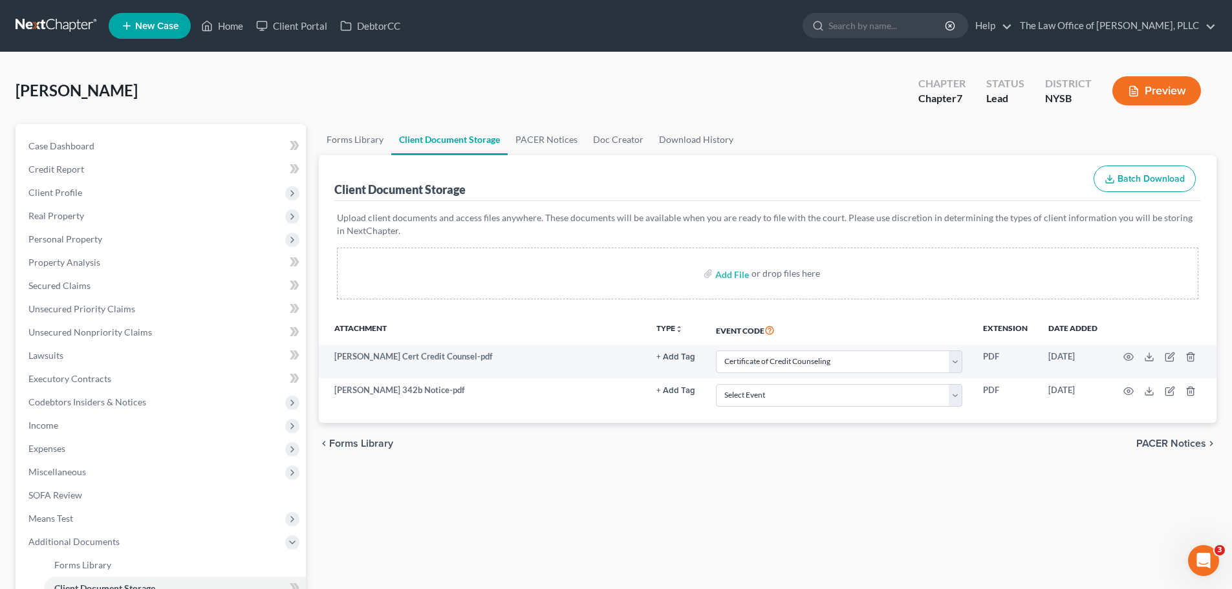
click at [586, 459] on div "chevron_left Forms Library PACER Notices chevron_right" at bounding box center [767, 443] width 897 height 41
click at [1190, 439] on span "PACER Notices" at bounding box center [1171, 443] width 70 height 10
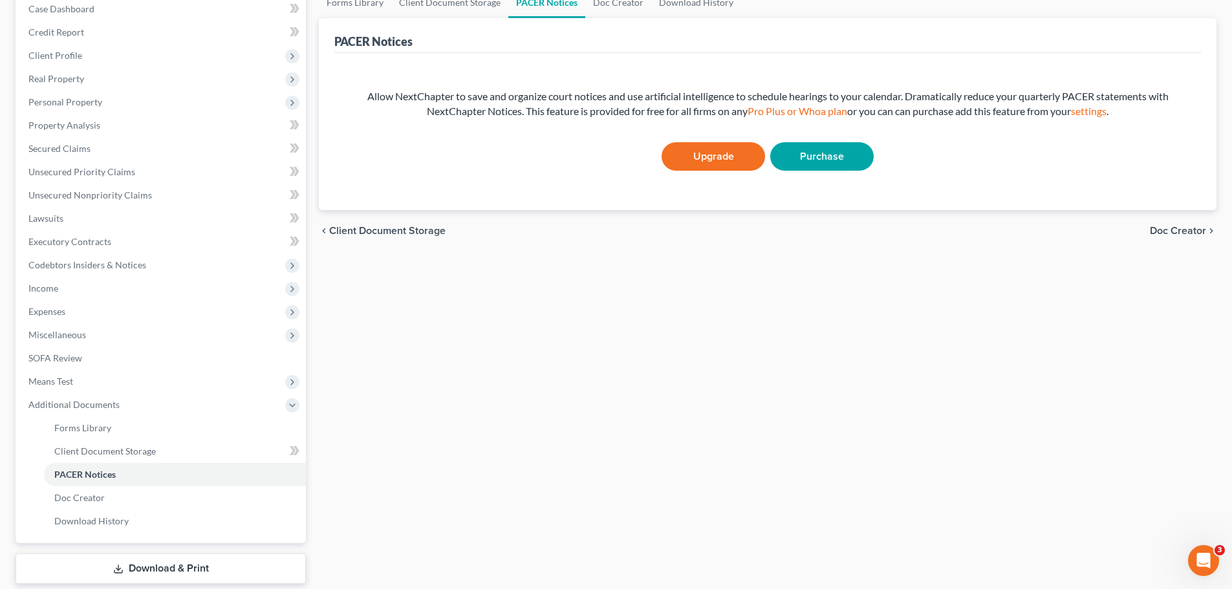
scroll to position [194, 0]
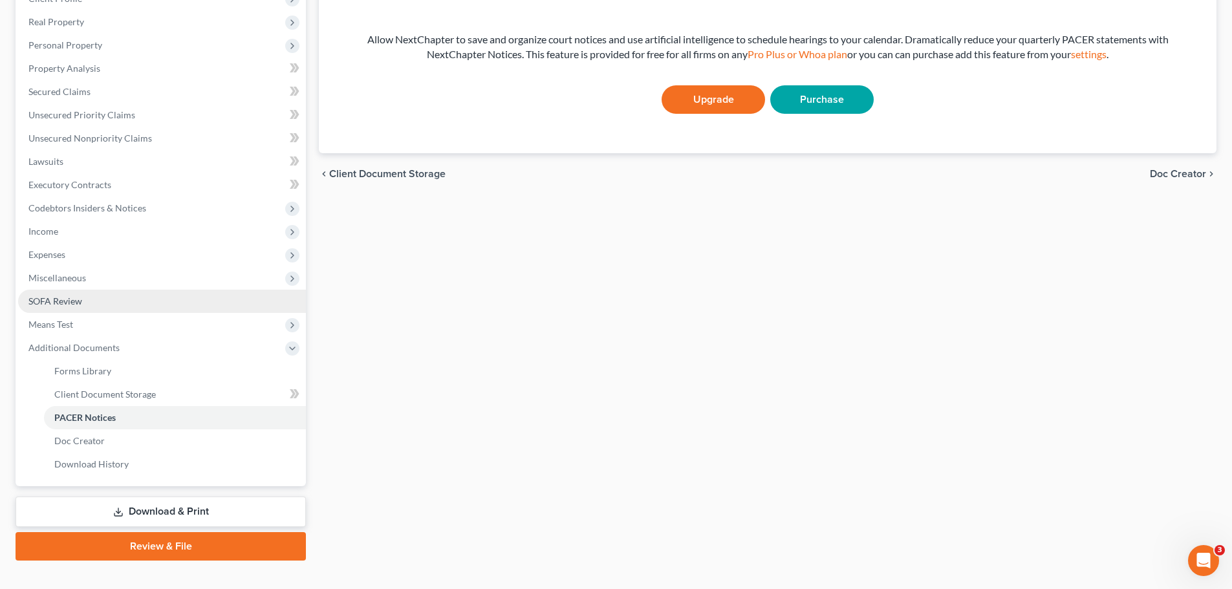
click at [119, 309] on link "SOFA Review" at bounding box center [162, 301] width 288 height 23
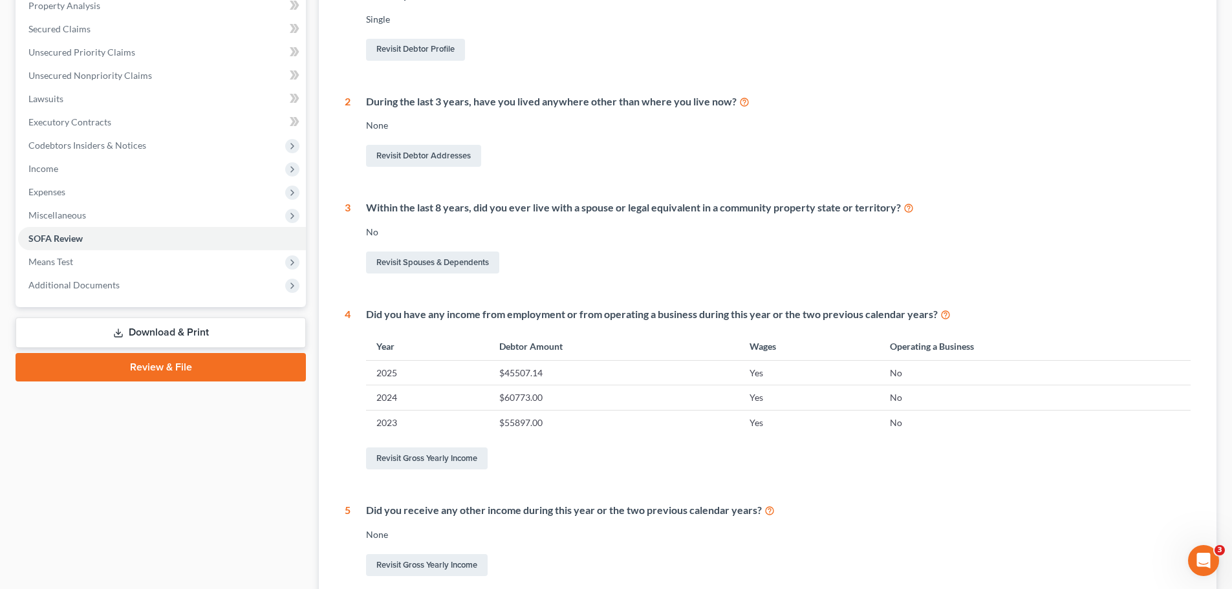
scroll to position [383, 0]
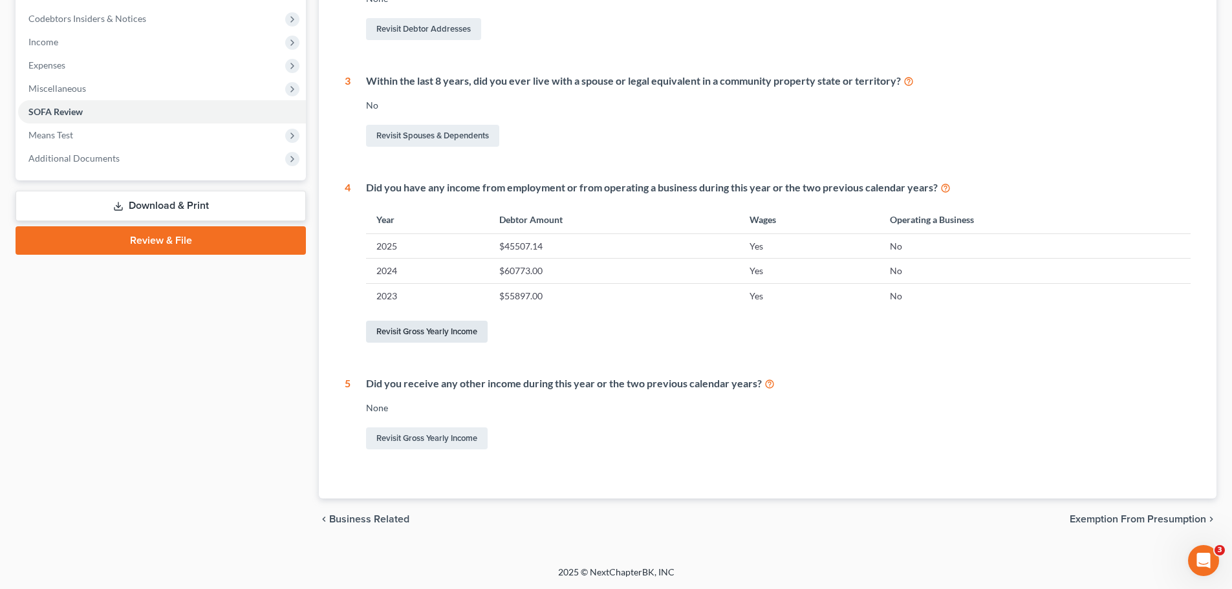
click at [448, 338] on link "Revisit Gross Yearly Income" at bounding box center [427, 332] width 122 height 22
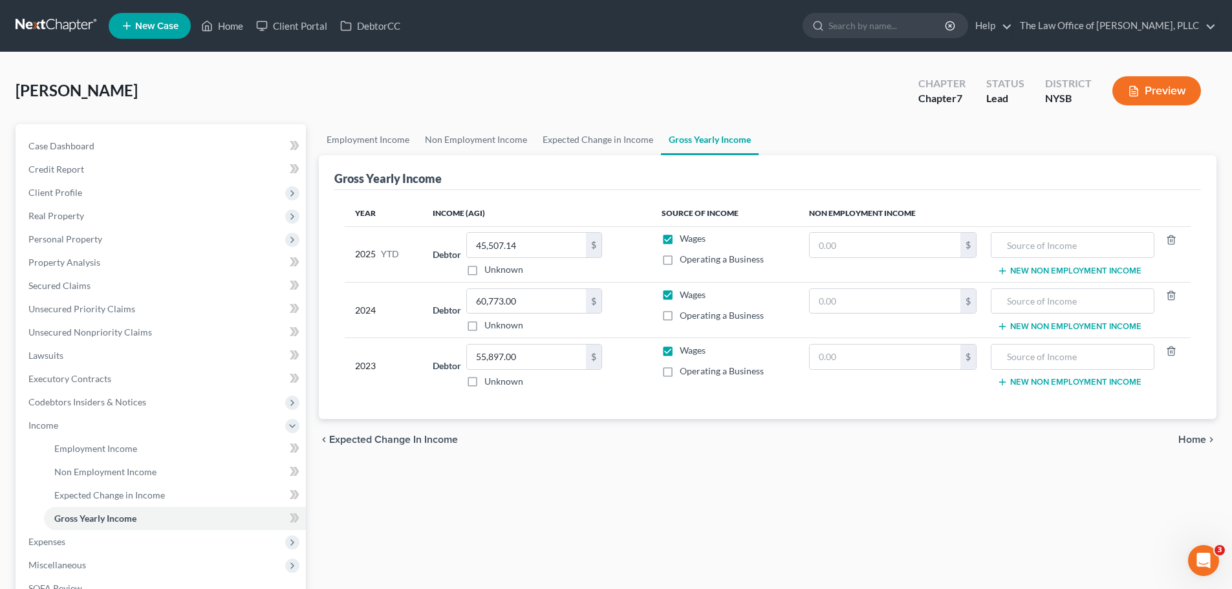
click at [680, 376] on label "Operating a Business" at bounding box center [722, 371] width 84 height 13
click at [685, 373] on input "Operating a Business" at bounding box center [689, 369] width 8 height 8
click at [680, 376] on label "Operating a Business" at bounding box center [722, 371] width 84 height 13
click at [685, 373] on input "Operating a Business" at bounding box center [689, 369] width 8 height 8
checkbox input "false"
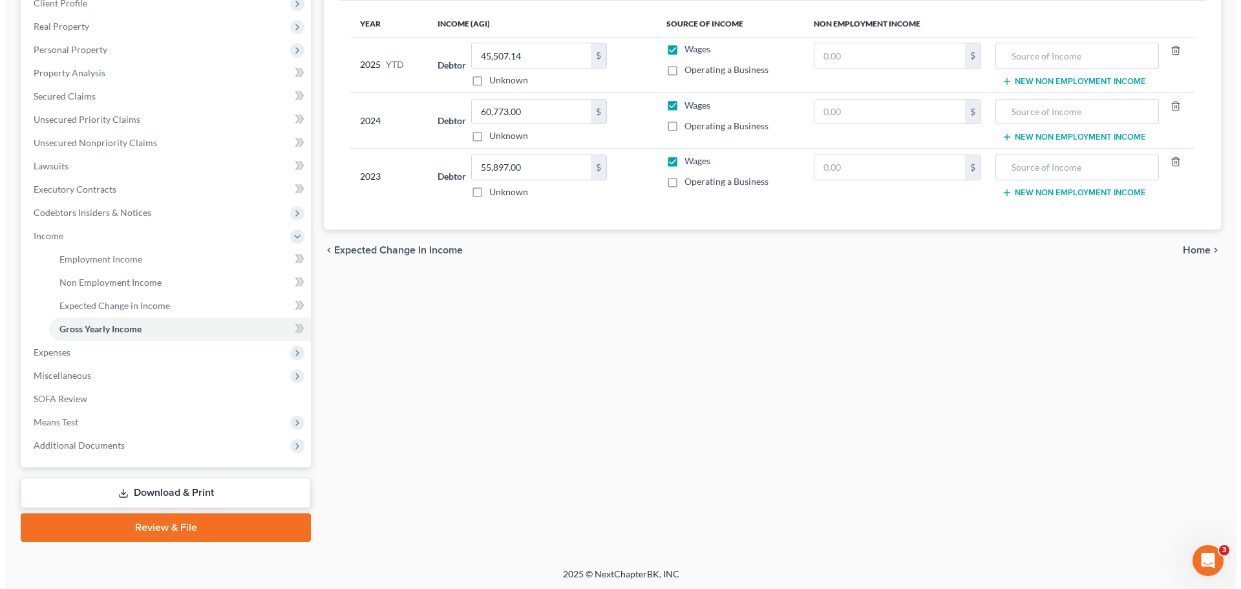
scroll to position [191, 0]
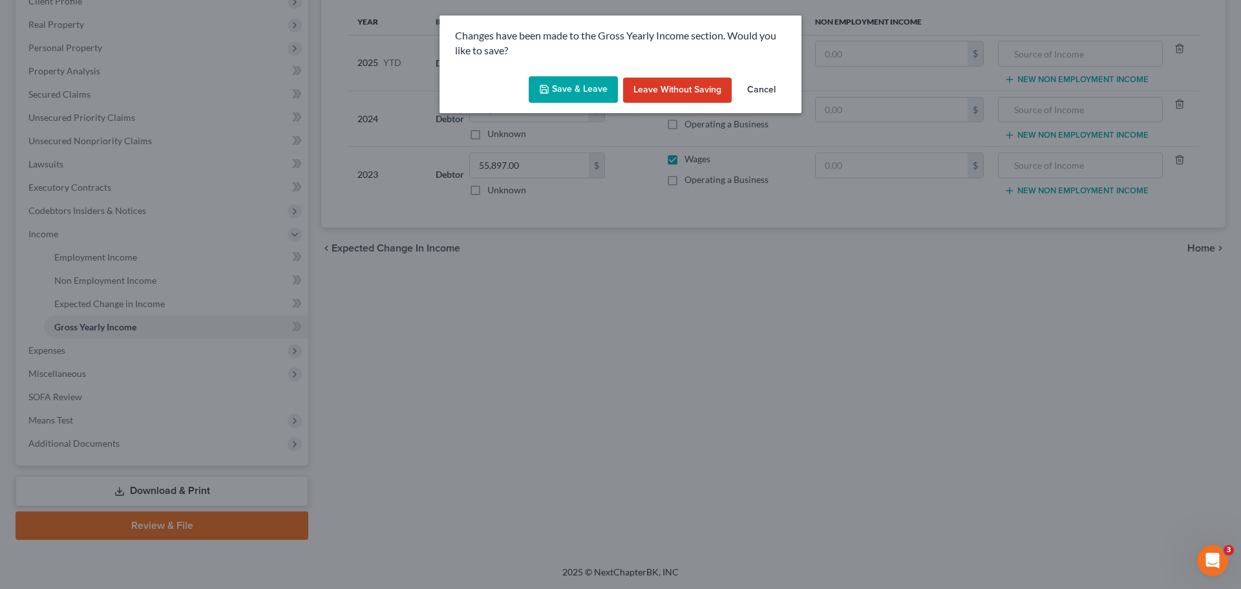
click at [550, 91] on icon "button" at bounding box center [544, 89] width 10 height 10
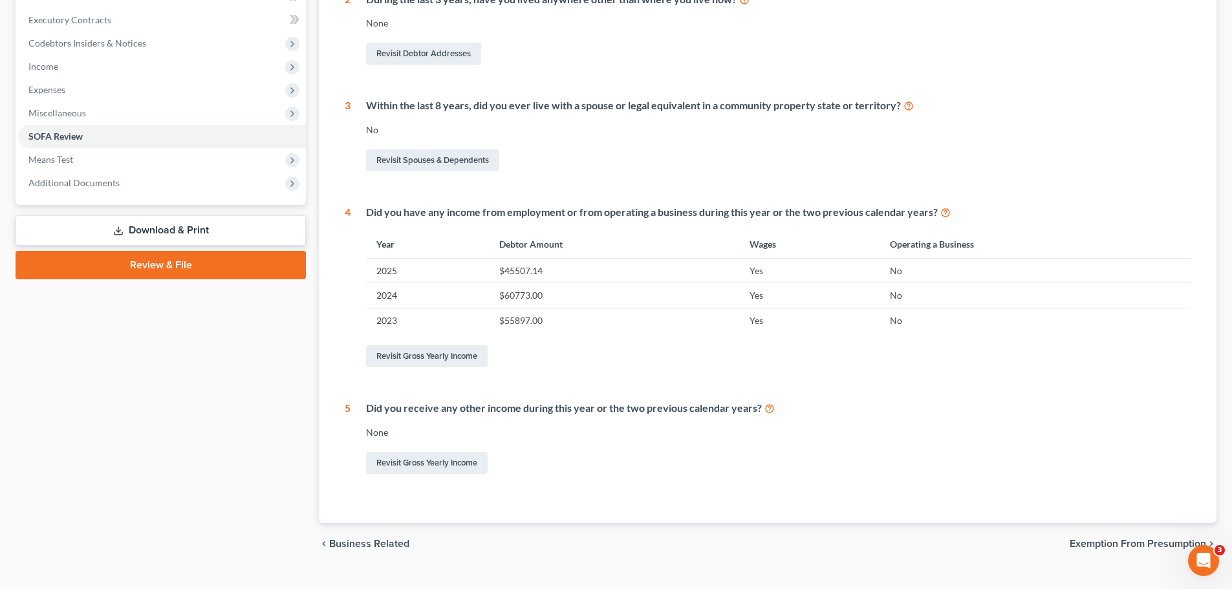
scroll to position [383, 0]
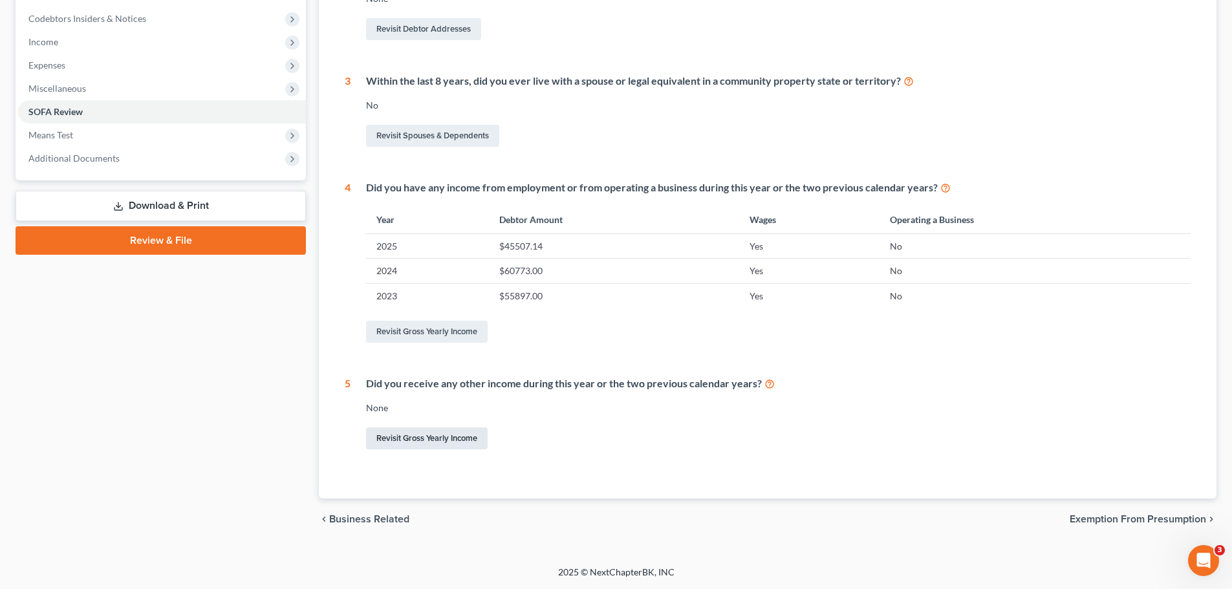
click at [459, 445] on link "Revisit Gross Yearly Income" at bounding box center [427, 438] width 122 height 22
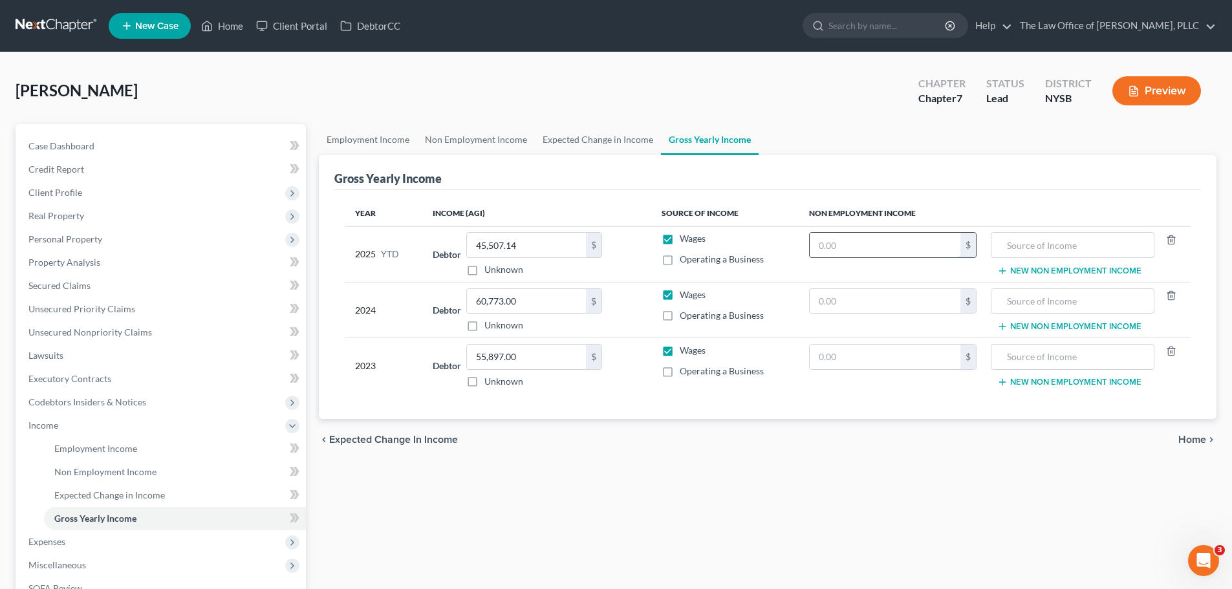
click at [837, 246] on input "text" at bounding box center [885, 245] width 151 height 25
type input "724"
click at [1108, 251] on input "text" at bounding box center [1072, 245] width 149 height 25
type input "D"
click at [930, 245] on input "724" at bounding box center [885, 245] width 151 height 25
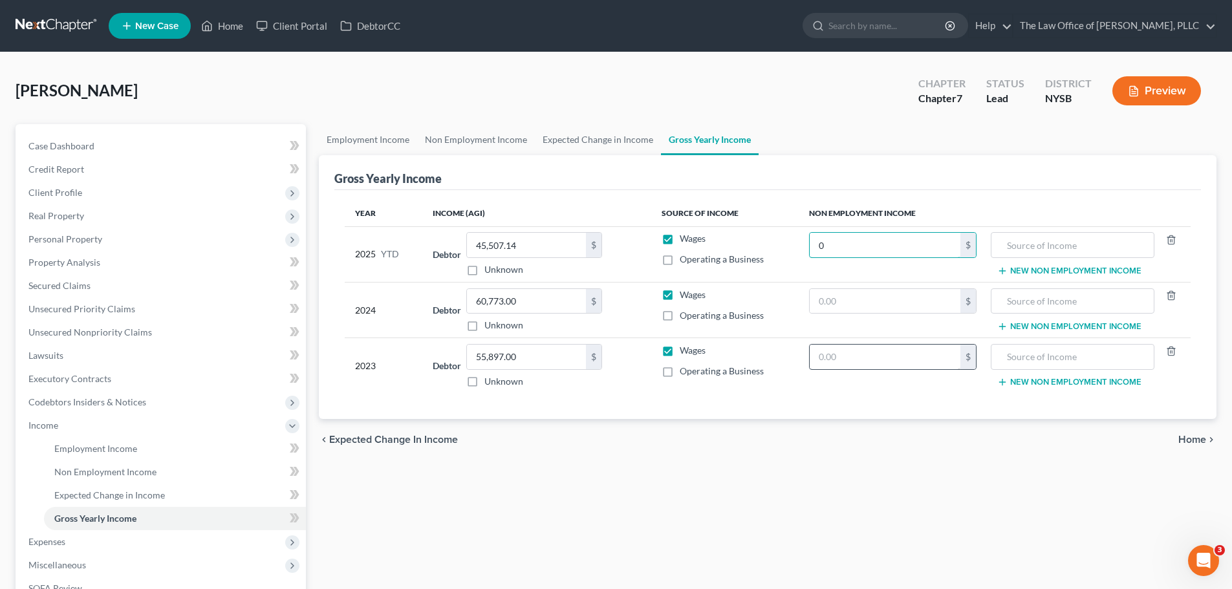
type input "0"
click at [901, 353] on input "text" at bounding box center [885, 357] width 151 height 25
type input "724"
click at [1037, 356] on input "text" at bounding box center [1072, 357] width 149 height 25
type input "Delivery Driving"
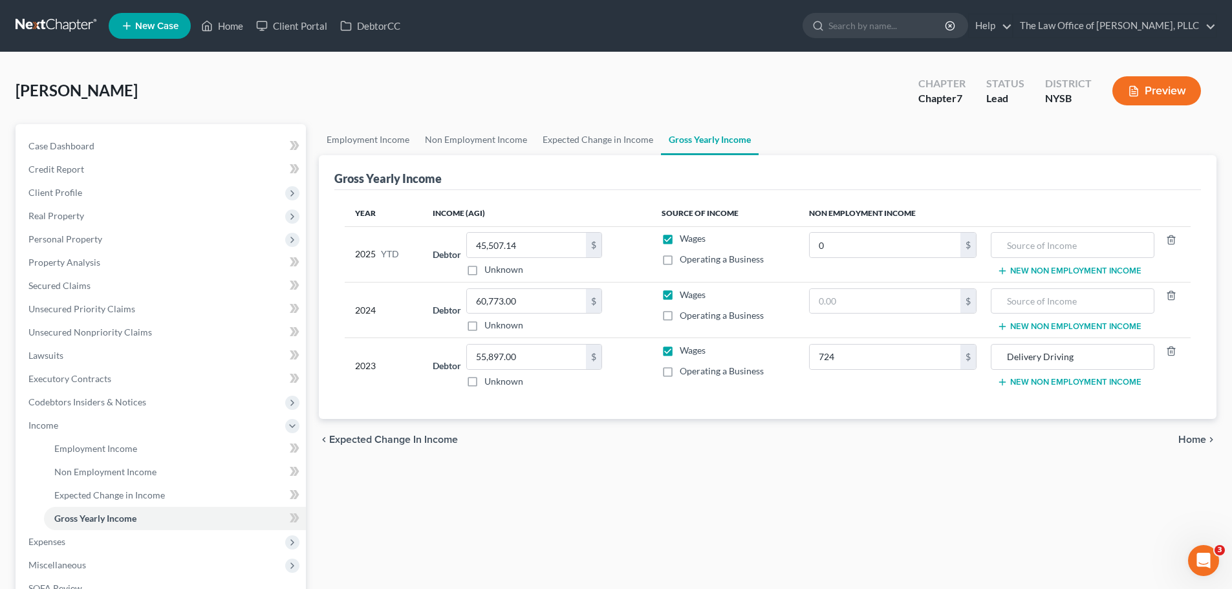
click at [1186, 440] on span "Home" at bounding box center [1192, 440] width 28 height 10
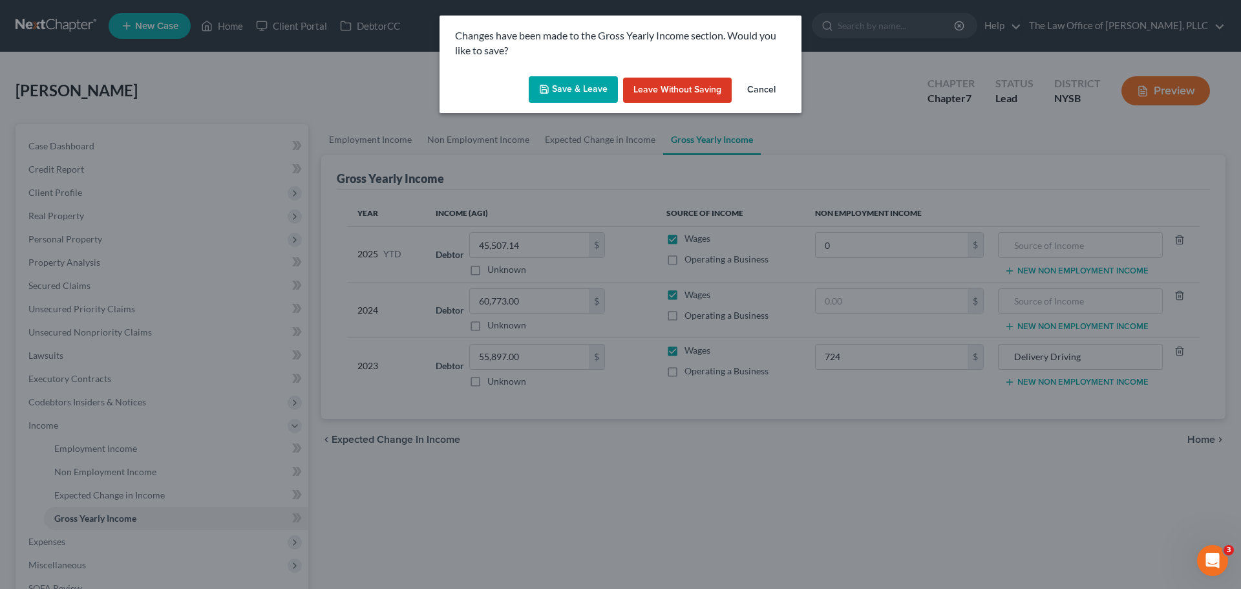
click at [590, 103] on div "Save & Leave Leave without Saving Cancel" at bounding box center [621, 92] width 362 height 43
click at [590, 90] on button "Save & Leave" at bounding box center [573, 89] width 89 height 27
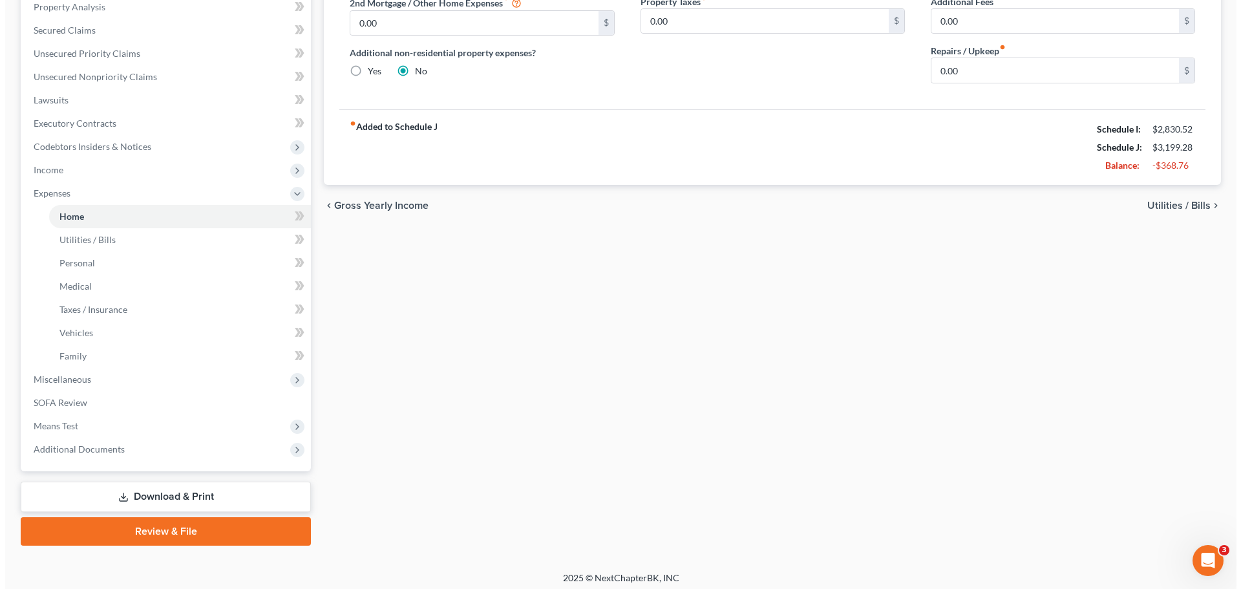
scroll to position [261, 0]
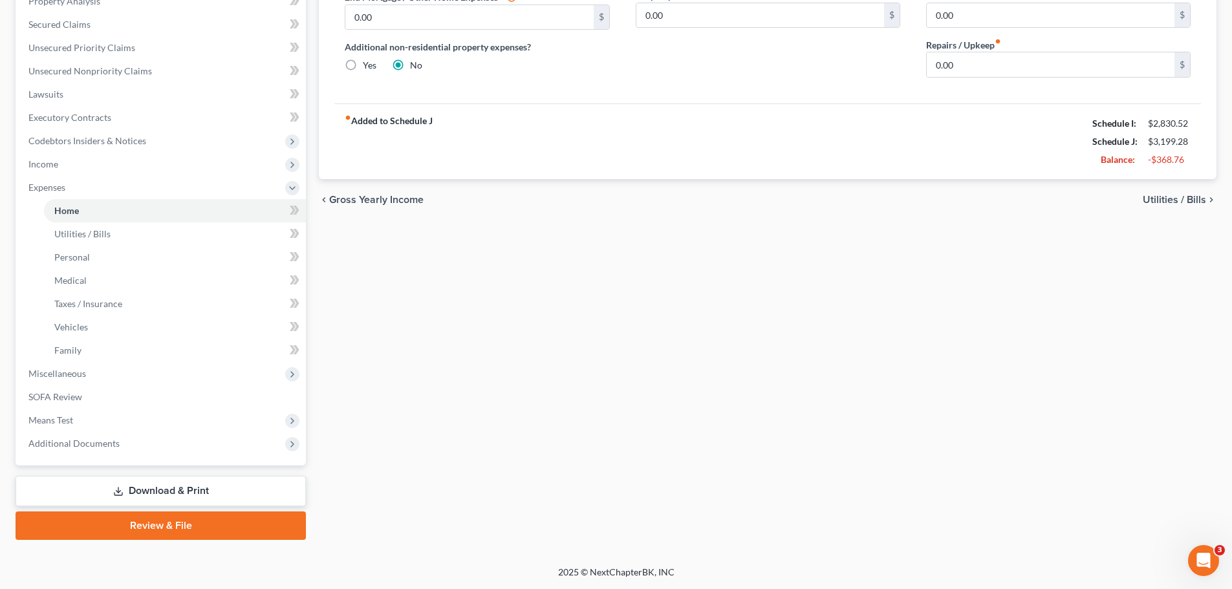
click at [113, 490] on icon at bounding box center [118, 491] width 10 height 10
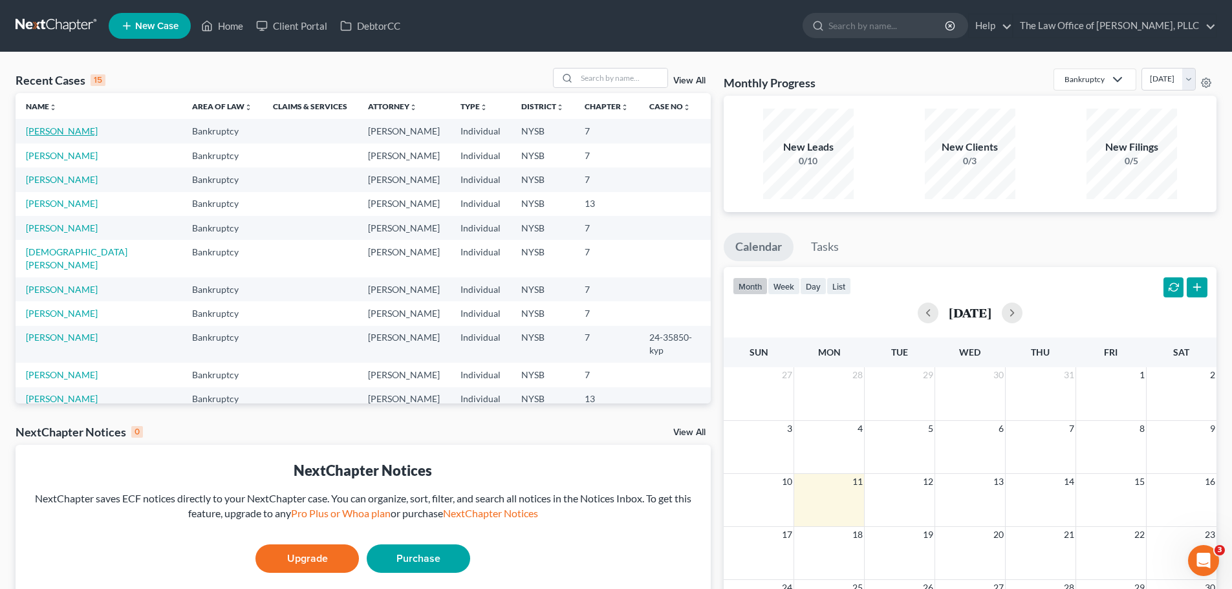
click at [80, 134] on link "[PERSON_NAME]" at bounding box center [62, 130] width 72 height 11
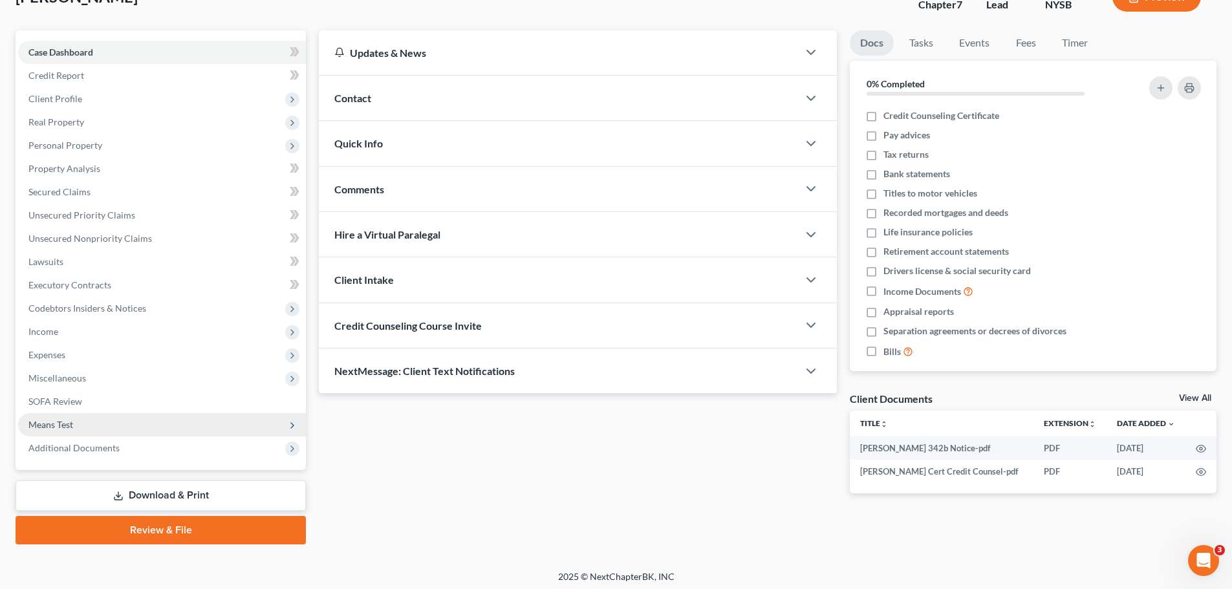
scroll to position [98, 0]
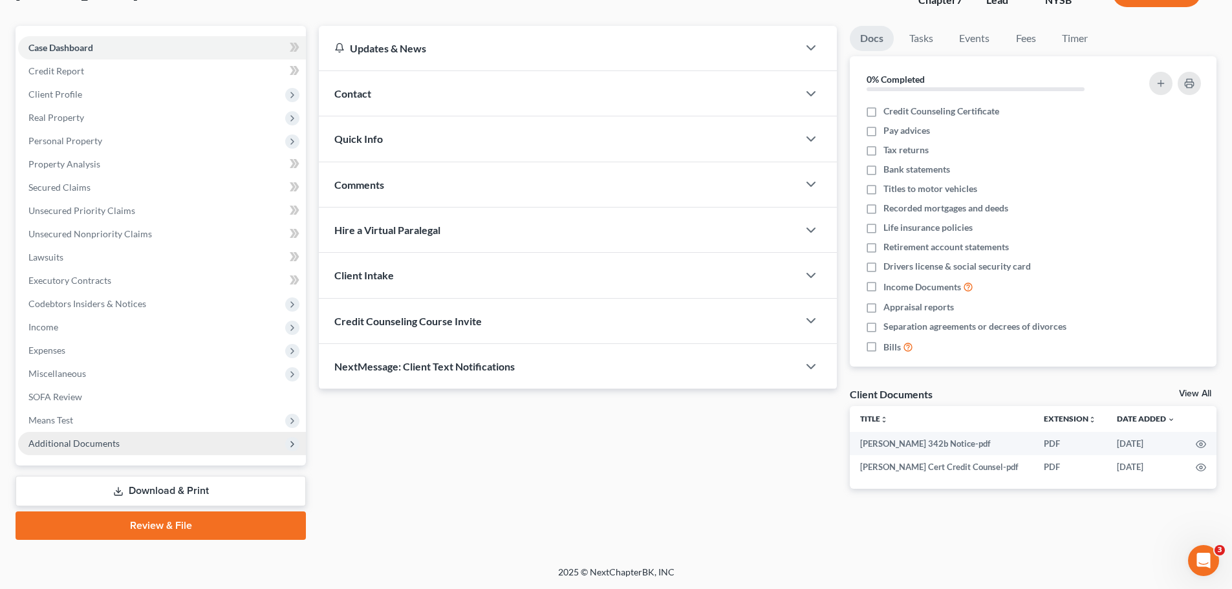
click at [65, 440] on span "Additional Documents" at bounding box center [73, 443] width 91 height 11
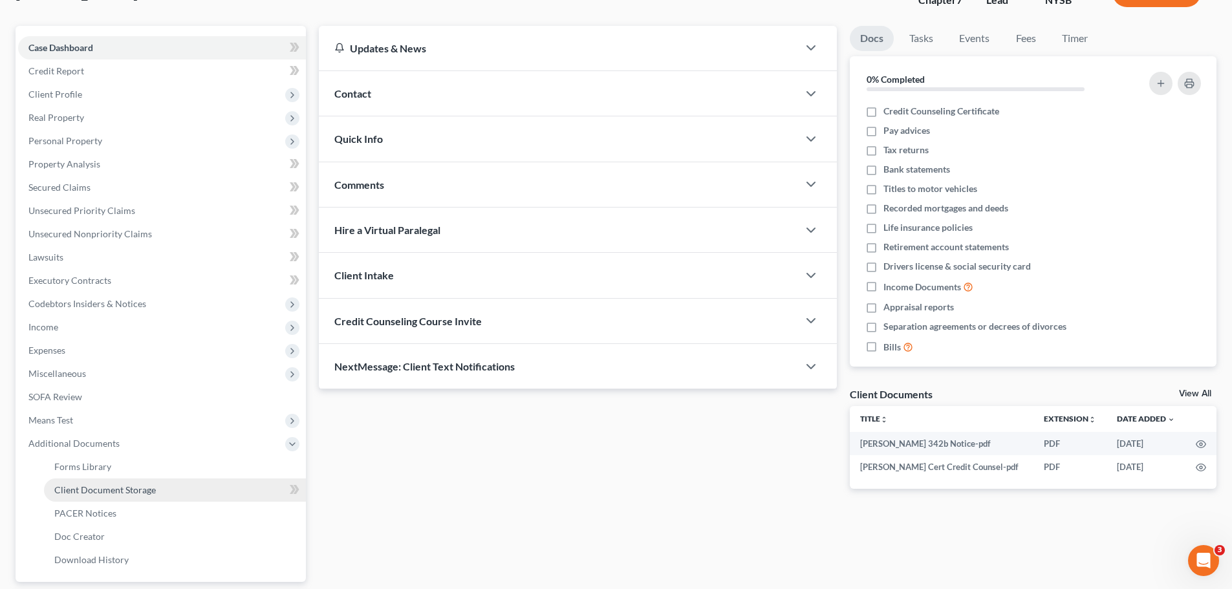
click at [75, 491] on span "Client Document Storage" at bounding box center [105, 489] width 102 height 11
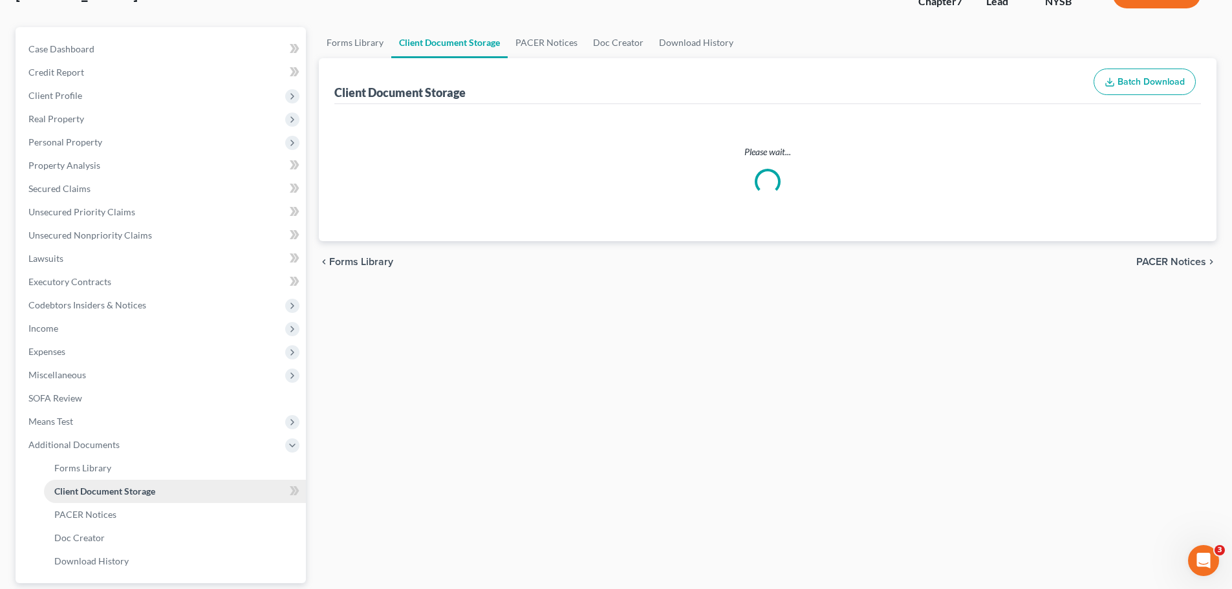
select select "0"
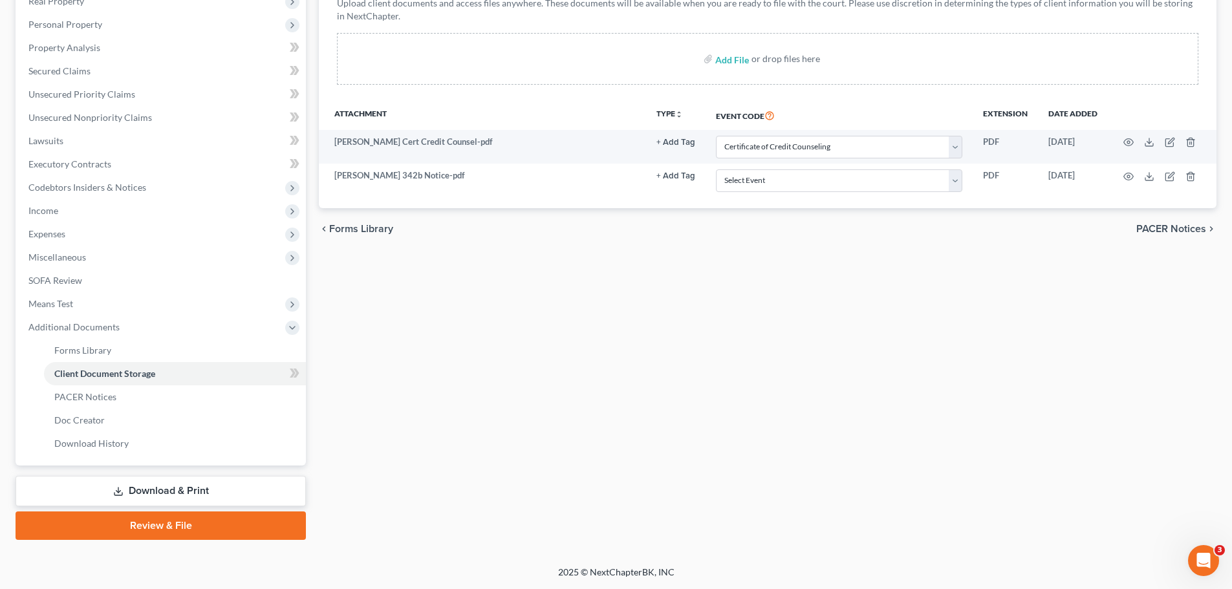
click at [136, 489] on link "Download & Print" at bounding box center [161, 491] width 290 height 30
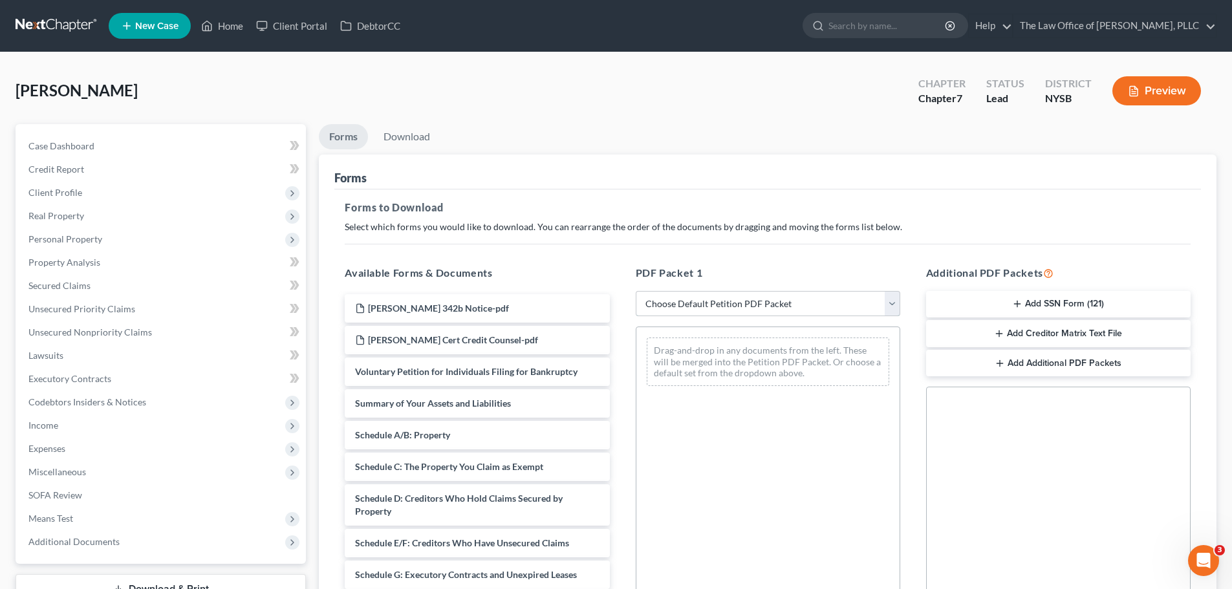
click at [689, 310] on select "Choose Default Petition PDF Packet Complete Bankruptcy Petition (all forms and …" at bounding box center [768, 304] width 264 height 26
select select "0"
click at [636, 291] on select "Choose Default Petition PDF Packet Complete Bankruptcy Petition (all forms and …" at bounding box center [768, 304] width 264 height 26
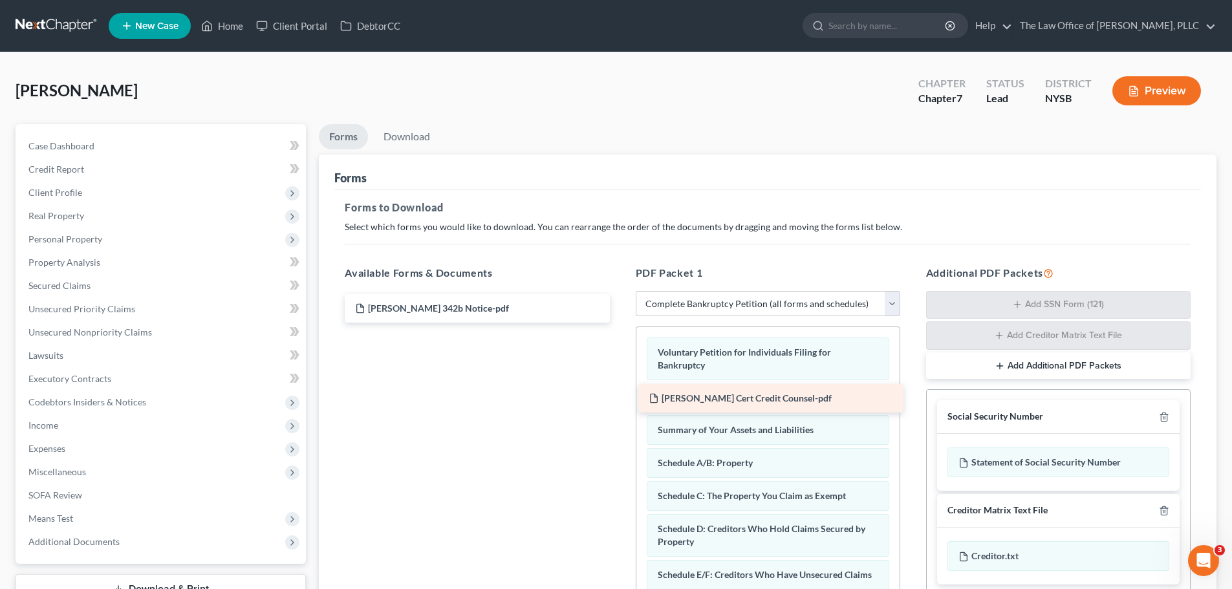
drag, startPoint x: 534, startPoint y: 338, endPoint x: 825, endPoint y: 393, distance: 296.2
click at [619, 323] on div "[PERSON_NAME] Cert Credit Counsel-pdf [PERSON_NAME] 342b Notice-pdf [PERSON_NAM…" at bounding box center [476, 308] width 285 height 28
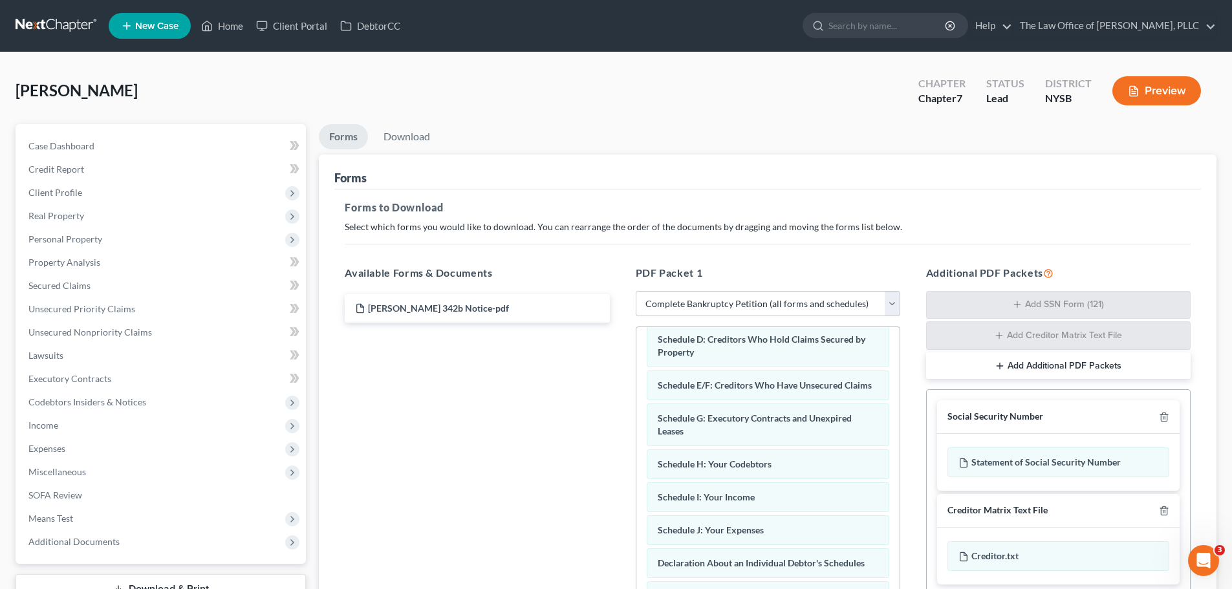
scroll to position [194, 0]
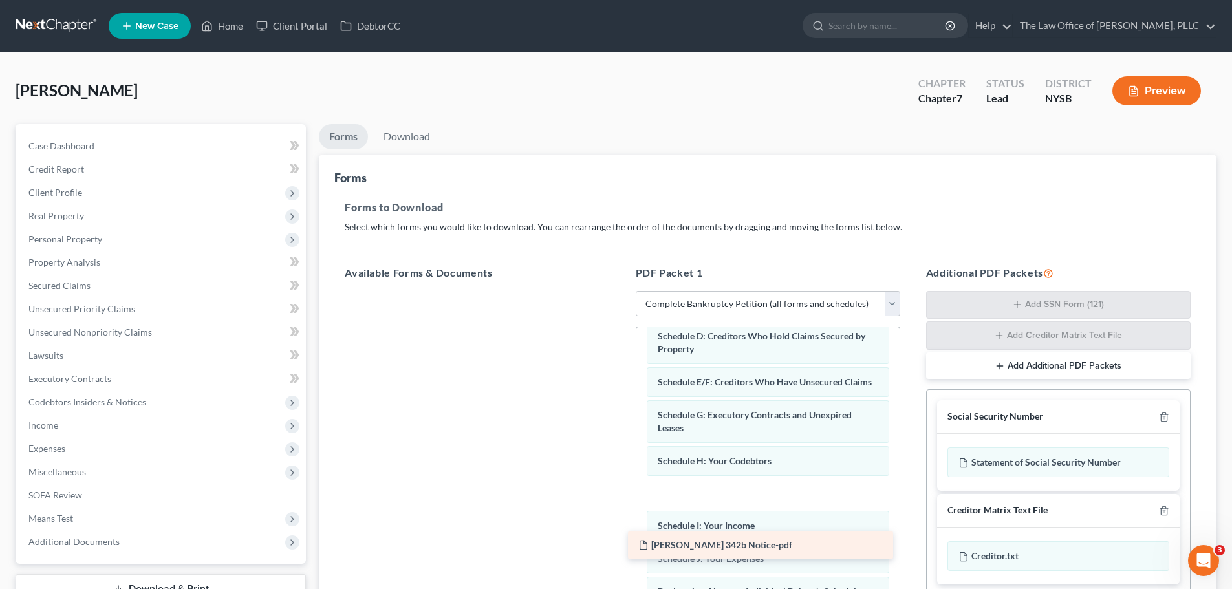
drag, startPoint x: 556, startPoint y: 305, endPoint x: 839, endPoint y: 541, distance: 369.1
click at [619, 291] on div "[PERSON_NAME] 342b Notice-pdf [PERSON_NAME] 342b Notice-pdf" at bounding box center [476, 291] width 285 height 0
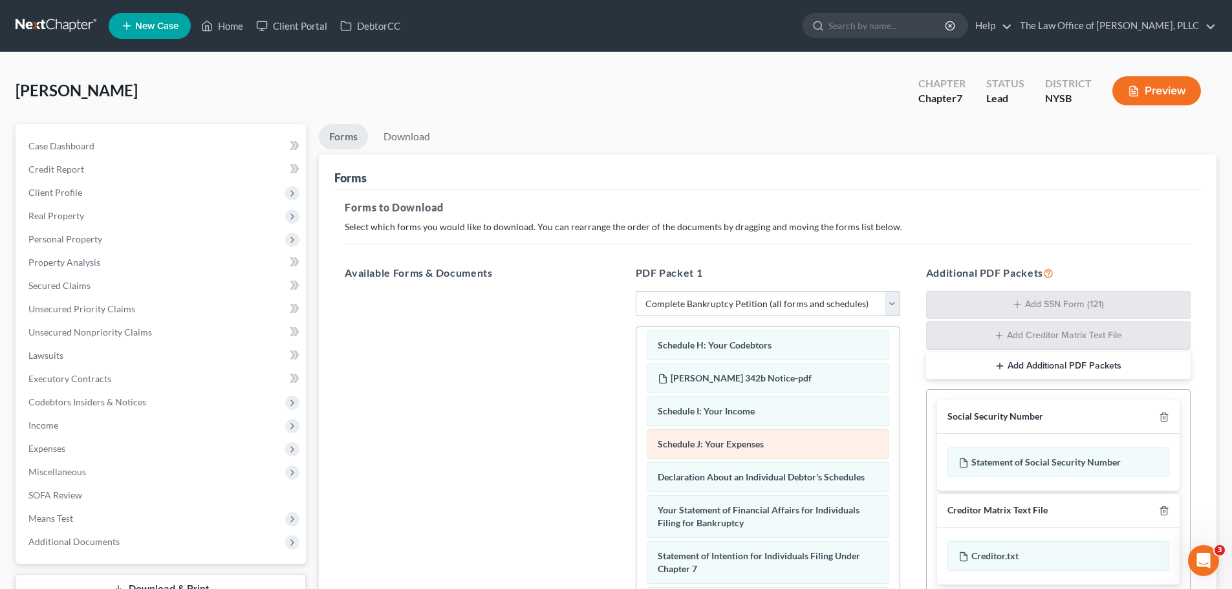
scroll to position [323, 0]
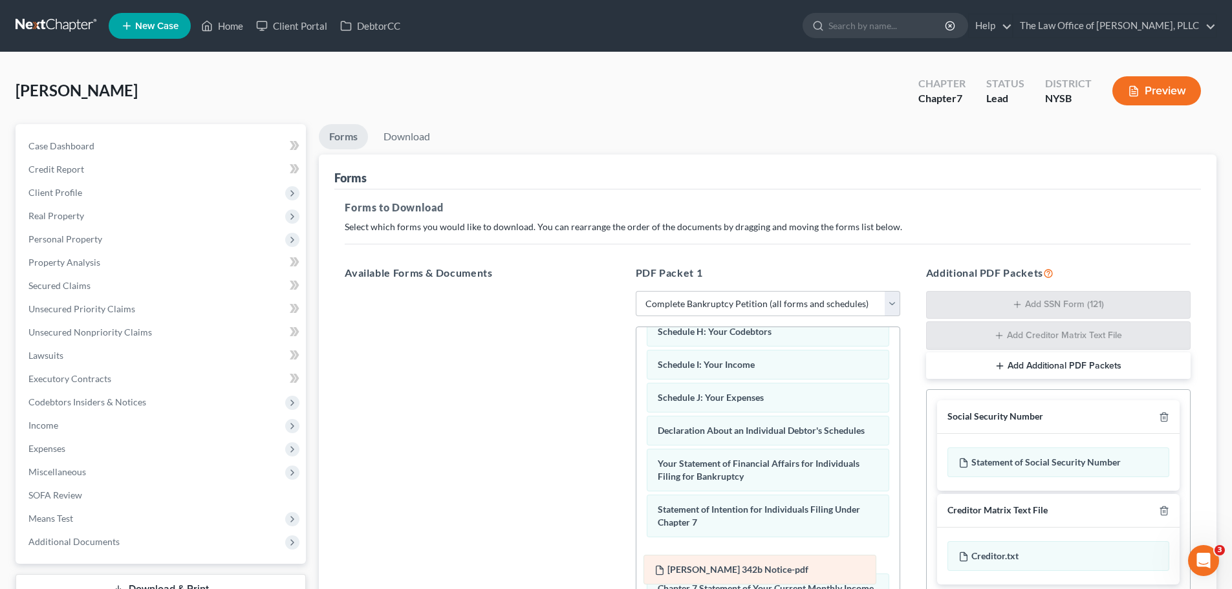
drag, startPoint x: 792, startPoint y: 376, endPoint x: 789, endPoint y: 568, distance: 192.1
click at [789, 568] on div "[PERSON_NAME] 342b Notice-pdf Voluntary Petition for Individuals Filing for Ban…" at bounding box center [767, 413] width 263 height 819
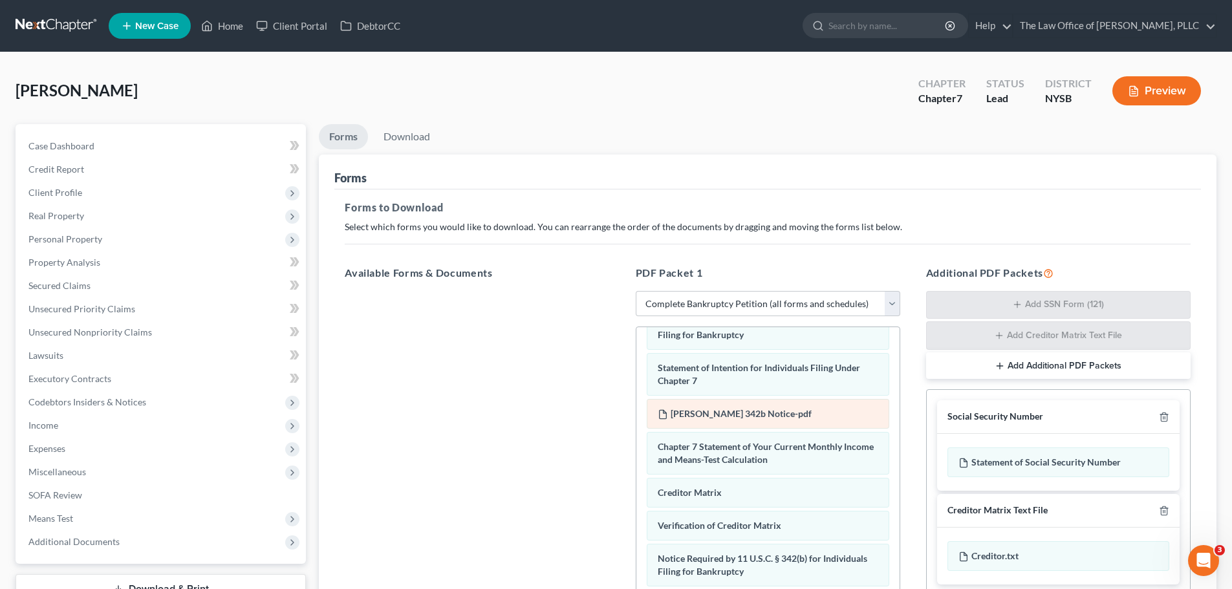
scroll to position [478, 0]
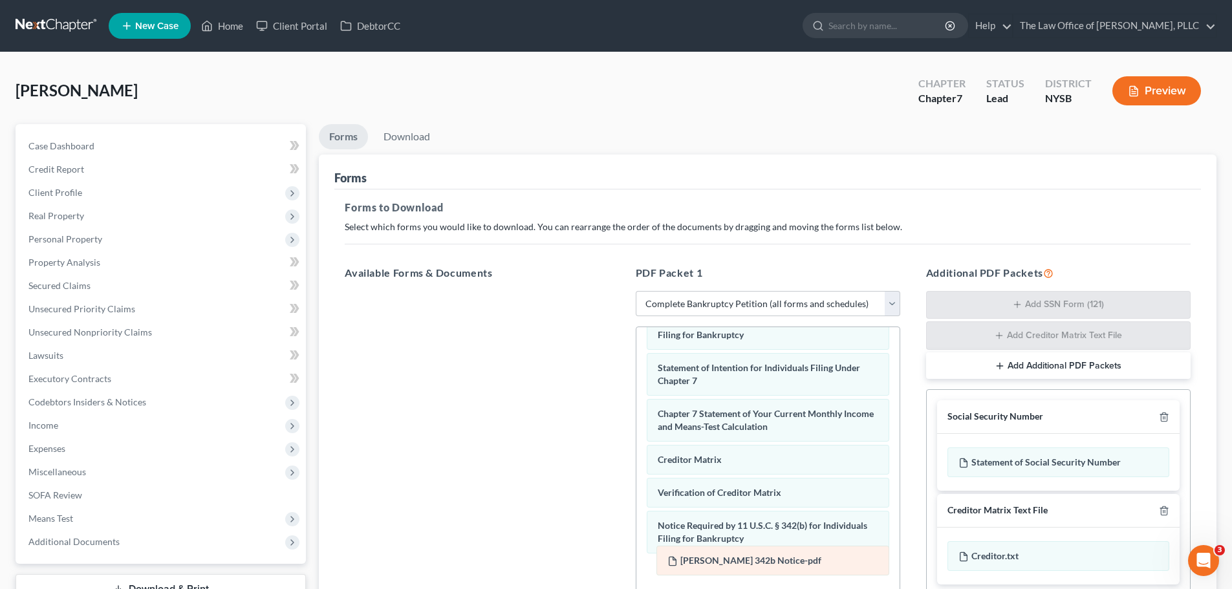
drag, startPoint x: 790, startPoint y: 413, endPoint x: 800, endPoint y: 560, distance: 147.1
click at [800, 560] on div "[PERSON_NAME] 342b Notice-pdf Voluntary Petition for Individuals Filing for Ban…" at bounding box center [767, 271] width 263 height 819
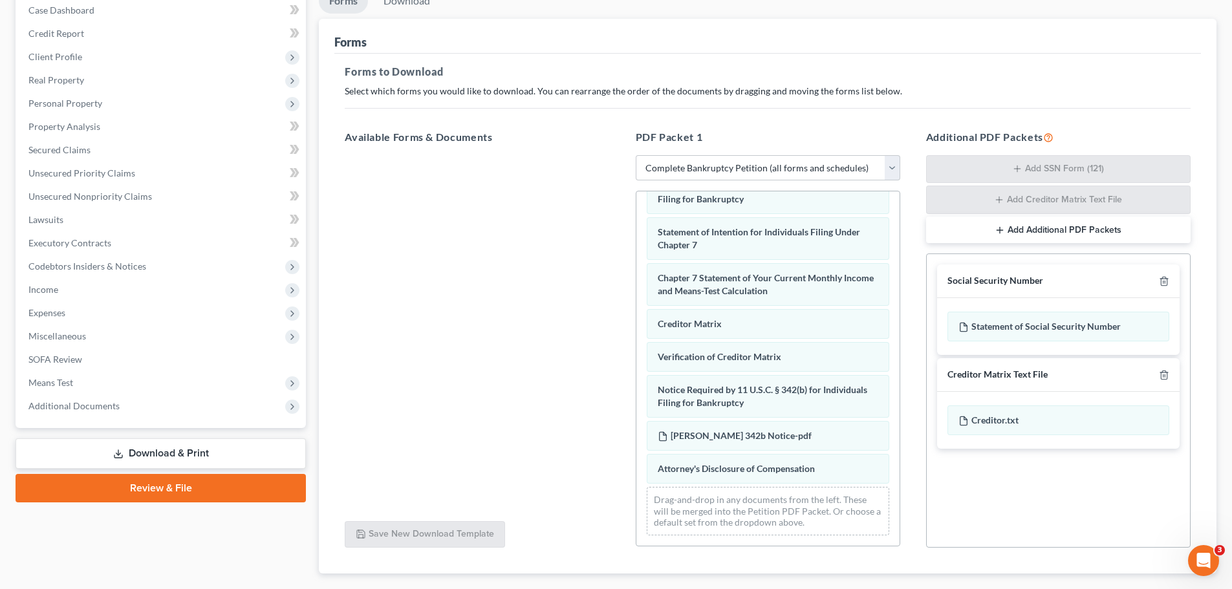
scroll to position [194, 0]
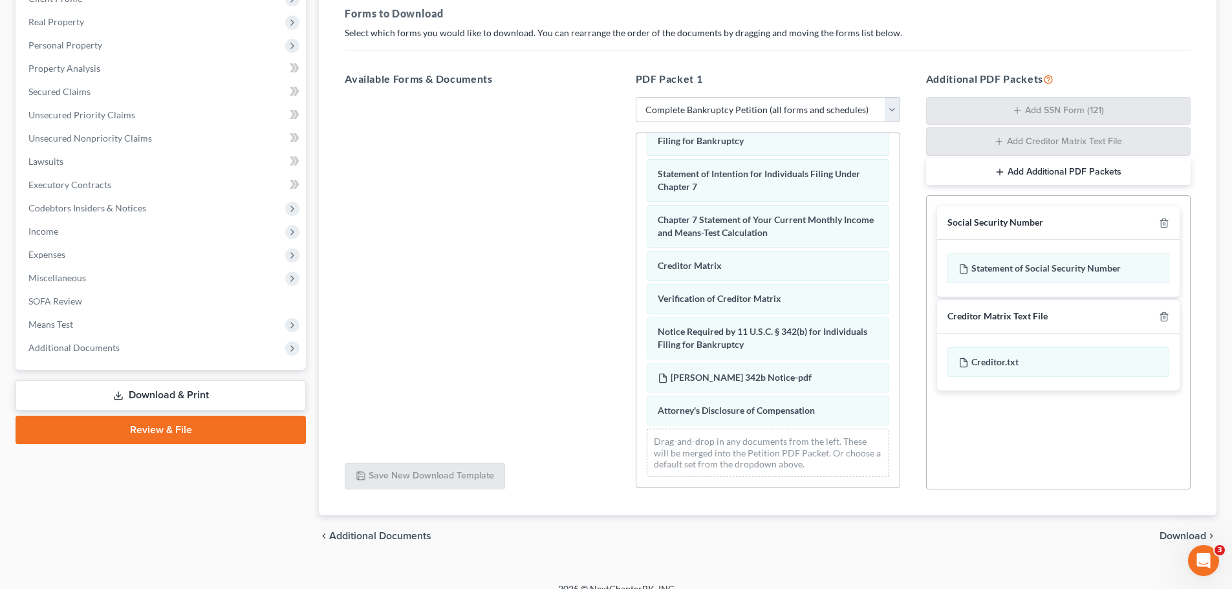
click at [1195, 537] on span "Download" at bounding box center [1182, 536] width 47 height 10
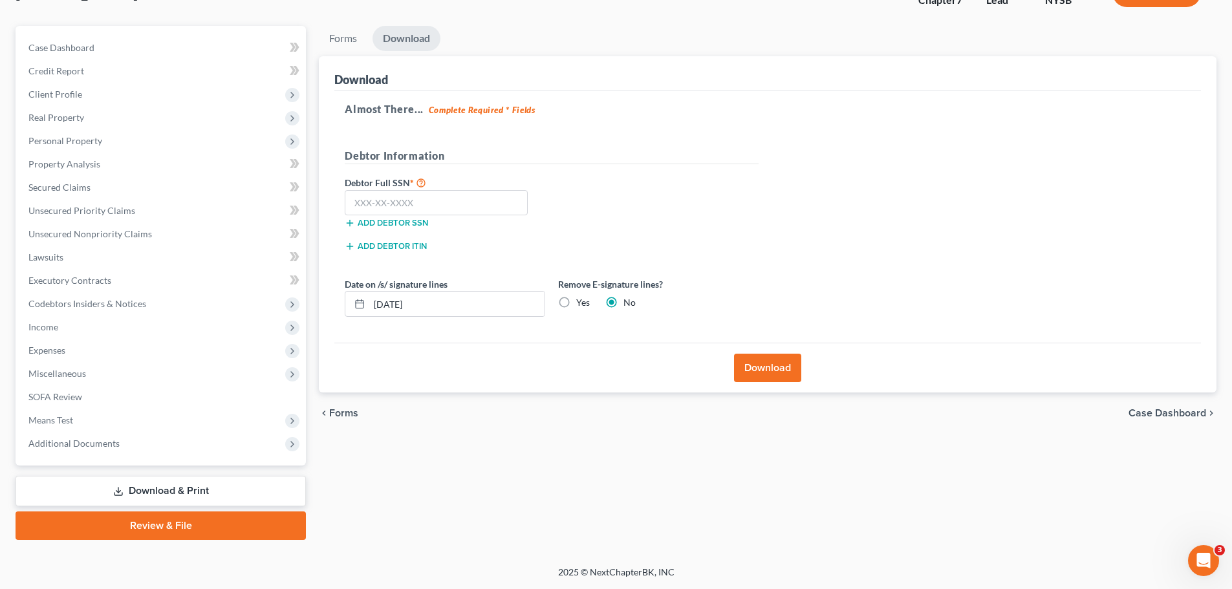
scroll to position [98, 0]
click at [437, 209] on input "text" at bounding box center [436, 203] width 183 height 26
type input "051-62-8633"
click at [751, 376] on button "Download" at bounding box center [767, 368] width 67 height 28
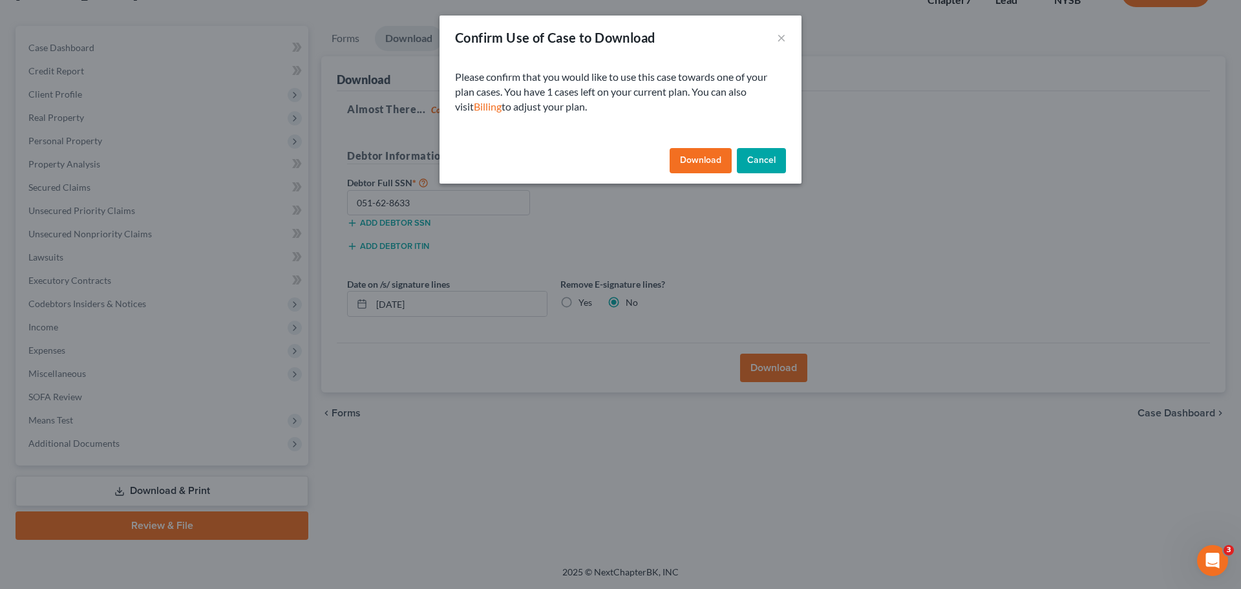
click at [691, 158] on button "Download" at bounding box center [701, 161] width 62 height 26
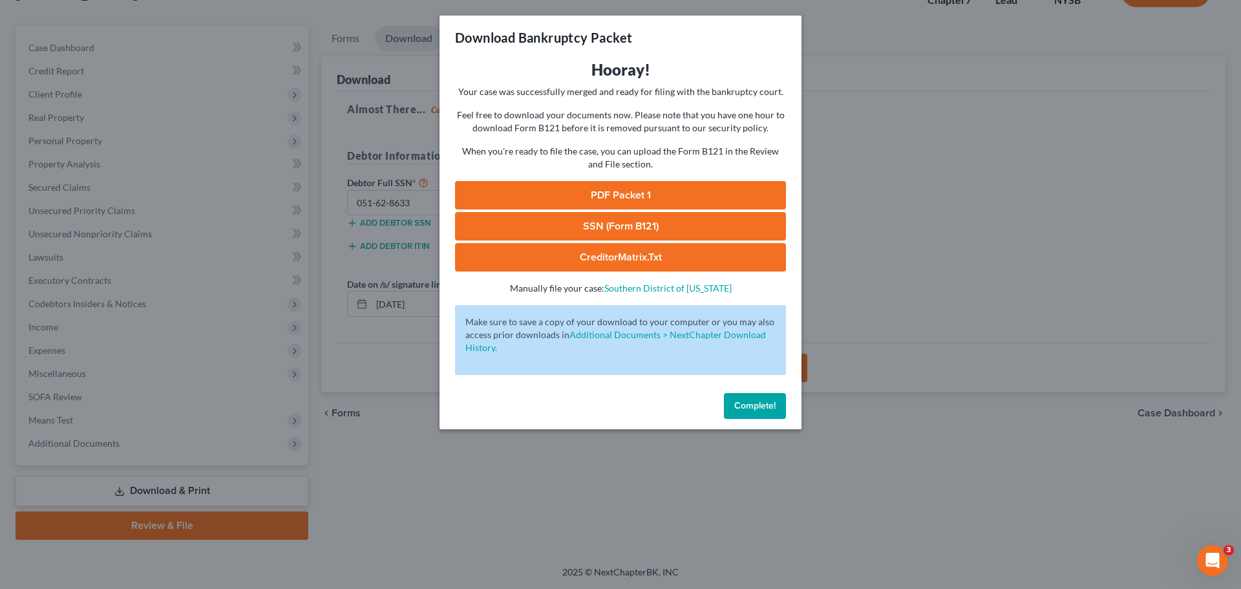
click at [643, 189] on link "PDF Packet 1" at bounding box center [620, 195] width 331 height 28
click at [671, 222] on link "SSN (Form B121)" at bounding box center [620, 226] width 331 height 28
click at [681, 266] on link "CreditorMatrix.txt" at bounding box center [620, 257] width 331 height 28
click at [739, 409] on span "Complete!" at bounding box center [755, 405] width 41 height 11
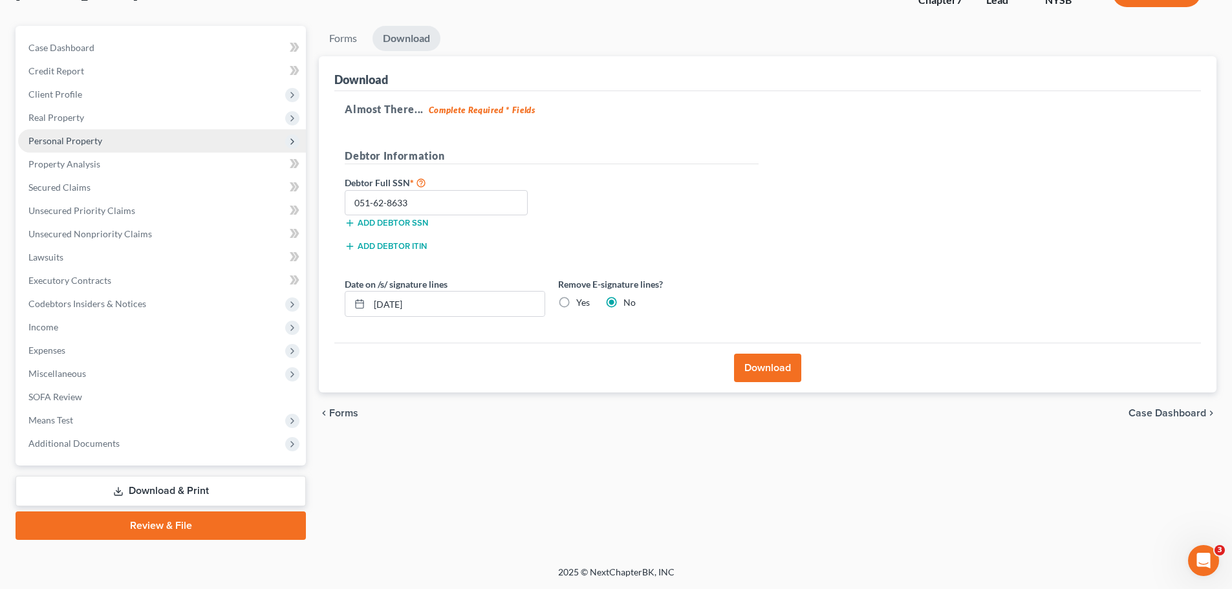
click at [131, 143] on span "Personal Property" at bounding box center [162, 140] width 288 height 23
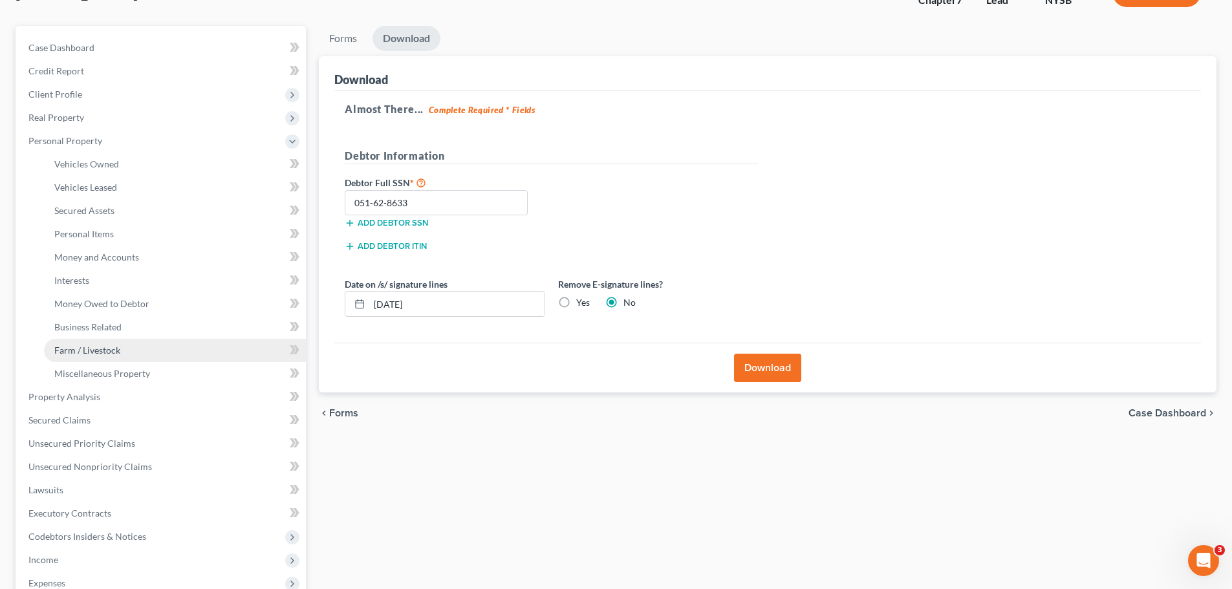
click at [169, 355] on link "Farm / Livestock" at bounding box center [175, 350] width 262 height 23
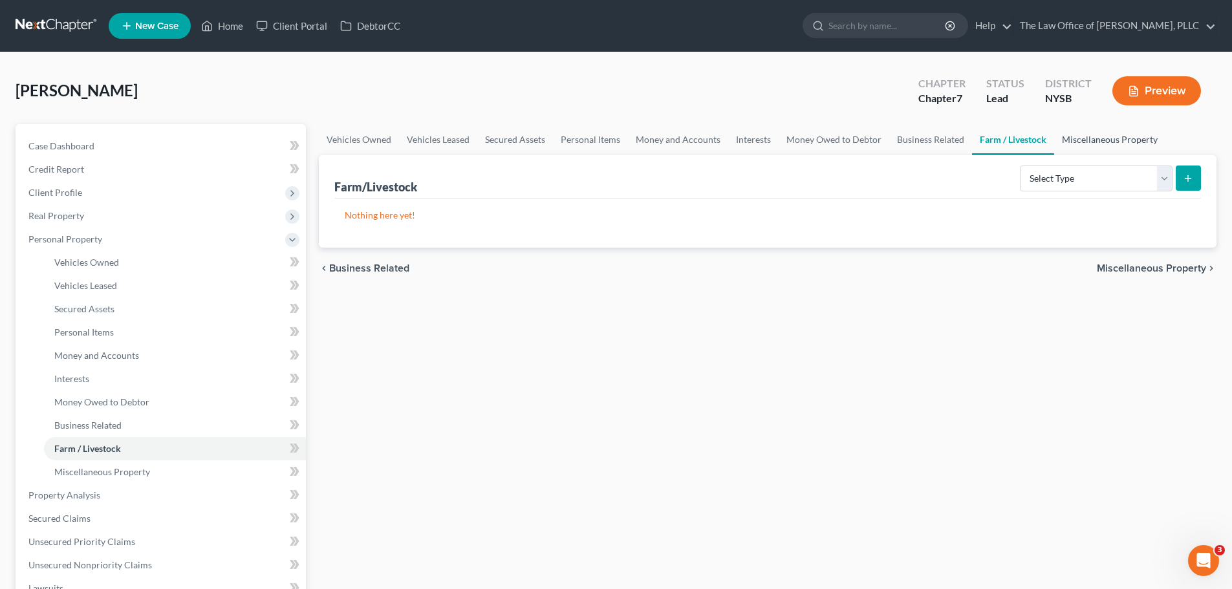
click at [1099, 142] on link "Miscellaneous Property" at bounding box center [1109, 139] width 111 height 31
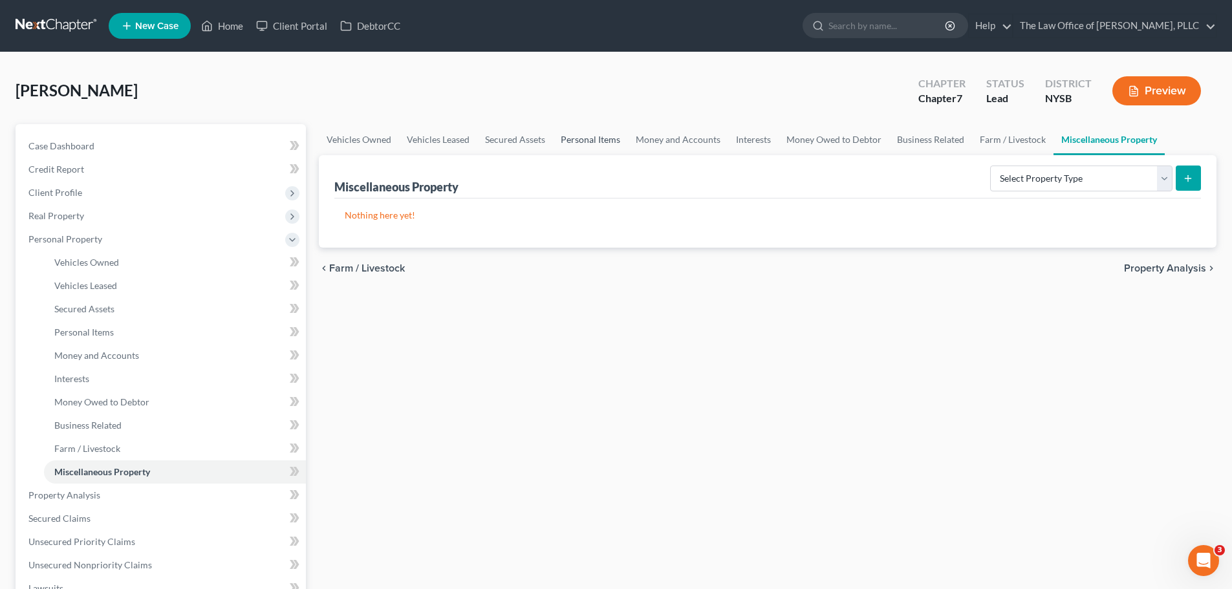
click at [553, 140] on link "Personal Items" at bounding box center [590, 139] width 75 height 31
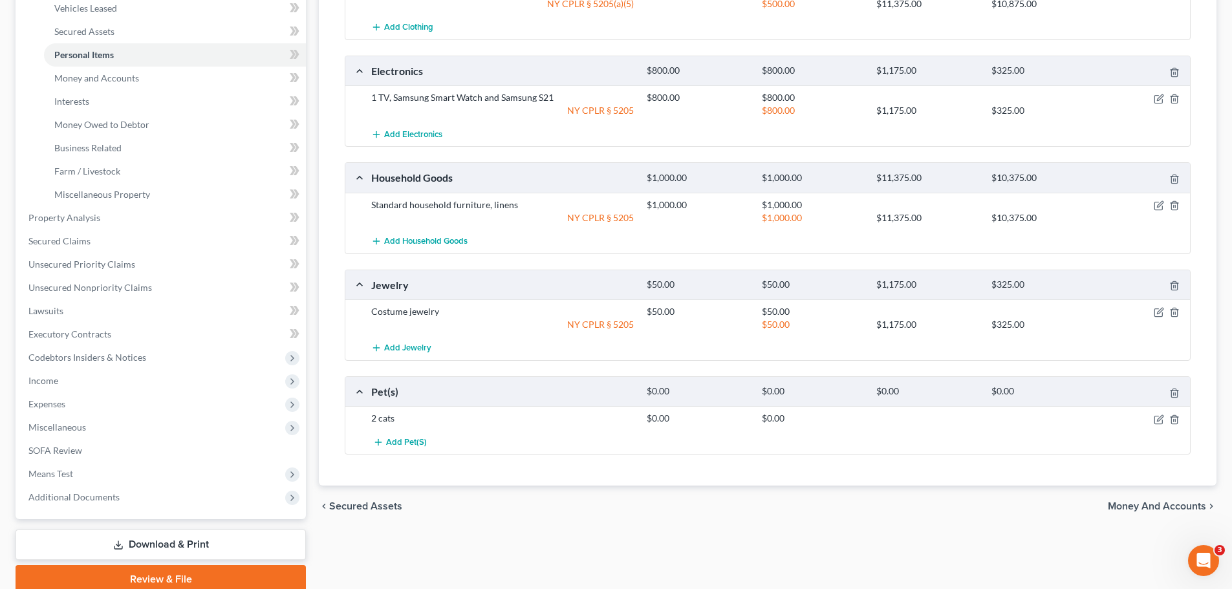
scroll to position [331, 0]
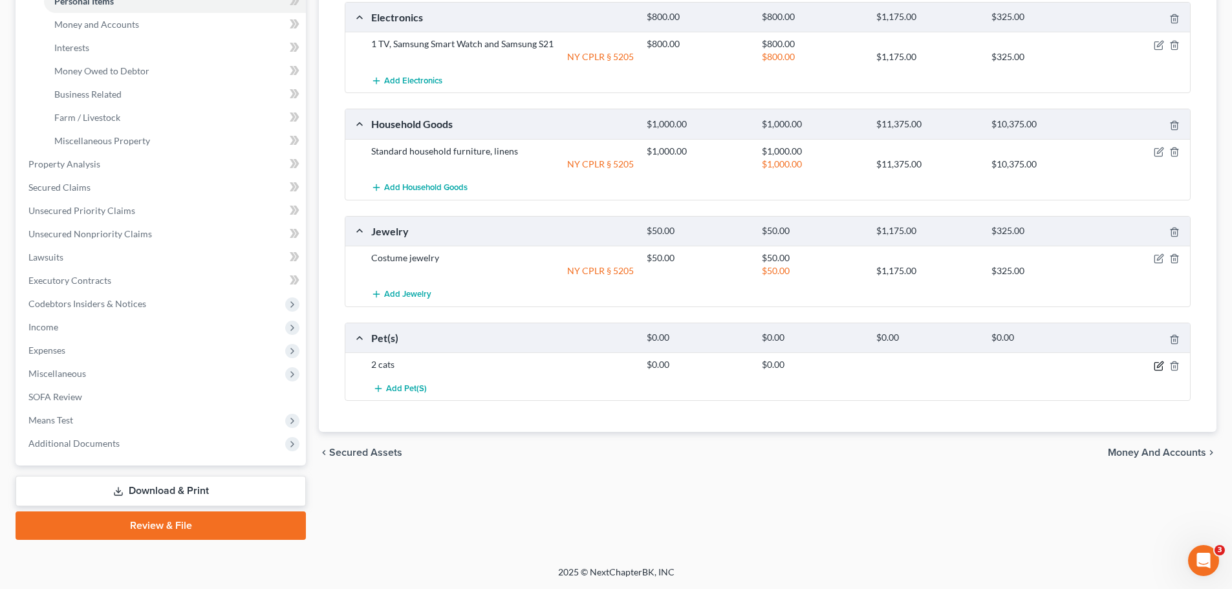
click at [1161, 367] on icon "button" at bounding box center [1159, 366] width 10 height 10
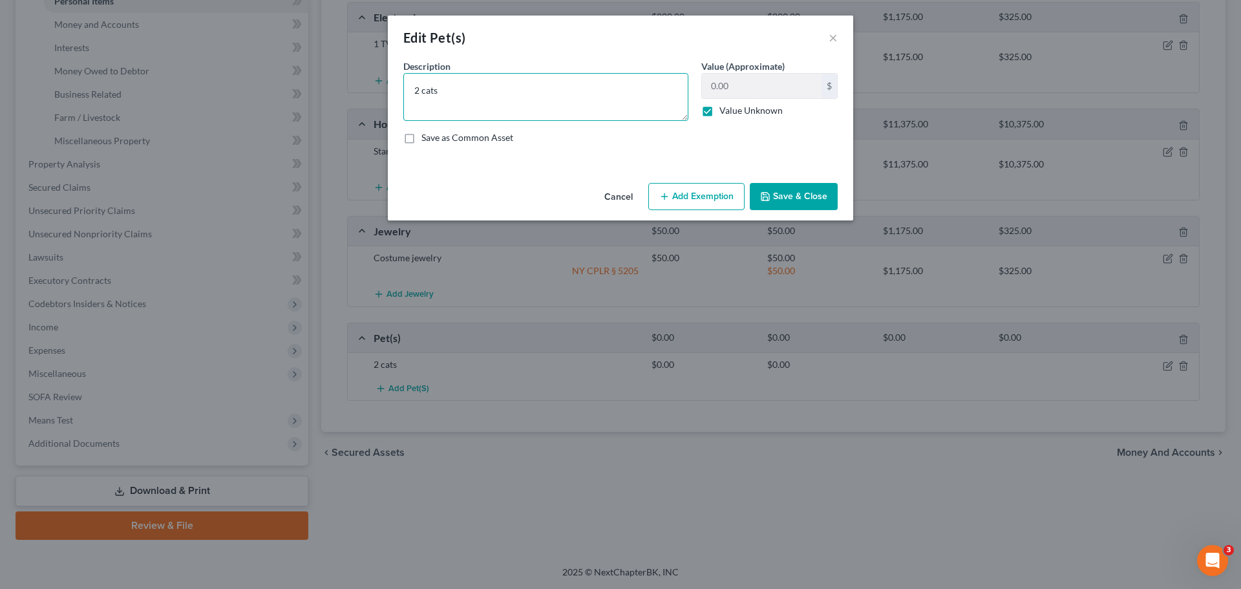
drag, startPoint x: 503, startPoint y: 87, endPoint x: 493, endPoint y: 87, distance: 9.7
click at [493, 87] on textarea "2 cats" at bounding box center [545, 97] width 285 height 48
drag, startPoint x: 493, startPoint y: 87, endPoint x: 394, endPoint y: 98, distance: 100.2
click at [394, 98] on div "An exemption set must first be selected from the Filing Information section. Co…" at bounding box center [621, 118] width 466 height 118
type textarea "1 cat, 1 dog"
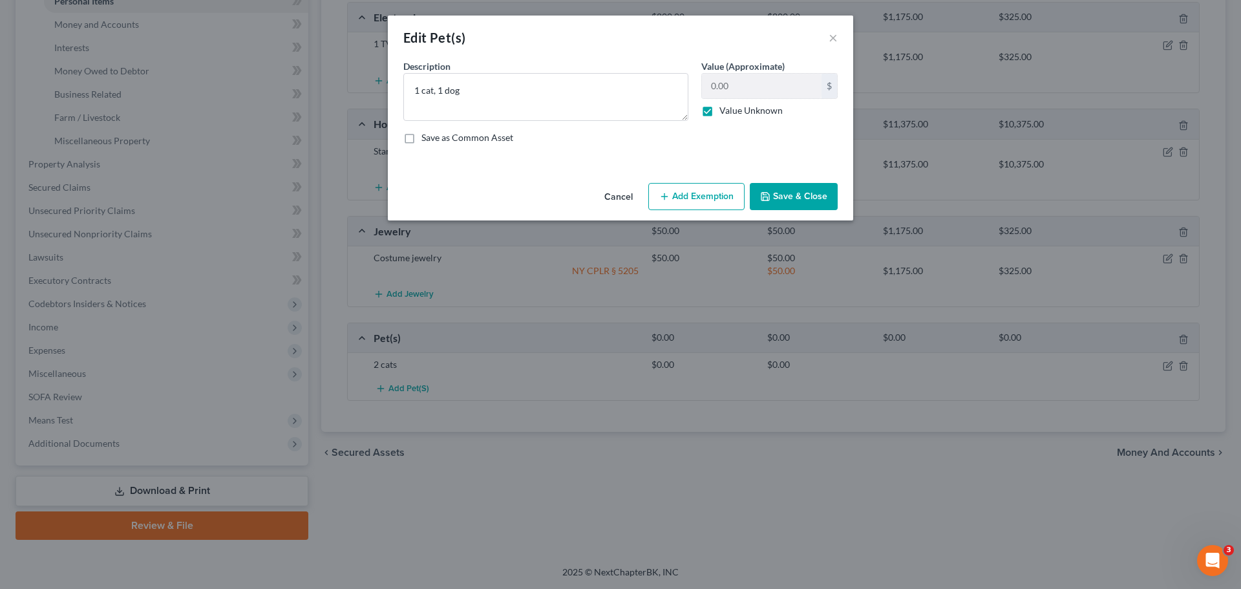
click at [811, 197] on button "Save & Close" at bounding box center [794, 196] width 88 height 27
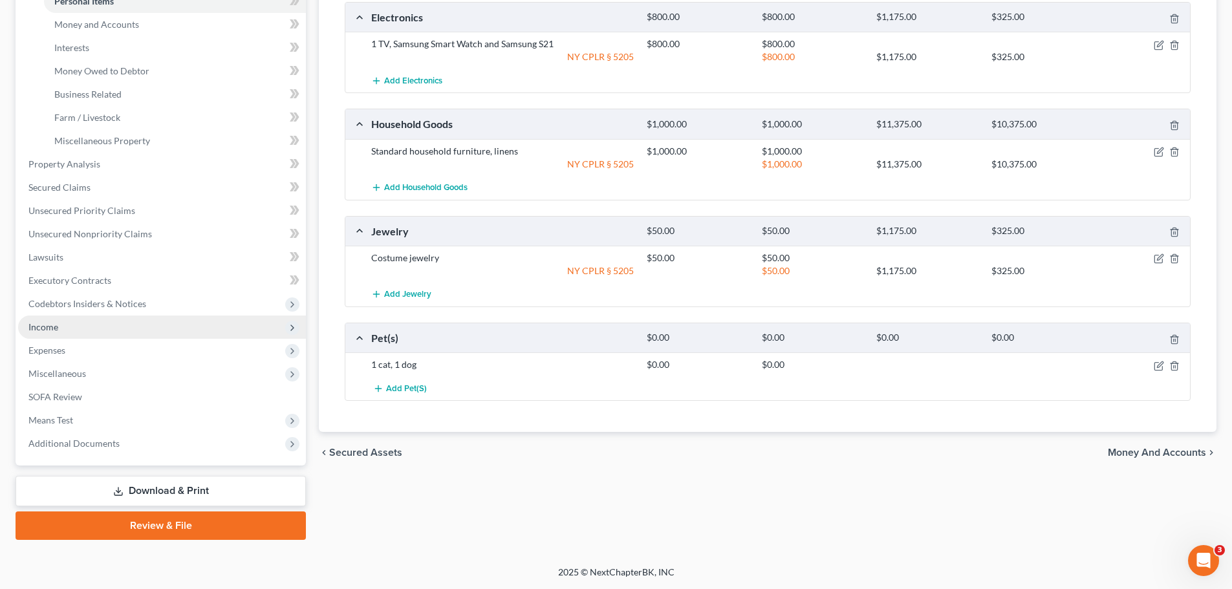
click at [99, 336] on span "Income" at bounding box center [162, 327] width 288 height 23
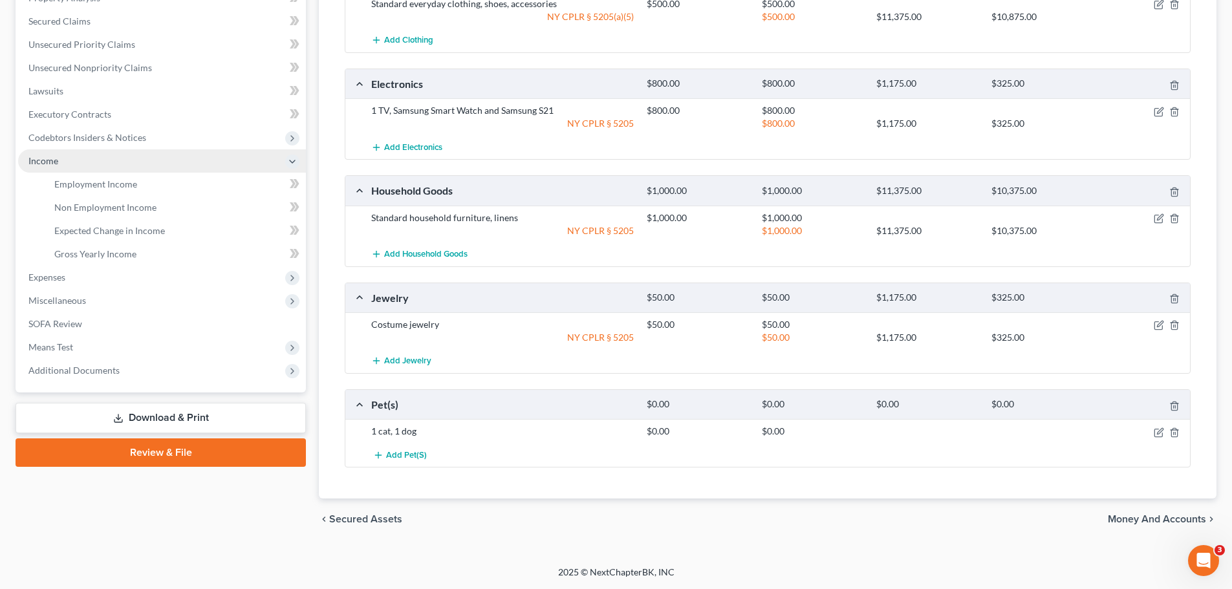
scroll to position [264, 0]
click at [129, 188] on span "Employment Income" at bounding box center [95, 183] width 83 height 11
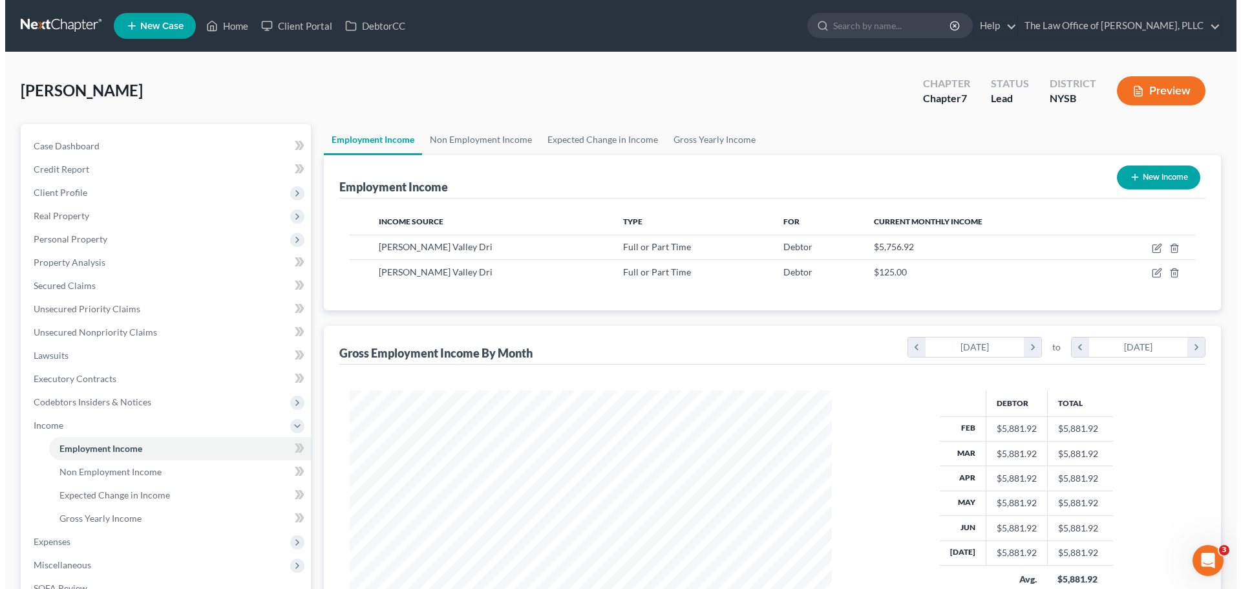
scroll to position [241, 508]
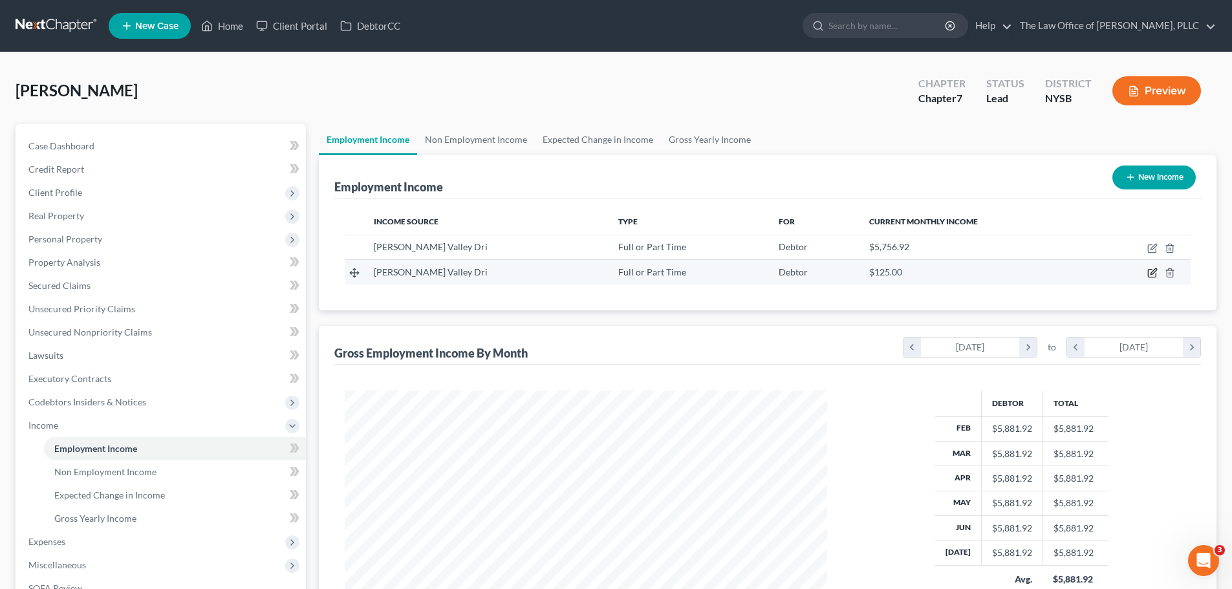
click at [1152, 275] on icon "button" at bounding box center [1153, 272] width 6 height 6
select select "0"
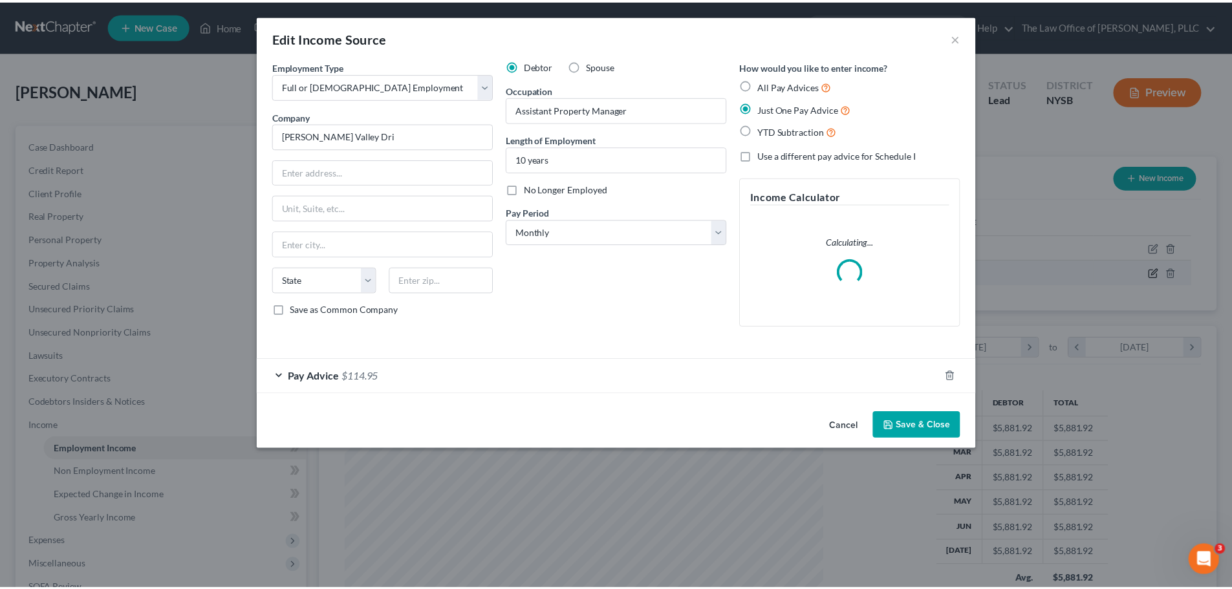
scroll to position [243, 513]
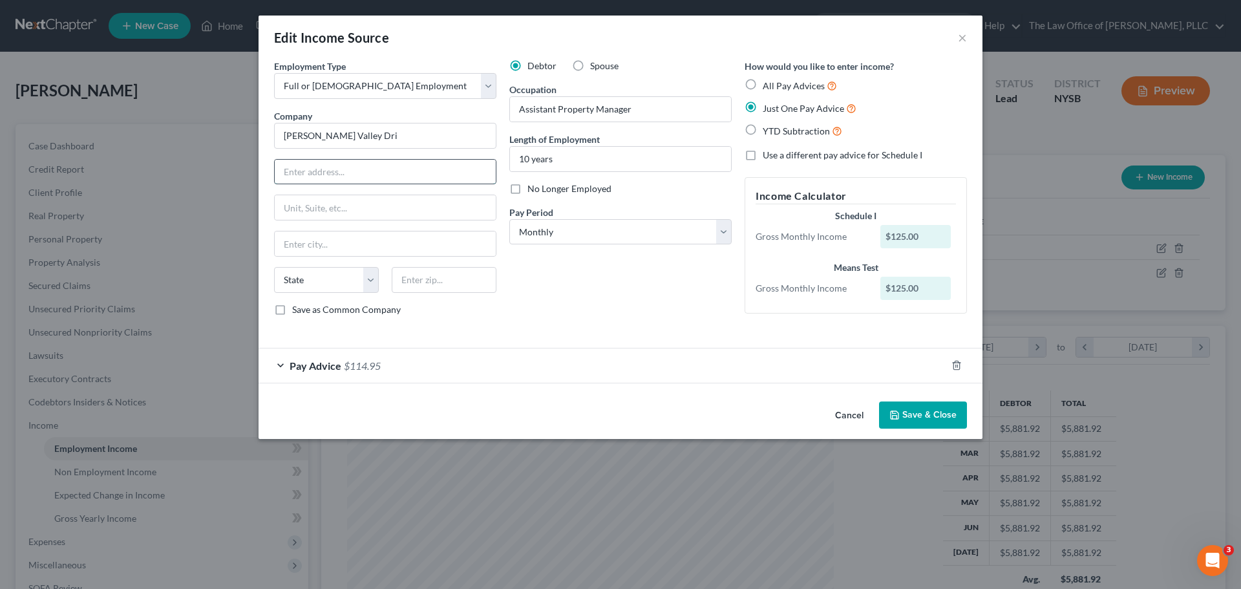
click at [361, 177] on input "text" at bounding box center [385, 172] width 221 height 25
type input "1 [GEOGRAPHIC_DATA]"
type input "[GEOGRAPHIC_DATA]"
type input "12590"
select select "35"
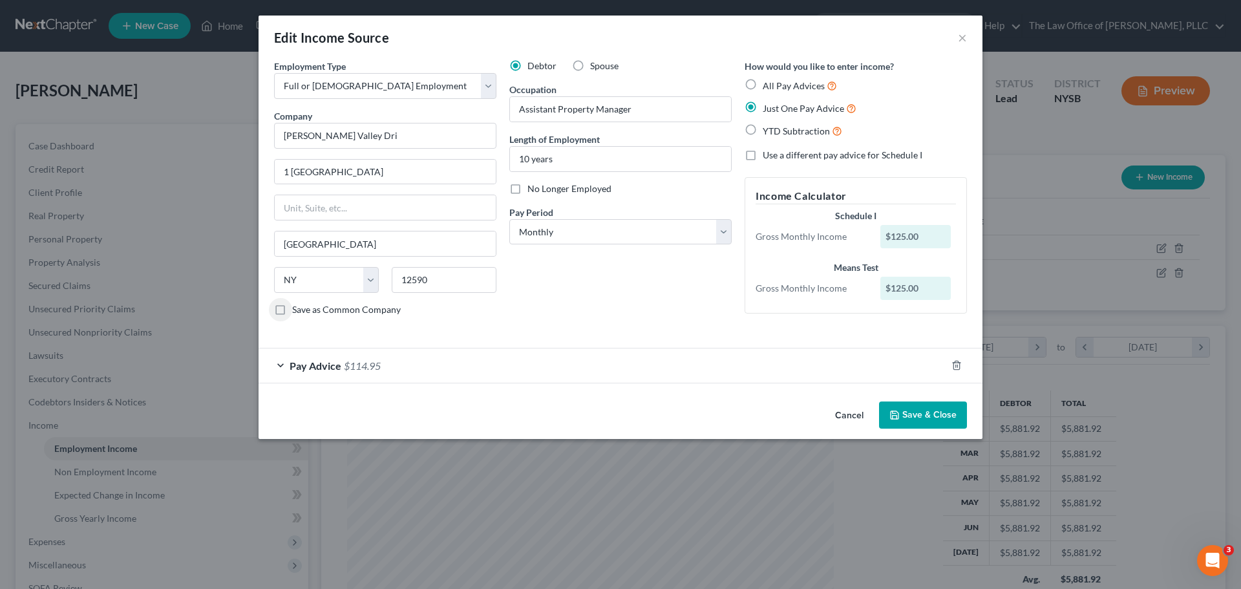
click at [292, 310] on label "Save as Common Company" at bounding box center [346, 309] width 109 height 13
click at [297, 310] on input "Save as Common Company" at bounding box center [301, 307] width 8 height 8
checkbox input "true"
click at [930, 415] on button "Save & Close" at bounding box center [923, 415] width 88 height 27
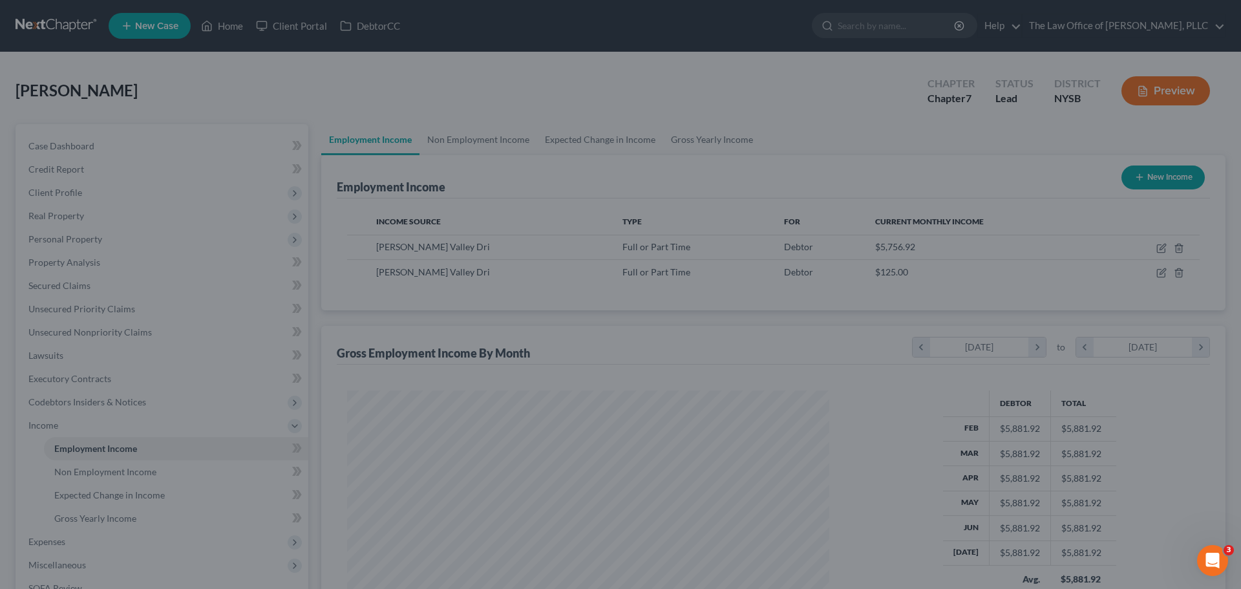
scroll to position [646369, 646102]
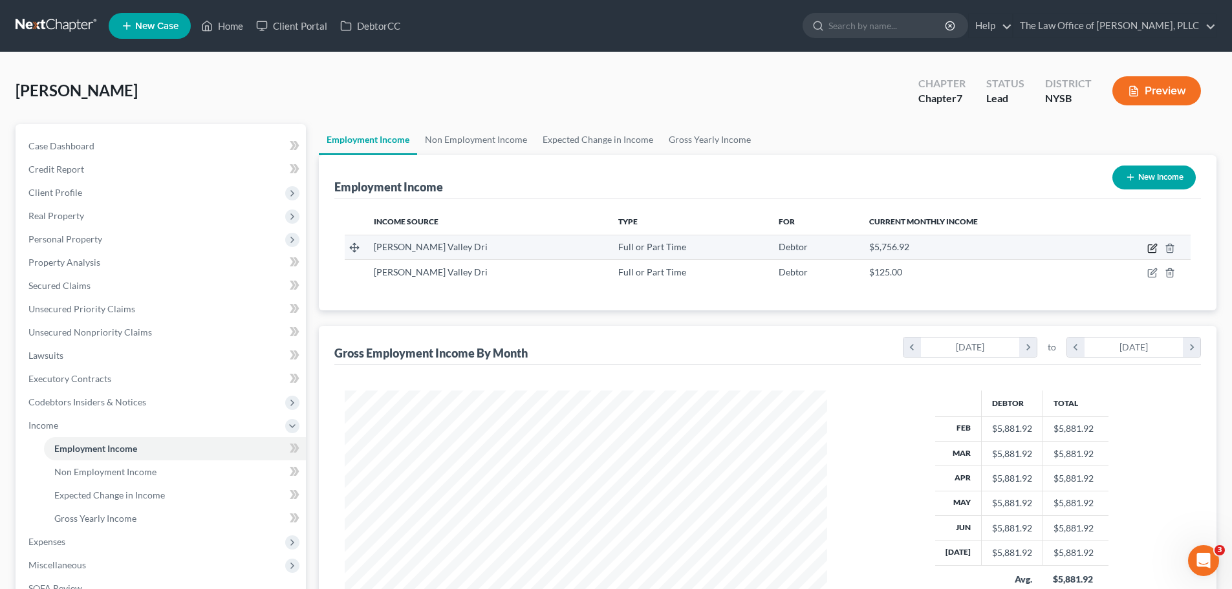
click at [1151, 249] on icon "button" at bounding box center [1153, 247] width 6 height 6
select select "0"
select select "3"
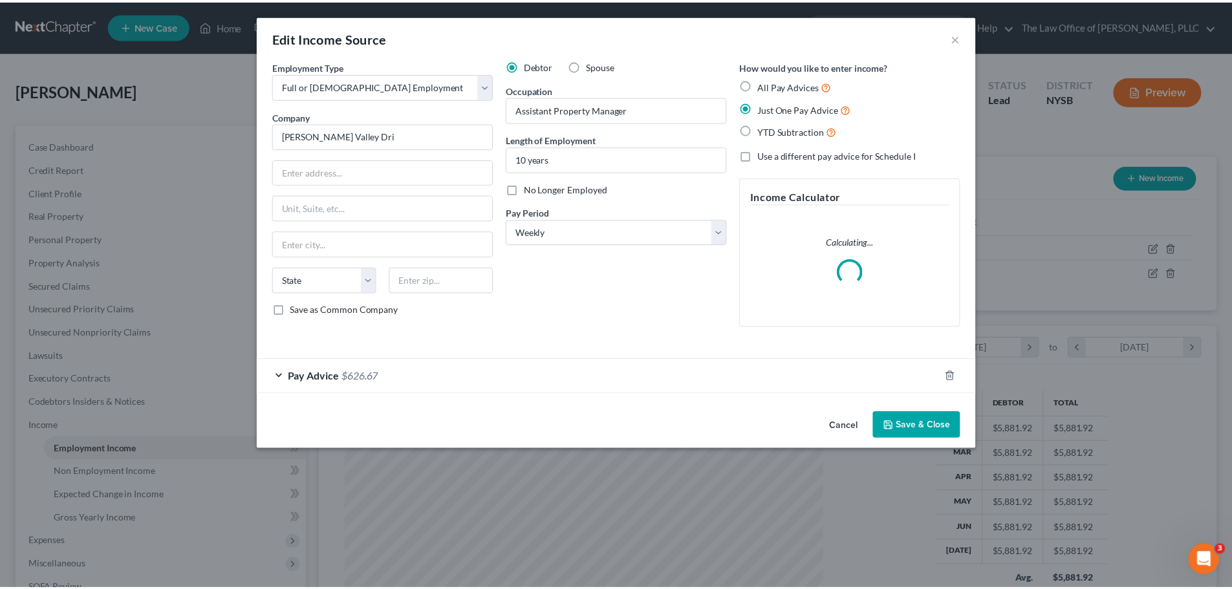
scroll to position [243, 513]
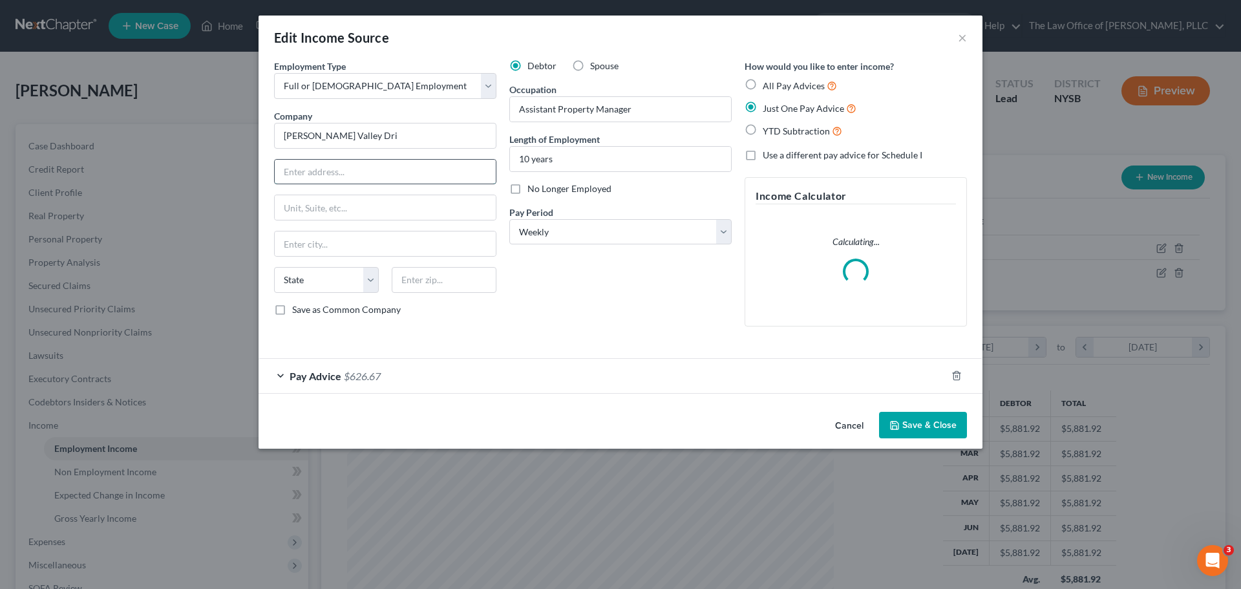
click at [390, 166] on input "text" at bounding box center [385, 172] width 221 height 25
type input "1 [GEOGRAPHIC_DATA]"
drag, startPoint x: 348, startPoint y: 264, endPoint x: 360, endPoint y: 246, distance: 21.5
click at [353, 257] on div "Employment Type * Select Full or [DEMOGRAPHIC_DATA] Employment Self Employment …" at bounding box center [385, 197] width 235 height 277
click at [360, 246] on input "text" at bounding box center [385, 243] width 221 height 25
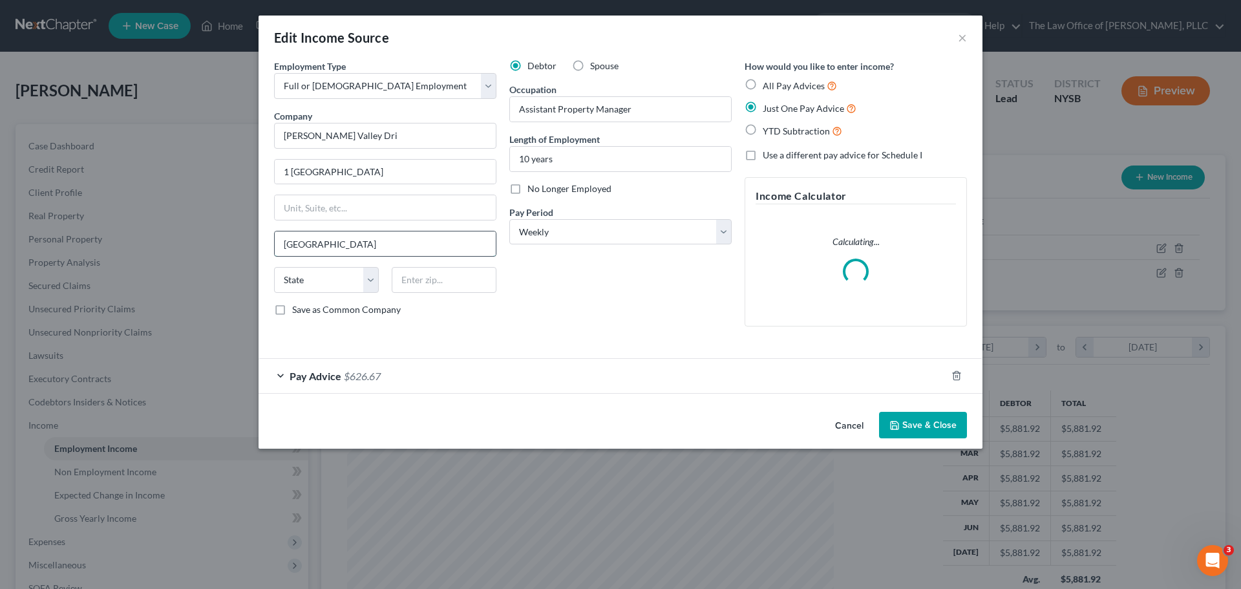
type input "[GEOGRAPHIC_DATA]"
type input "12590"
select select "35"
click at [949, 423] on button "Save & Close" at bounding box center [923, 425] width 88 height 27
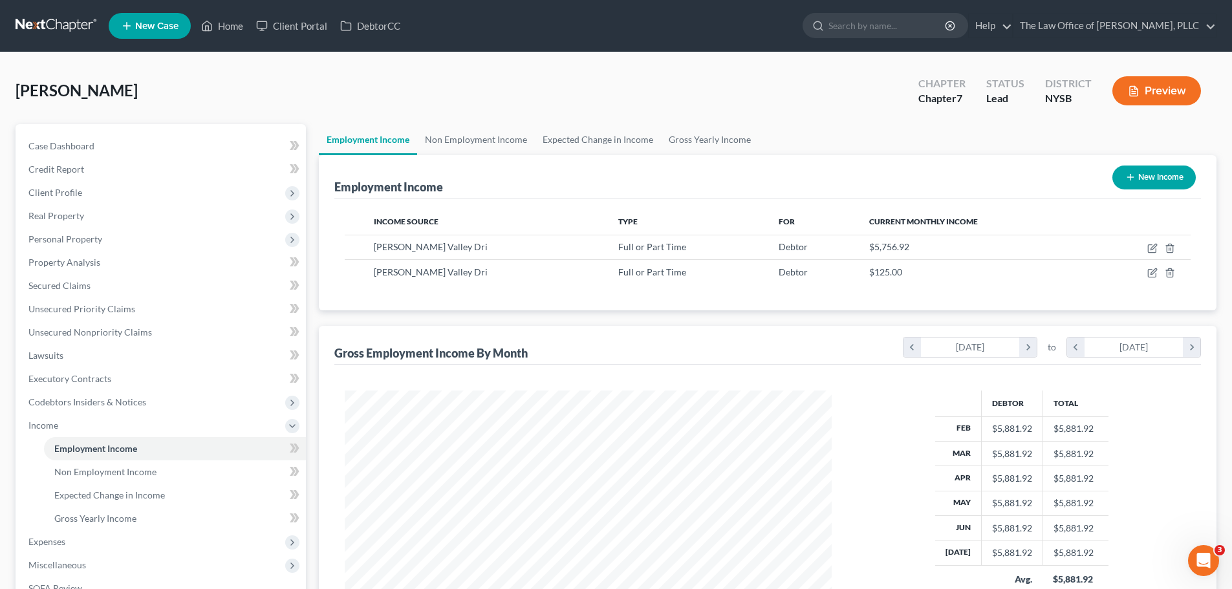
scroll to position [646369, 646102]
click at [111, 327] on span "Unsecured Nonpriority Claims" at bounding box center [90, 332] width 124 height 11
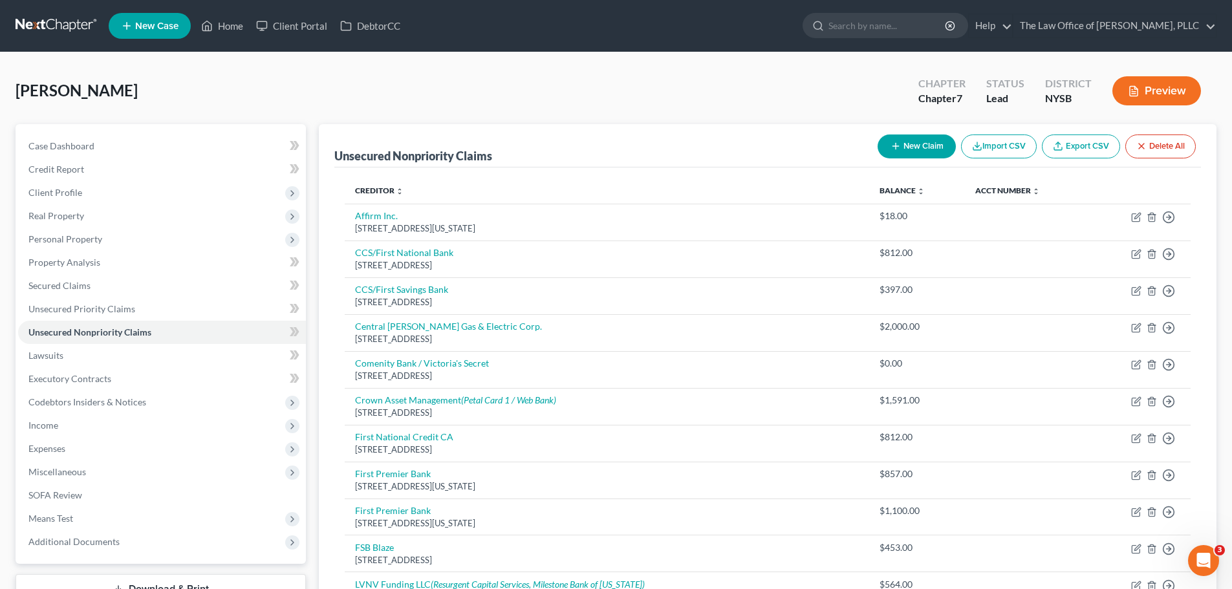
click at [920, 133] on div "New Claim Import CSV Export CSV Delete All" at bounding box center [1036, 146] width 328 height 34
click at [912, 151] on button "New Claim" at bounding box center [916, 146] width 78 height 24
select select "0"
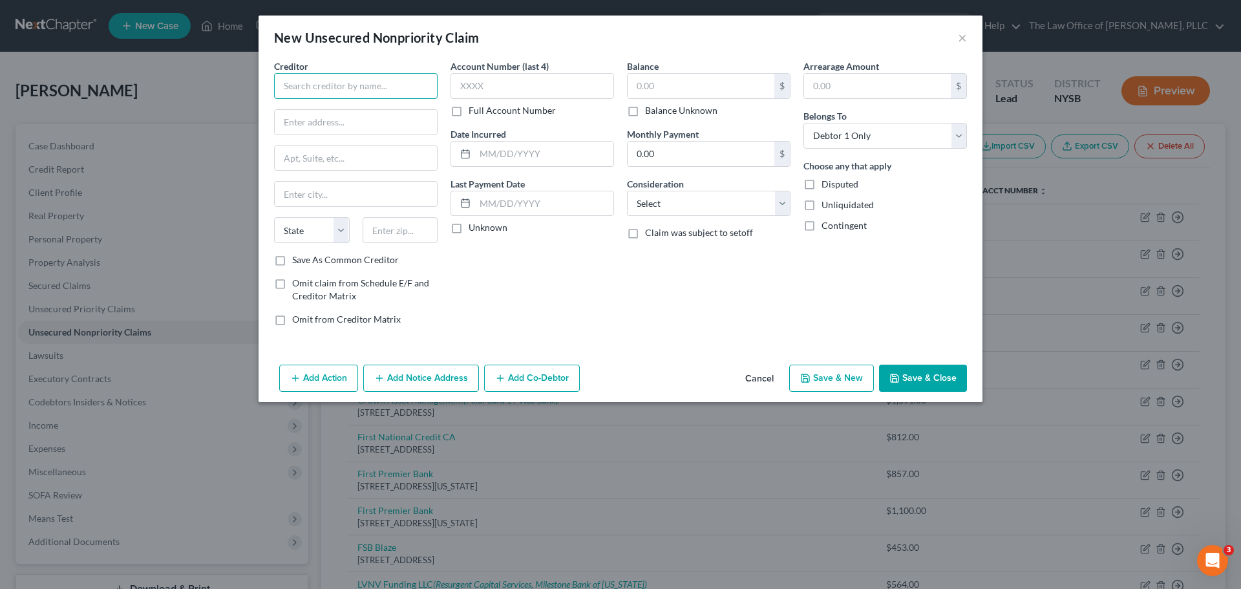
click at [360, 81] on input "text" at bounding box center [356, 86] width 164 height 26
click at [658, 202] on select "Select Cable / Satellite Services Collection Agency Credit Card Debt Debt Couns…" at bounding box center [709, 204] width 164 height 26
select select "9"
click at [627, 191] on select "Select Cable / Satellite Services Collection Agency Credit Card Debt Debt Couns…" at bounding box center [709, 204] width 164 height 26
click at [371, 83] on input "text" at bounding box center [356, 86] width 164 height 26
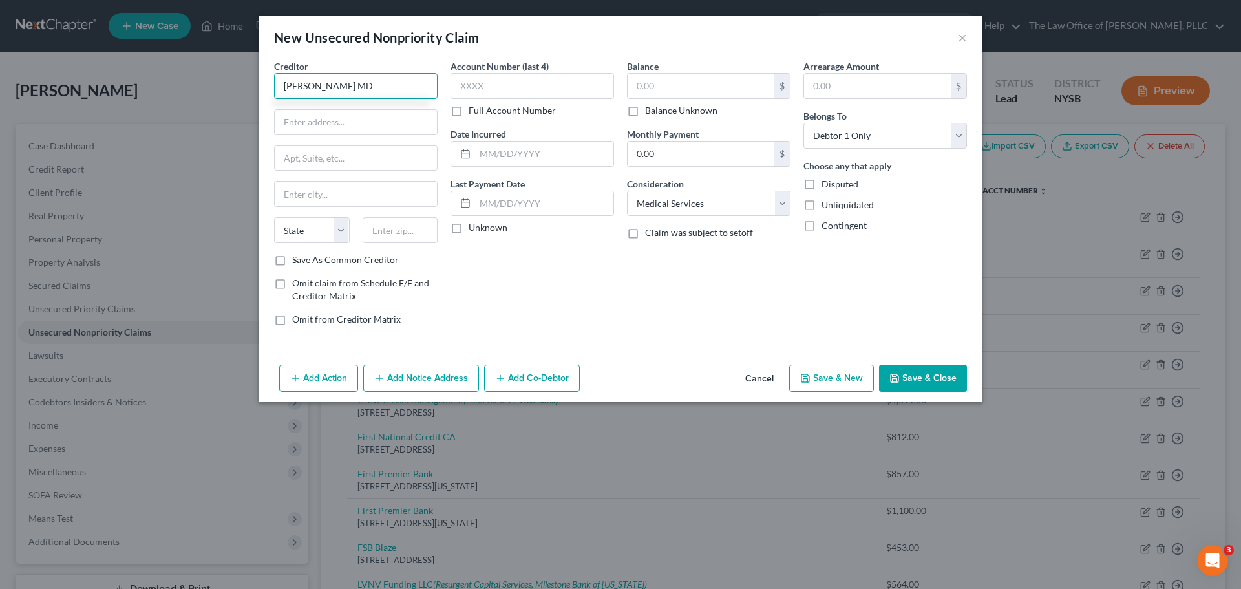
drag, startPoint x: 277, startPoint y: 67, endPoint x: 249, endPoint y: 65, distance: 28.5
click at [249, 65] on div "New Unsecured Nonpriority Claim × Creditor * [PERSON_NAME] MD State [US_STATE] …" at bounding box center [620, 294] width 1241 height 589
type input "[PERSON_NAME] MD"
click at [363, 126] on input "text" at bounding box center [356, 122] width 162 height 25
paste input "[STREET_ADDRESS]"
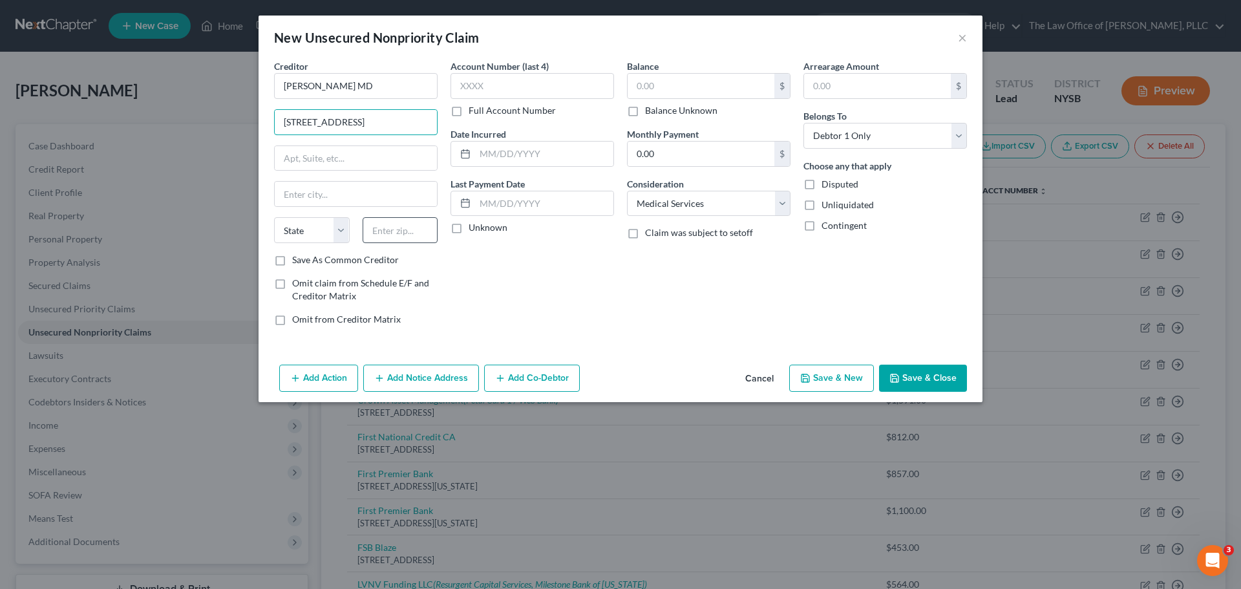
type input "[STREET_ADDRESS]"
click at [409, 226] on input "text" at bounding box center [401, 230] width 76 height 26
type input "12524"
type input "Fishkill"
select select "35"
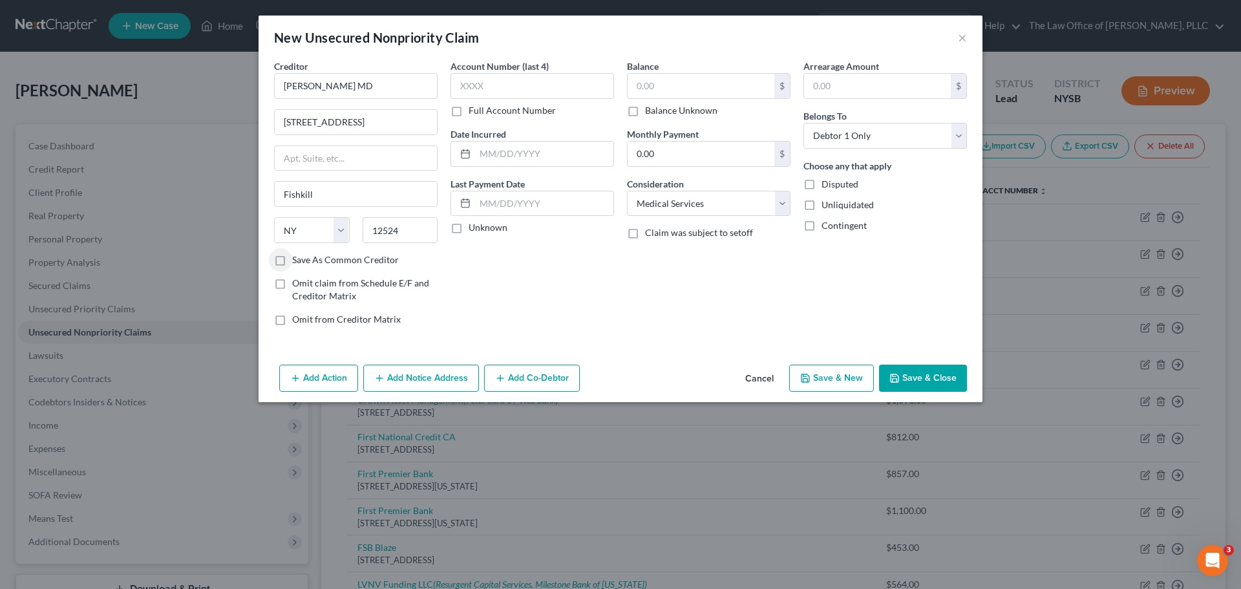
click at [292, 262] on label "Save As Common Creditor" at bounding box center [345, 259] width 107 height 13
click at [297, 262] on input "Save As Common Creditor" at bounding box center [301, 257] width 8 height 8
checkbox input "true"
drag, startPoint x: 630, startPoint y: 110, endPoint x: 664, endPoint y: 133, distance: 40.9
click at [645, 111] on label "Balance Unknown" at bounding box center [681, 110] width 72 height 13
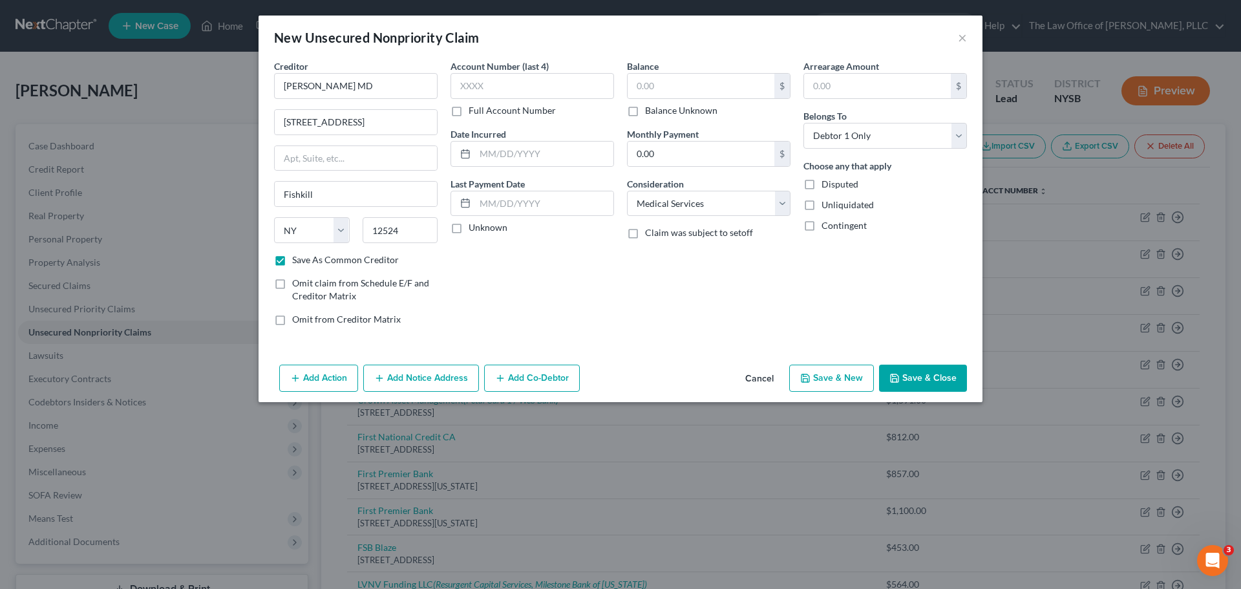
click at [650, 111] on input "Balance Unknown" at bounding box center [654, 108] width 8 height 8
checkbox input "true"
type input "0.00"
click at [840, 382] on button "Save & New" at bounding box center [832, 378] width 85 height 27
select select "0"
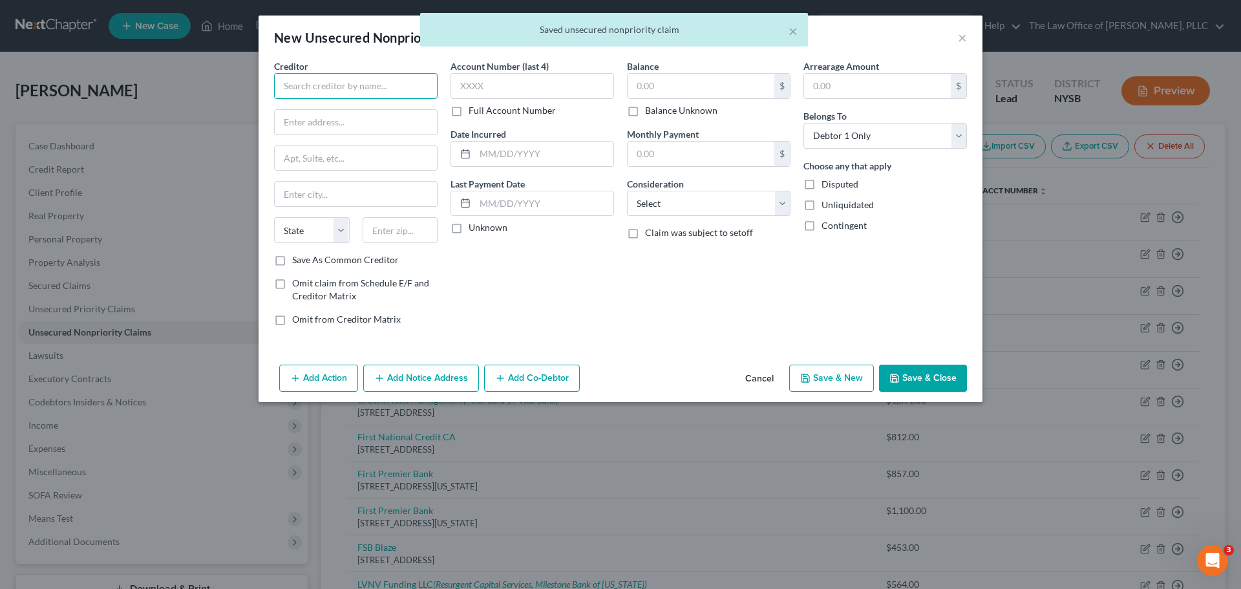
click at [363, 89] on input "text" at bounding box center [356, 86] width 164 height 26
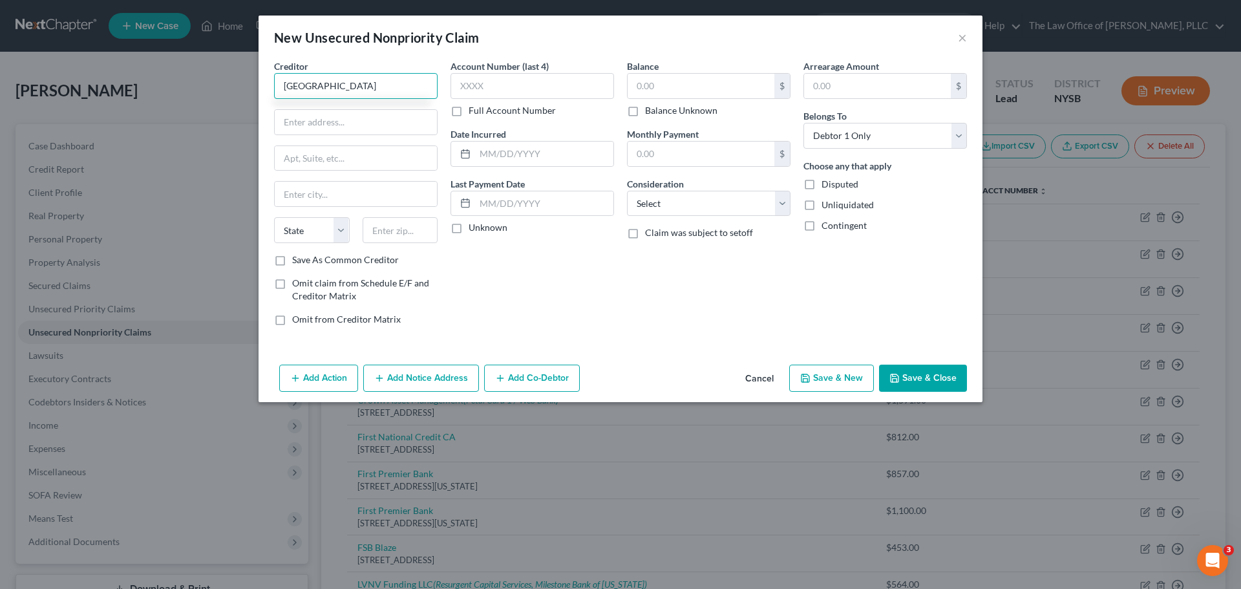
drag, startPoint x: 423, startPoint y: 84, endPoint x: 245, endPoint y: 82, distance: 177.8
click at [245, 82] on div "New Unsecured Nonpriority Claim × Creditor * Rockland [GEOGRAPHIC_DATA] State […" at bounding box center [620, 294] width 1241 height 589
click at [319, 83] on input "[GEOGRAPHIC_DATA]" at bounding box center [356, 86] width 164 height 26
click at [402, 84] on input "Rockland and [GEOGRAPHIC_DATA]" at bounding box center [356, 86] width 164 height 26
type input "Rockland and [GEOGRAPHIC_DATA]"
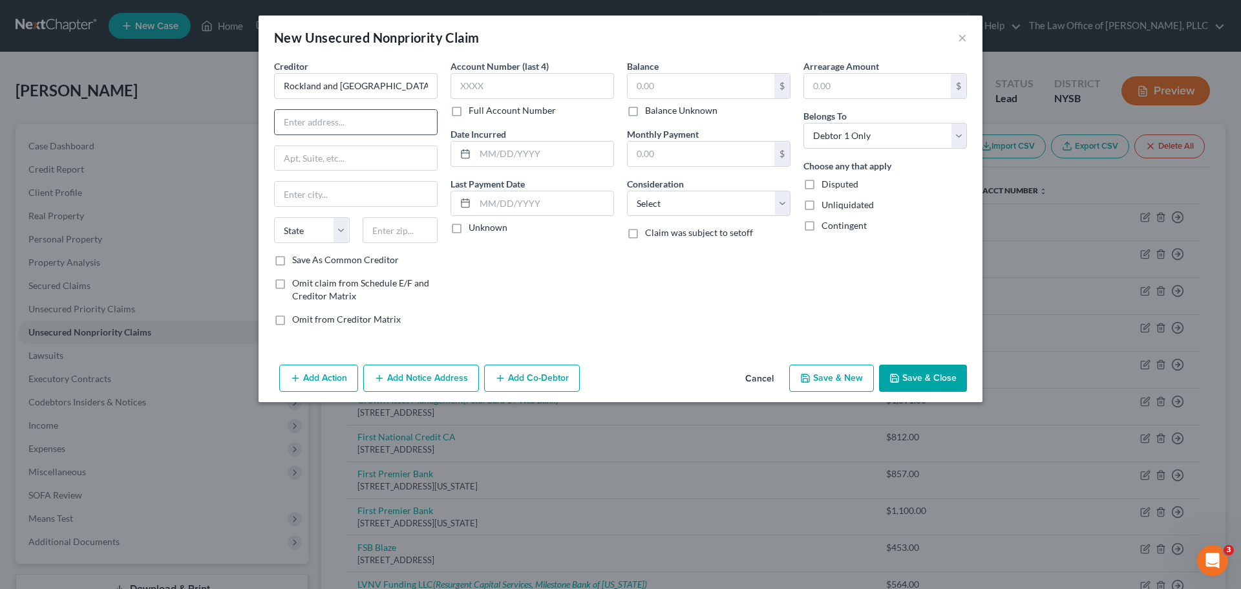
click at [350, 123] on input "text" at bounding box center [356, 122] width 162 height 25
paste input "[STREET_ADDRESS]"
type input "[STREET_ADDRESS]"
click at [387, 233] on input "text" at bounding box center [401, 230] width 76 height 26
type input "07645"
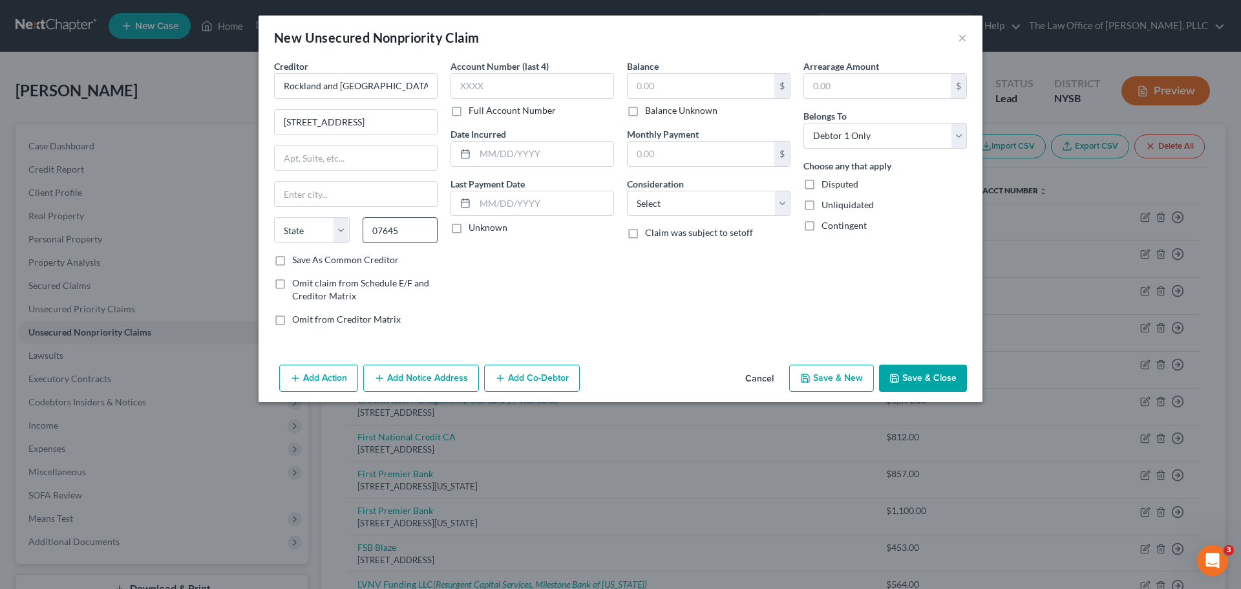
type input "Montvale"
select select "33"
click at [292, 258] on label "Save As Common Creditor" at bounding box center [345, 259] width 107 height 13
click at [297, 258] on input "Save As Common Creditor" at bounding box center [301, 257] width 8 height 8
checkbox input "true"
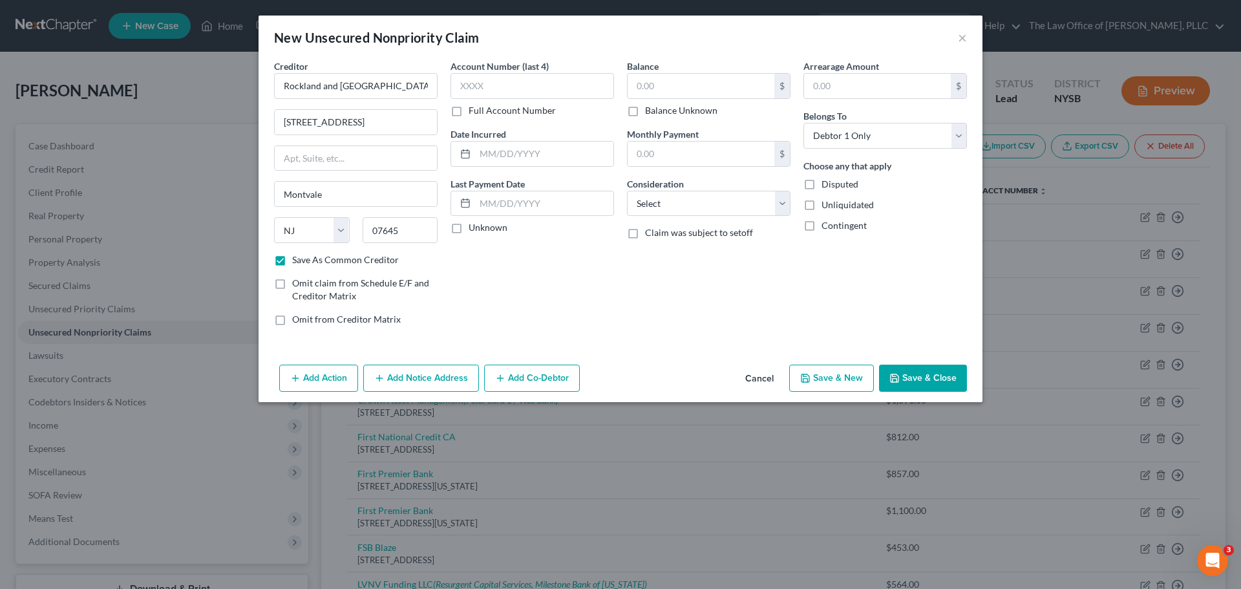
click at [645, 114] on label "Balance Unknown" at bounding box center [681, 110] width 72 height 13
click at [650, 113] on input "Balance Unknown" at bounding box center [654, 108] width 8 height 8
checkbox input "true"
type input "0.00"
click at [925, 375] on button "Save & Close" at bounding box center [923, 378] width 88 height 27
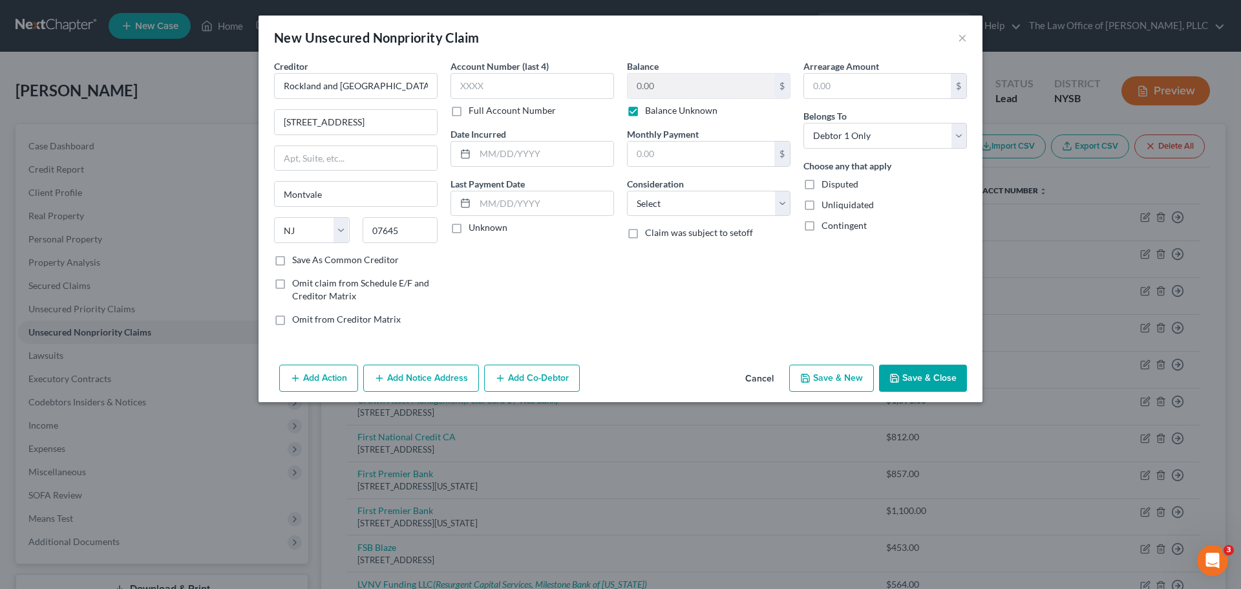
checkbox input "false"
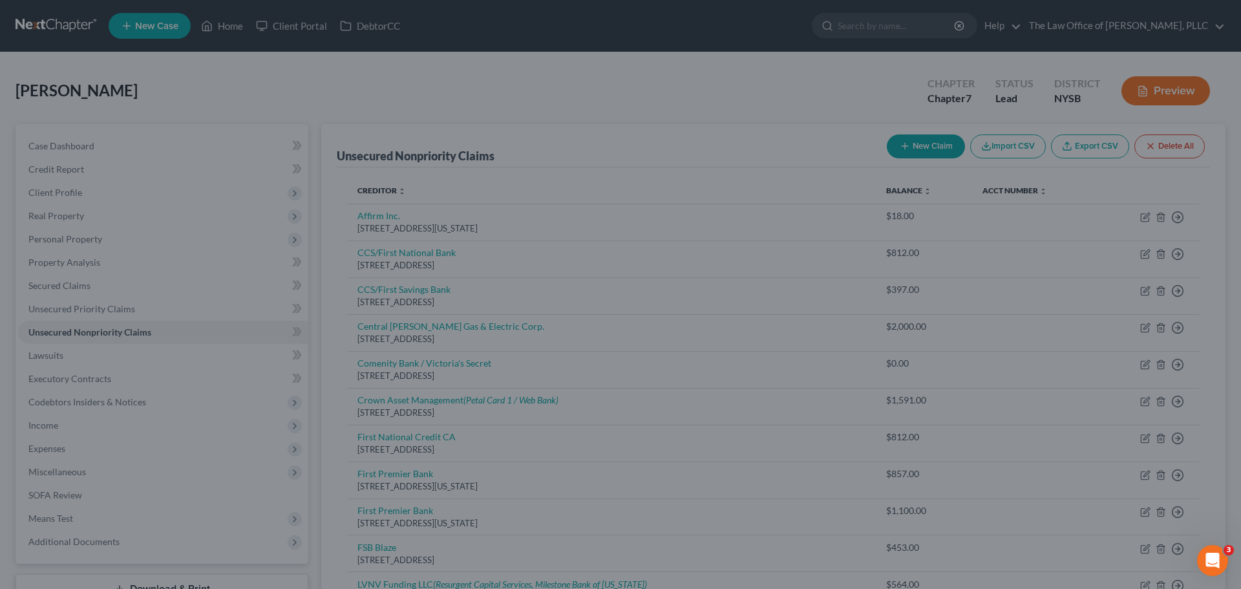
type input "0.00"
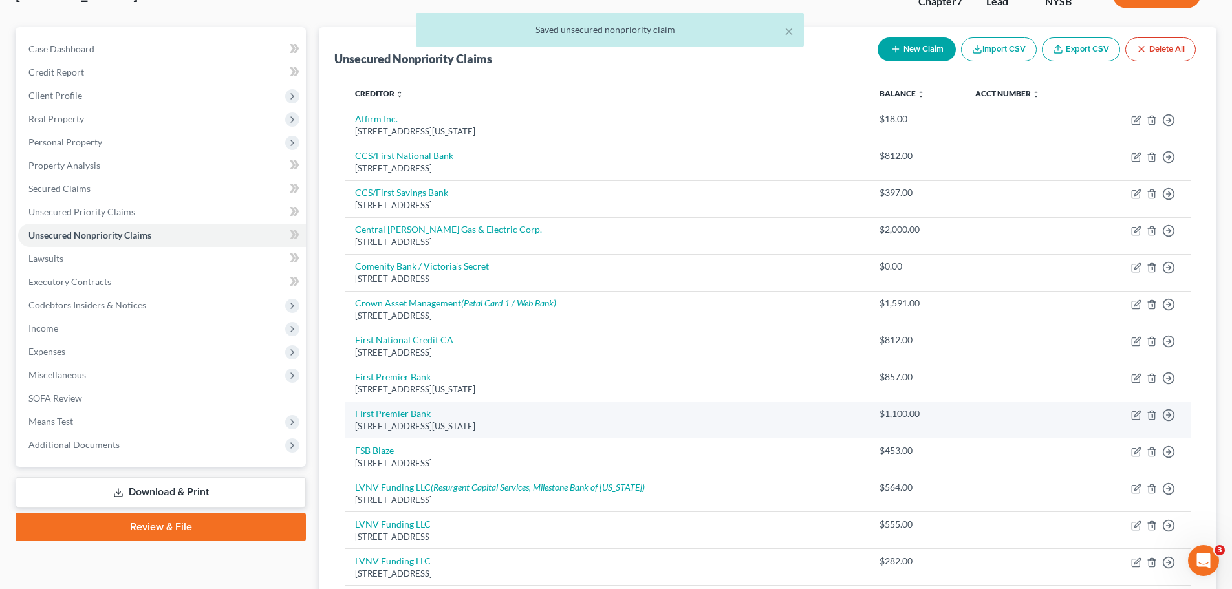
scroll to position [65, 0]
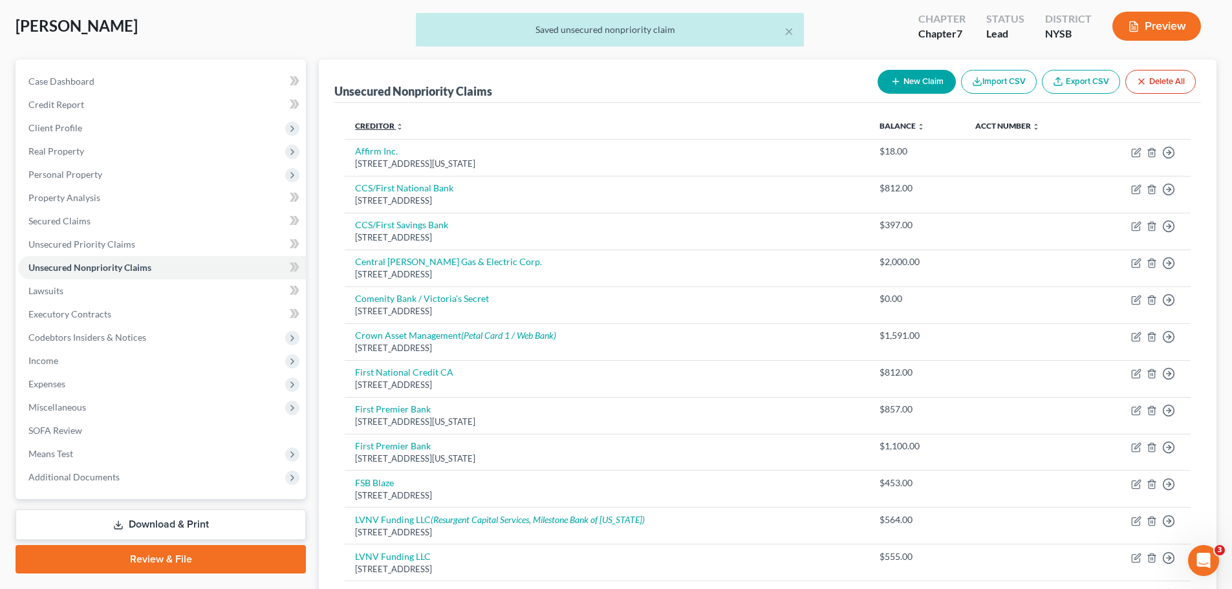
click at [363, 122] on link "Creditor expand_more expand_less unfold_more" at bounding box center [379, 126] width 48 height 10
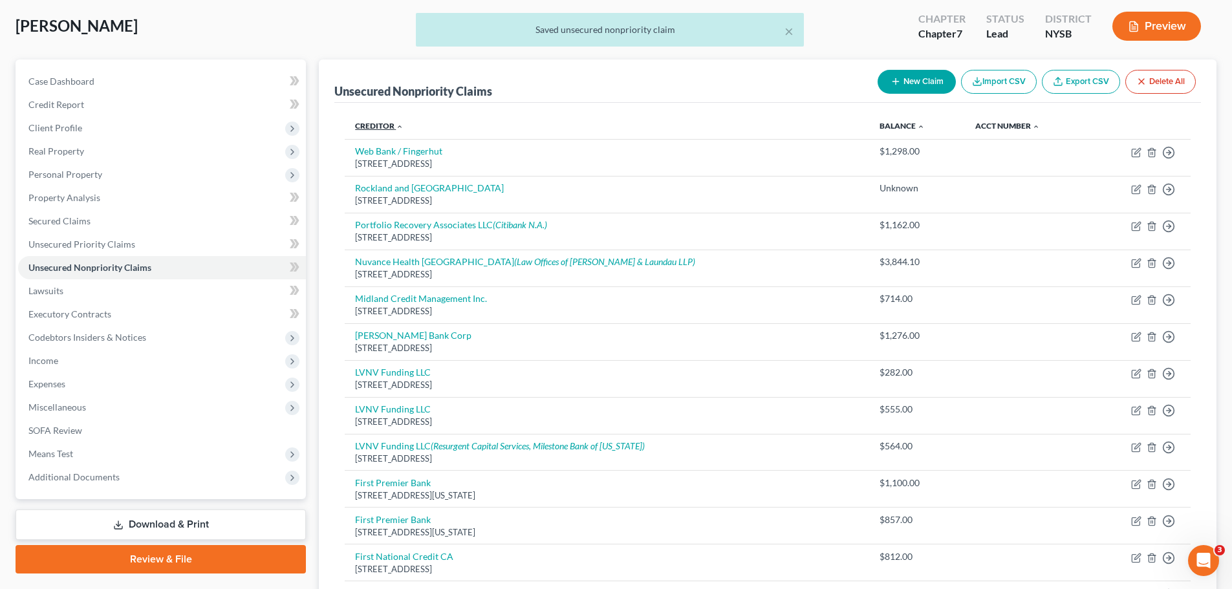
click at [363, 122] on link "Creditor expand_more expand_less unfold_more" at bounding box center [379, 126] width 48 height 10
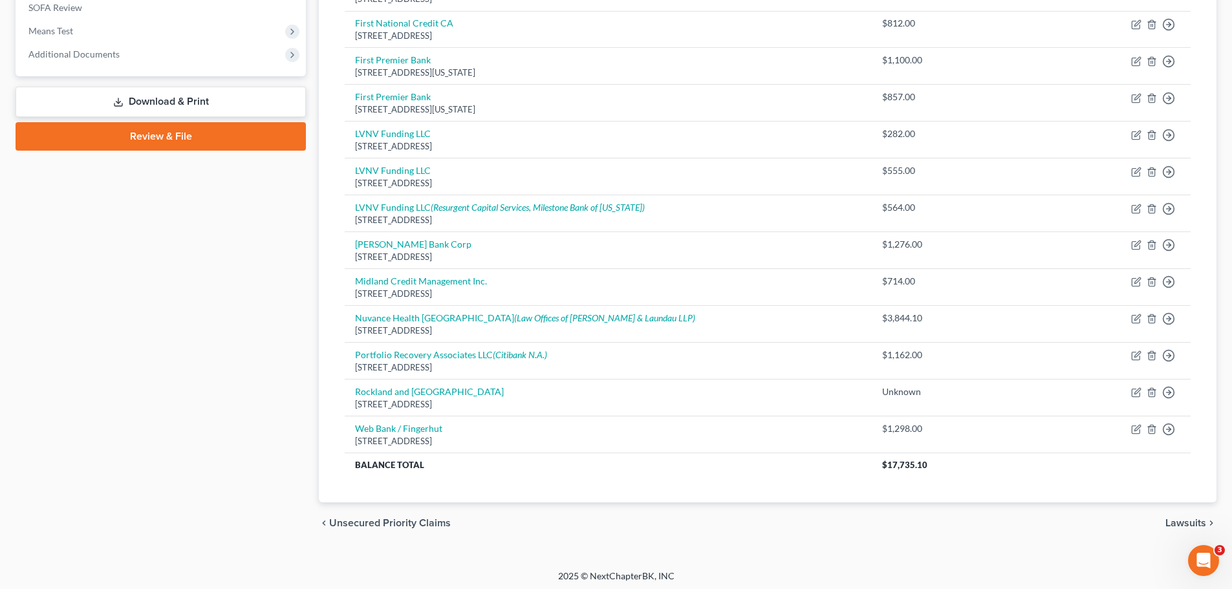
scroll to position [491, 0]
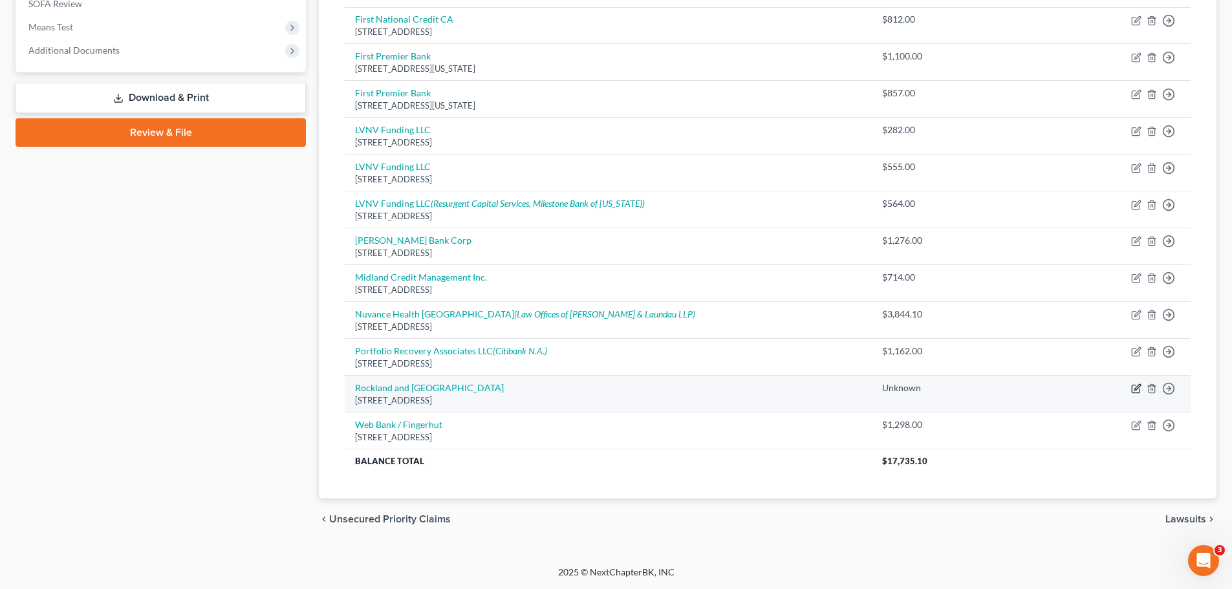
click at [1136, 389] on icon "button" at bounding box center [1136, 388] width 10 height 10
select select "33"
select select "0"
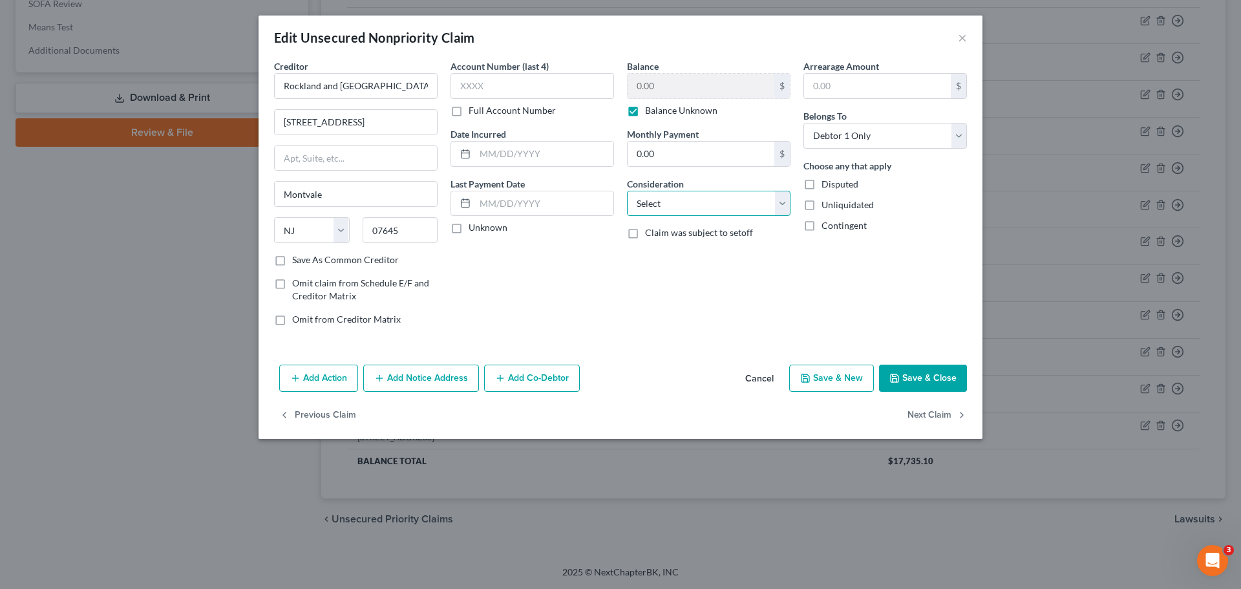
click at [725, 204] on select "Select Cable / Satellite Services Collection Agency Credit Card Debt Debt Couns…" at bounding box center [709, 204] width 164 height 26
select select "9"
click at [627, 191] on select "Select Cable / Satellite Services Collection Agency Credit Card Debt Debt Couns…" at bounding box center [709, 204] width 164 height 26
click at [919, 383] on button "Save & Close" at bounding box center [923, 378] width 88 height 27
type input "0"
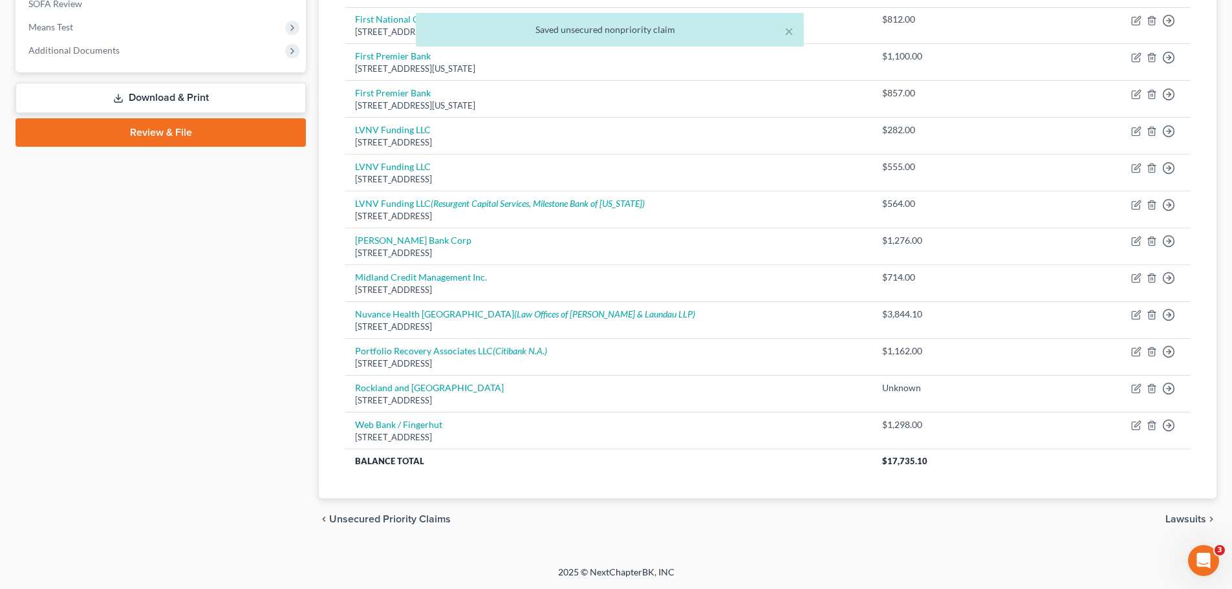
click at [112, 93] on link "Download & Print" at bounding box center [161, 98] width 290 height 30
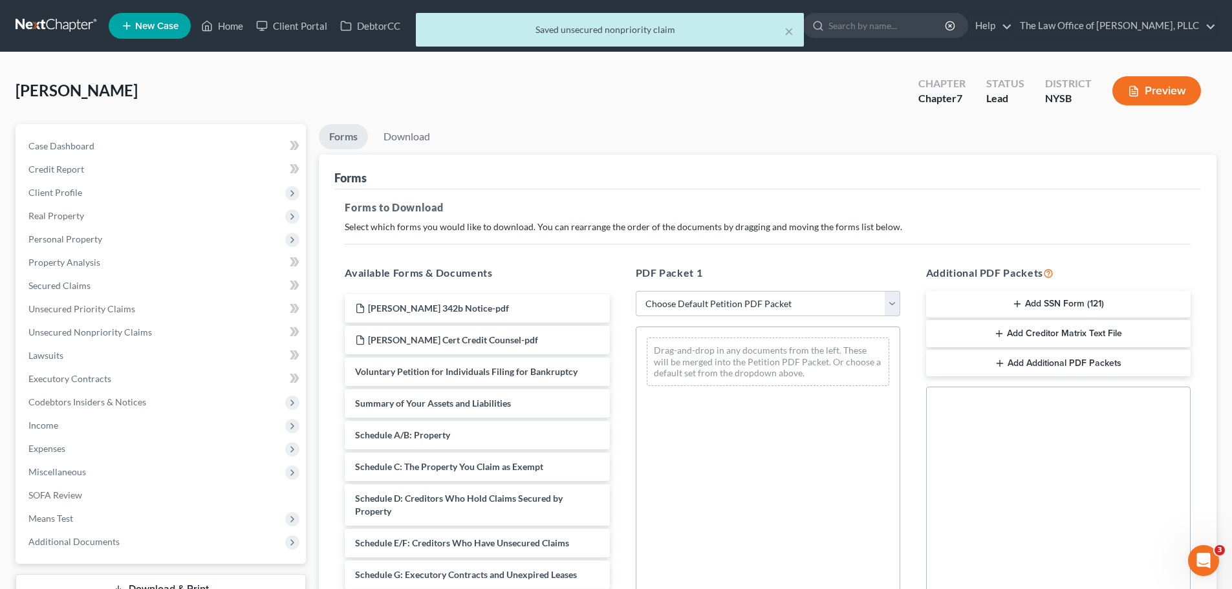
drag, startPoint x: 694, startPoint y: 308, endPoint x: 693, endPoint y: 314, distance: 6.5
click at [694, 308] on select "Choose Default Petition PDF Packet Complete Bankruptcy Petition (all forms and …" at bounding box center [768, 304] width 264 height 26
select select "0"
click at [636, 291] on select "Choose Default Petition PDF Packet Complete Bankruptcy Petition (all forms and …" at bounding box center [768, 304] width 264 height 26
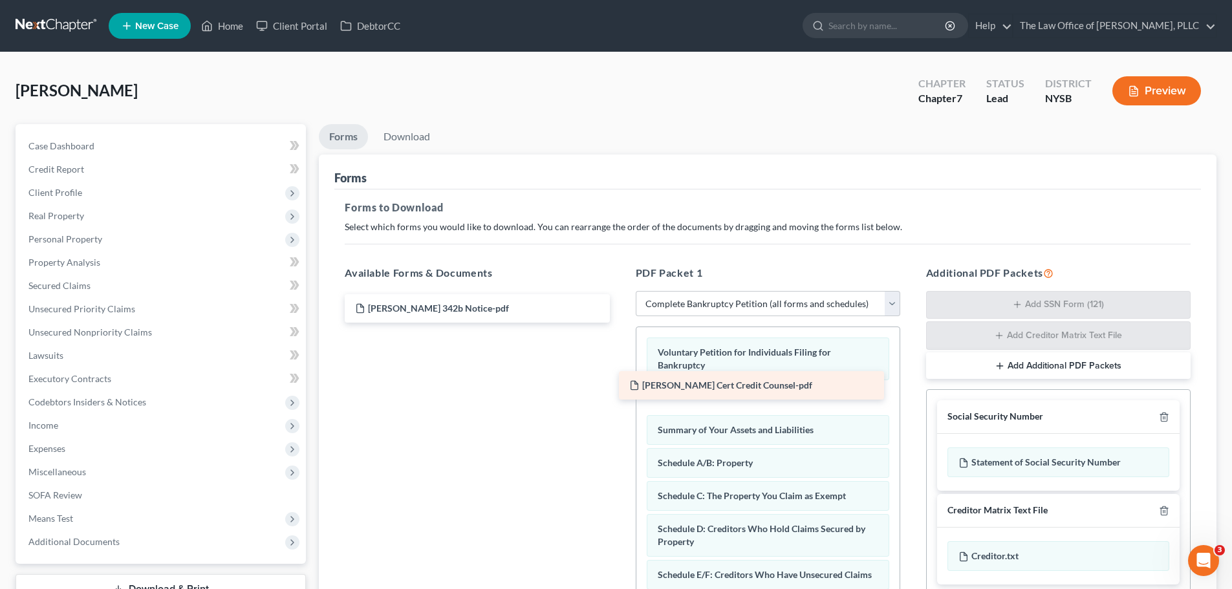
drag, startPoint x: 522, startPoint y: 339, endPoint x: 796, endPoint y: 385, distance: 277.9
click at [619, 323] on div "[PERSON_NAME] Cert Credit Counsel-pdf [PERSON_NAME] 342b Notice-pdf [PERSON_NAM…" at bounding box center [476, 308] width 285 height 28
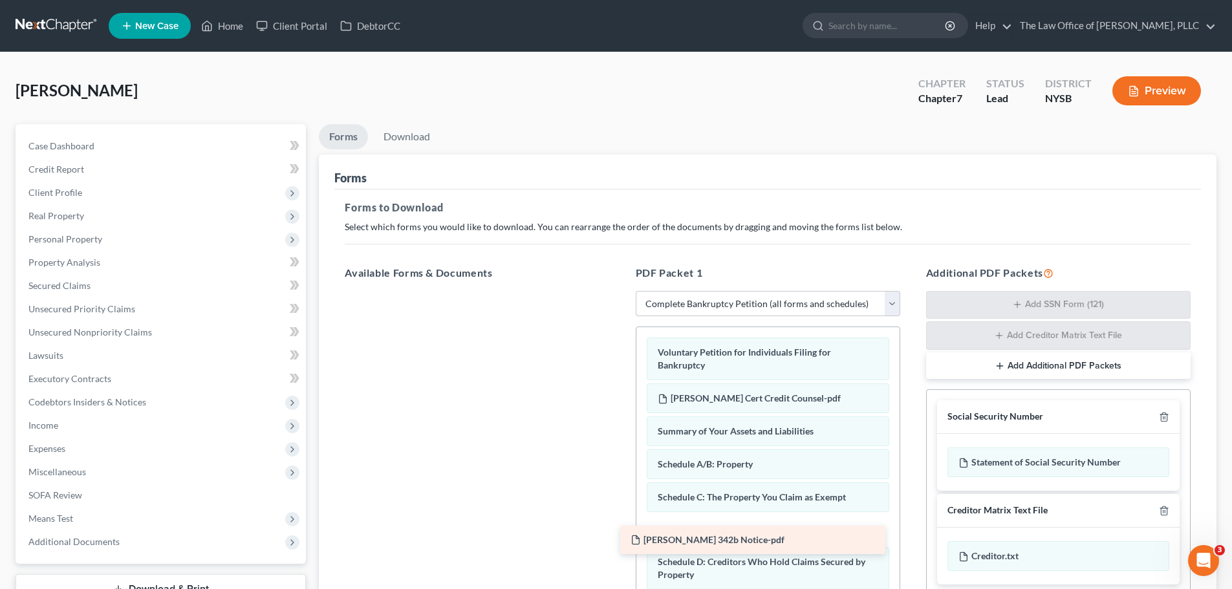
drag, startPoint x: 543, startPoint y: 308, endPoint x: 819, endPoint y: 540, distance: 359.8
click at [619, 291] on div "[PERSON_NAME] 342b Notice-pdf [PERSON_NAME] 342b Notice-pdf" at bounding box center [476, 291] width 285 height 0
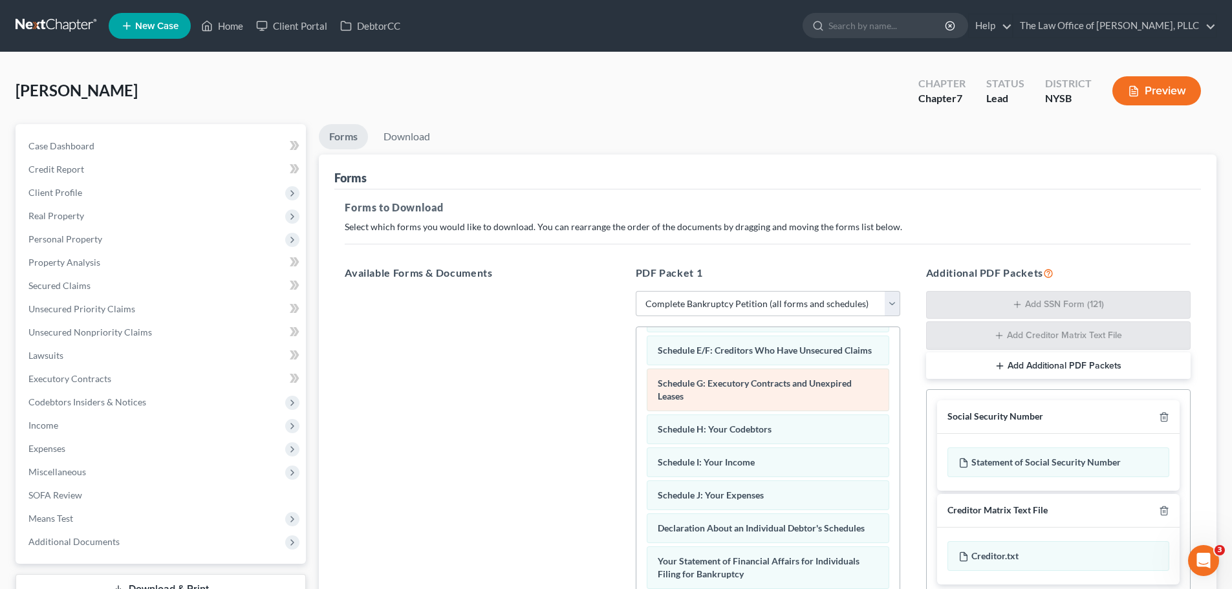
scroll to position [194, 0]
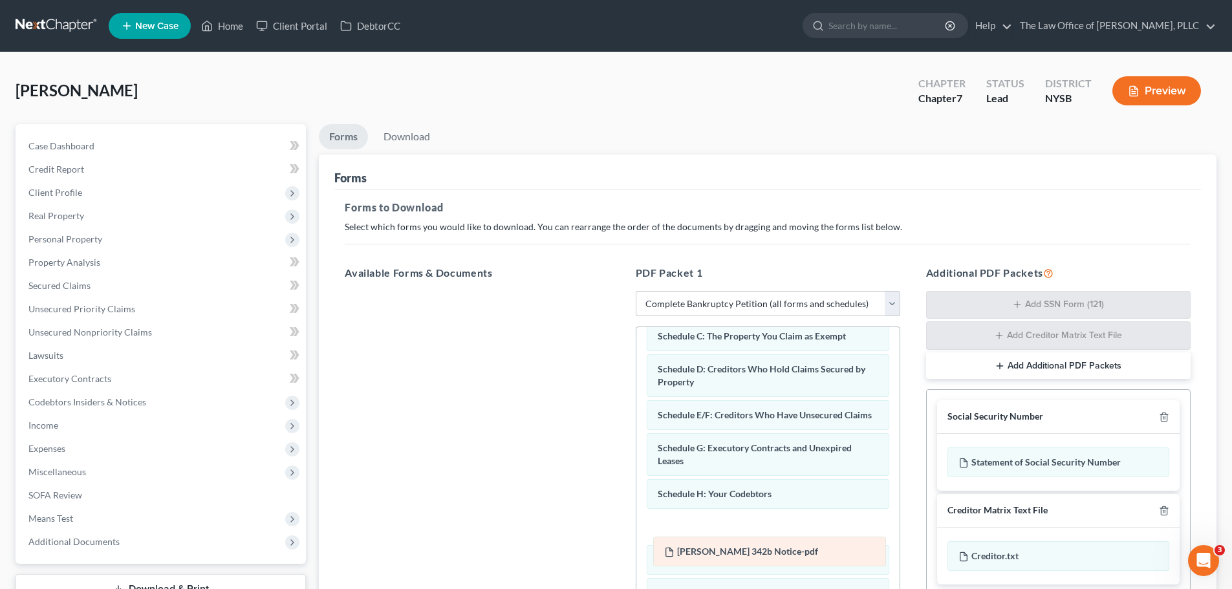
drag, startPoint x: 767, startPoint y: 336, endPoint x: 773, endPoint y: 552, distance: 215.4
click at [773, 552] on div "[PERSON_NAME] 342b Notice-pdf Voluntary Petition for Individuals Filing for Ban…" at bounding box center [767, 575] width 263 height 819
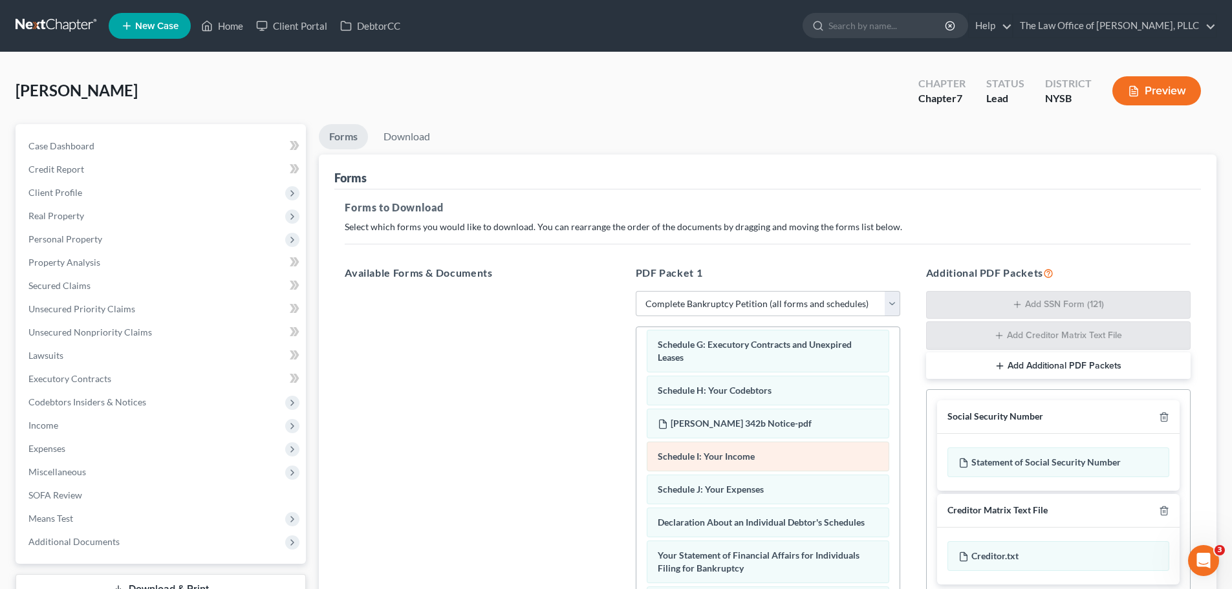
scroll to position [290, 0]
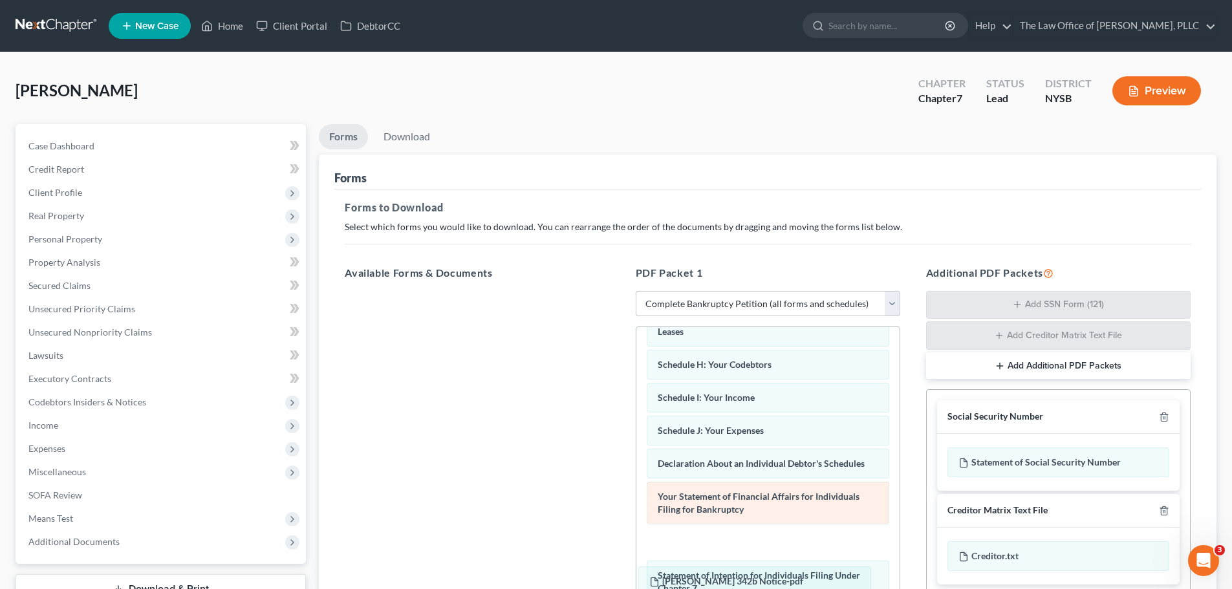
drag, startPoint x: 778, startPoint y: 414, endPoint x: 755, endPoint y: 512, distance: 101.0
click at [769, 580] on div "[PERSON_NAME] 342b Notice-pdf Voluntary Petition for Individuals Filing for Ban…" at bounding box center [767, 446] width 263 height 819
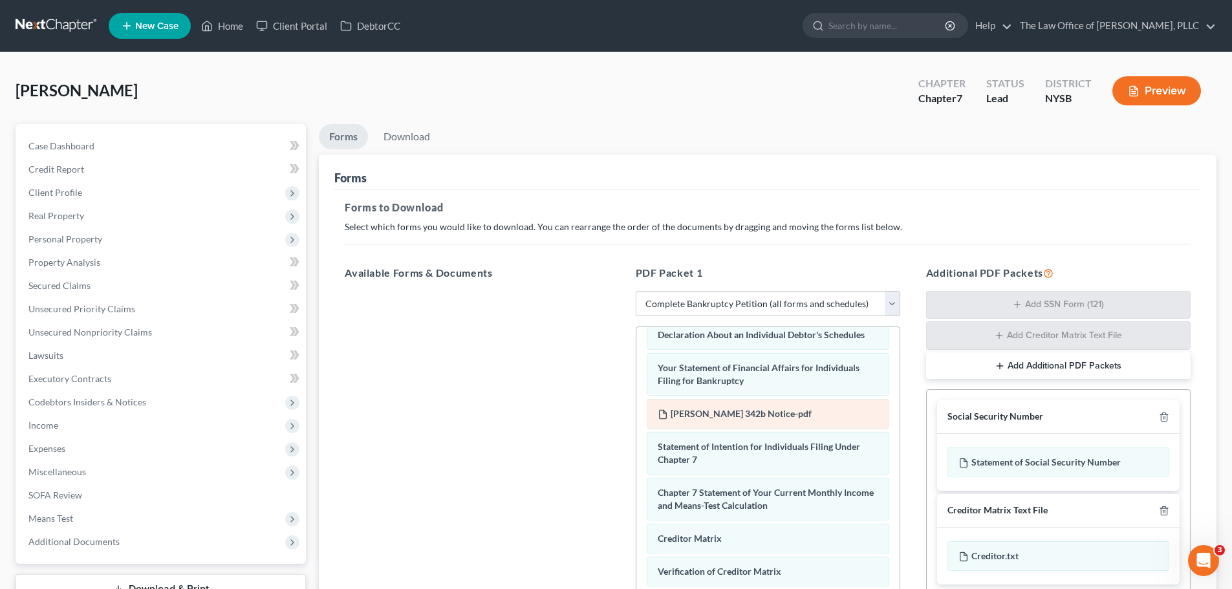
scroll to position [420, 0]
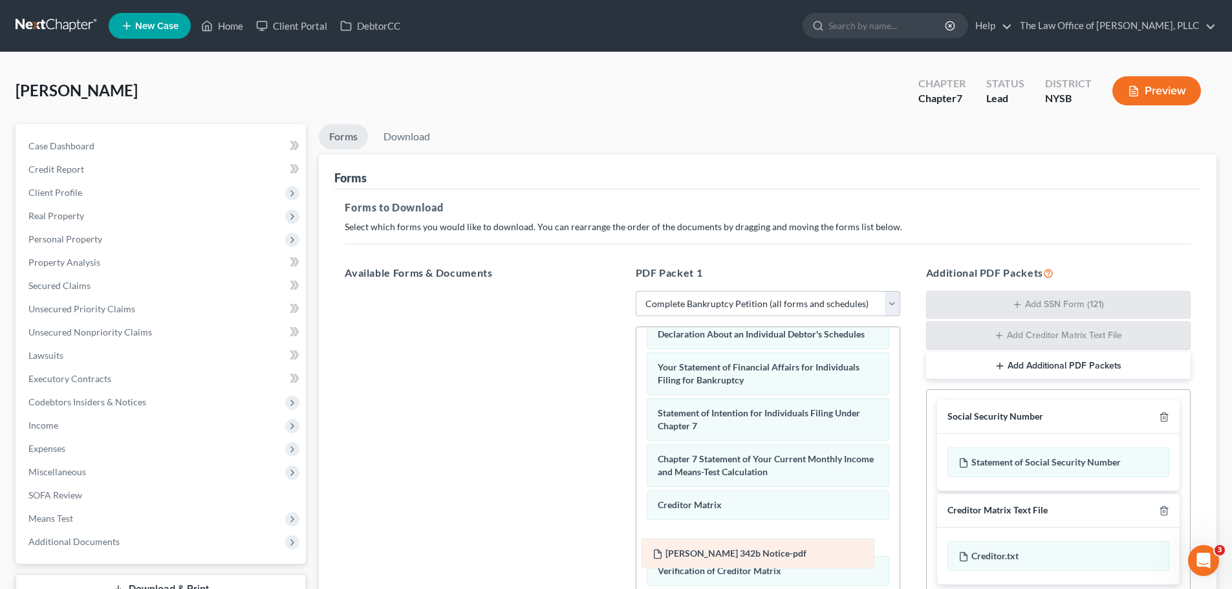
drag, startPoint x: 777, startPoint y: 432, endPoint x: 771, endPoint y: 566, distance: 134.0
click at [771, 566] on div "[PERSON_NAME] 342b Notice-pdf Voluntary Petition for Individuals Filing for Ban…" at bounding box center [767, 317] width 263 height 819
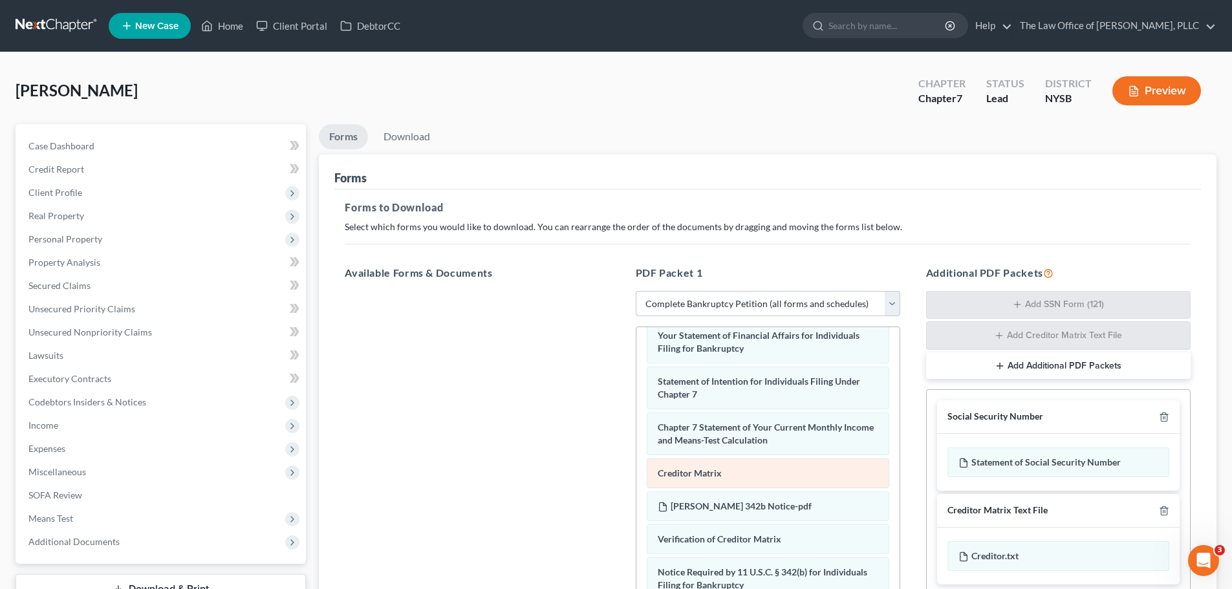
scroll to position [478, 0]
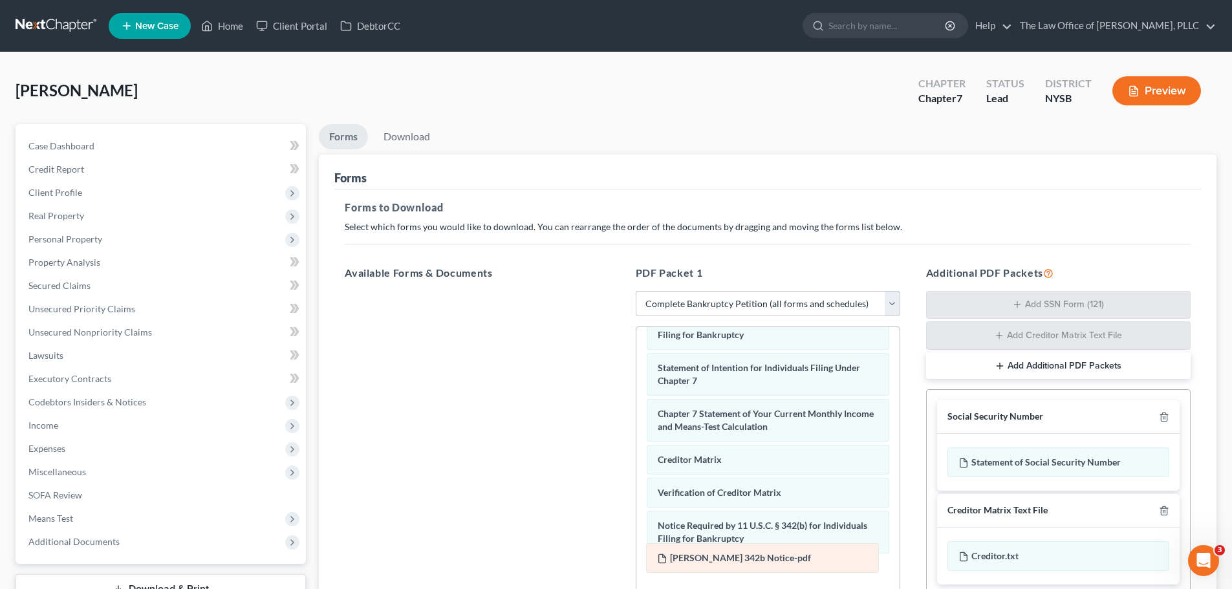
drag, startPoint x: 769, startPoint y: 487, endPoint x: 768, endPoint y: 552, distance: 65.3
click at [768, 552] on div "[PERSON_NAME] 342b Notice-pdf Voluntary Petition for Individuals Filing for Ban…" at bounding box center [767, 271] width 263 height 819
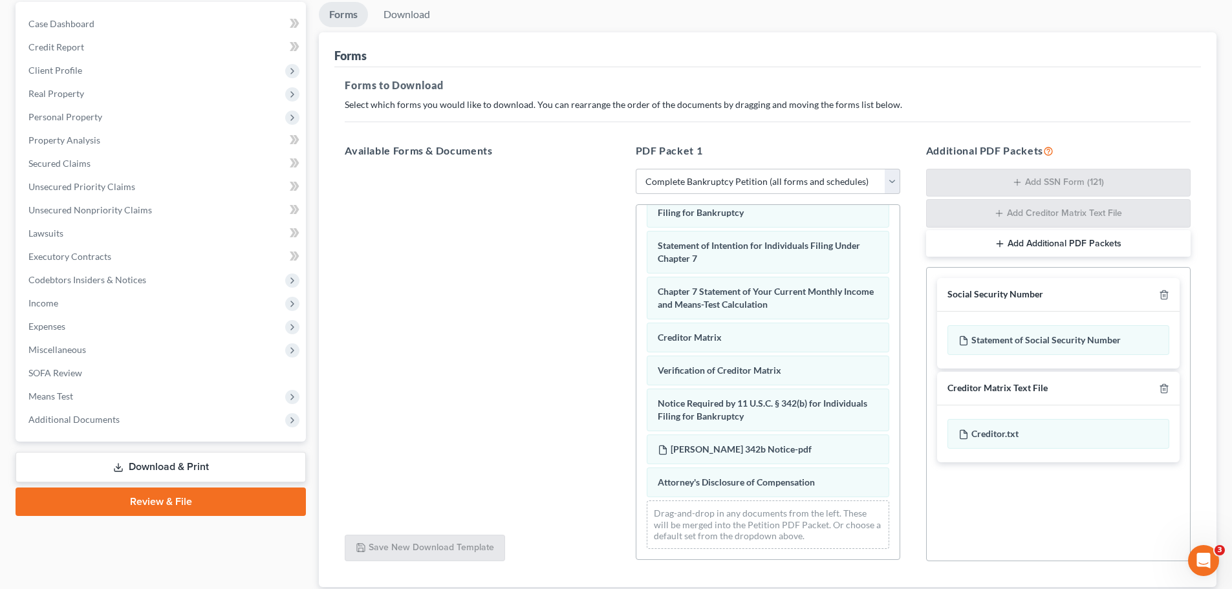
scroll to position [129, 0]
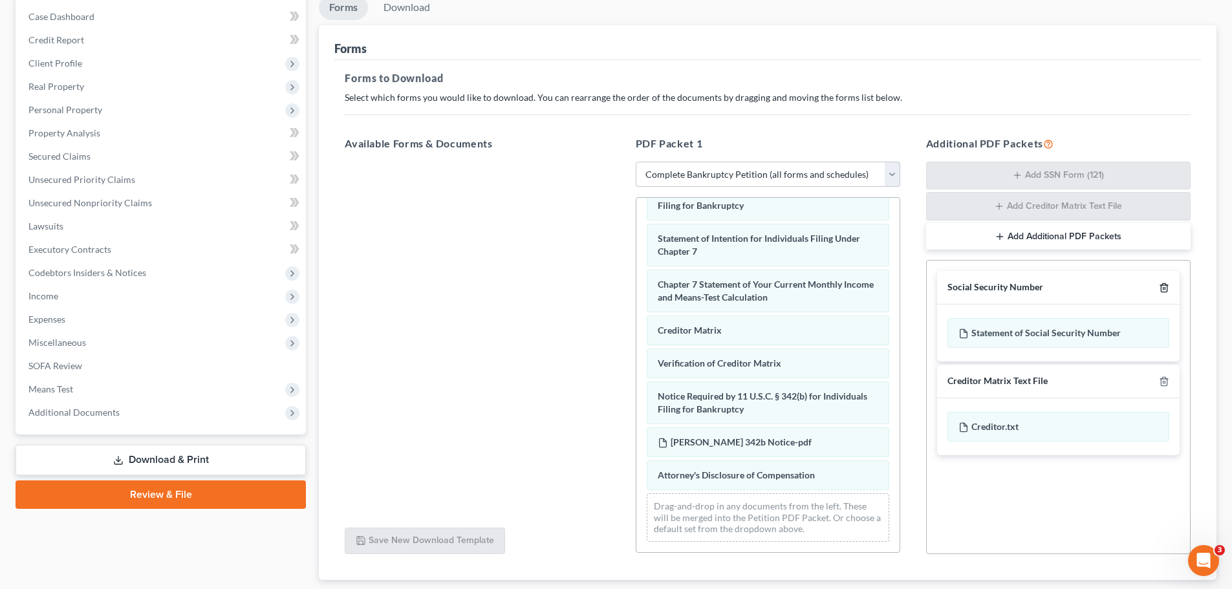
click at [1166, 292] on icon "button" at bounding box center [1164, 288] width 10 height 10
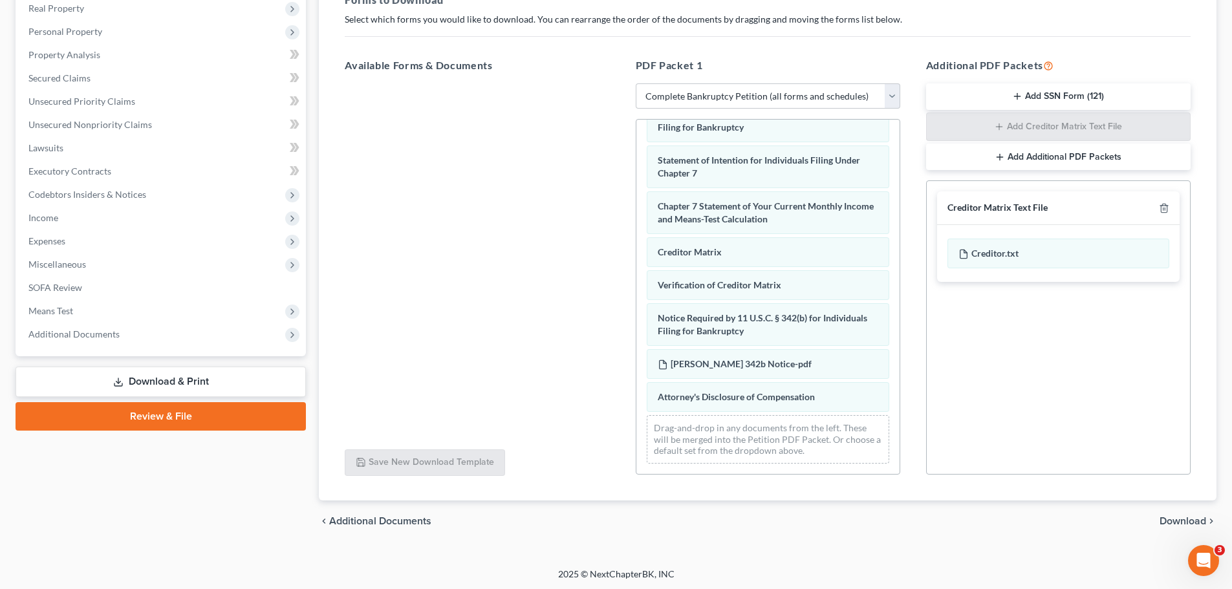
scroll to position [210, 0]
click at [1174, 510] on div "chevron_left Additional Documents Download chevron_right" at bounding box center [767, 519] width 897 height 41
click at [1174, 517] on span "Download" at bounding box center [1182, 519] width 47 height 10
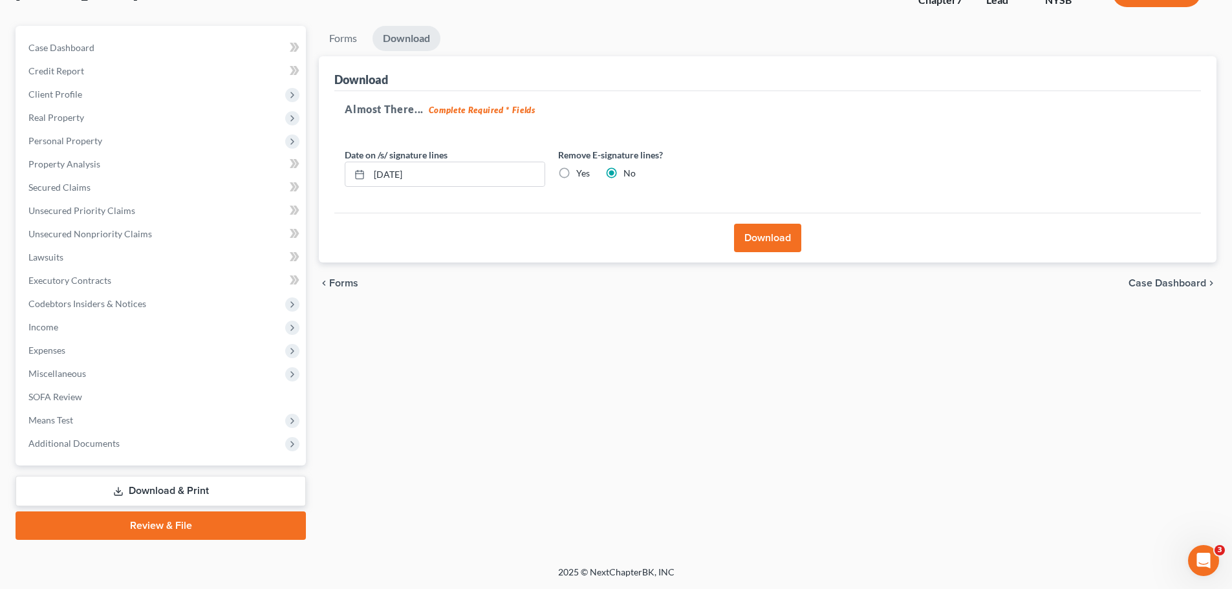
click at [768, 235] on button "Download" at bounding box center [767, 238] width 67 height 28
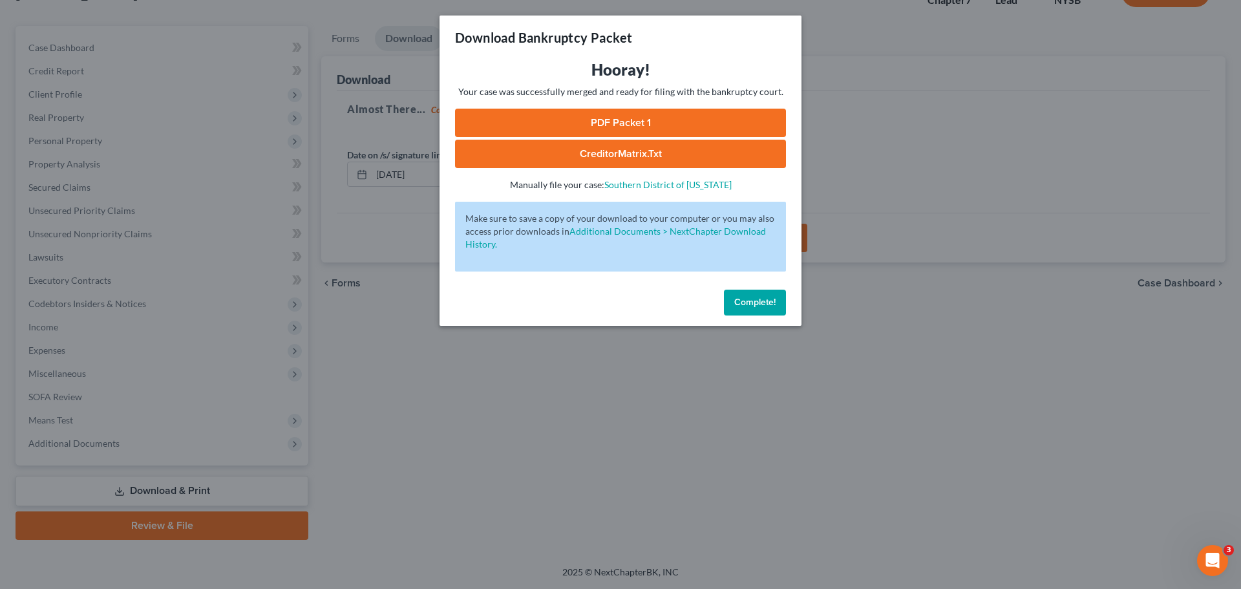
click at [602, 154] on link "CreditorMatrix.txt" at bounding box center [620, 154] width 331 height 28
click at [597, 118] on link "PDF Packet 1" at bounding box center [620, 123] width 331 height 28
drag, startPoint x: 744, startPoint y: 300, endPoint x: 673, endPoint y: 277, distance: 74.6
click at [744, 300] on span "Complete!" at bounding box center [755, 302] width 41 height 11
